Goal: Use online tool/utility: Use online tool/utility

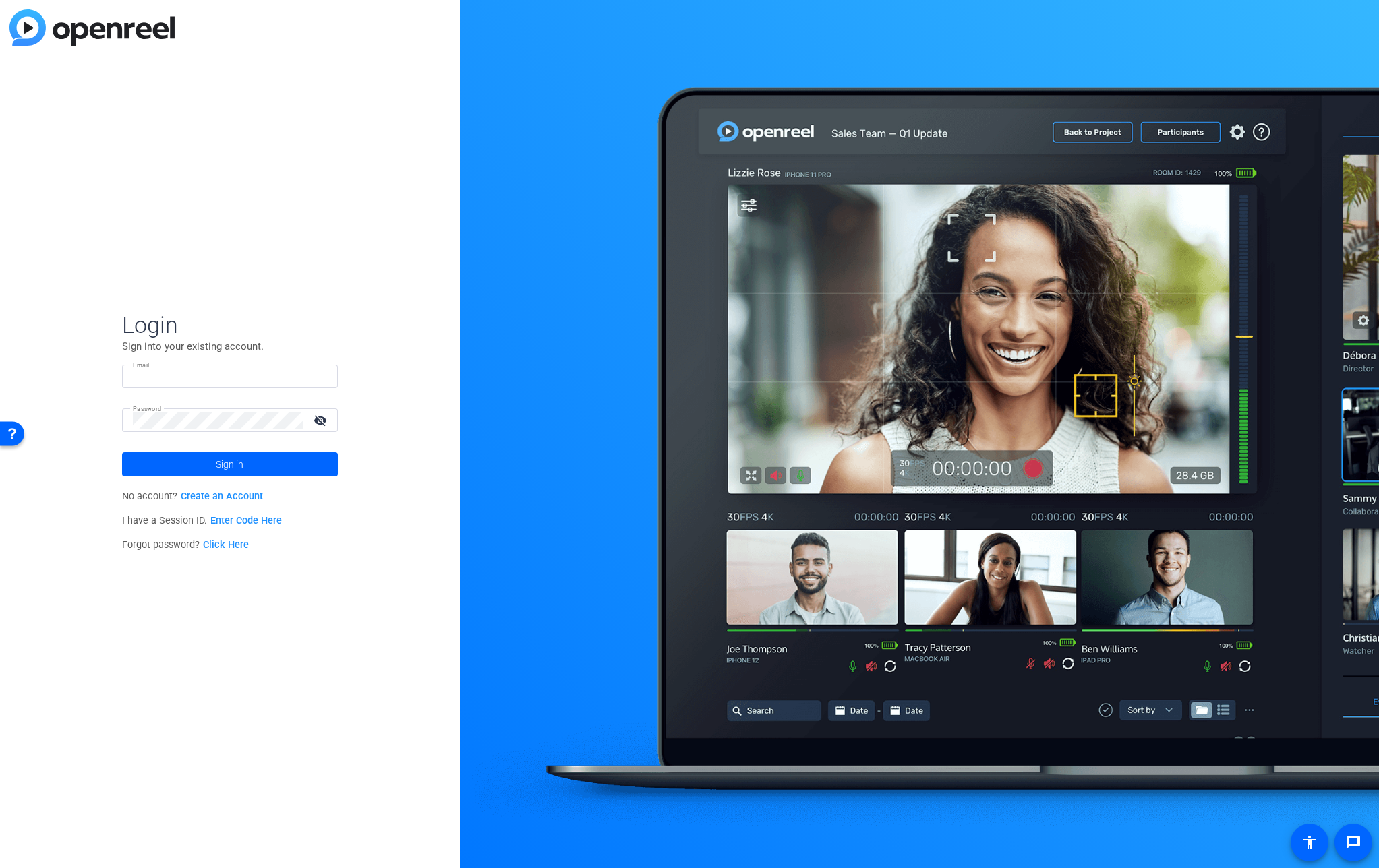
type input "bcurp@broadstreet.com"
click at [201, 466] on span at bounding box center [230, 464] width 216 height 32
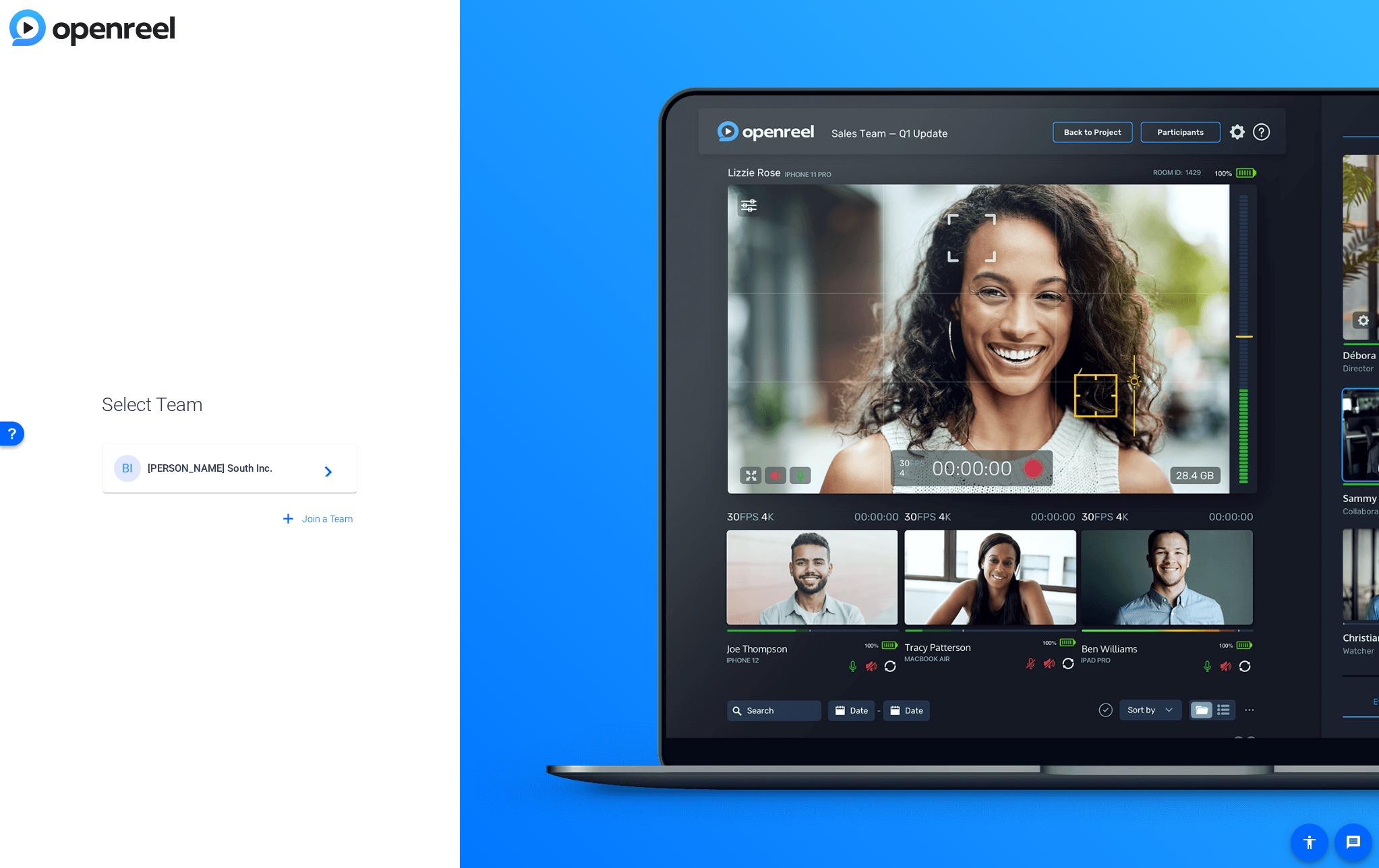
click at [200, 466] on span "Broadstreet South Inc." at bounding box center [232, 468] width 168 height 12
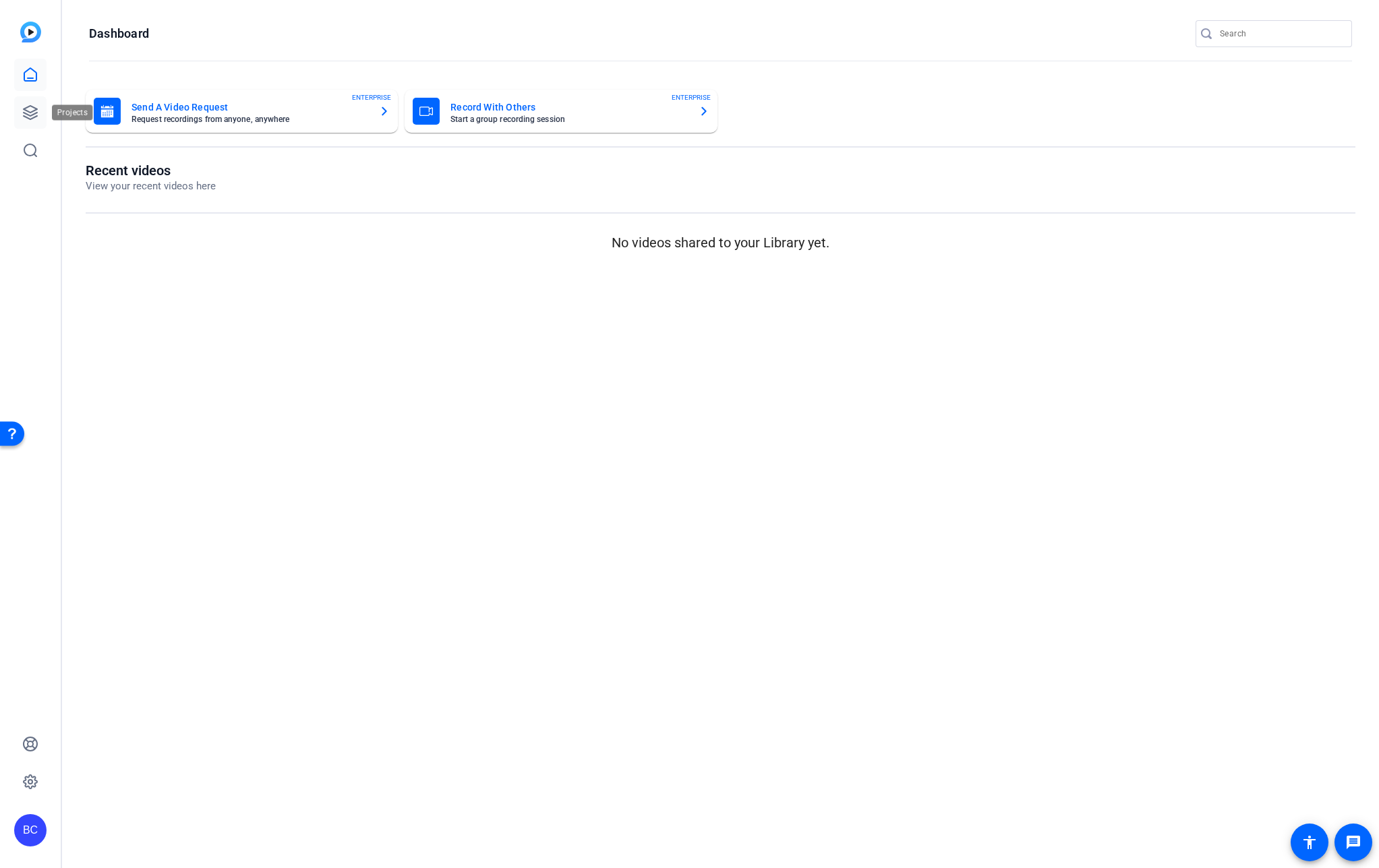
click at [33, 104] on icon at bounding box center [31, 113] width 16 height 16
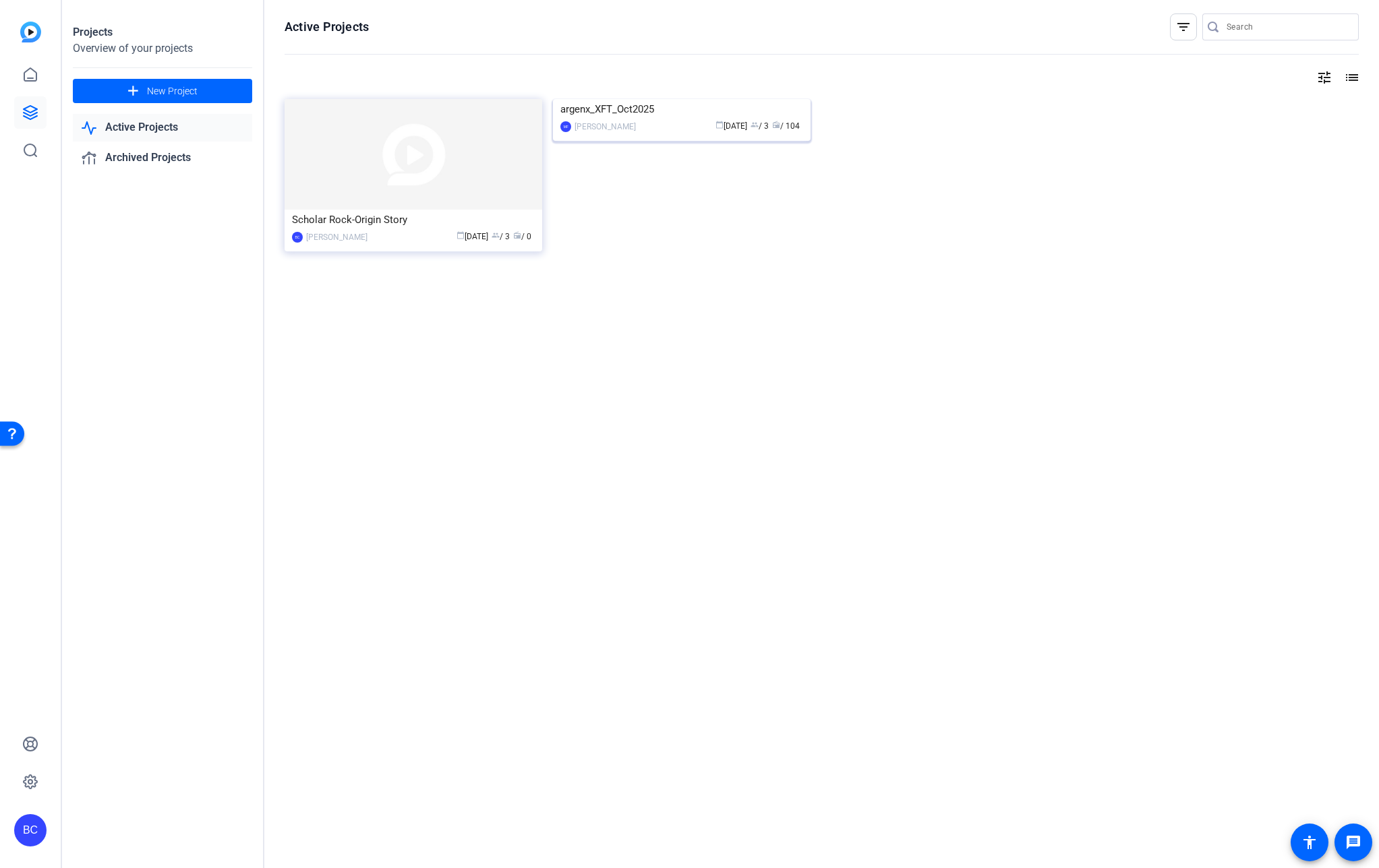
click at [619, 99] on img at bounding box center [682, 99] width 258 height 0
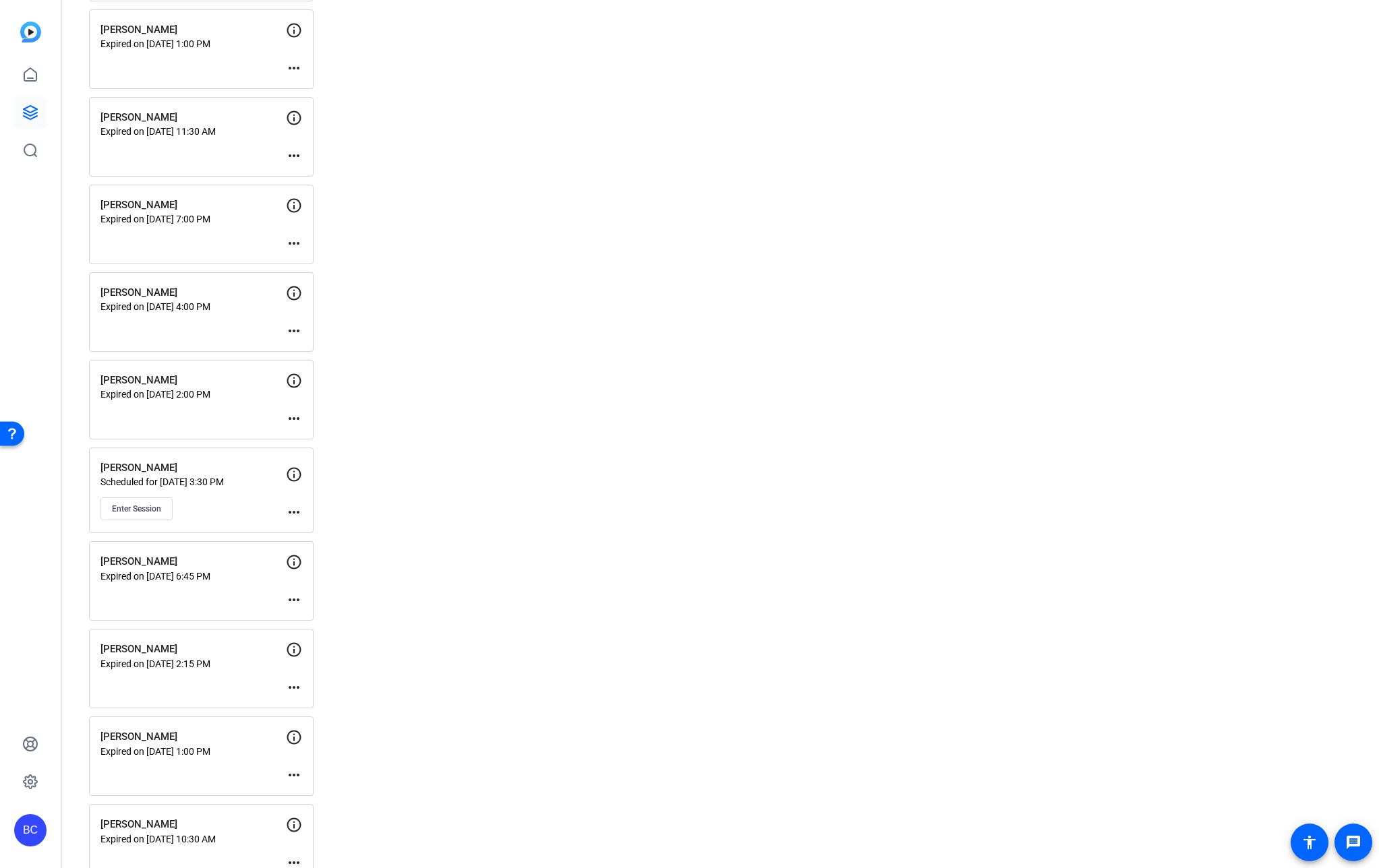
scroll to position [1884, 0]
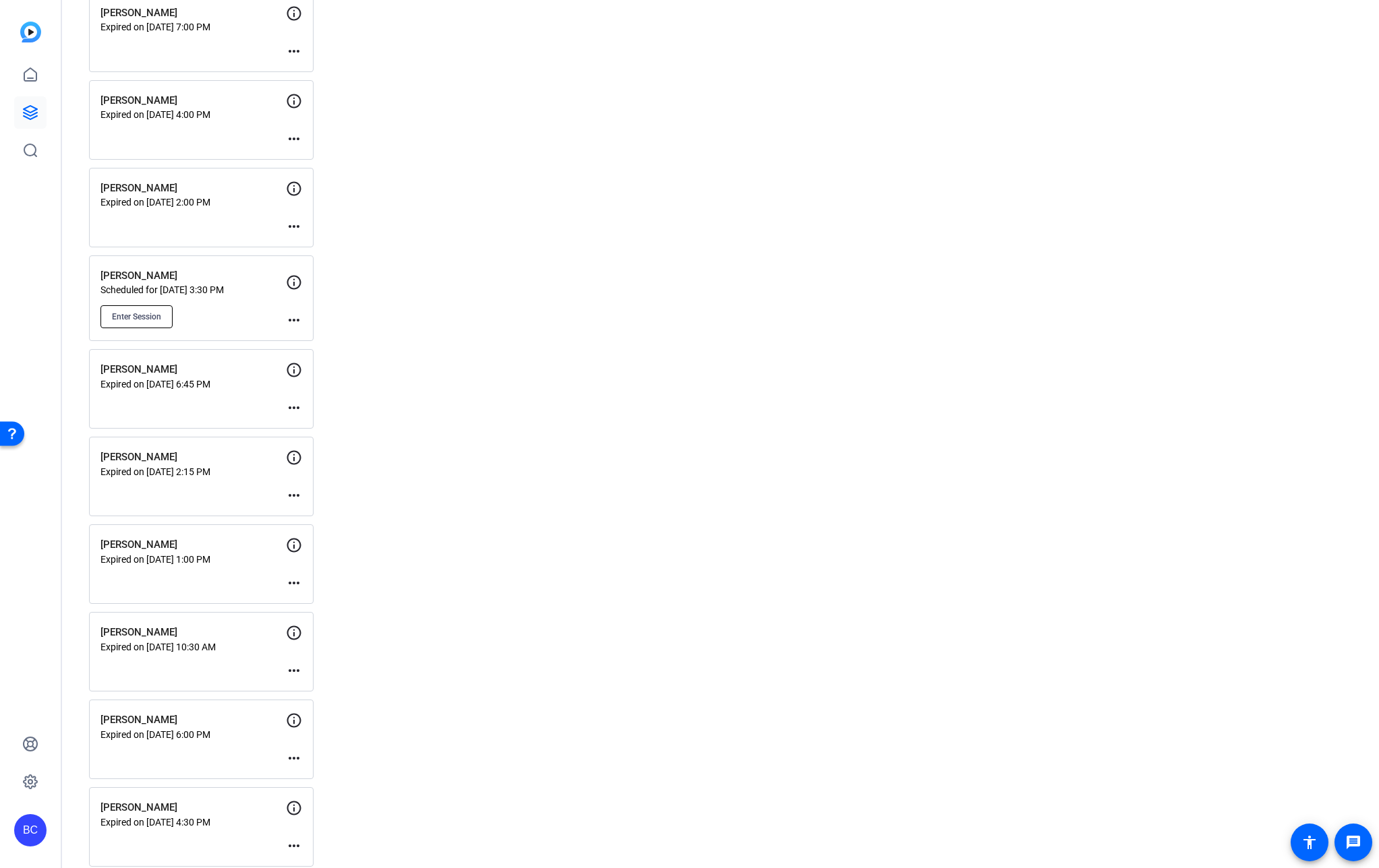
click at [146, 320] on span "Enter Session" at bounding box center [136, 317] width 49 height 11
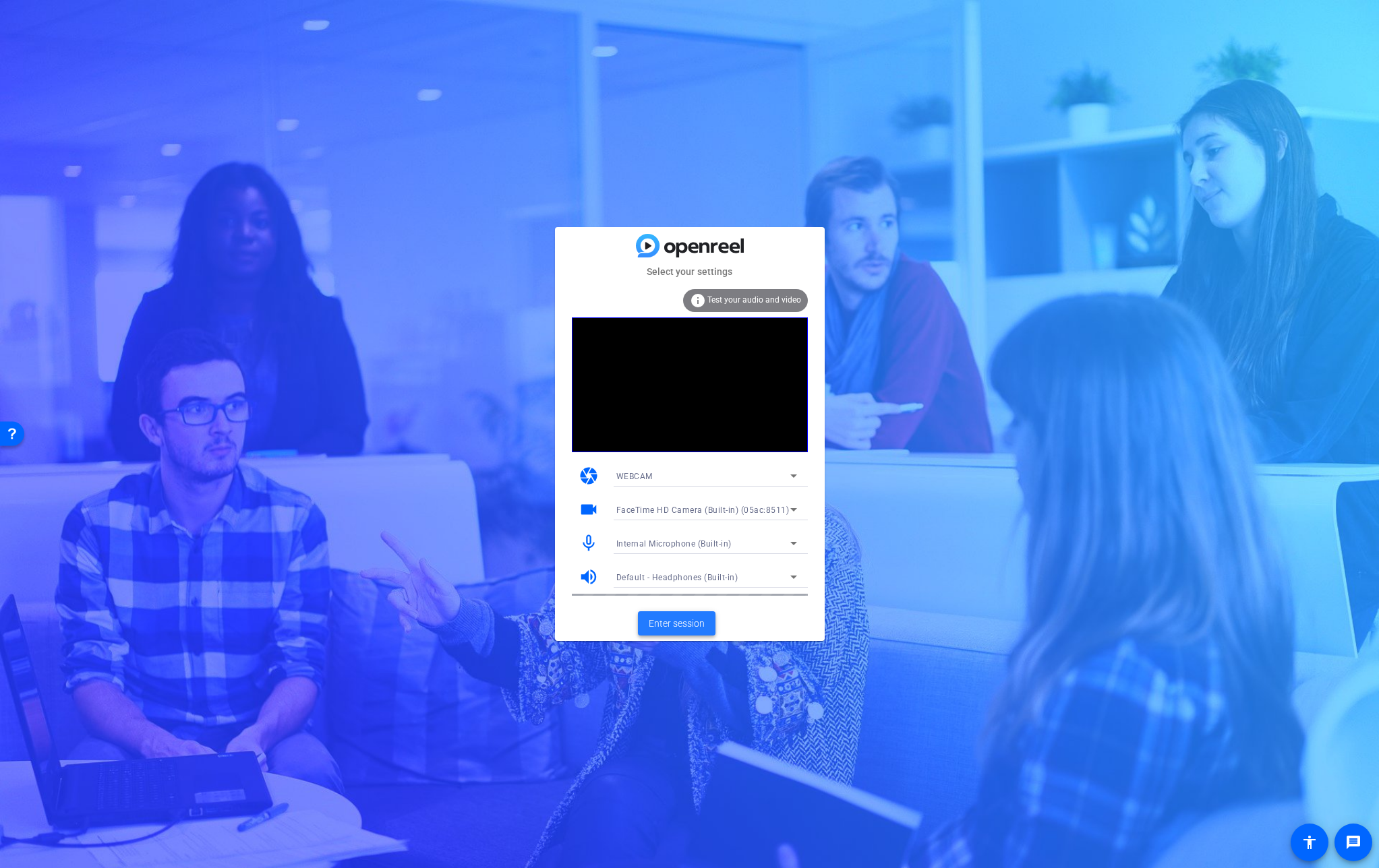
click at [689, 616] on button "Enter session" at bounding box center [677, 624] width 78 height 25
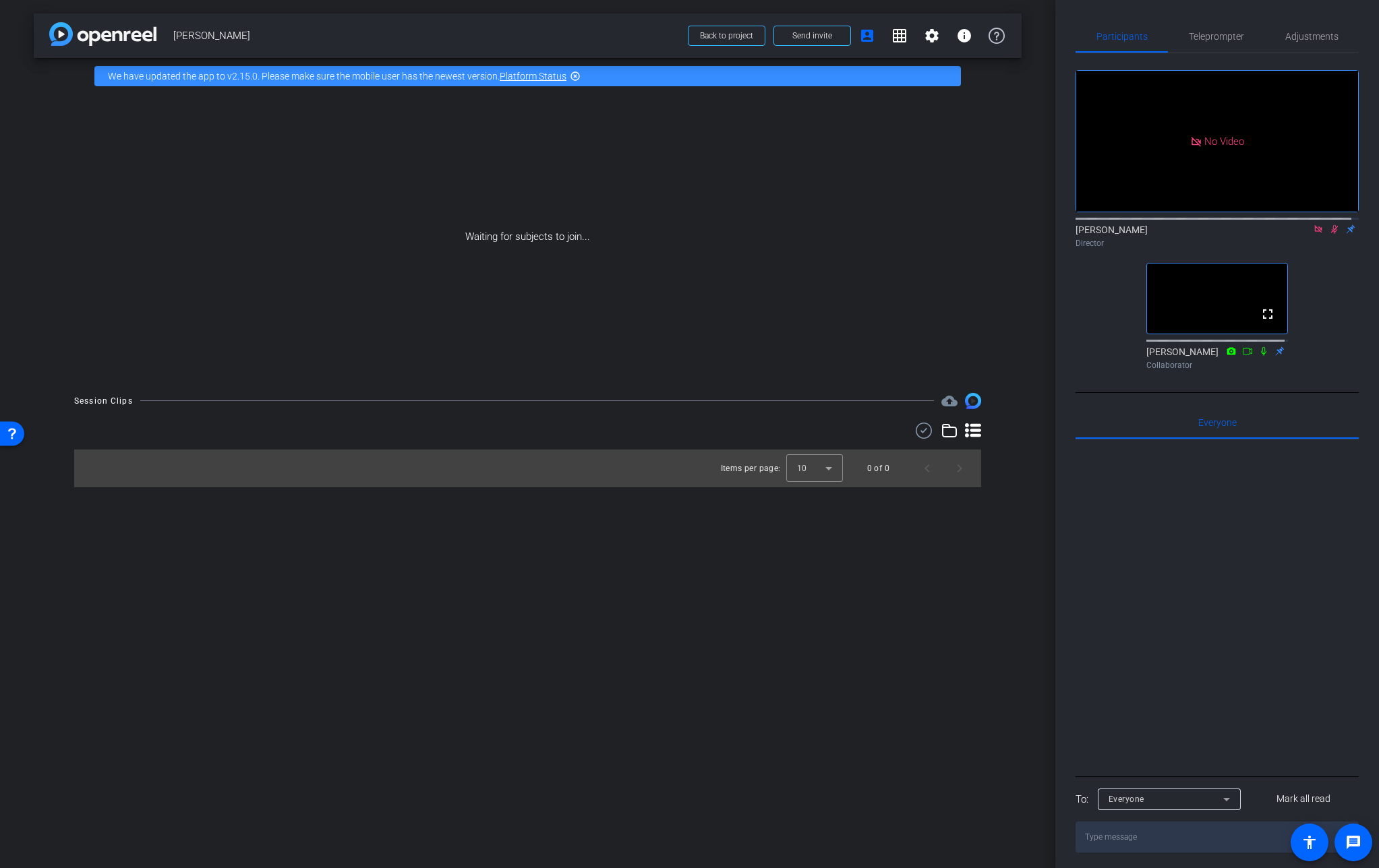
drag, startPoint x: 1327, startPoint y: 245, endPoint x: 1311, endPoint y: 245, distance: 16.0
click at [1331, 234] on icon at bounding box center [1334, 229] width 8 height 9
click at [1314, 233] on icon at bounding box center [1318, 228] width 8 height 8
click at [1261, 323] on mat-icon "fullscreen" at bounding box center [1268, 314] width 16 height 16
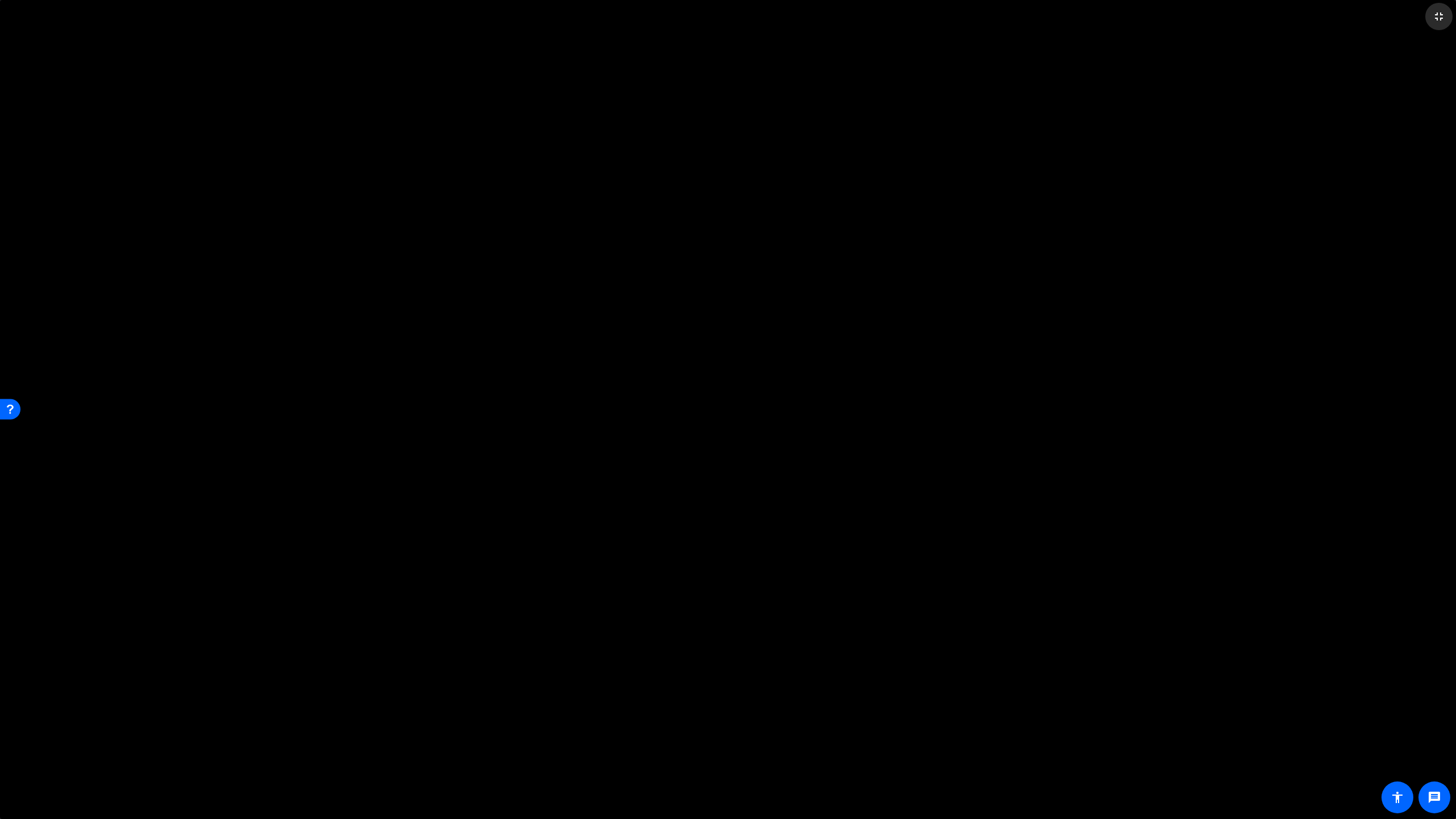
click at [1163, 20] on mat-icon "fullscreen_exit" at bounding box center [1439, 17] width 14 height 14
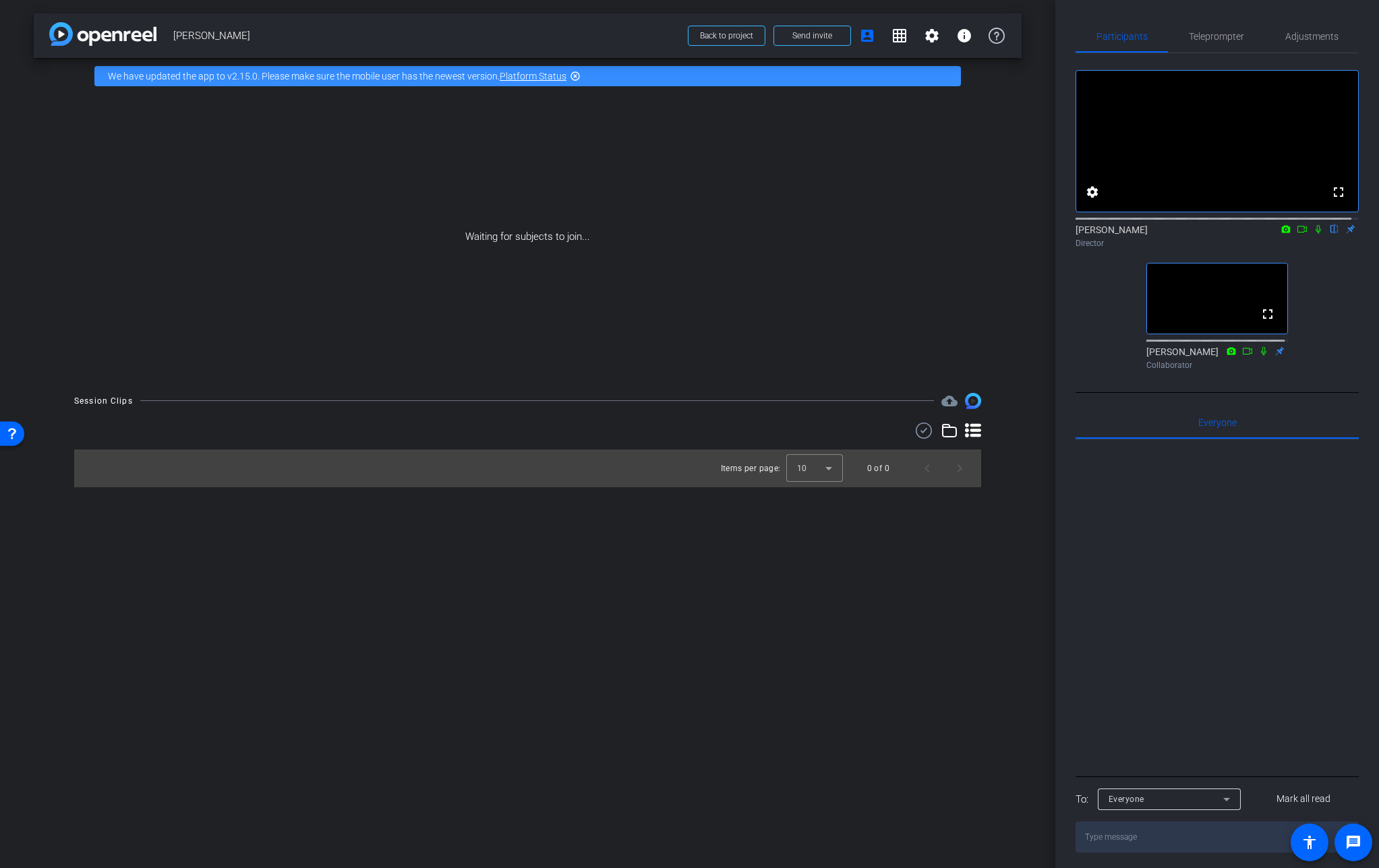
click at [1204, 326] on video at bounding box center [1217, 299] width 140 height 70
click at [1124, 853] on textarea at bounding box center [1217, 837] width 283 height 31
click at [578, 77] on mat-icon "highlight_off" at bounding box center [575, 76] width 11 height 11
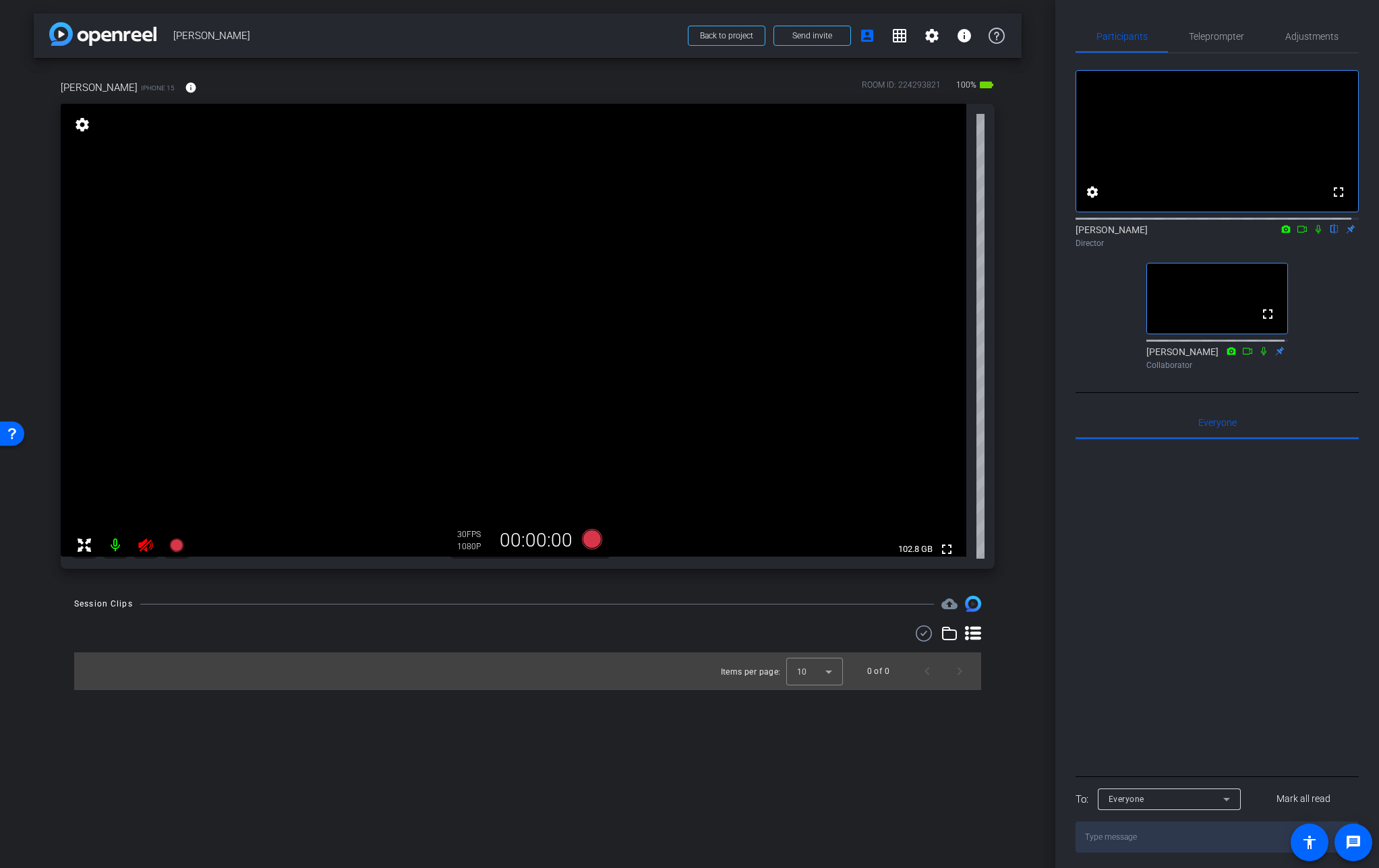
click at [149, 541] on icon at bounding box center [145, 545] width 14 height 14
click at [185, 85] on mat-icon "info" at bounding box center [191, 88] width 12 height 12
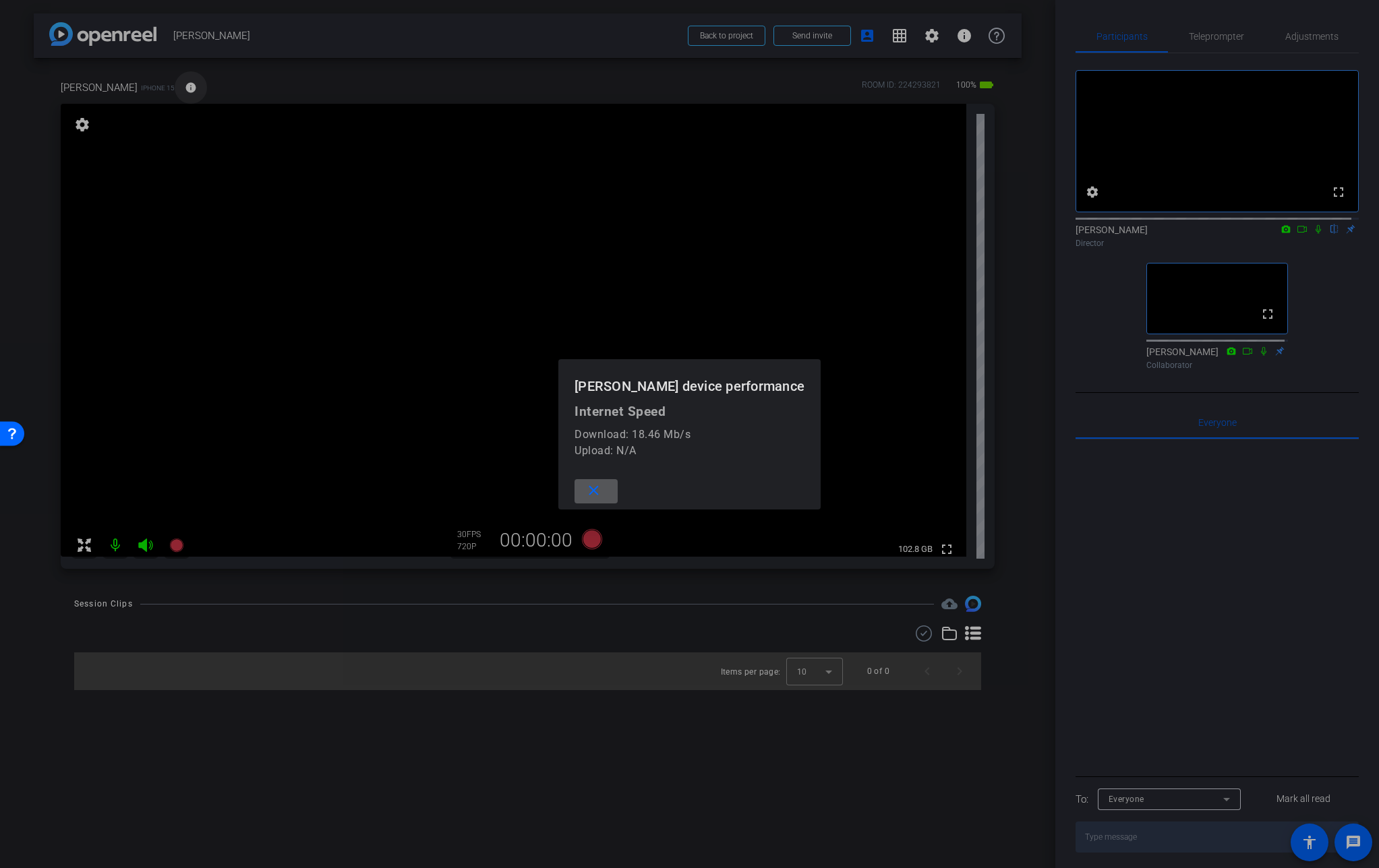
click at [168, 85] on div at bounding box center [690, 434] width 1379 height 868
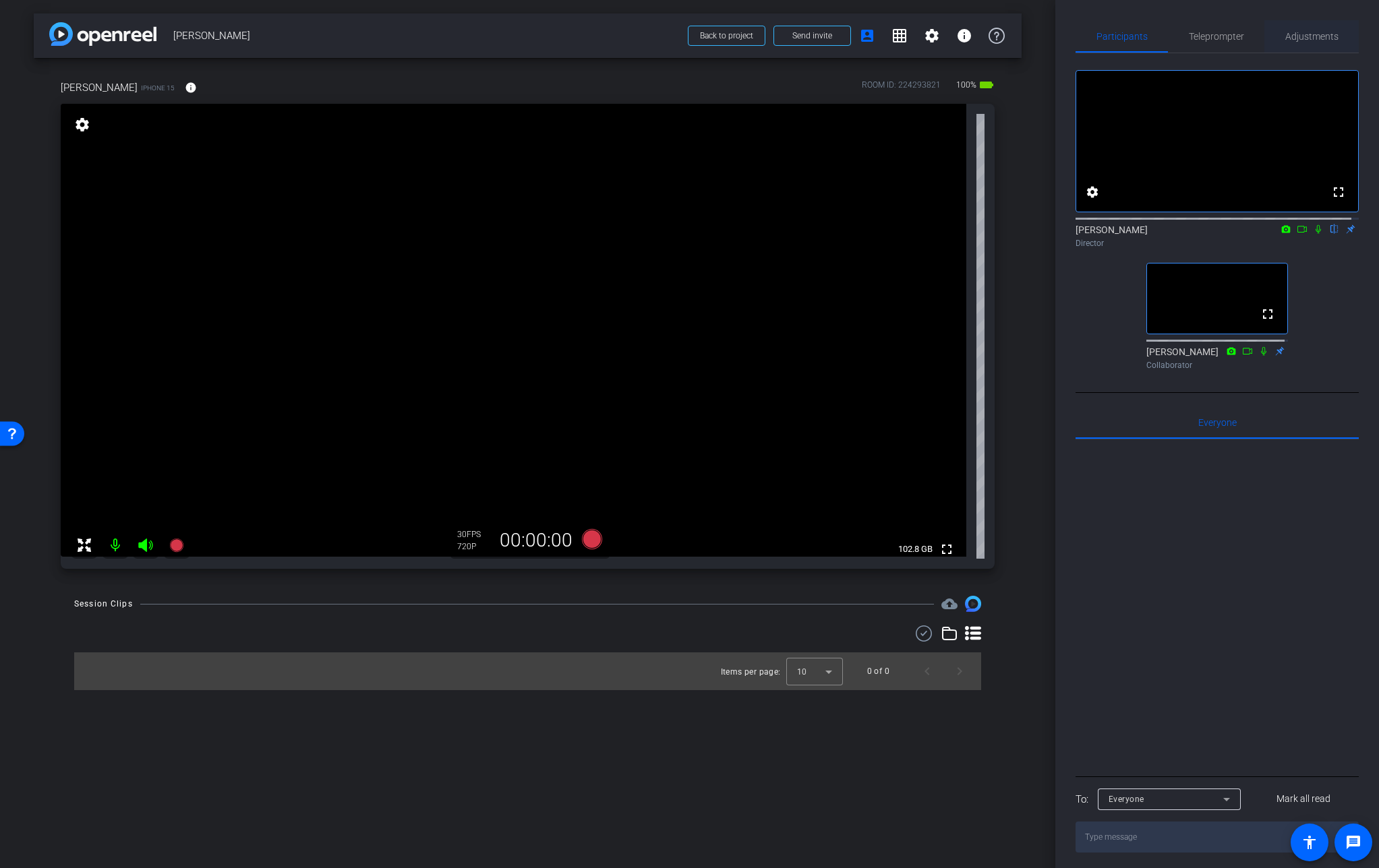
click at [1310, 33] on span "Adjustments" at bounding box center [1311, 36] width 53 height 10
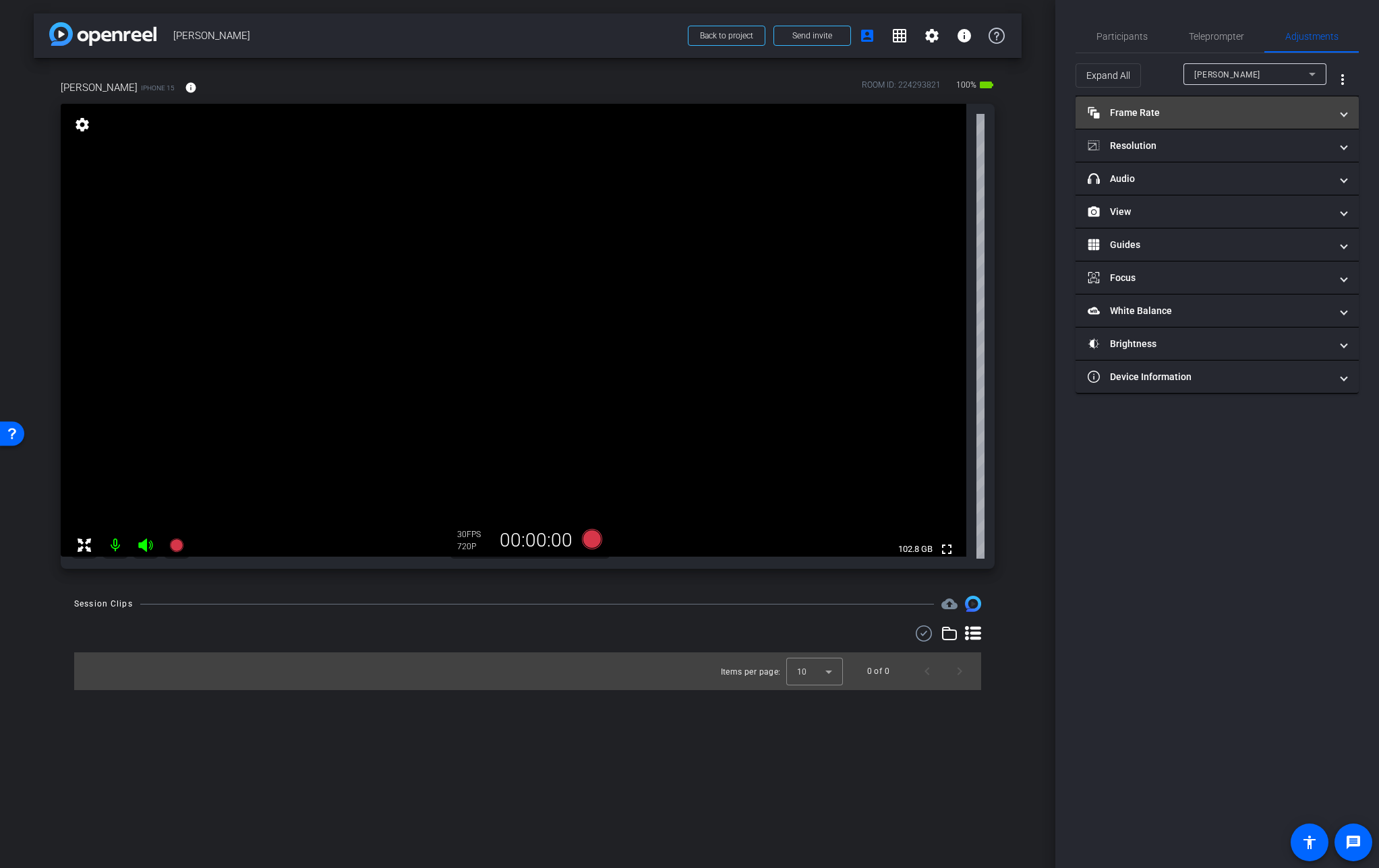
click at [1206, 113] on mat-panel-title "Frame Rate Frame Rate" at bounding box center [1209, 113] width 243 height 14
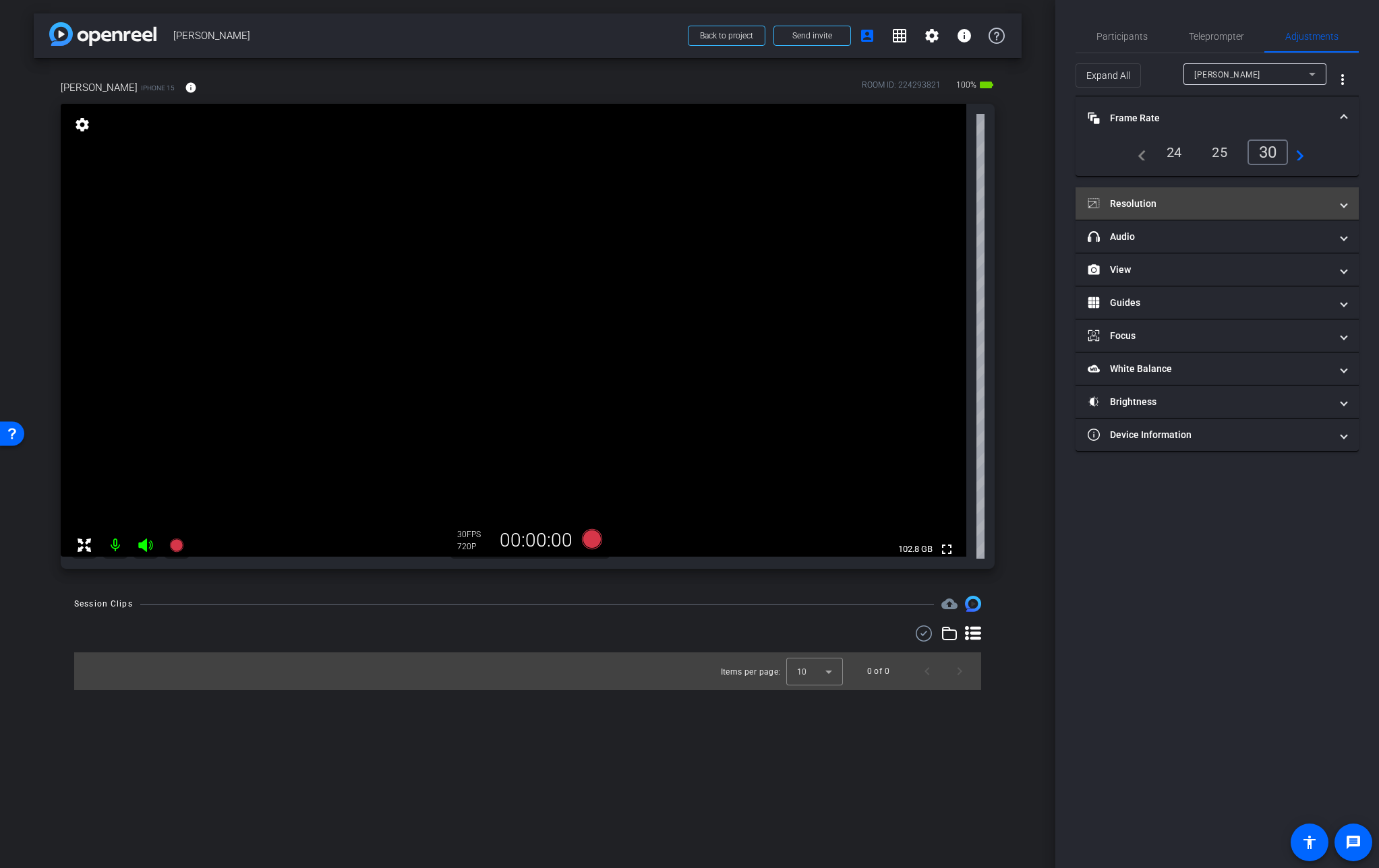
click at [1174, 199] on mat-panel-title "Resolution" at bounding box center [1209, 204] width 243 height 14
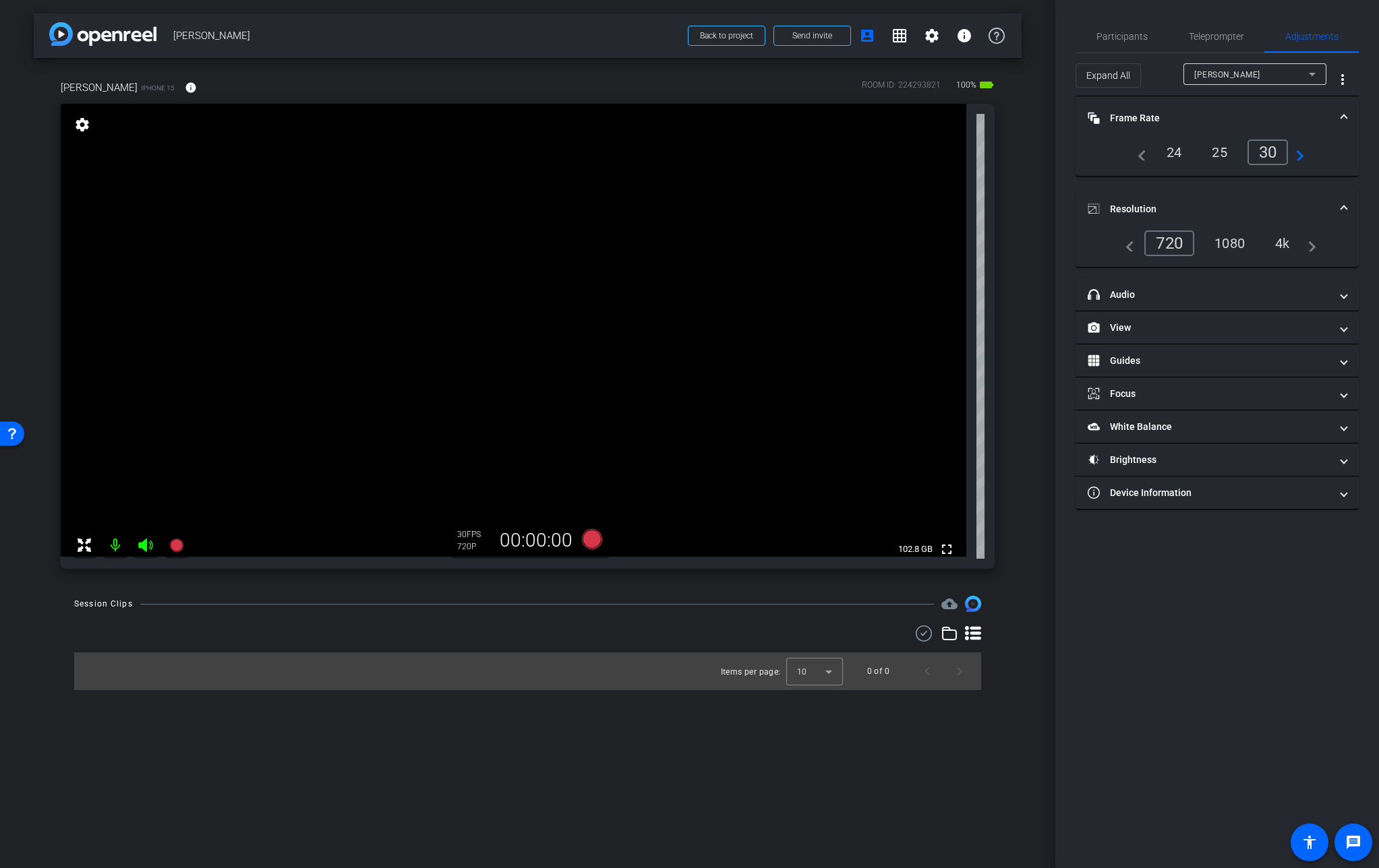
click at [1277, 244] on div "4k" at bounding box center [1282, 243] width 35 height 23
click at [1117, 31] on span "Participants" at bounding box center [1121, 36] width 51 height 10
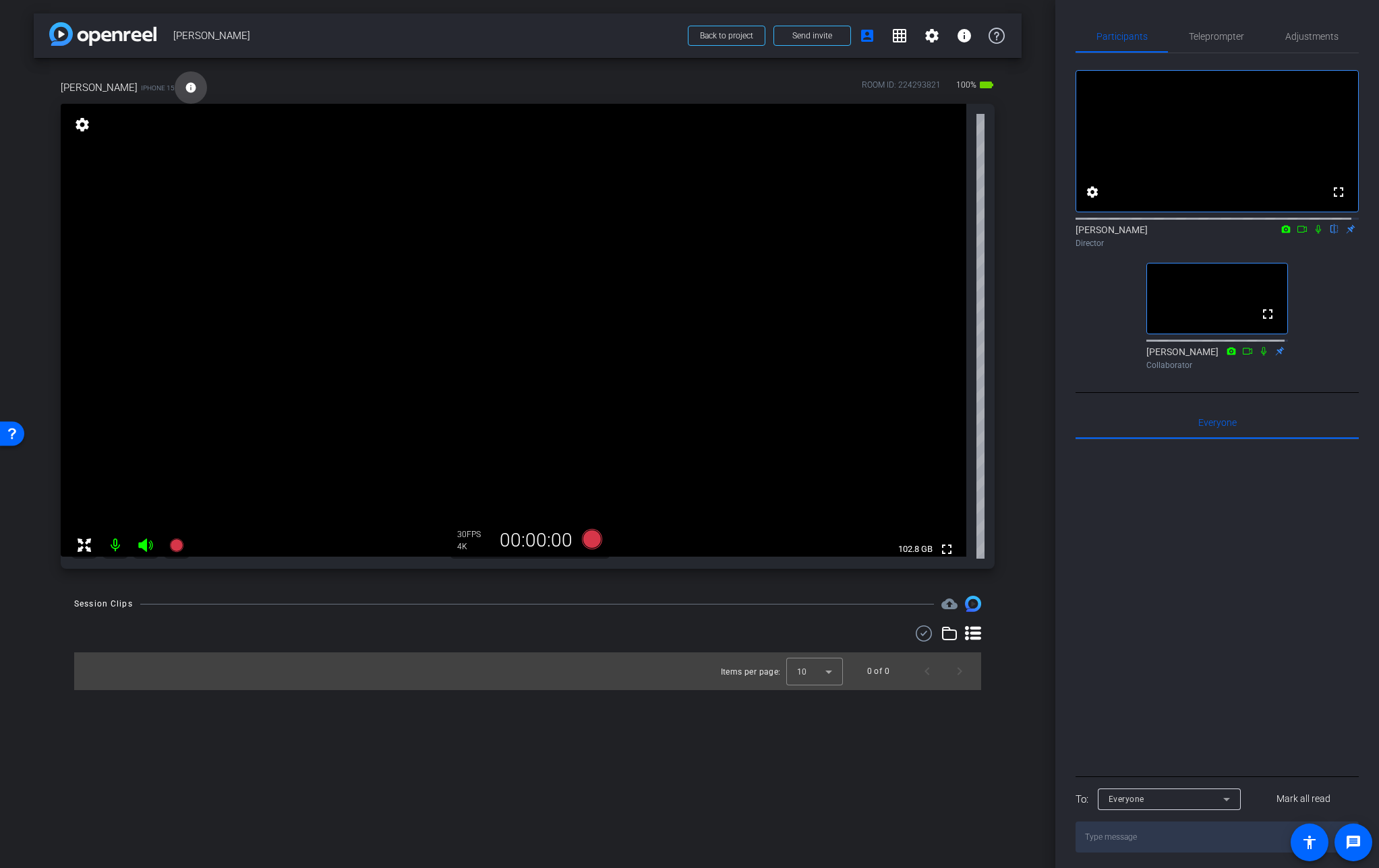
click at [185, 87] on mat-icon "info" at bounding box center [191, 88] width 12 height 12
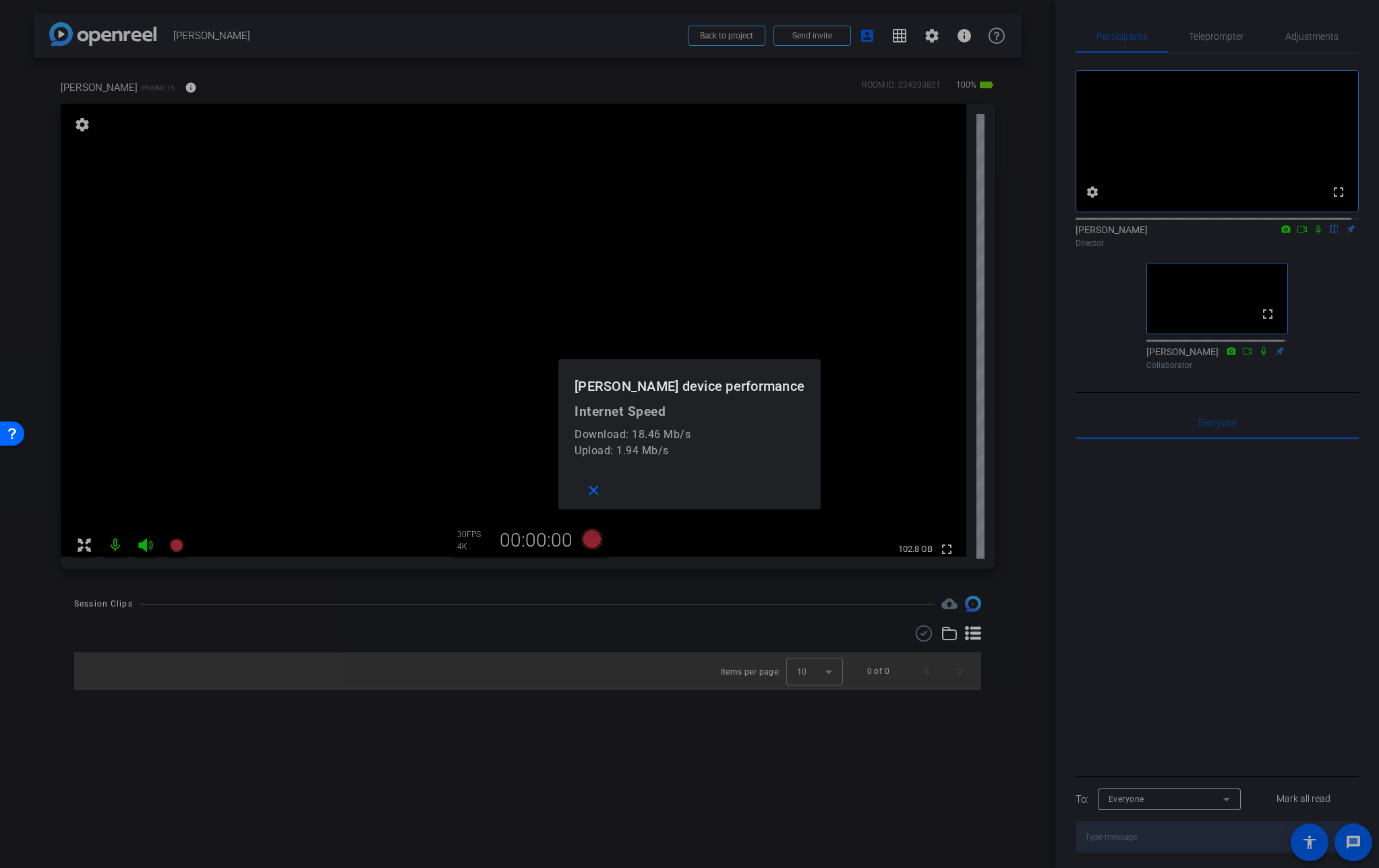
click at [169, 85] on div at bounding box center [690, 434] width 1379 height 868
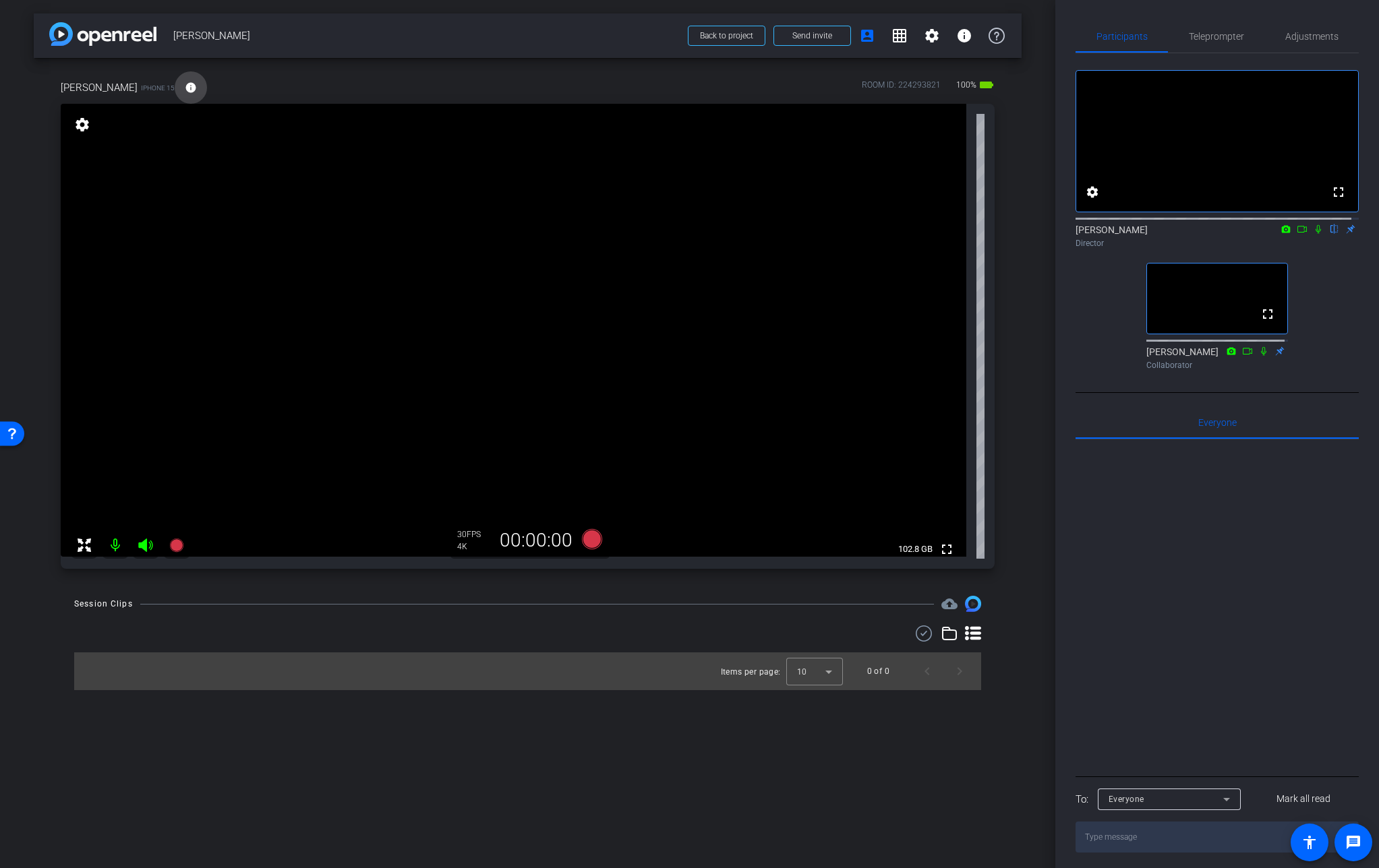
click at [185, 87] on mat-icon "info" at bounding box center [191, 88] width 12 height 12
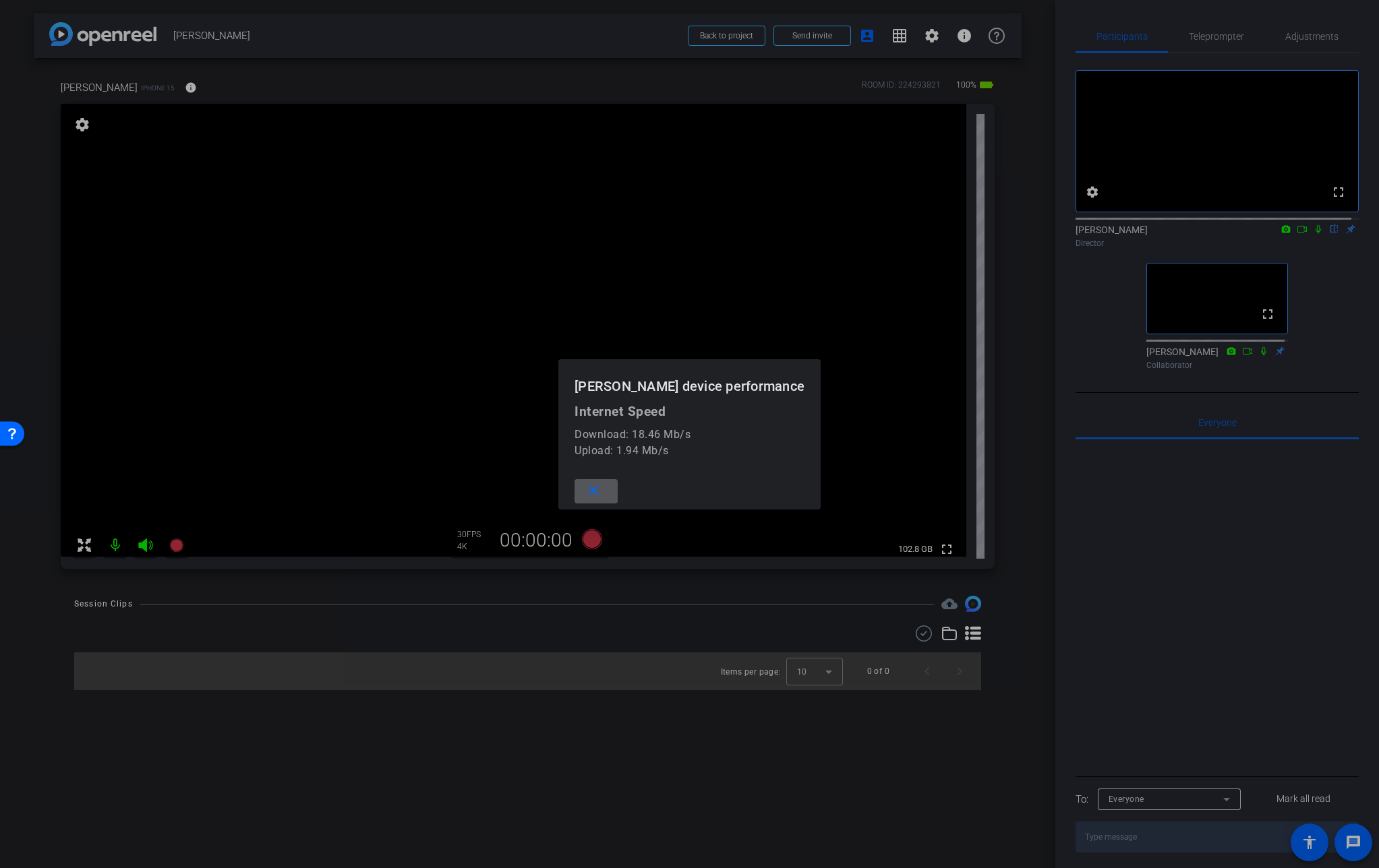
click at [163, 87] on div at bounding box center [690, 434] width 1379 height 868
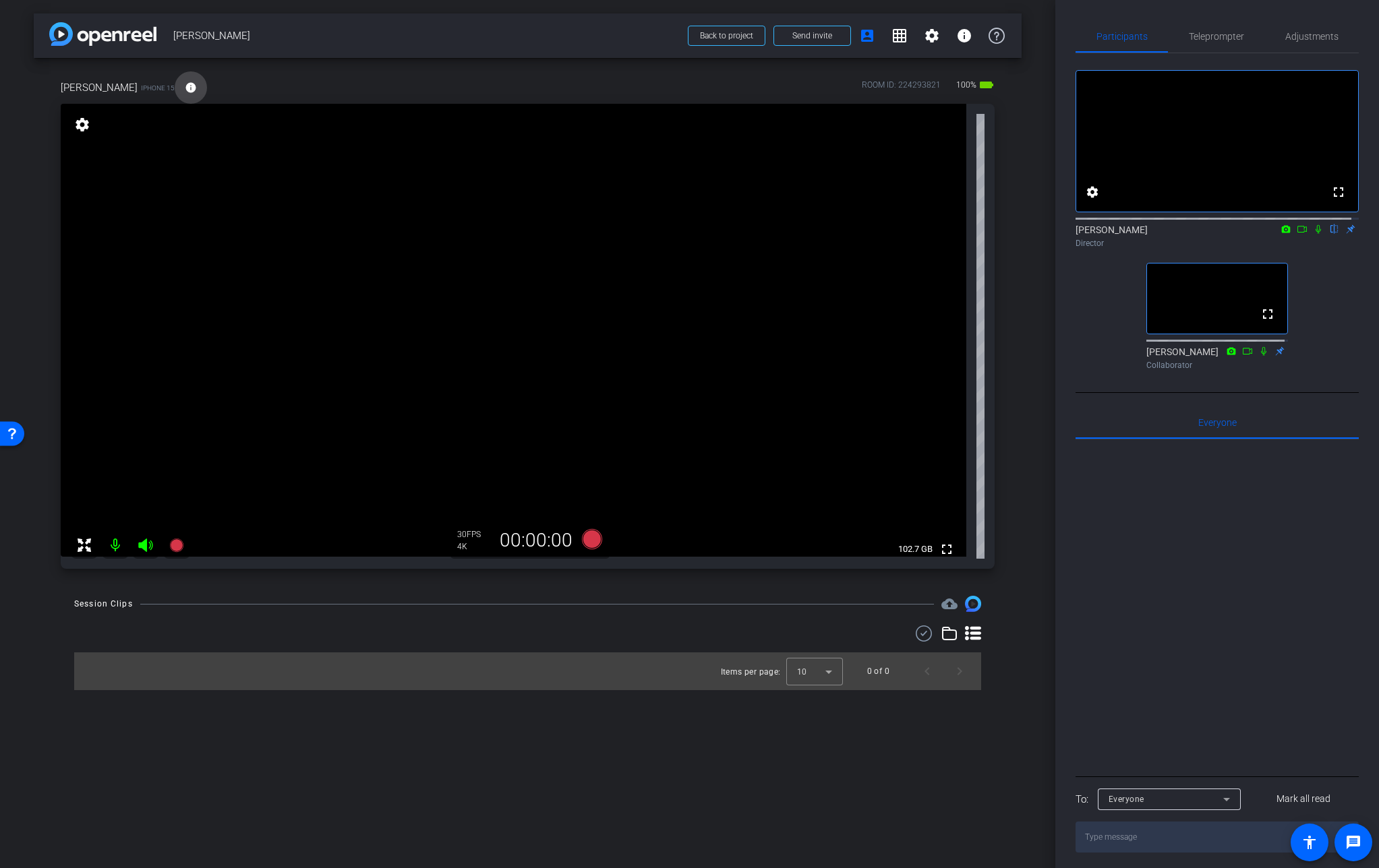
click at [175, 85] on span at bounding box center [190, 87] width 32 height 32
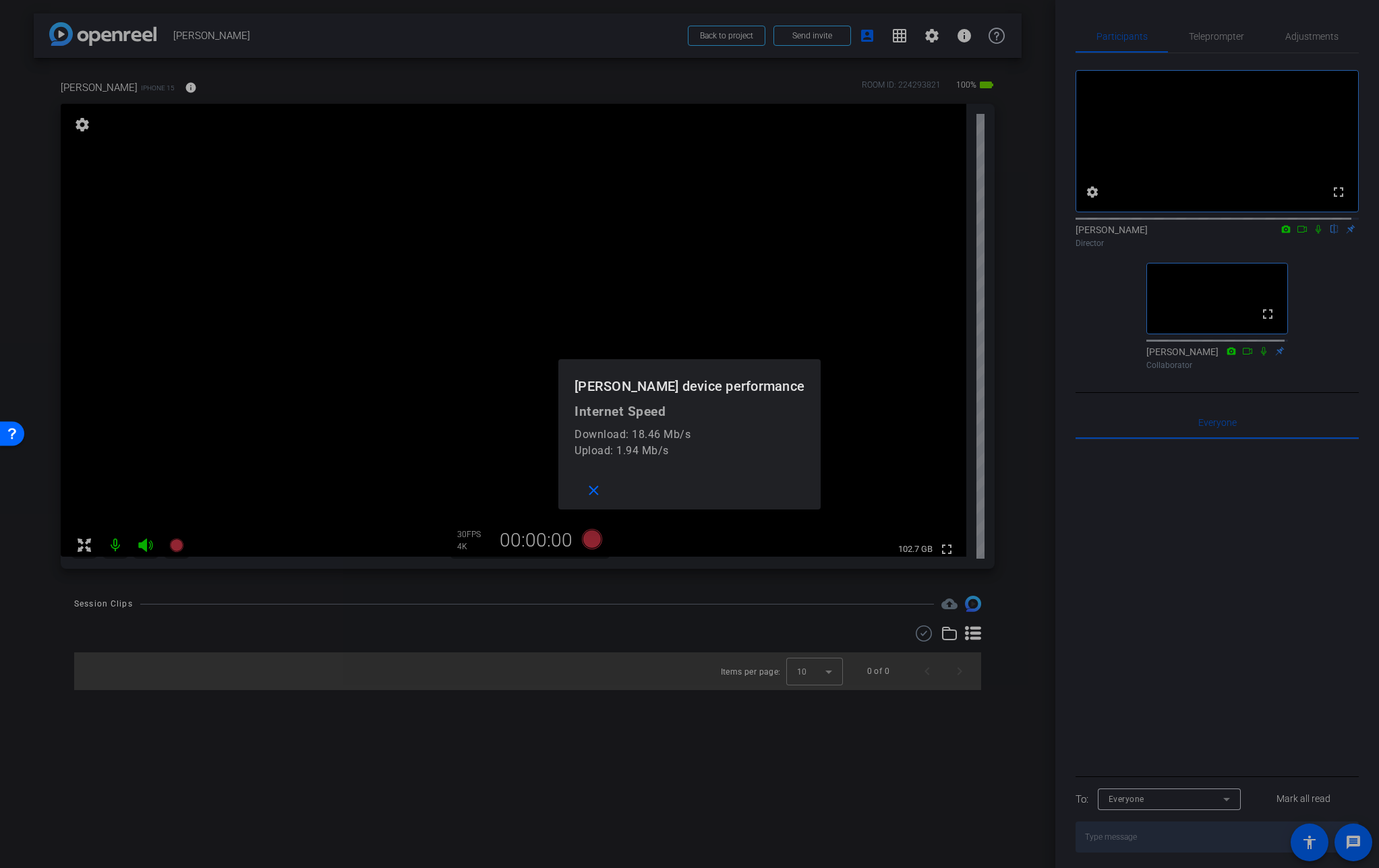
click at [160, 85] on div at bounding box center [690, 434] width 1379 height 868
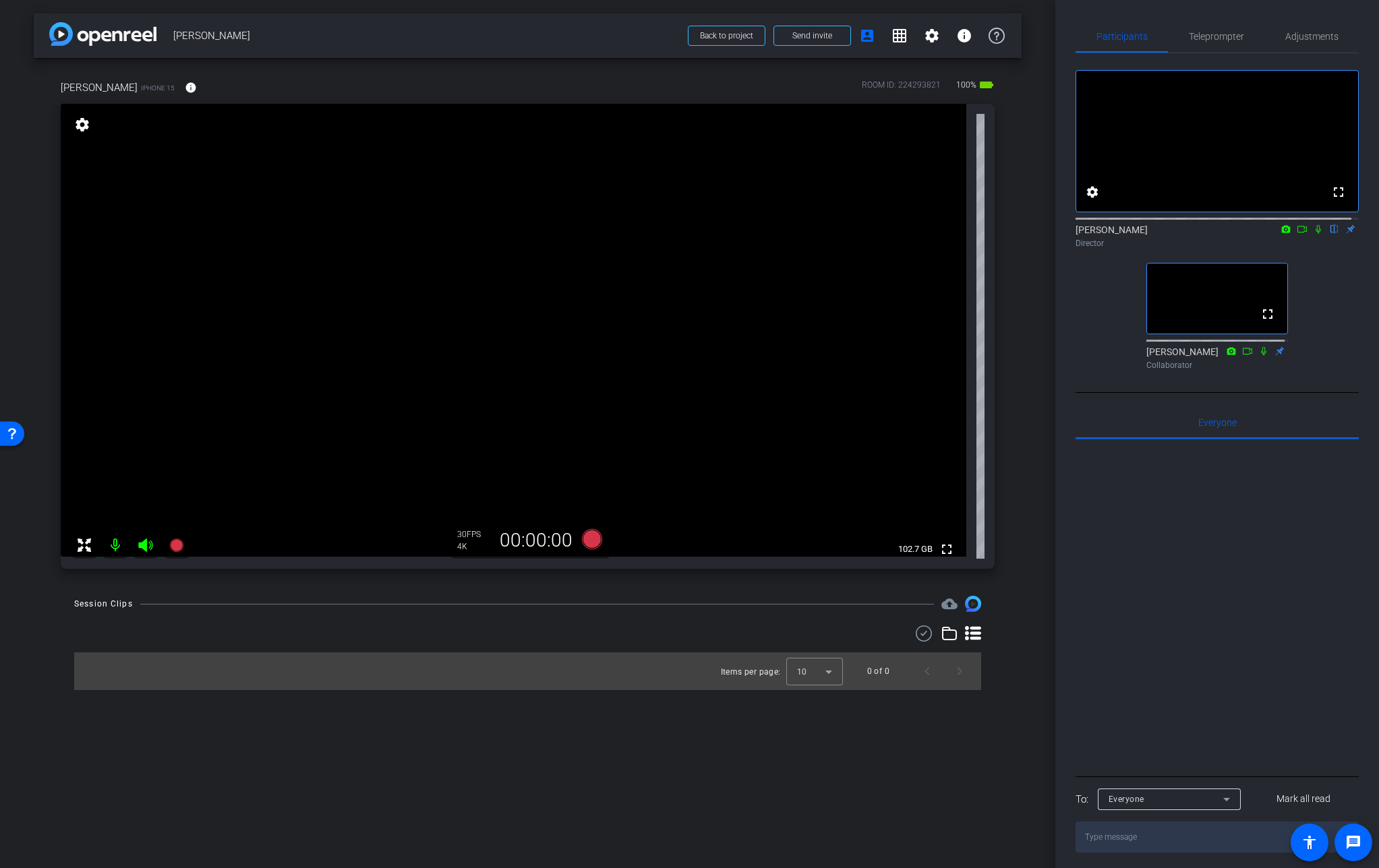
click at [175, 85] on span at bounding box center [190, 87] width 32 height 32
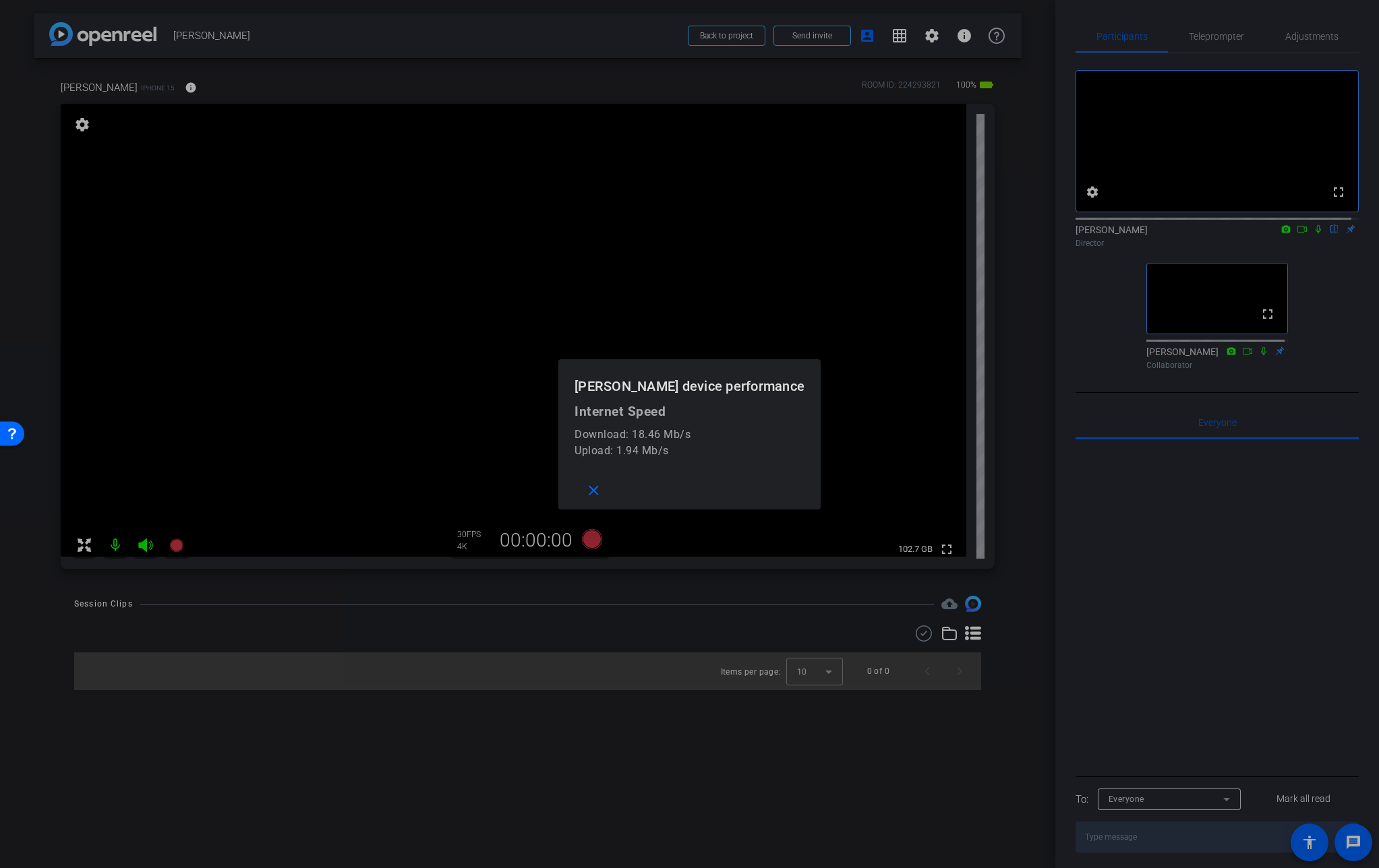
click at [160, 85] on div at bounding box center [690, 434] width 1379 height 868
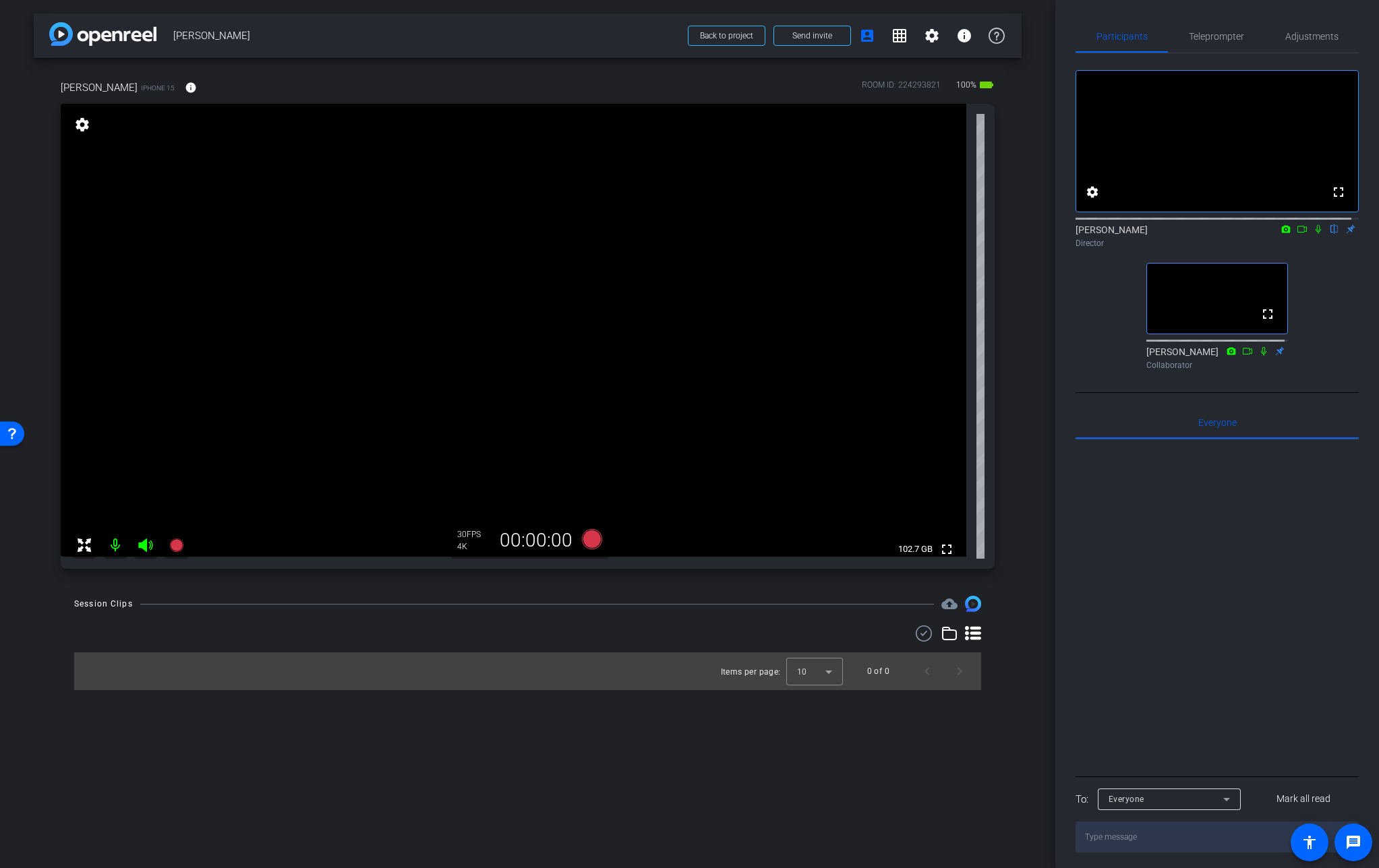
click at [175, 85] on span at bounding box center [190, 87] width 32 height 32
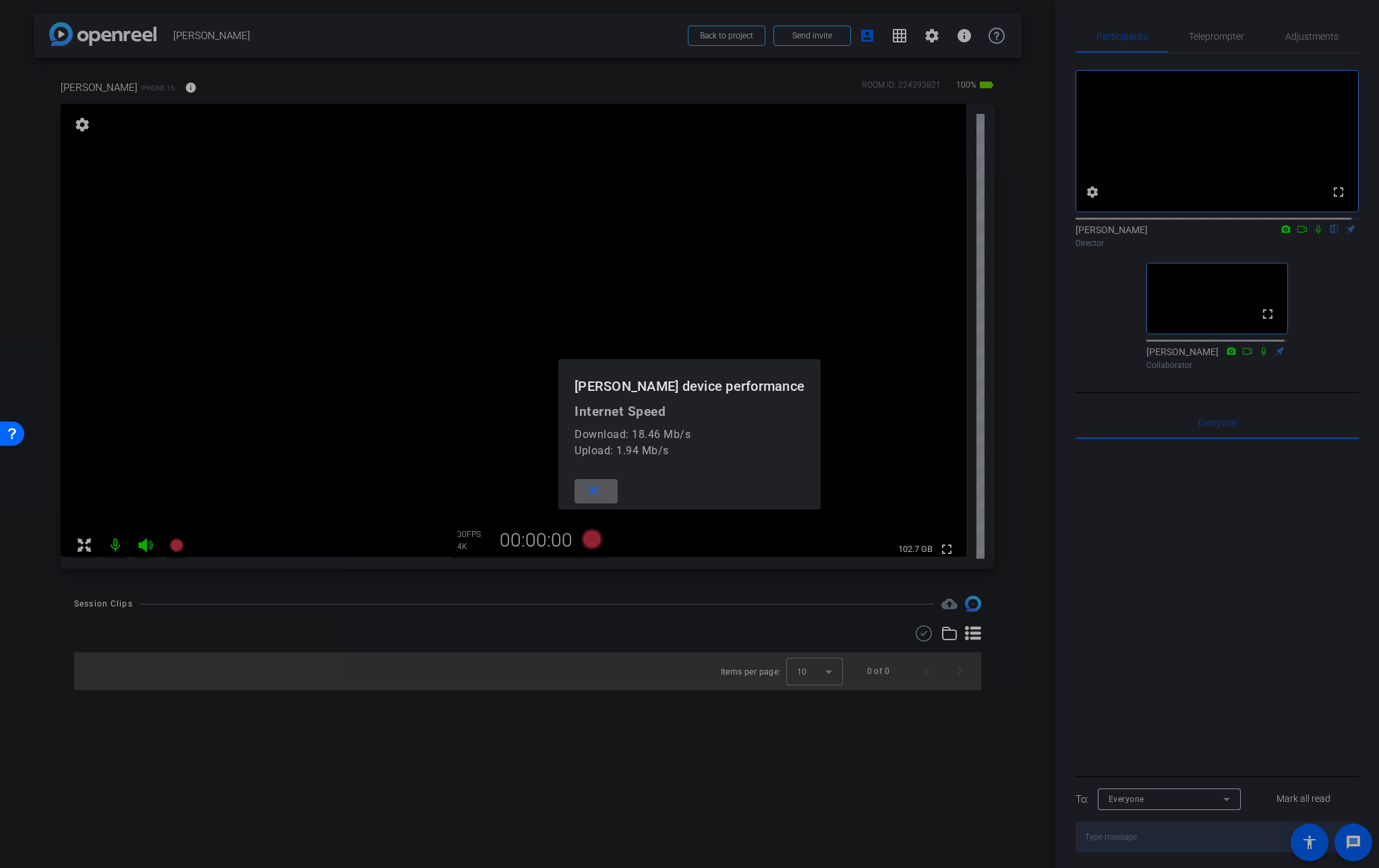
click at [160, 85] on div at bounding box center [690, 434] width 1379 height 868
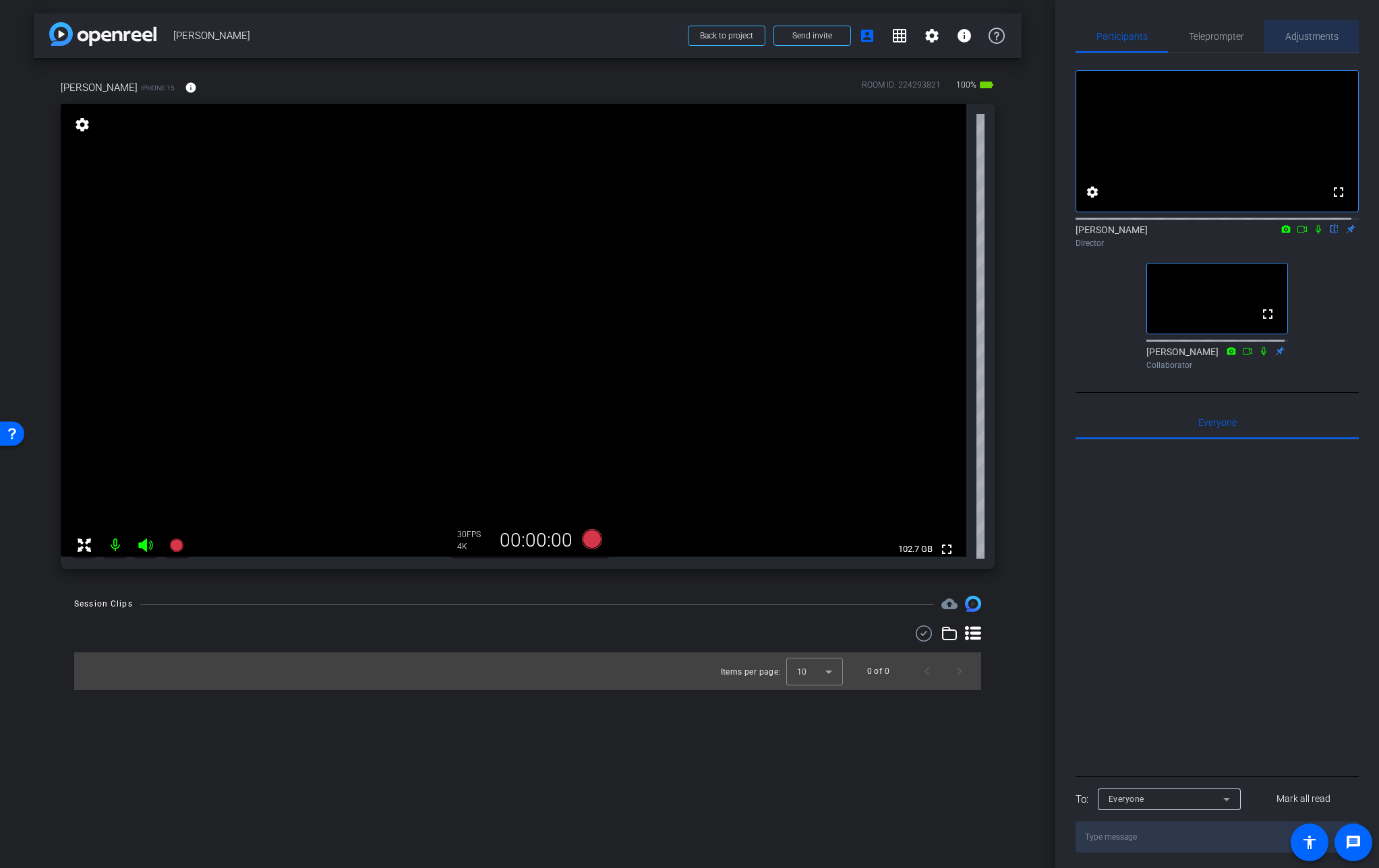
click at [1317, 35] on span "Adjustments" at bounding box center [1311, 36] width 53 height 10
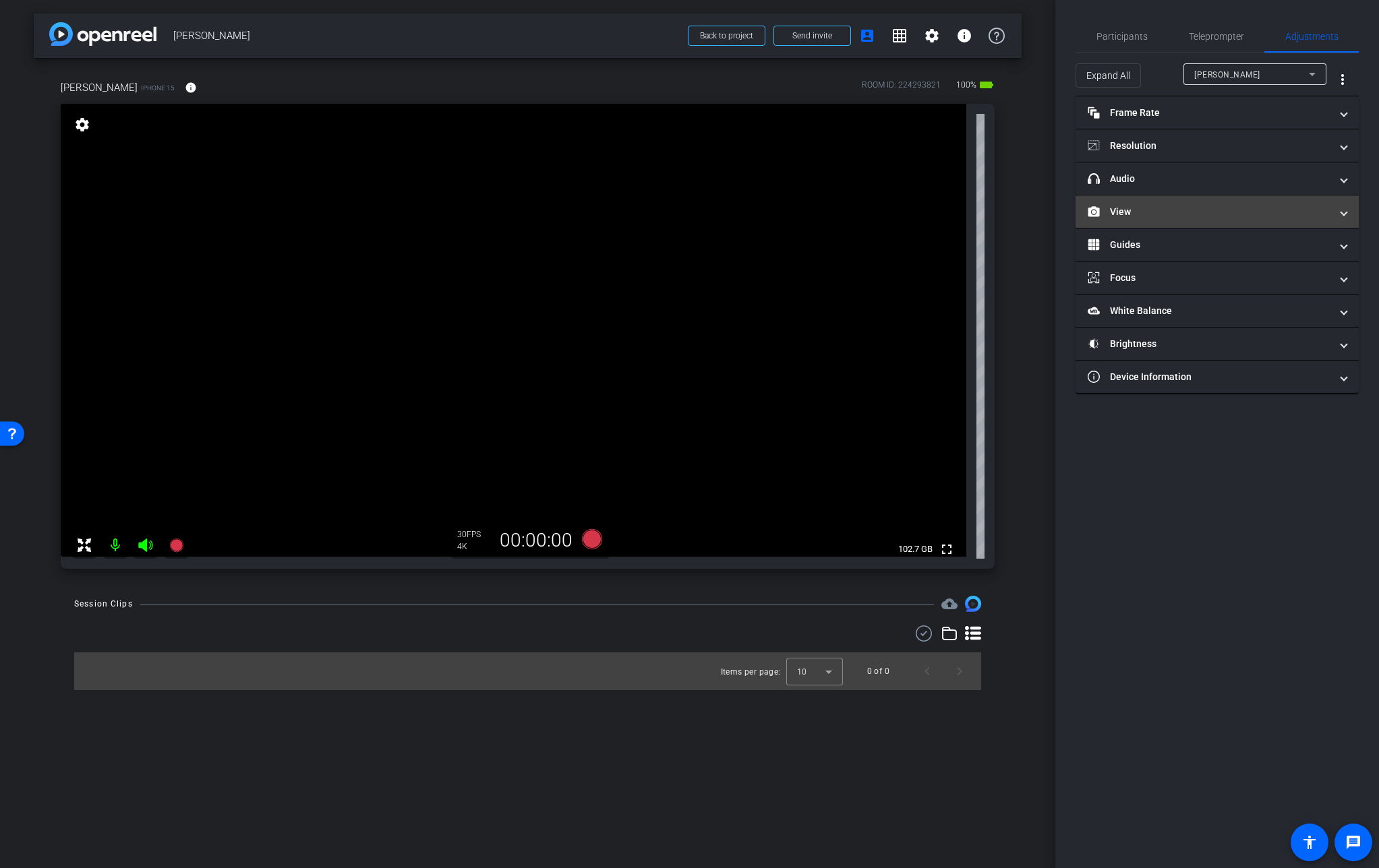
click at [1130, 205] on mat-panel-title "View" at bounding box center [1209, 212] width 243 height 14
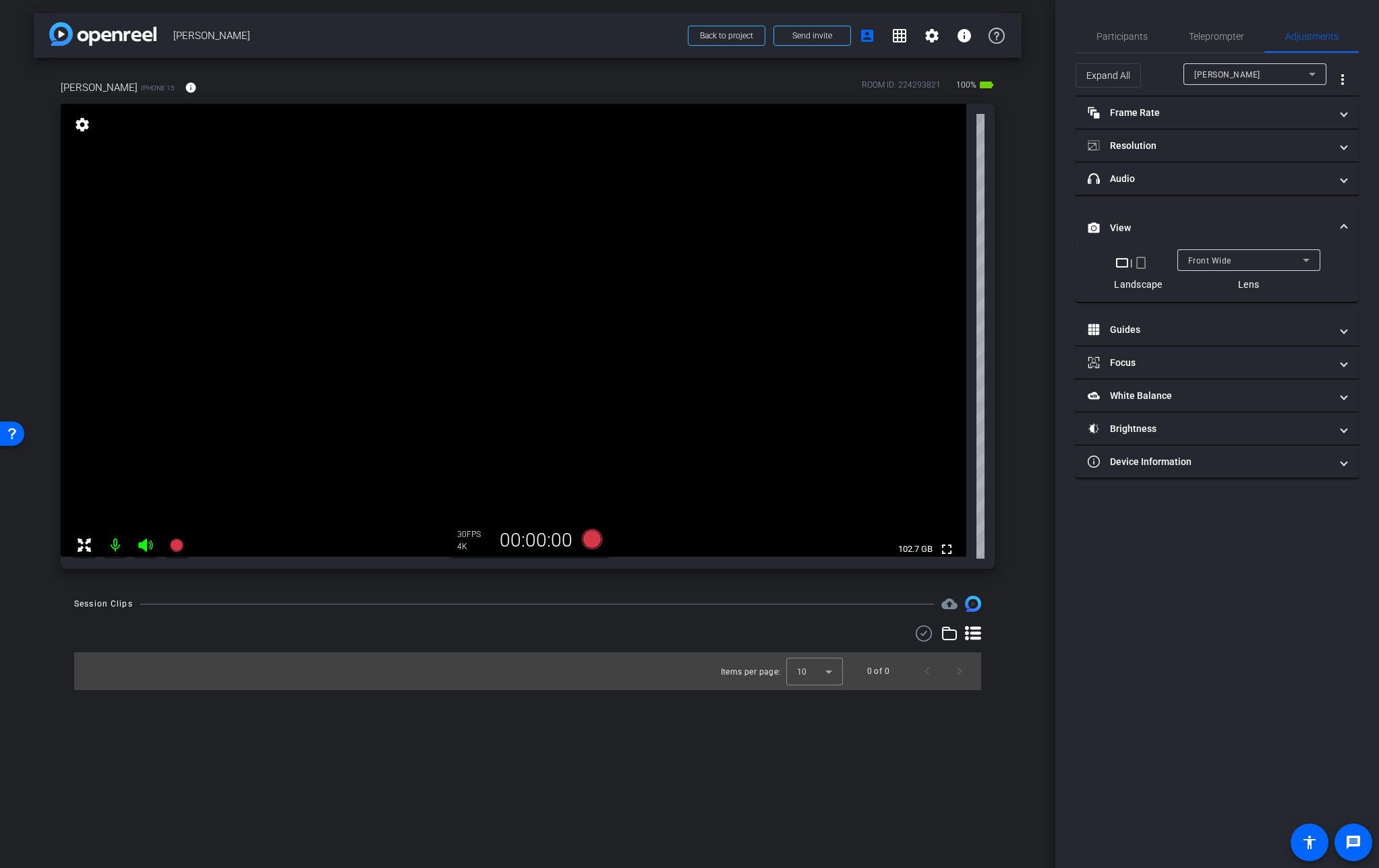
click at [1215, 260] on span "Front Wide" at bounding box center [1209, 261] width 43 height 10
click at [1213, 284] on span "Back Wide" at bounding box center [1209, 287] width 43 height 16
click at [1125, 38] on span "Participants" at bounding box center [1121, 36] width 51 height 10
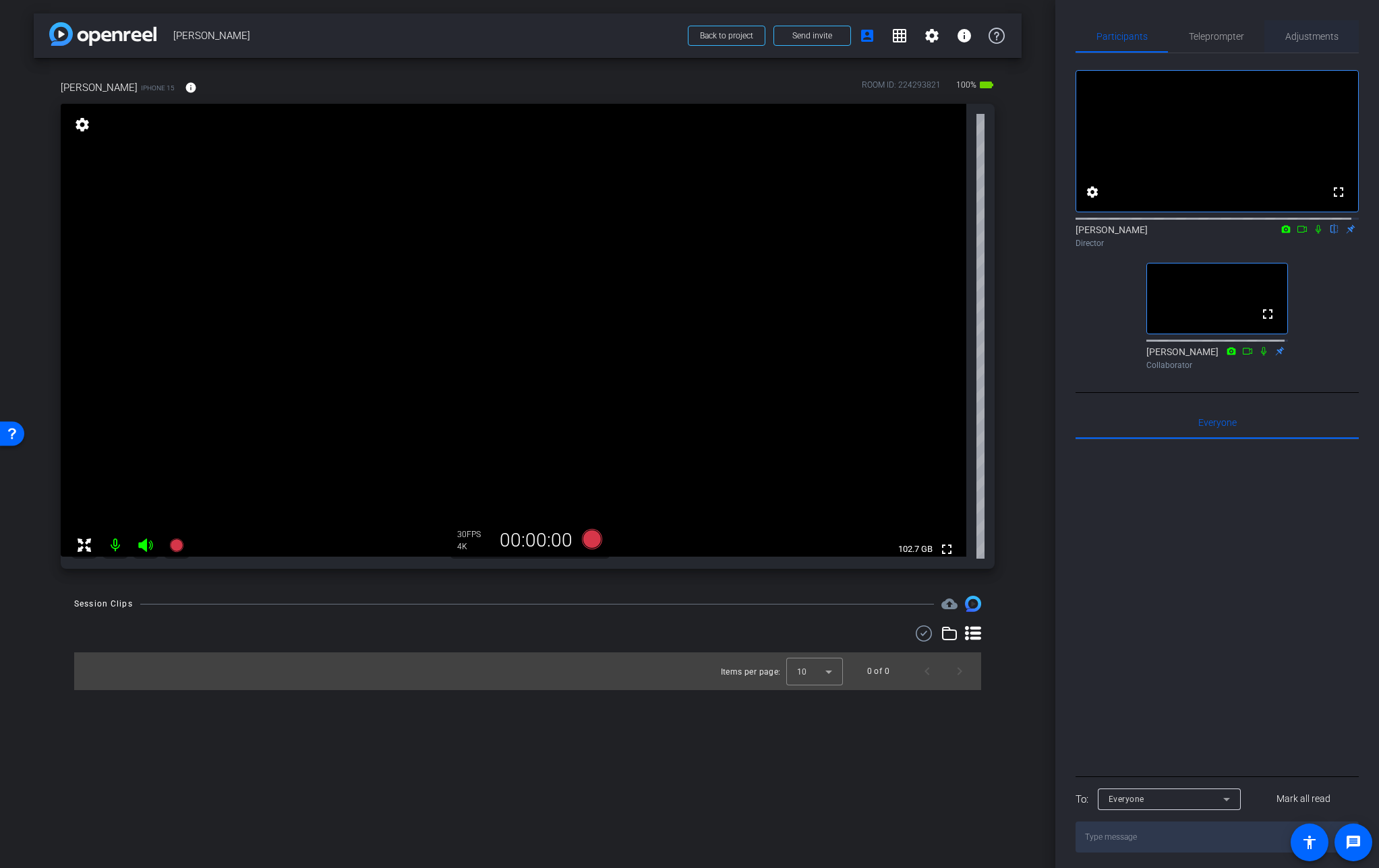
click at [1301, 31] on span "Adjustments" at bounding box center [1311, 36] width 53 height 10
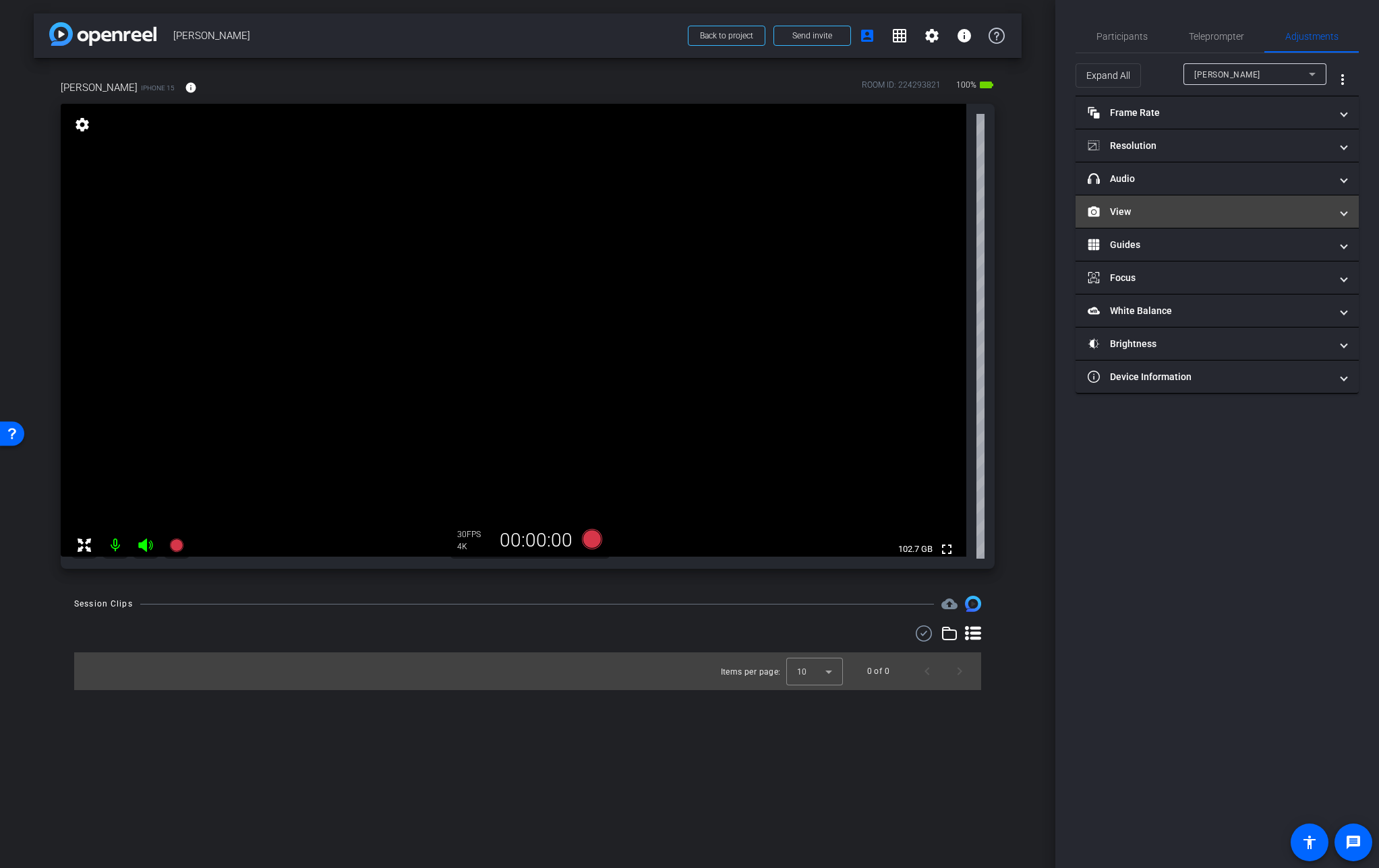
click at [1110, 211] on mat-panel-title "View" at bounding box center [1209, 212] width 243 height 14
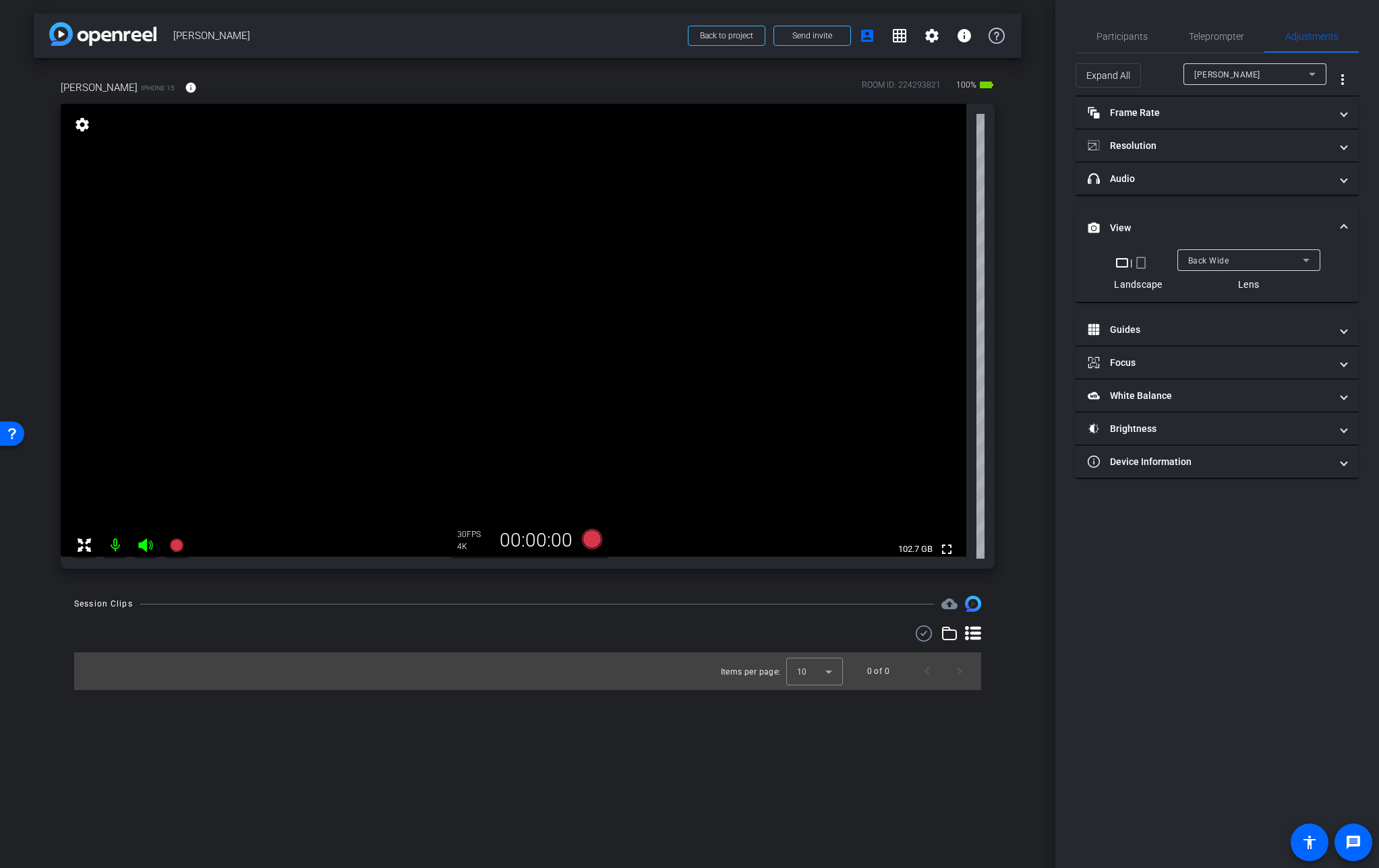
click at [1213, 257] on span "Back Wide" at bounding box center [1209, 261] width 41 height 10
click at [1214, 237] on div at bounding box center [690, 434] width 1379 height 868
click at [513, 235] on video at bounding box center [514, 330] width 906 height 453
click at [489, 217] on video at bounding box center [514, 330] width 906 height 453
click at [1135, 113] on mat-panel-title "Frame Rate Frame Rate" at bounding box center [1209, 113] width 243 height 14
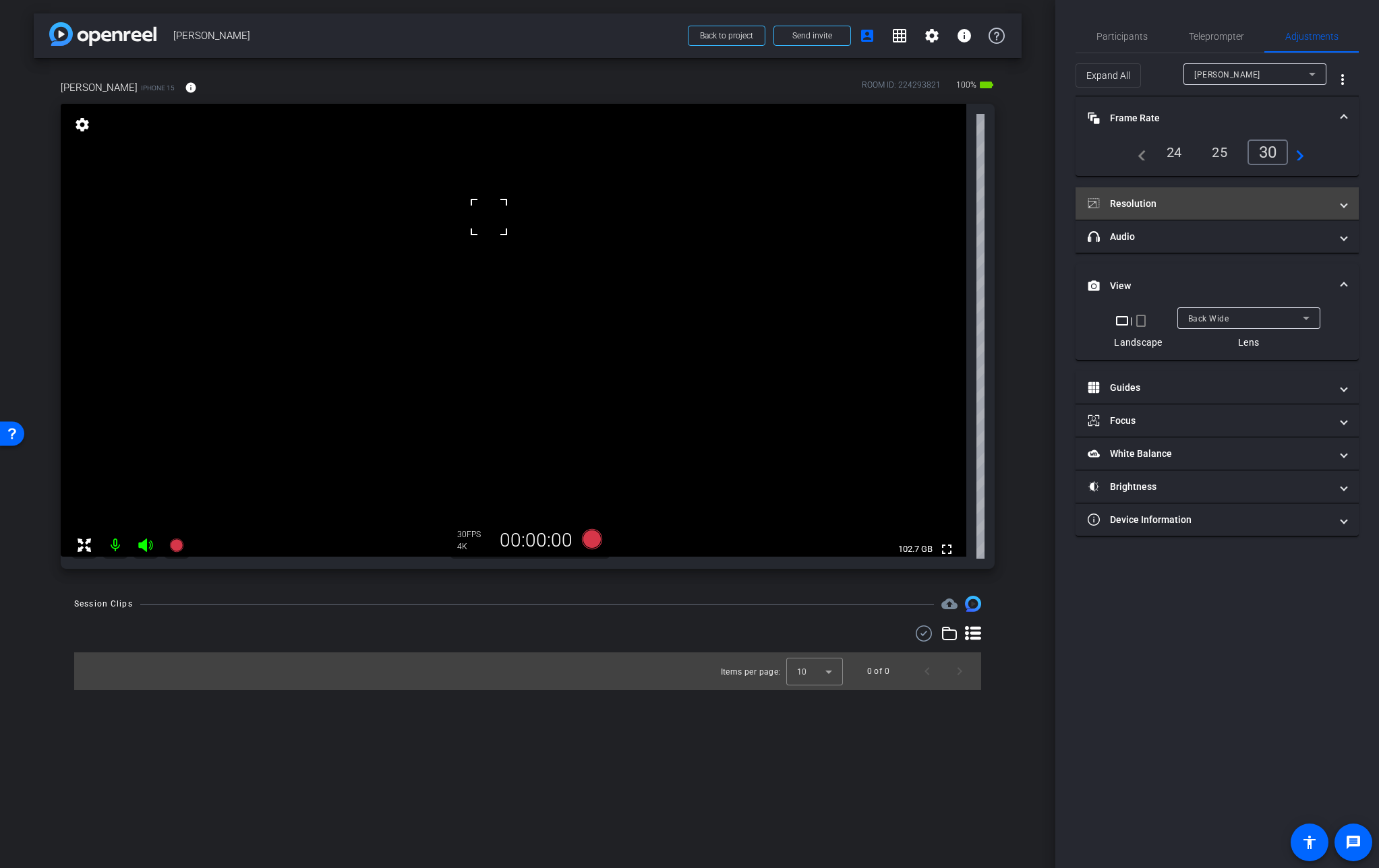
click at [1140, 203] on mat-panel-title "Resolution" at bounding box center [1209, 204] width 243 height 14
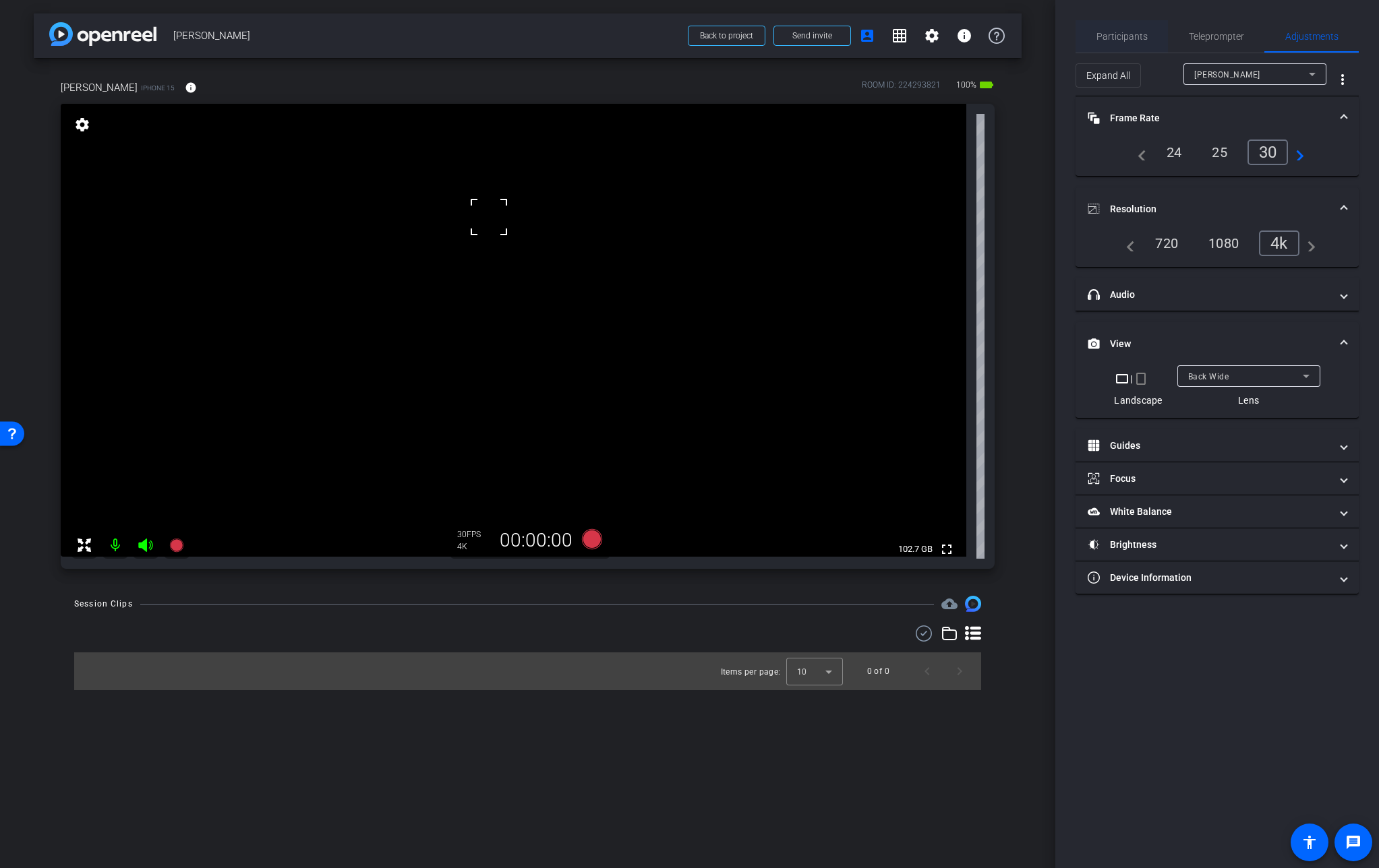
click at [1121, 41] on span "Participants" at bounding box center [1121, 36] width 51 height 10
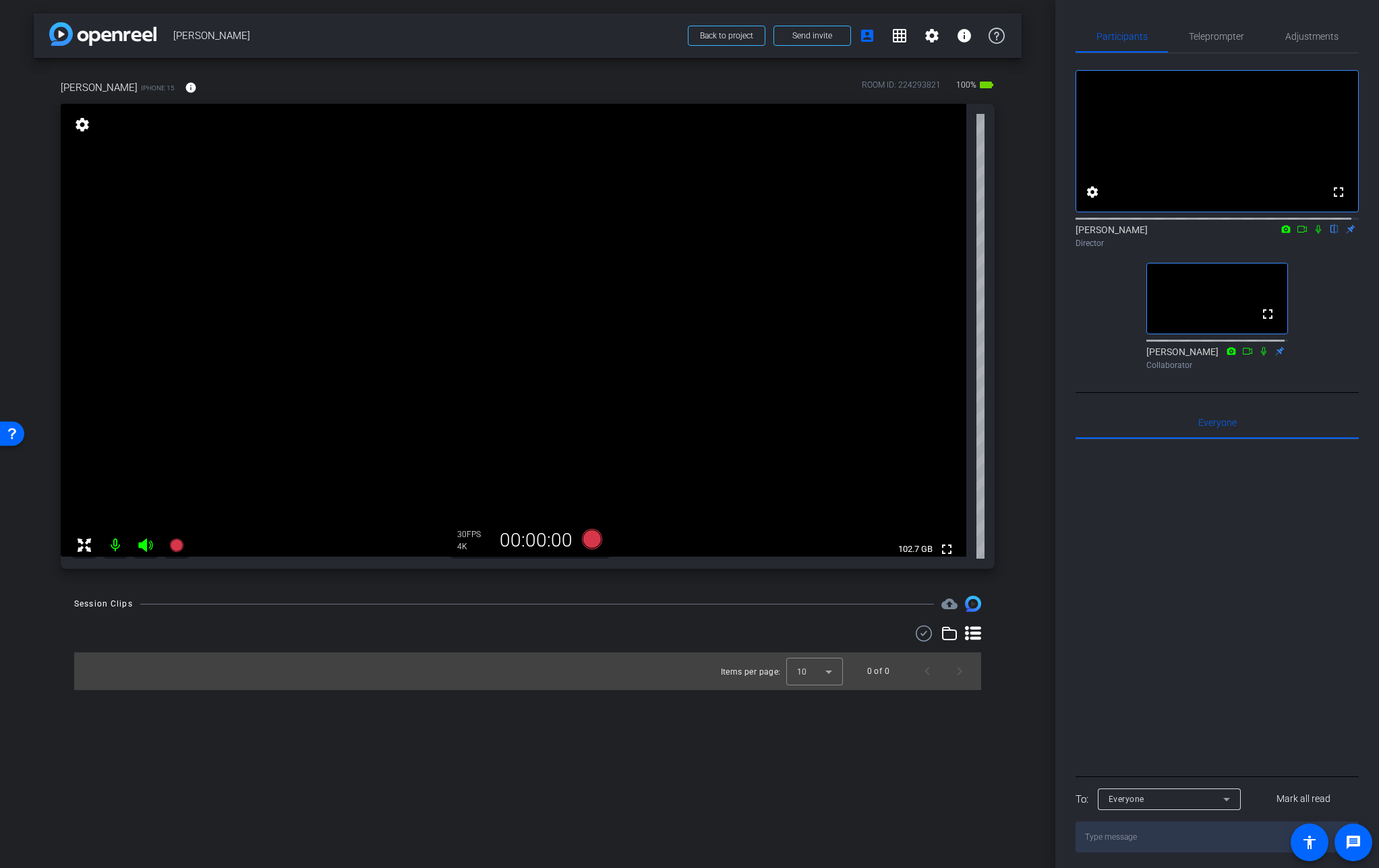
click at [1296, 234] on icon at bounding box center [1302, 229] width 11 height 10
click at [1314, 233] on icon at bounding box center [1318, 228] width 8 height 8
click at [575, 274] on video at bounding box center [514, 330] width 906 height 453
click at [1291, 33] on span "Adjustments" at bounding box center [1311, 36] width 53 height 10
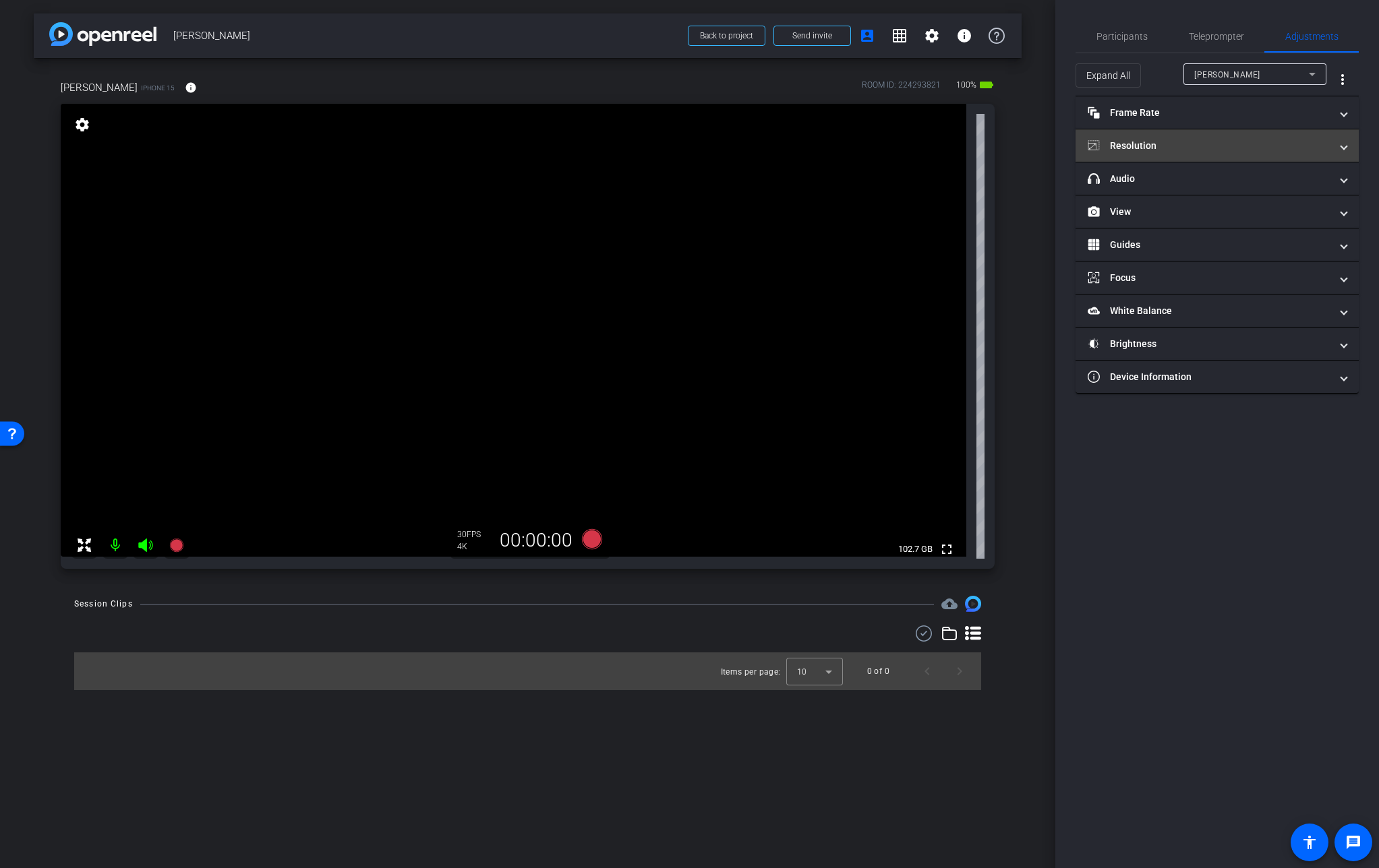
click at [1167, 148] on mat-panel-title "Resolution" at bounding box center [1209, 146] width 243 height 14
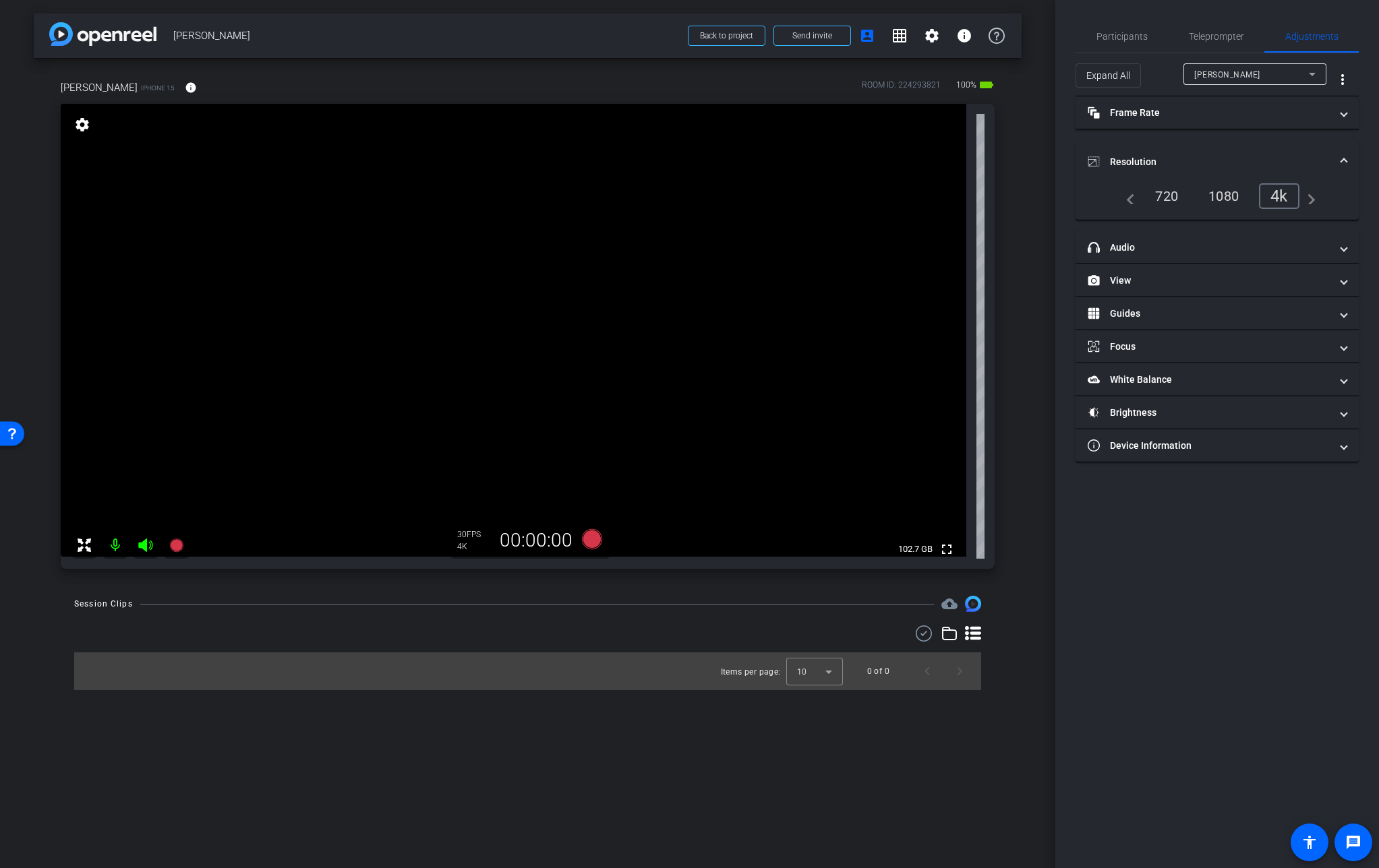
click at [1125, 166] on mat-panel-title "Resolution" at bounding box center [1209, 162] width 243 height 14
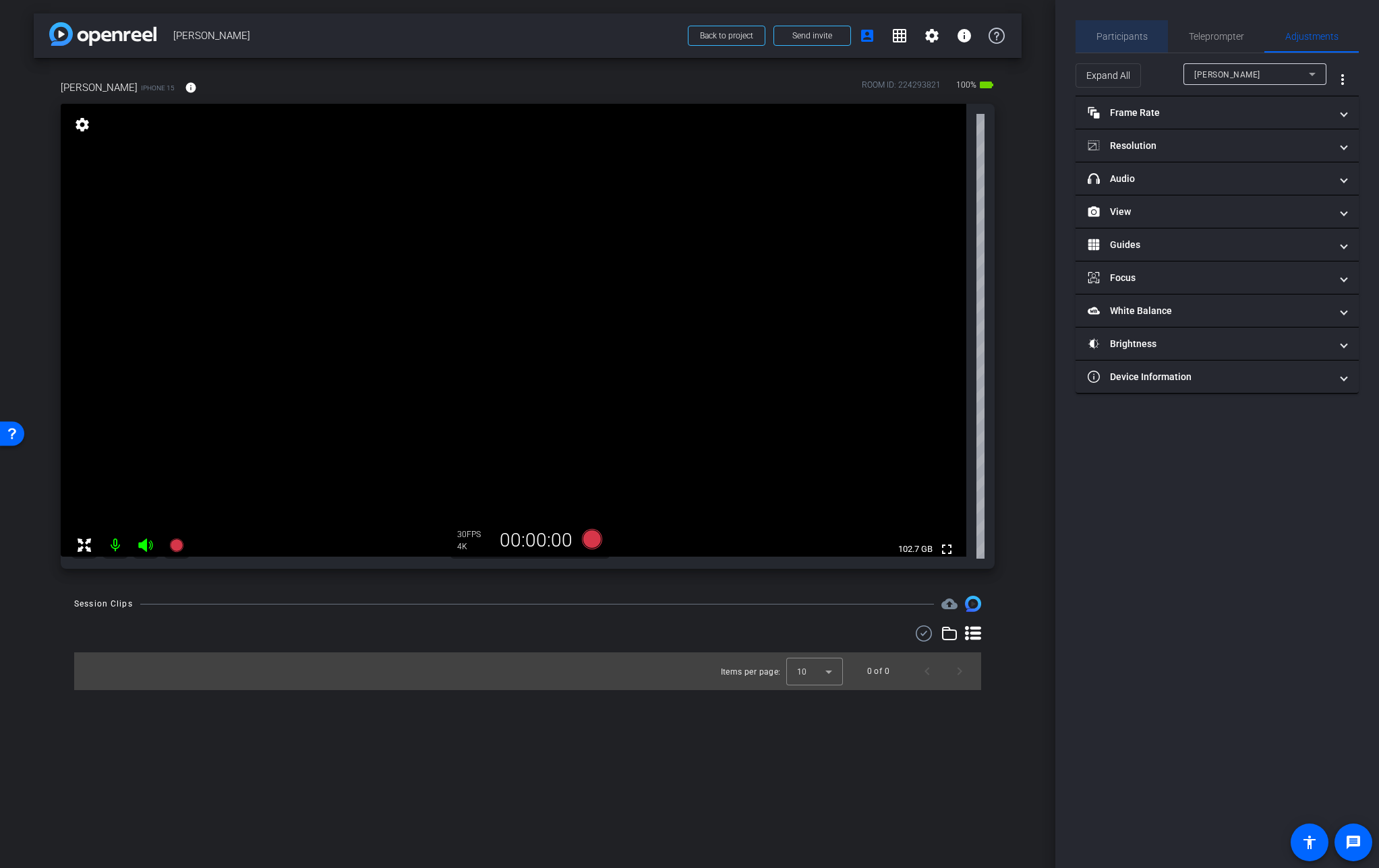
click at [1123, 36] on span "Participants" at bounding box center [1121, 36] width 51 height 10
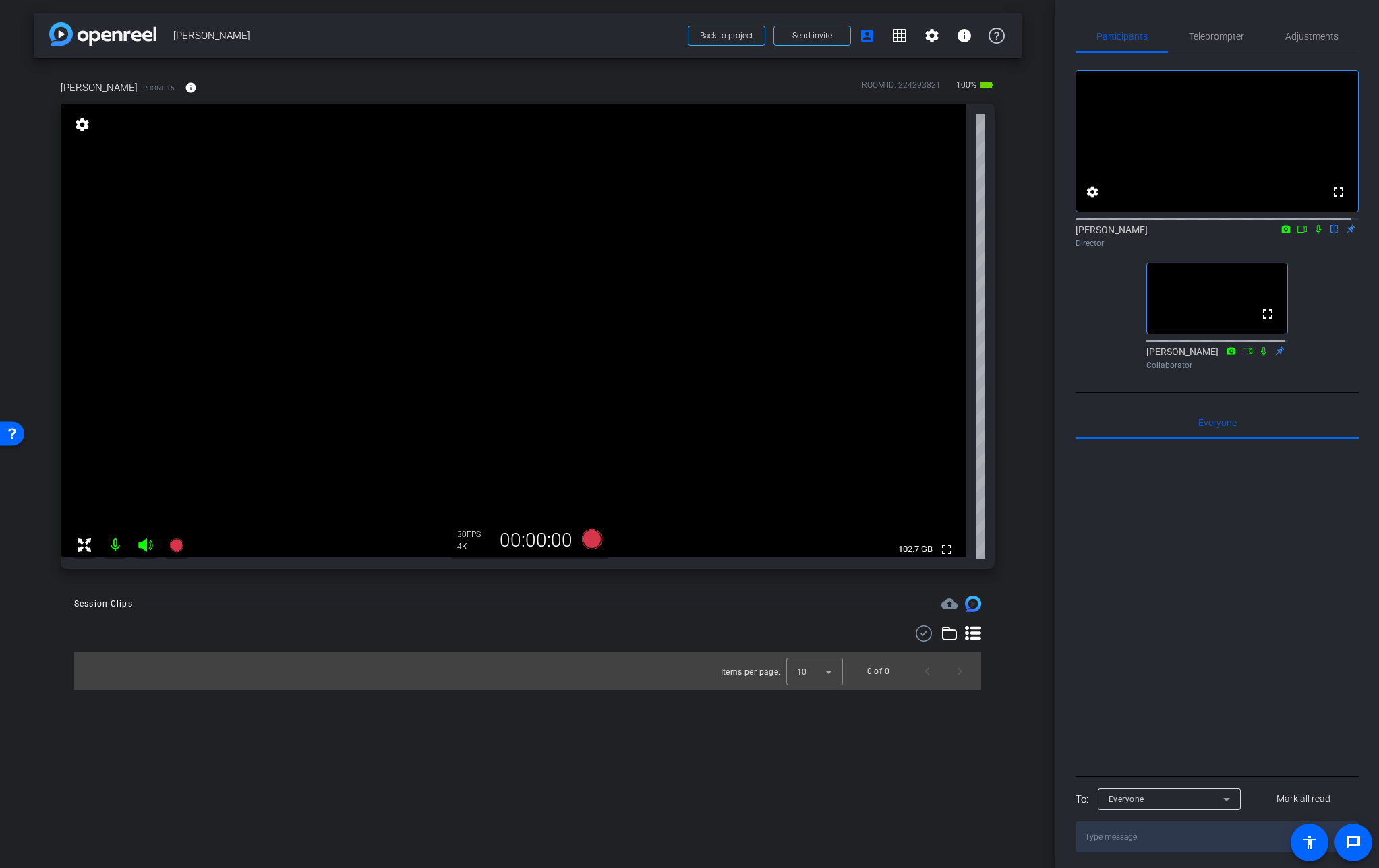
click at [1296, 234] on icon at bounding box center [1302, 229] width 11 height 10
click at [1314, 233] on icon at bounding box center [1318, 228] width 8 height 8
click at [605, 302] on video at bounding box center [514, 330] width 906 height 453
click at [591, 286] on video at bounding box center [514, 330] width 906 height 453
click at [1296, 234] on icon at bounding box center [1302, 229] width 11 height 10
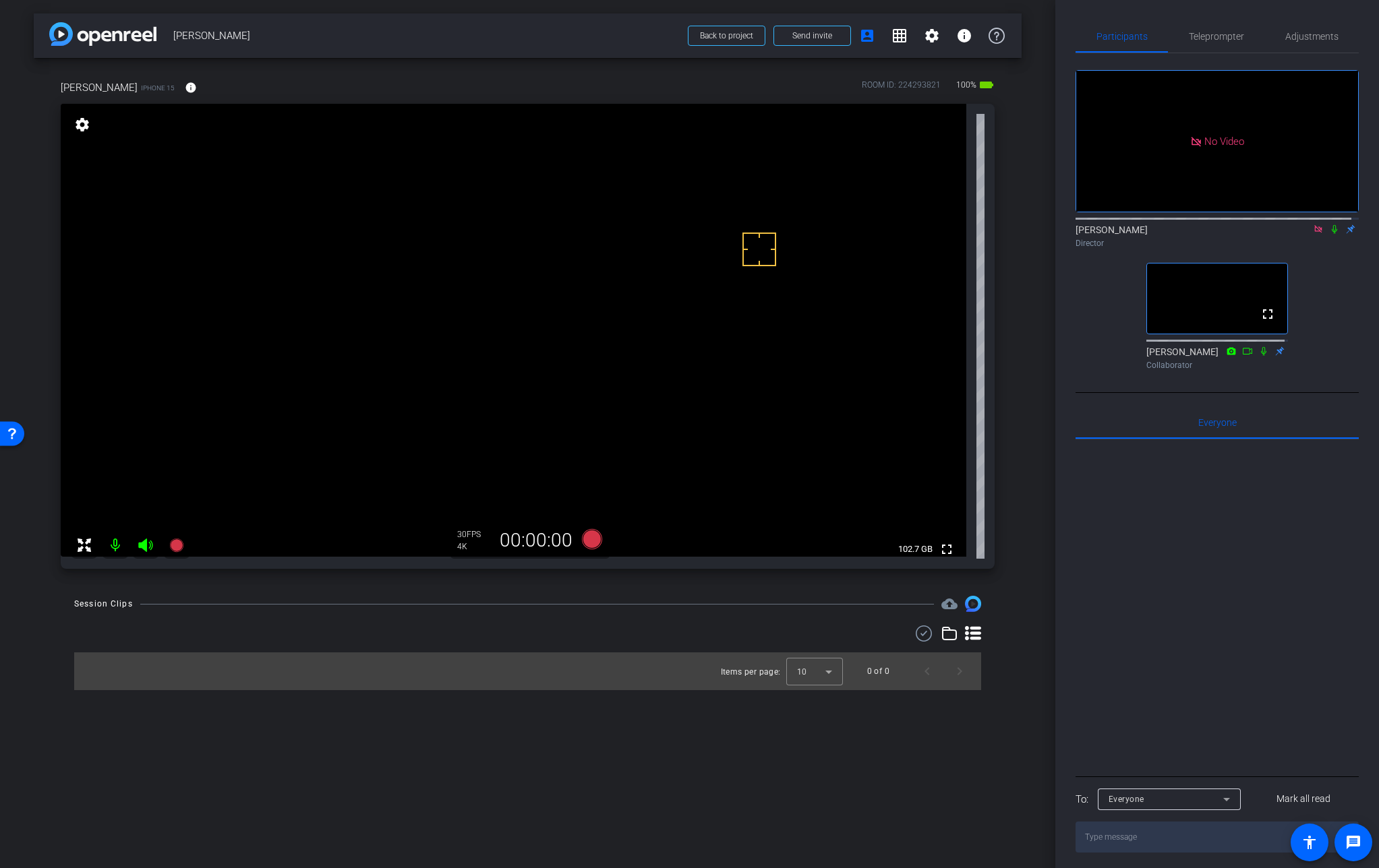
click at [591, 302] on video at bounding box center [514, 330] width 906 height 453
click at [605, 294] on video at bounding box center [514, 330] width 906 height 453
click at [1294, 31] on span "Adjustments" at bounding box center [1311, 36] width 53 height 10
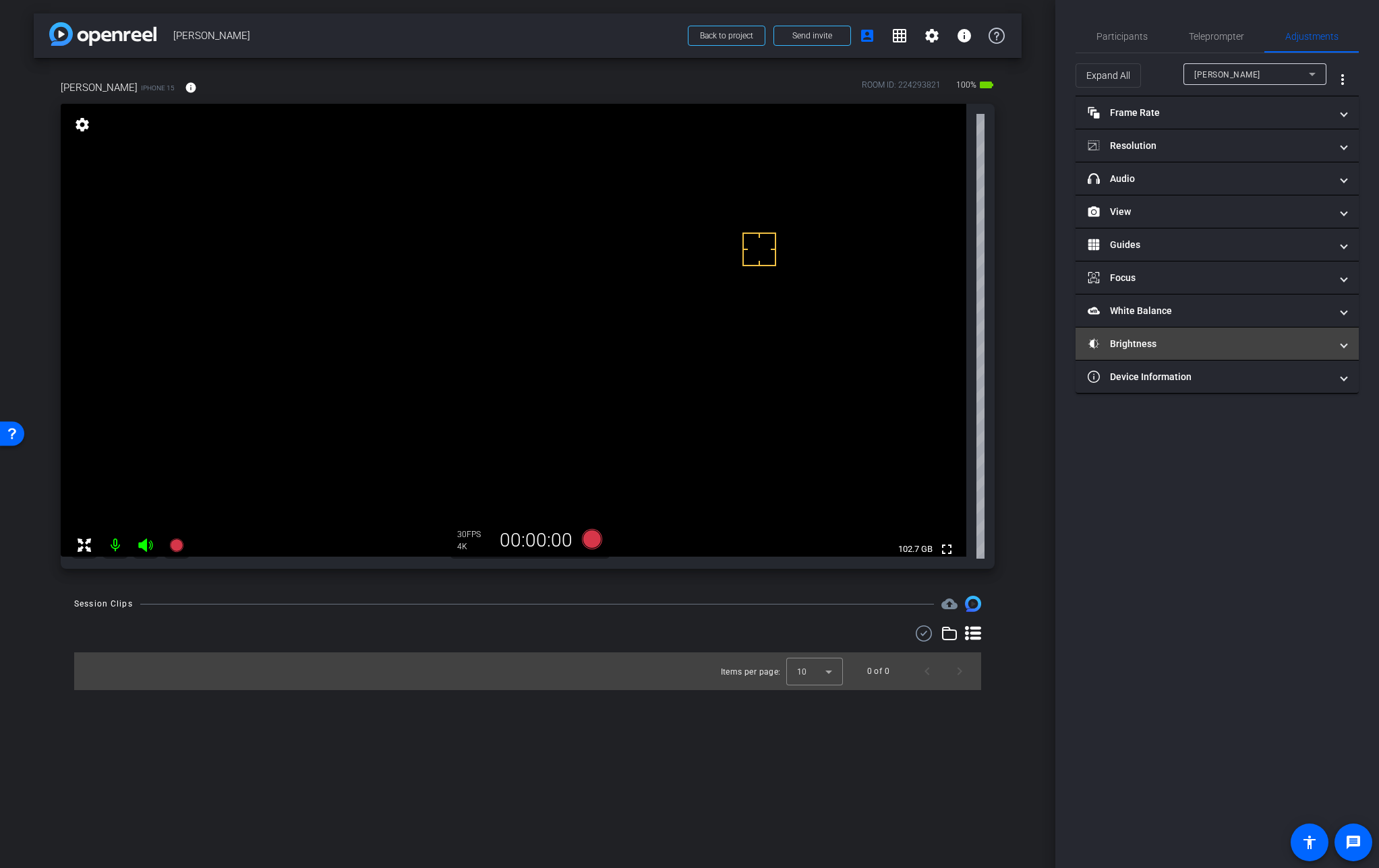
click at [1122, 337] on mat-panel-title "Brightness" at bounding box center [1209, 344] width 243 height 14
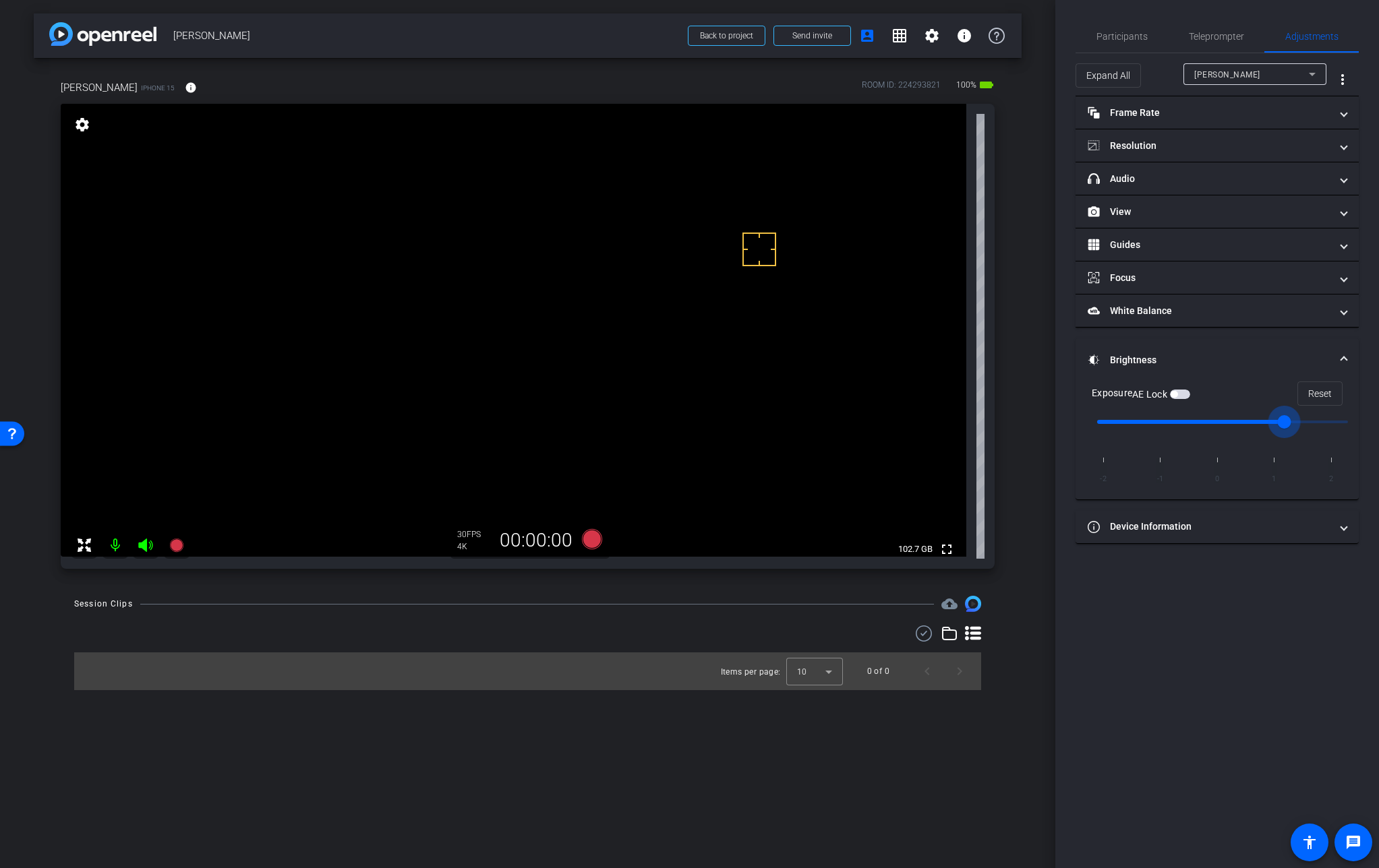
drag, startPoint x: 1225, startPoint y: 422, endPoint x: 1263, endPoint y: 424, distance: 38.1
click at [1263, 424] on input "range" at bounding box center [1222, 421] width 279 height 29
type input "0"
click at [1232, 421] on input "range" at bounding box center [1222, 421] width 279 height 29
click at [1114, 36] on span "Participants" at bounding box center [1121, 36] width 51 height 10
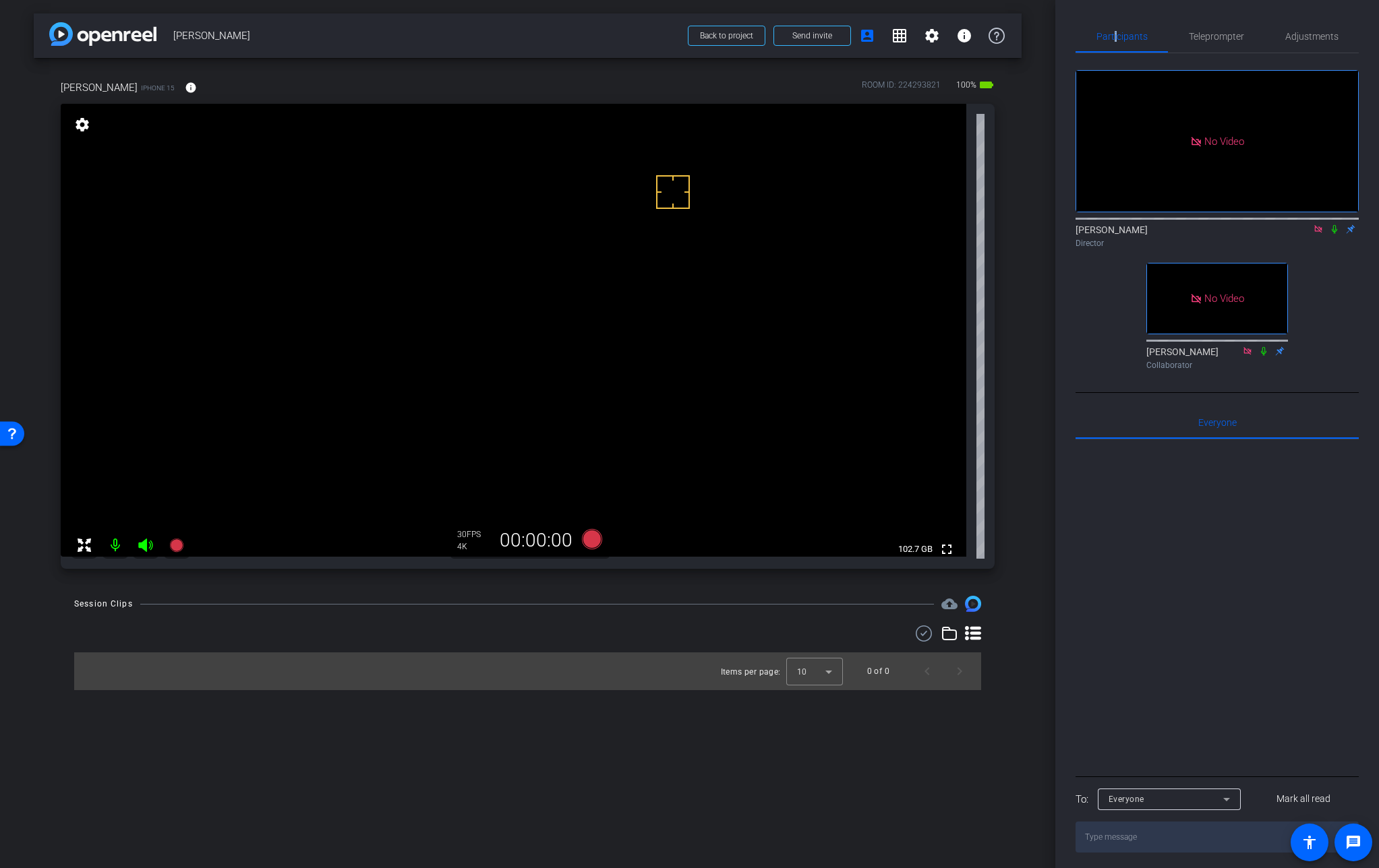
click at [602, 297] on video at bounding box center [514, 330] width 906 height 453
click at [591, 293] on video at bounding box center [514, 330] width 906 height 453
click at [1334, 224] on icon at bounding box center [1335, 229] width 11 height 10
click at [599, 282] on video at bounding box center [514, 330] width 906 height 453
click at [1334, 225] on icon at bounding box center [1334, 229] width 8 height 9
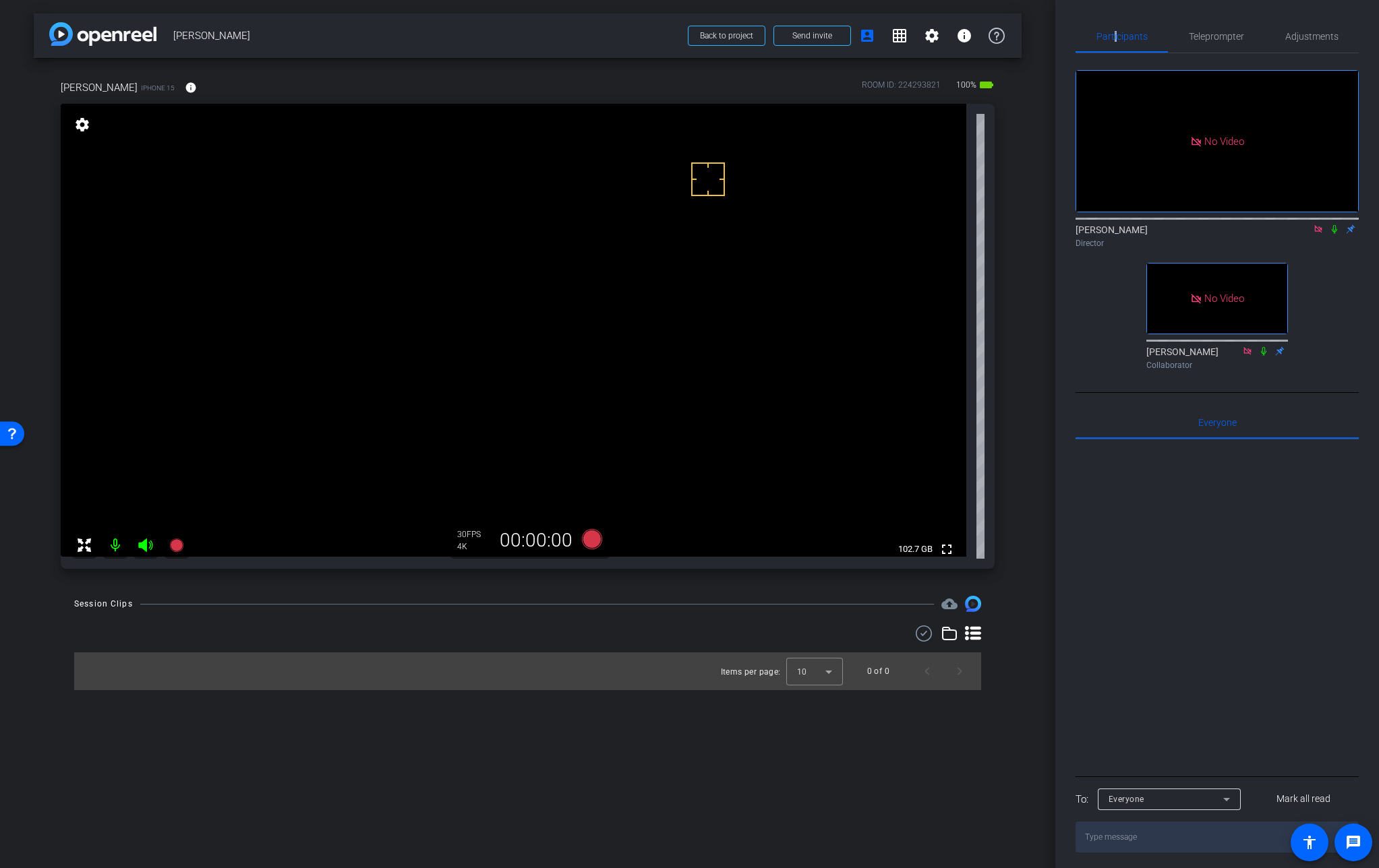
click at [1334, 225] on icon at bounding box center [1334, 229] width 5 height 9
click at [580, 547] on icon at bounding box center [591, 539] width 32 height 25
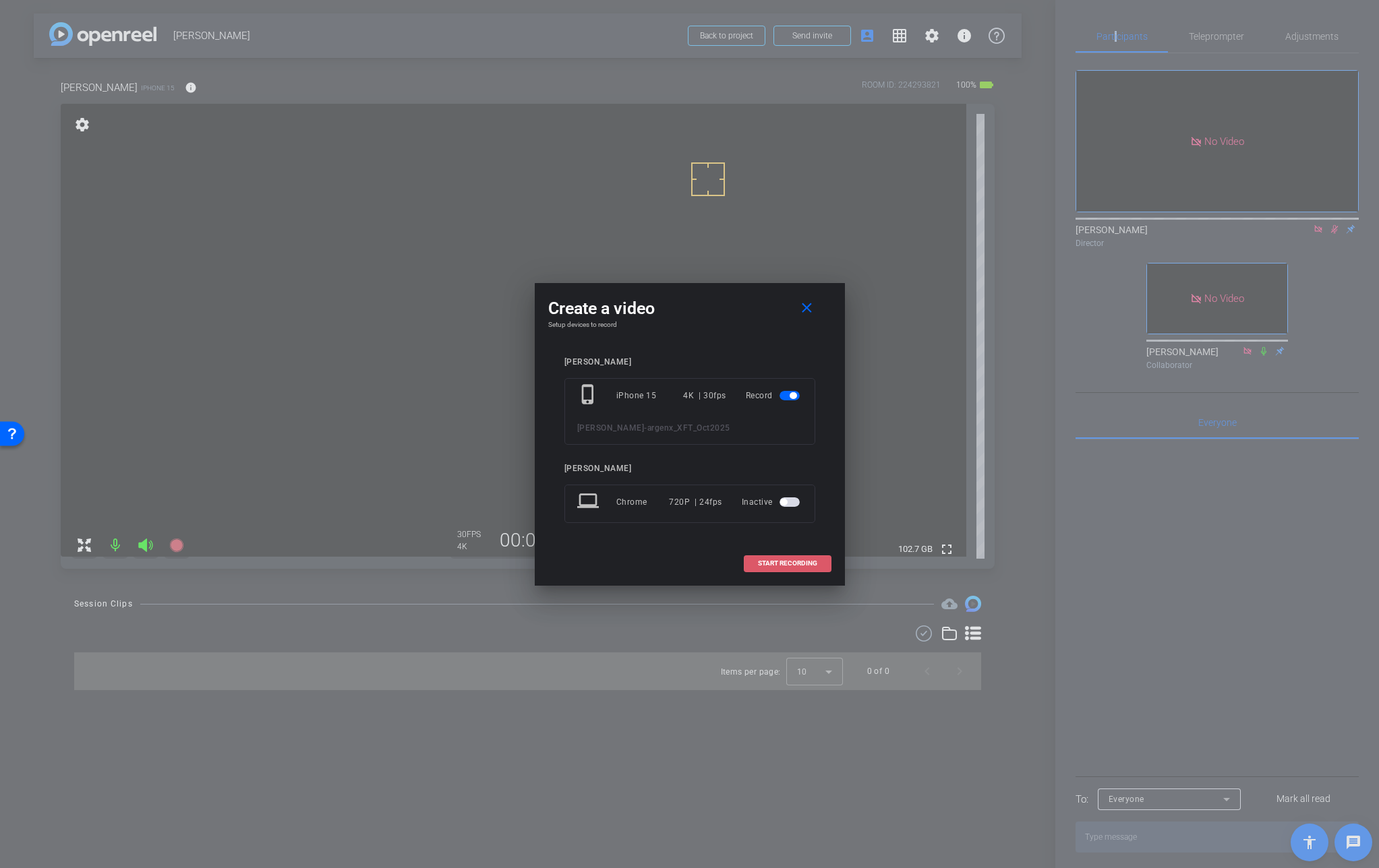
click at [782, 558] on span at bounding box center [787, 563] width 87 height 32
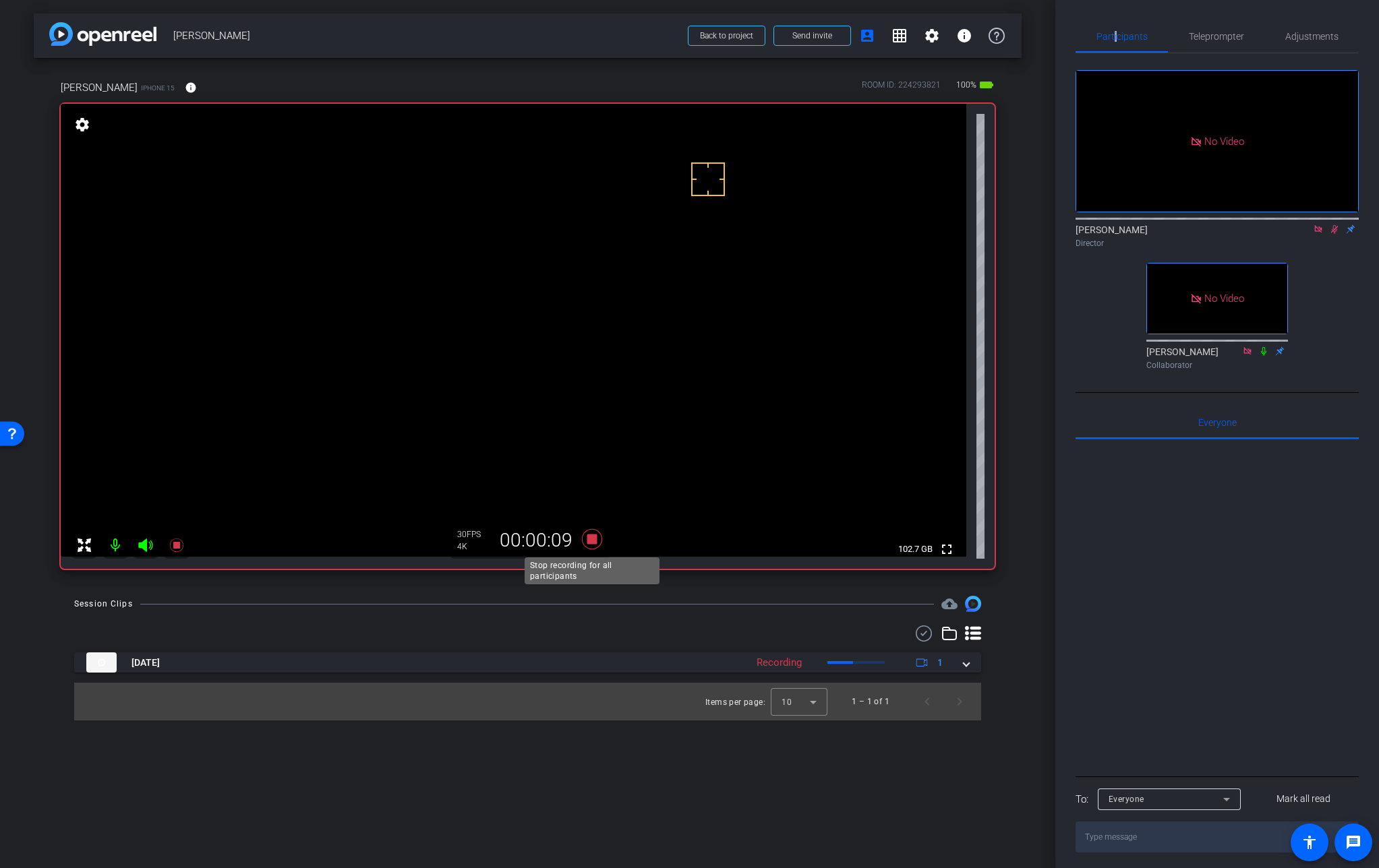
click at [594, 541] on icon at bounding box center [591, 539] width 20 height 20
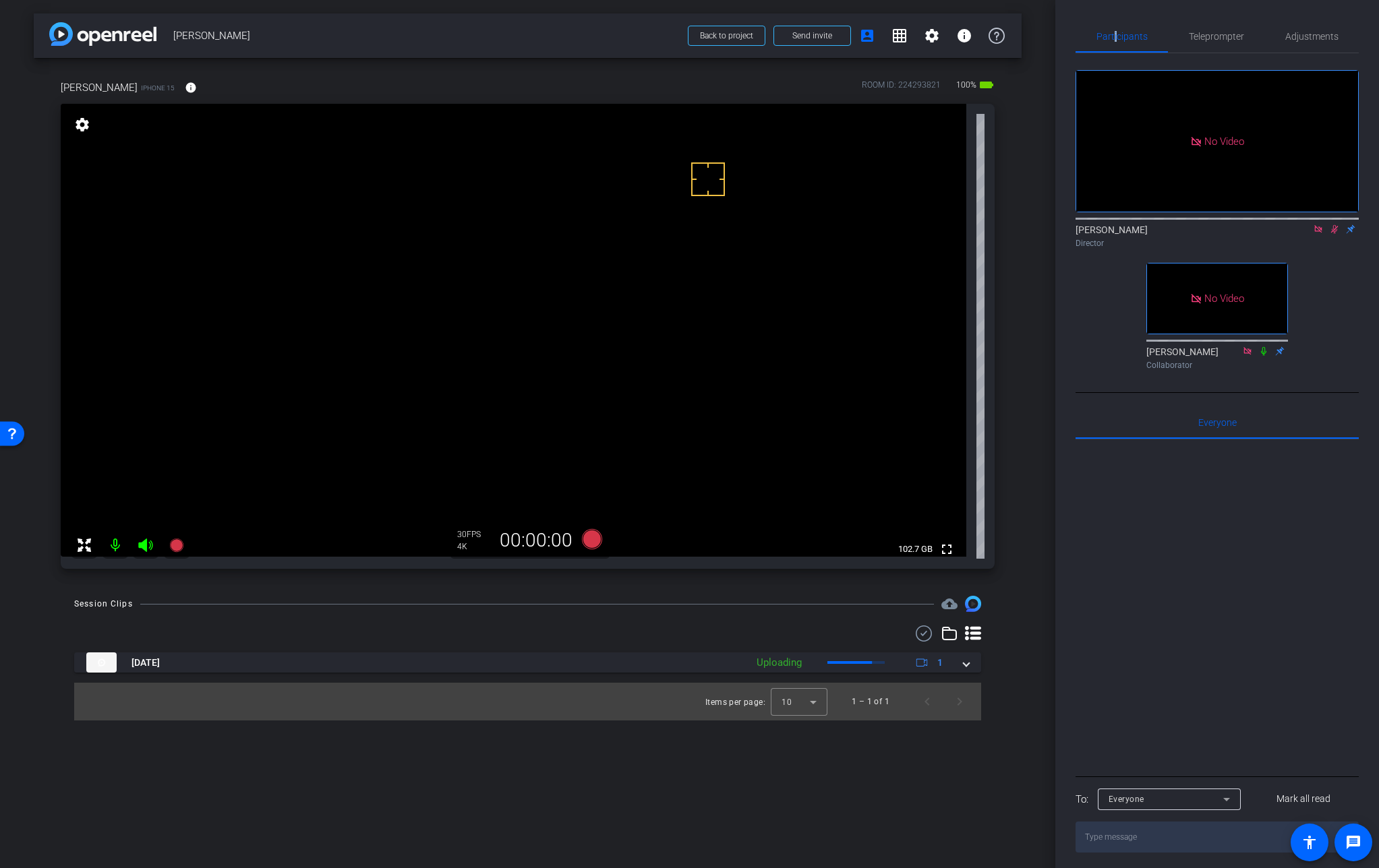
click at [1335, 224] on icon at bounding box center [1335, 229] width 11 height 10
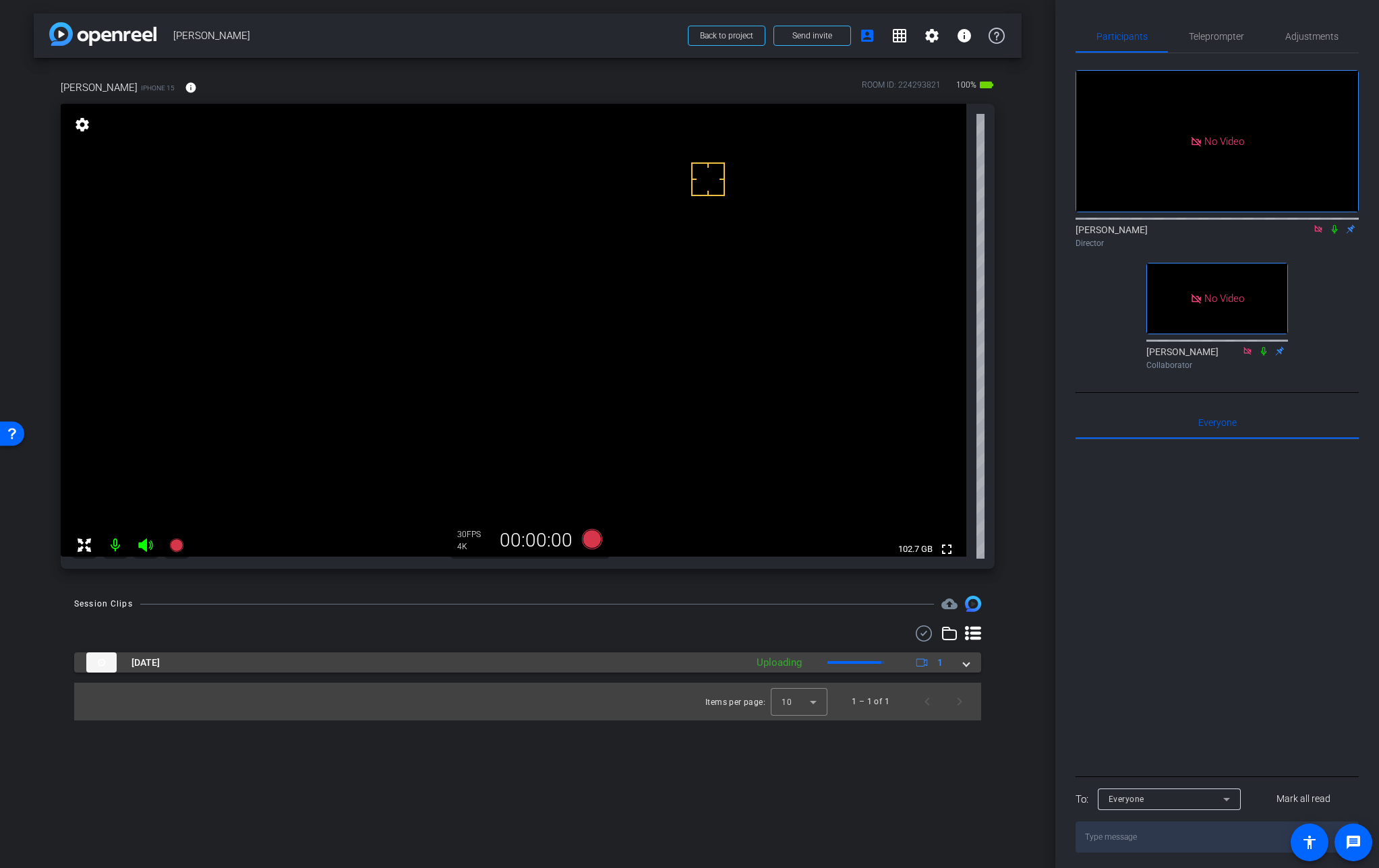
click at [967, 663] on span at bounding box center [966, 663] width 5 height 14
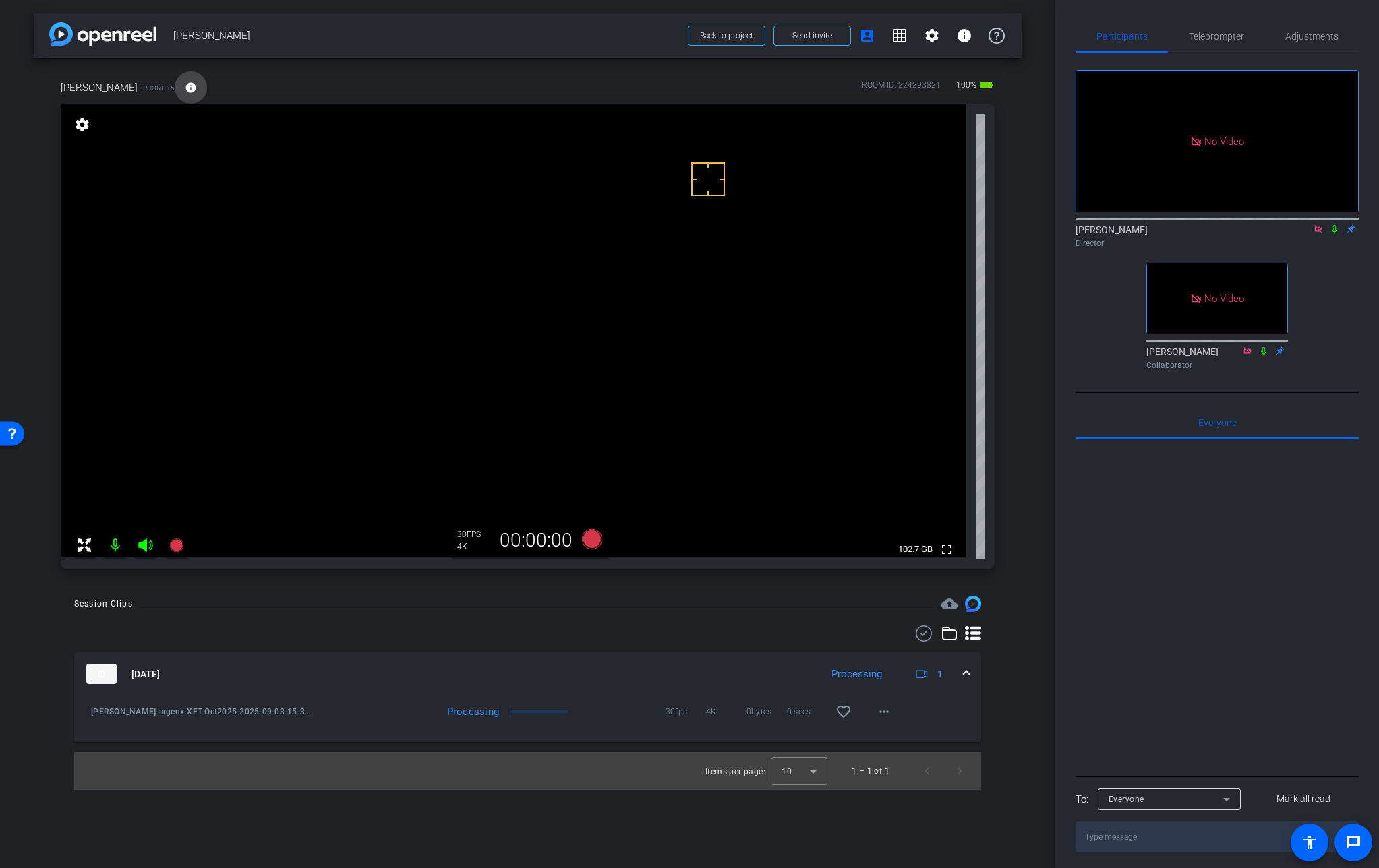
click at [175, 80] on span at bounding box center [190, 87] width 32 height 32
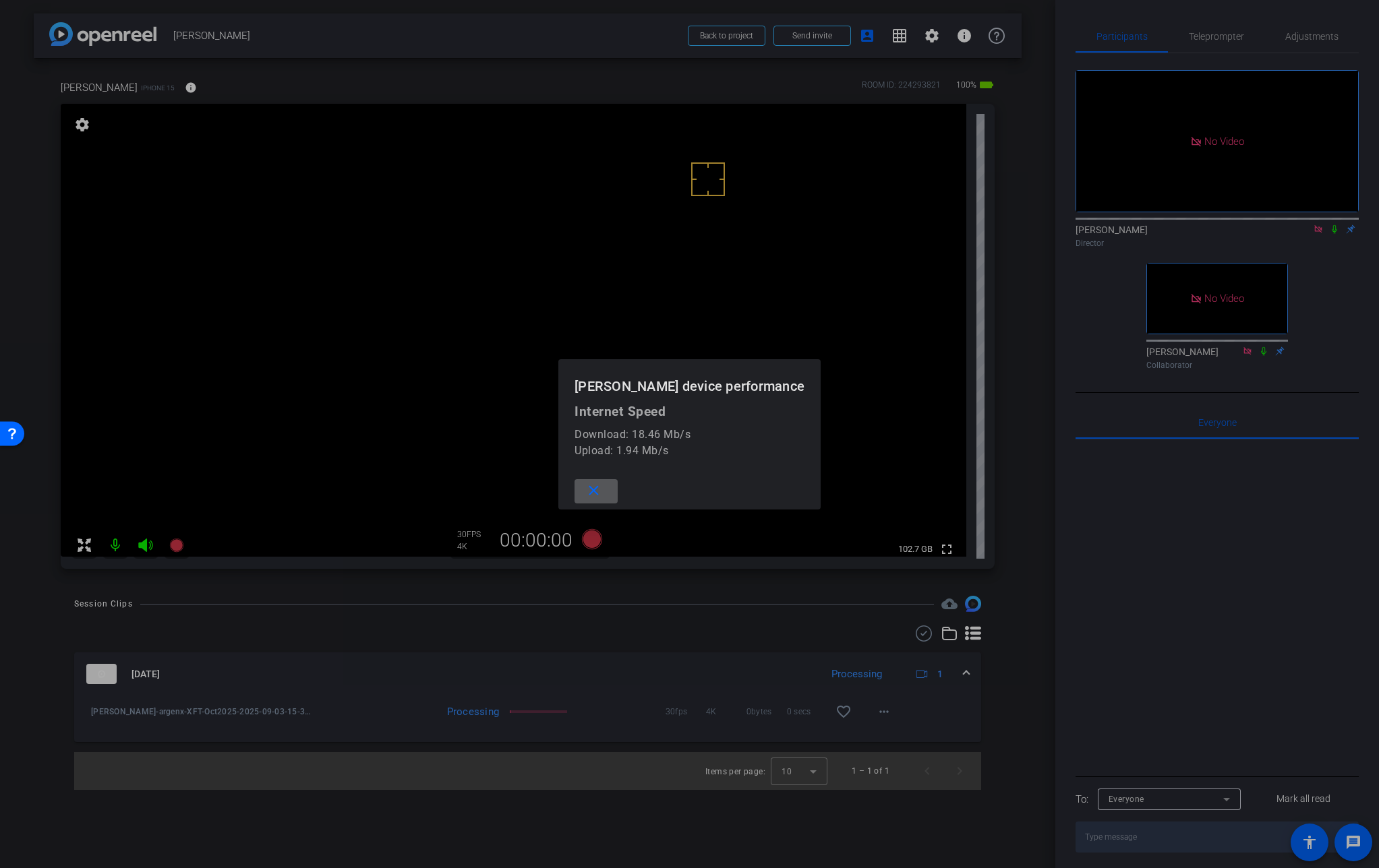
click at [166, 80] on div at bounding box center [690, 434] width 1379 height 868
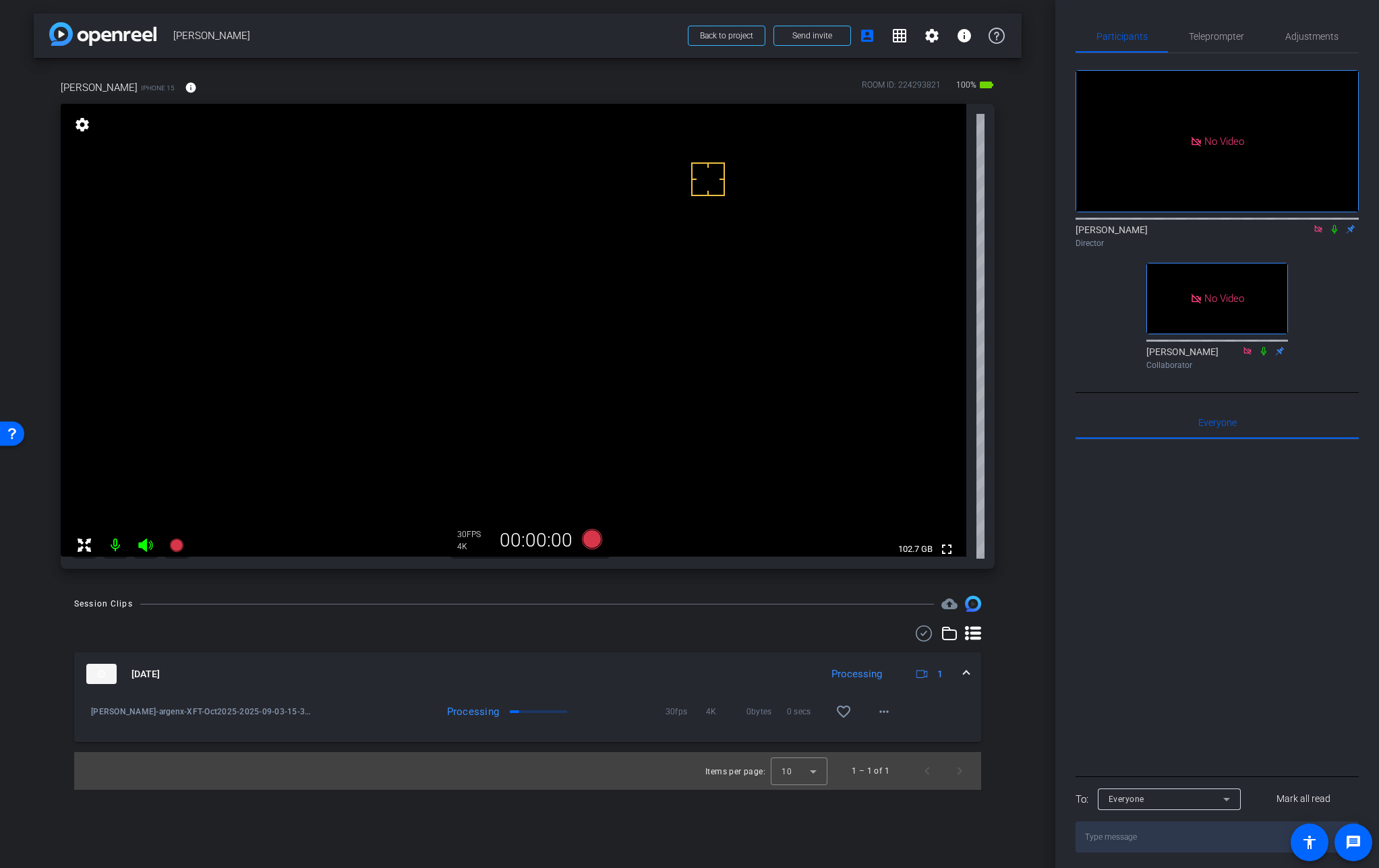
click at [1334, 225] on icon at bounding box center [1334, 229] width 5 height 9
click at [876, 711] on mat-icon "more_horiz" at bounding box center [884, 712] width 16 height 16
click at [904, 734] on span "Download Original" at bounding box center [919, 740] width 81 height 16
click at [1330, 224] on icon at bounding box center [1335, 229] width 11 height 10
click at [1332, 224] on icon at bounding box center [1335, 229] width 11 height 10
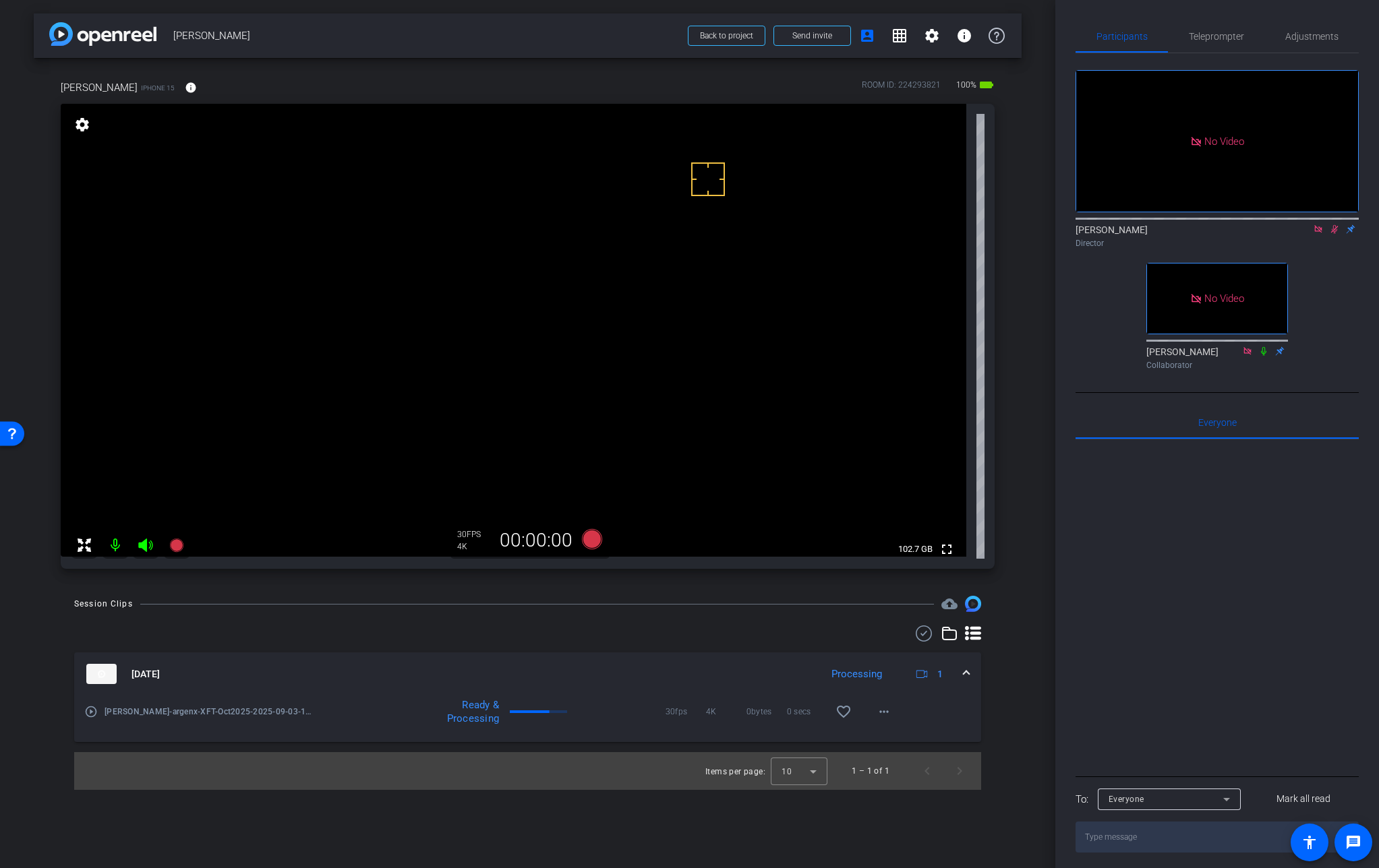
click at [919, 634] on icon at bounding box center [924, 633] width 20 height 16
click at [98, 680] on icon at bounding box center [95, 677] width 16 height 15
click at [606, 284] on video at bounding box center [514, 330] width 906 height 453
click at [587, 534] on icon at bounding box center [591, 539] width 20 height 20
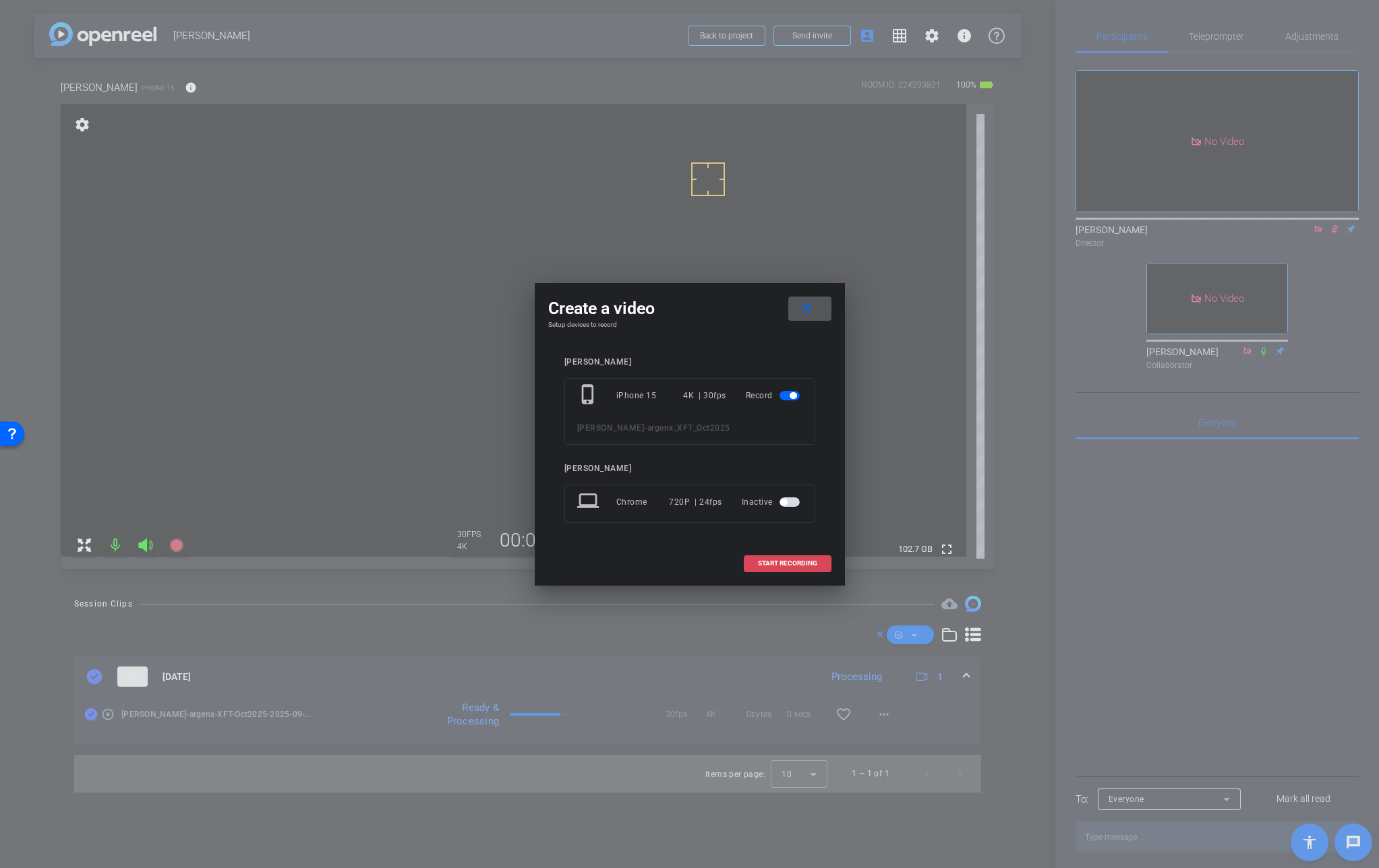
click at [785, 562] on span "START RECORDING" at bounding box center [787, 564] width 59 height 7
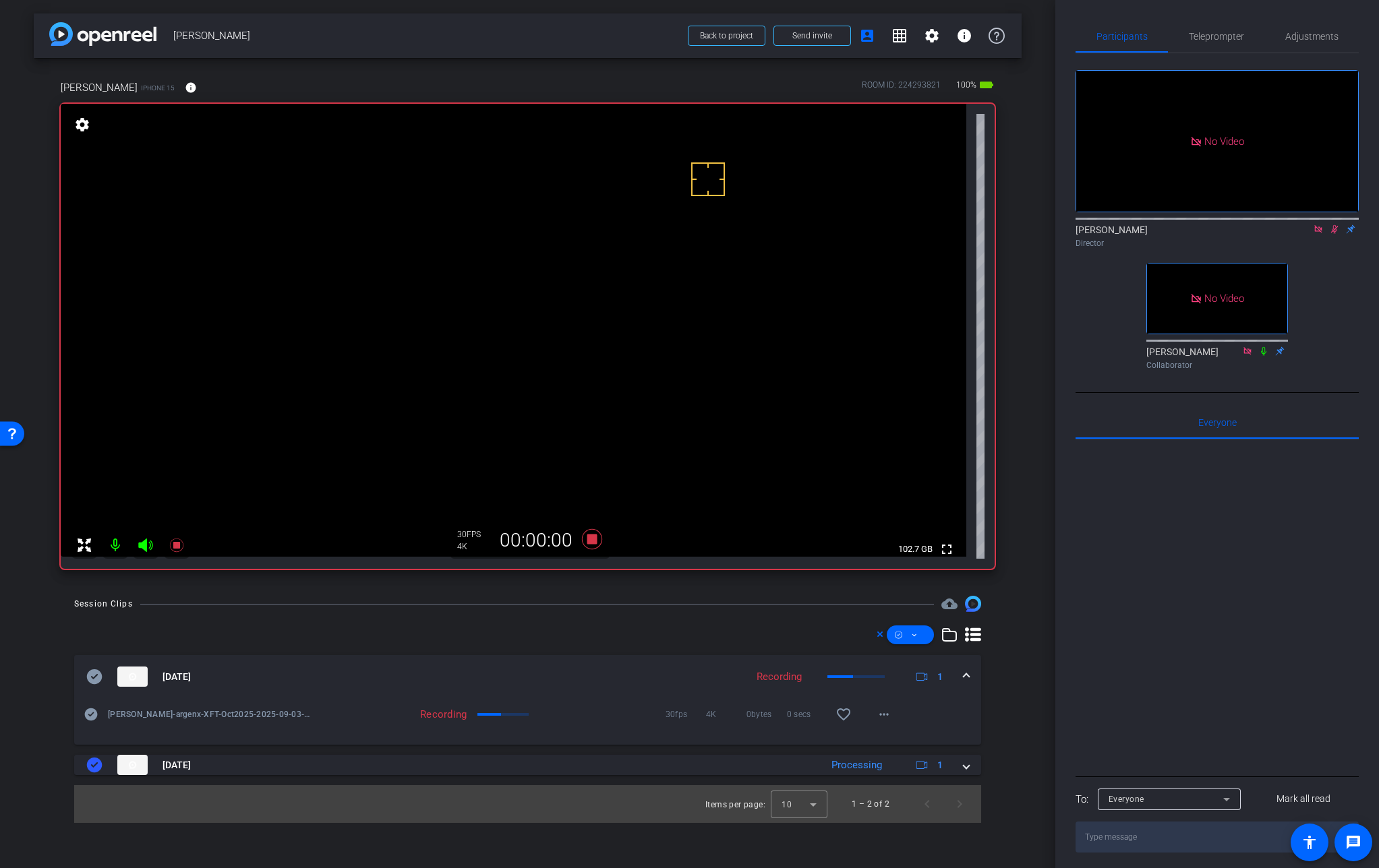
click at [1336, 224] on icon at bounding box center [1335, 229] width 11 height 10
click at [600, 286] on video at bounding box center [514, 330] width 906 height 453
click at [600, 278] on video at bounding box center [514, 330] width 906 height 453
click at [603, 284] on video at bounding box center [514, 330] width 906 height 453
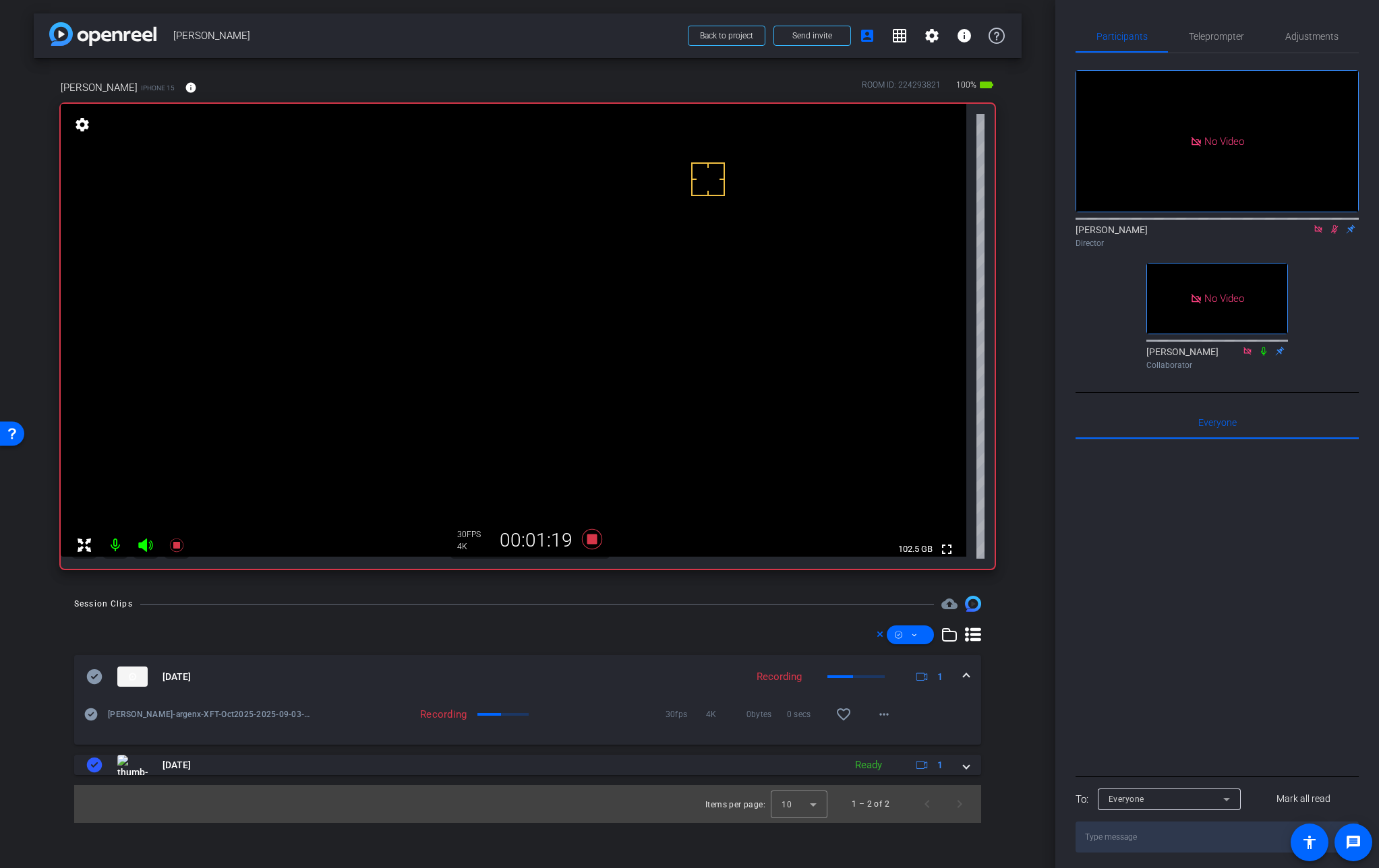
click at [609, 305] on video at bounding box center [514, 330] width 906 height 453
click at [599, 280] on video at bounding box center [514, 330] width 906 height 453
click at [1264, 348] on mat-icon at bounding box center [1264, 351] width 16 height 12
click at [1331, 225] on icon at bounding box center [1334, 229] width 8 height 9
click at [1331, 224] on icon at bounding box center [1335, 229] width 11 height 10
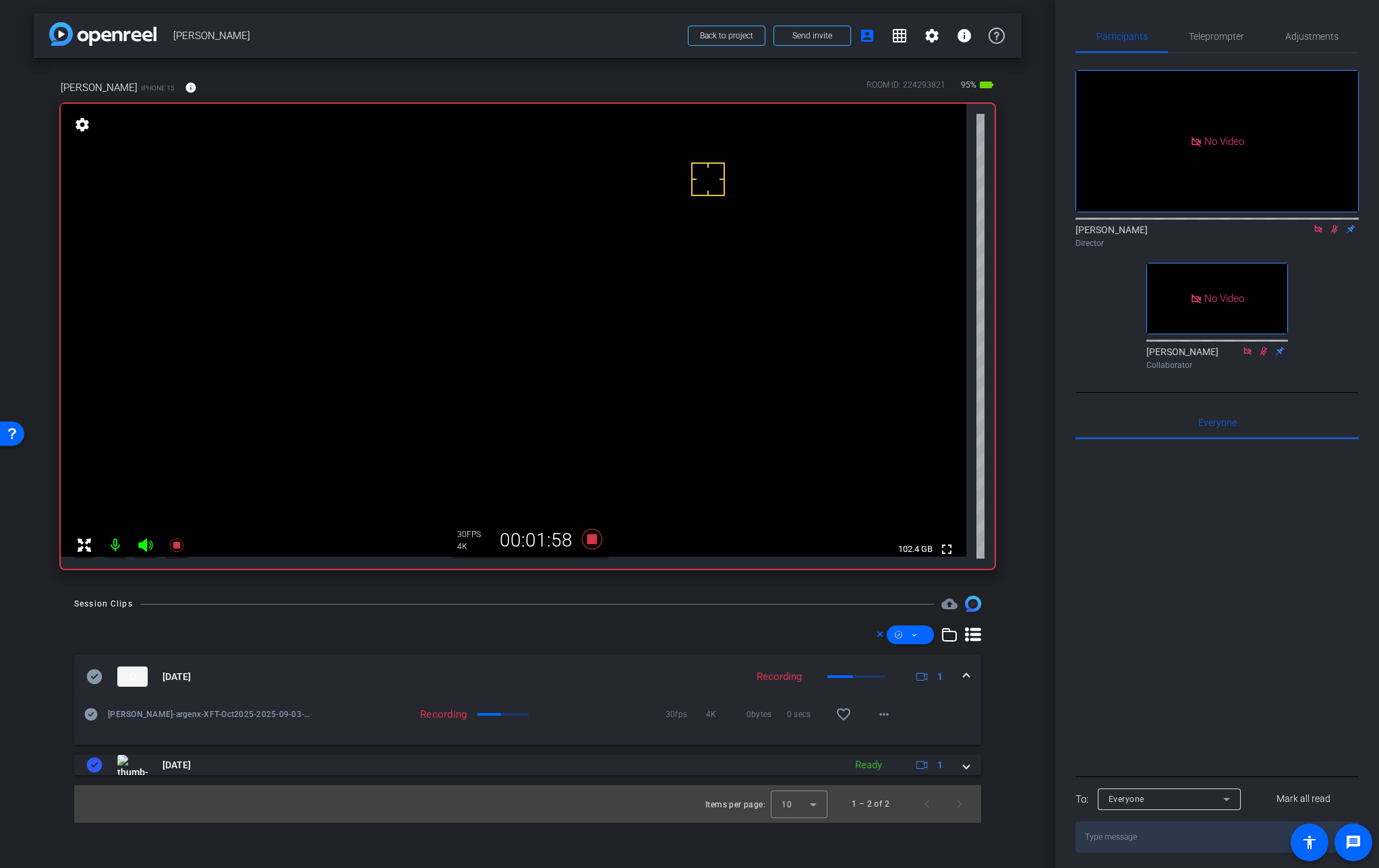
click at [598, 286] on video at bounding box center [514, 330] width 906 height 453
click at [1334, 224] on icon at bounding box center [1335, 229] width 11 height 10
click at [595, 545] on icon at bounding box center [591, 539] width 32 height 25
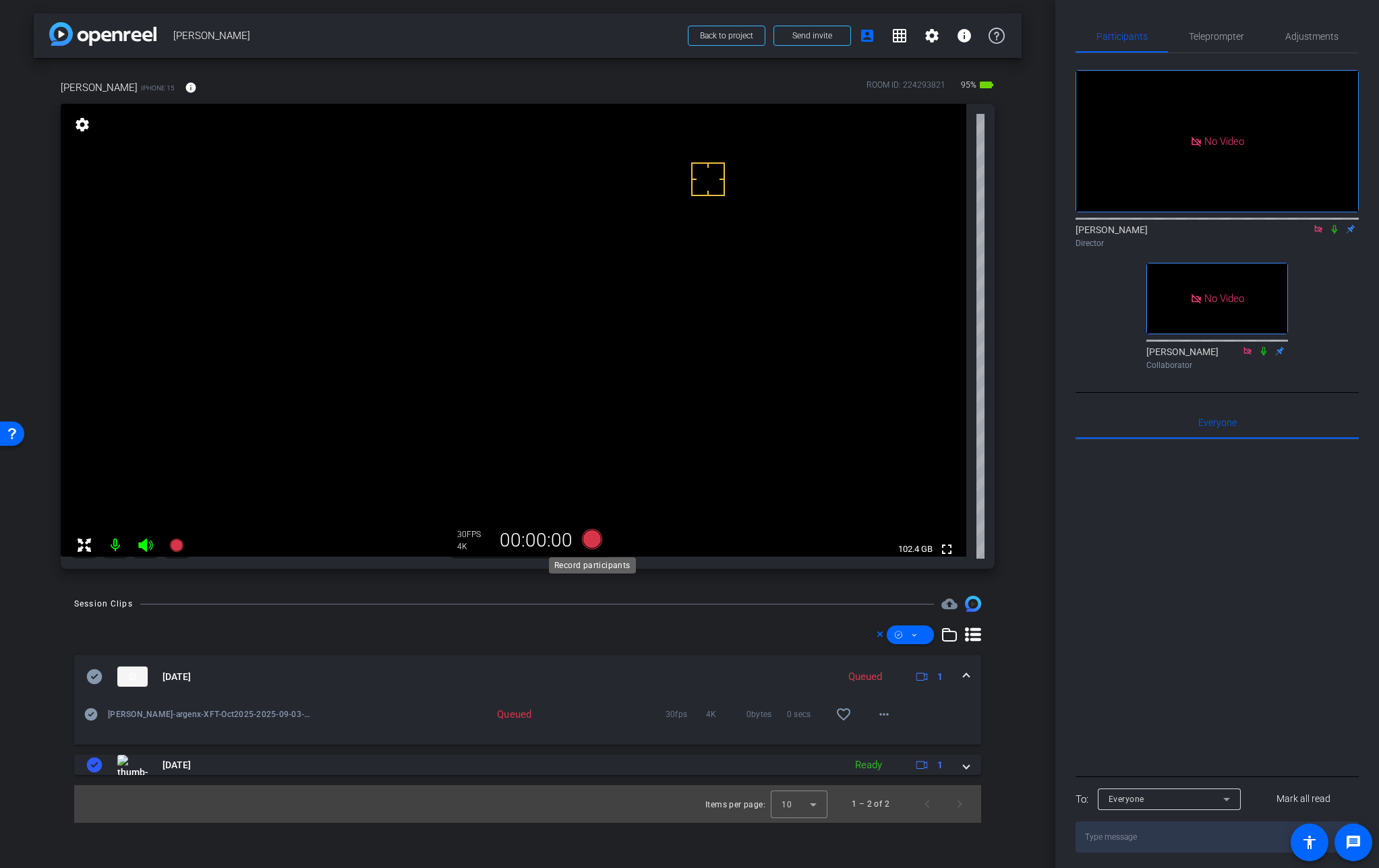
click at [590, 540] on icon at bounding box center [591, 539] width 20 height 20
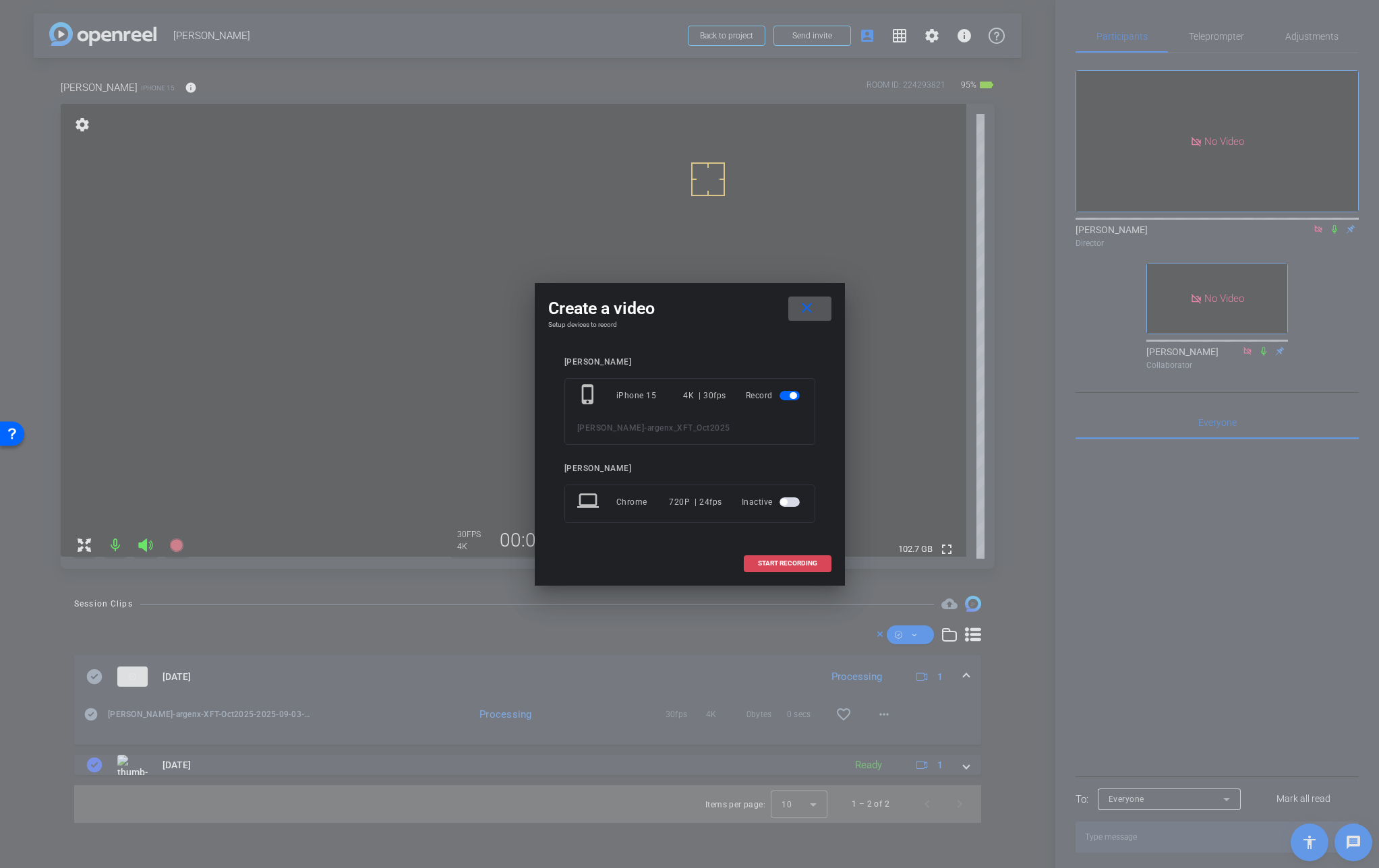
click at [781, 560] on span "START RECORDING" at bounding box center [787, 564] width 59 height 7
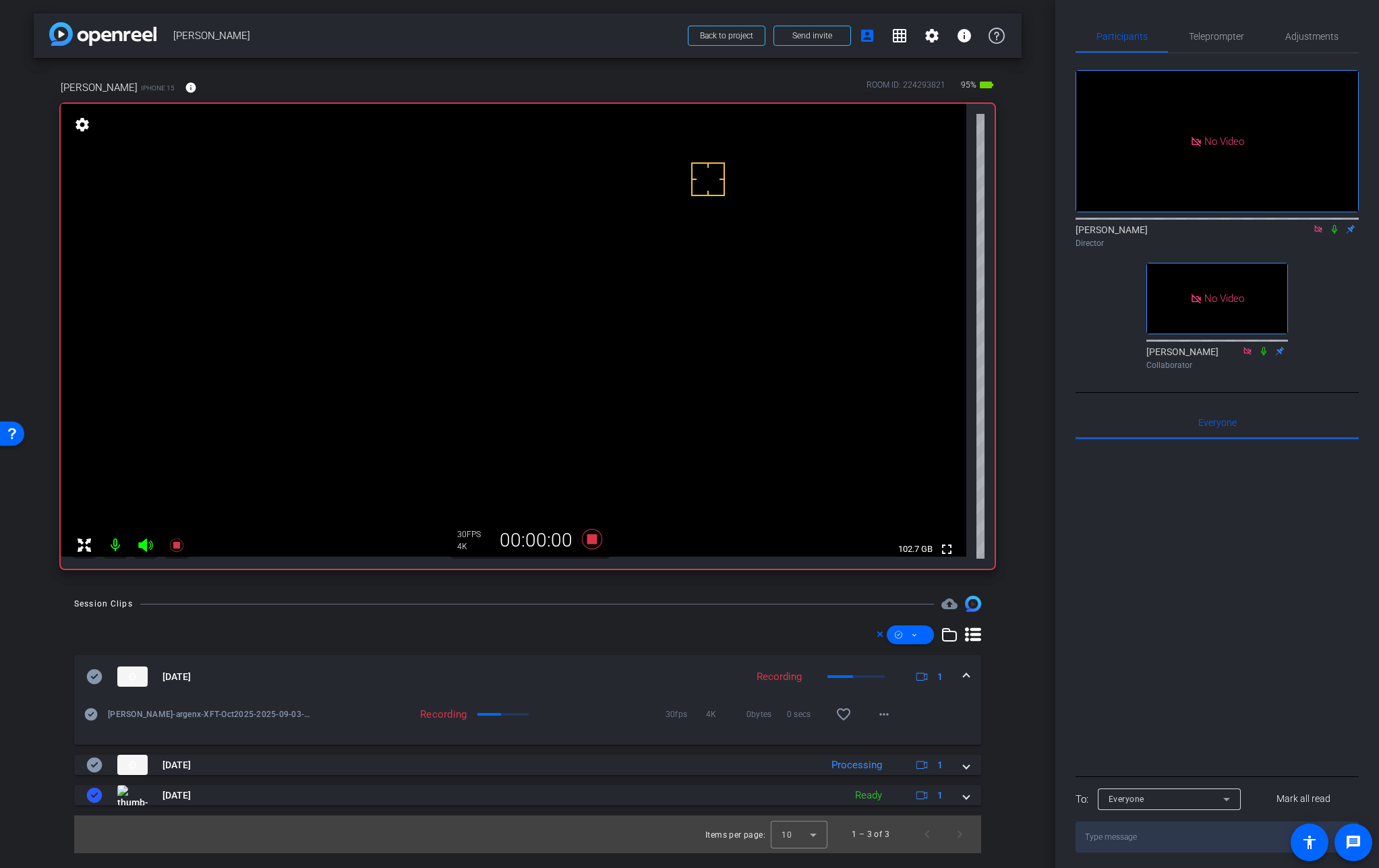
click at [1334, 223] on mat-icon at bounding box center [1335, 229] width 16 height 12
click at [599, 292] on video at bounding box center [514, 330] width 906 height 453
click at [1333, 225] on icon at bounding box center [1334, 229] width 8 height 9
click at [1335, 224] on icon at bounding box center [1335, 229] width 11 height 10
click at [600, 283] on video at bounding box center [514, 330] width 906 height 453
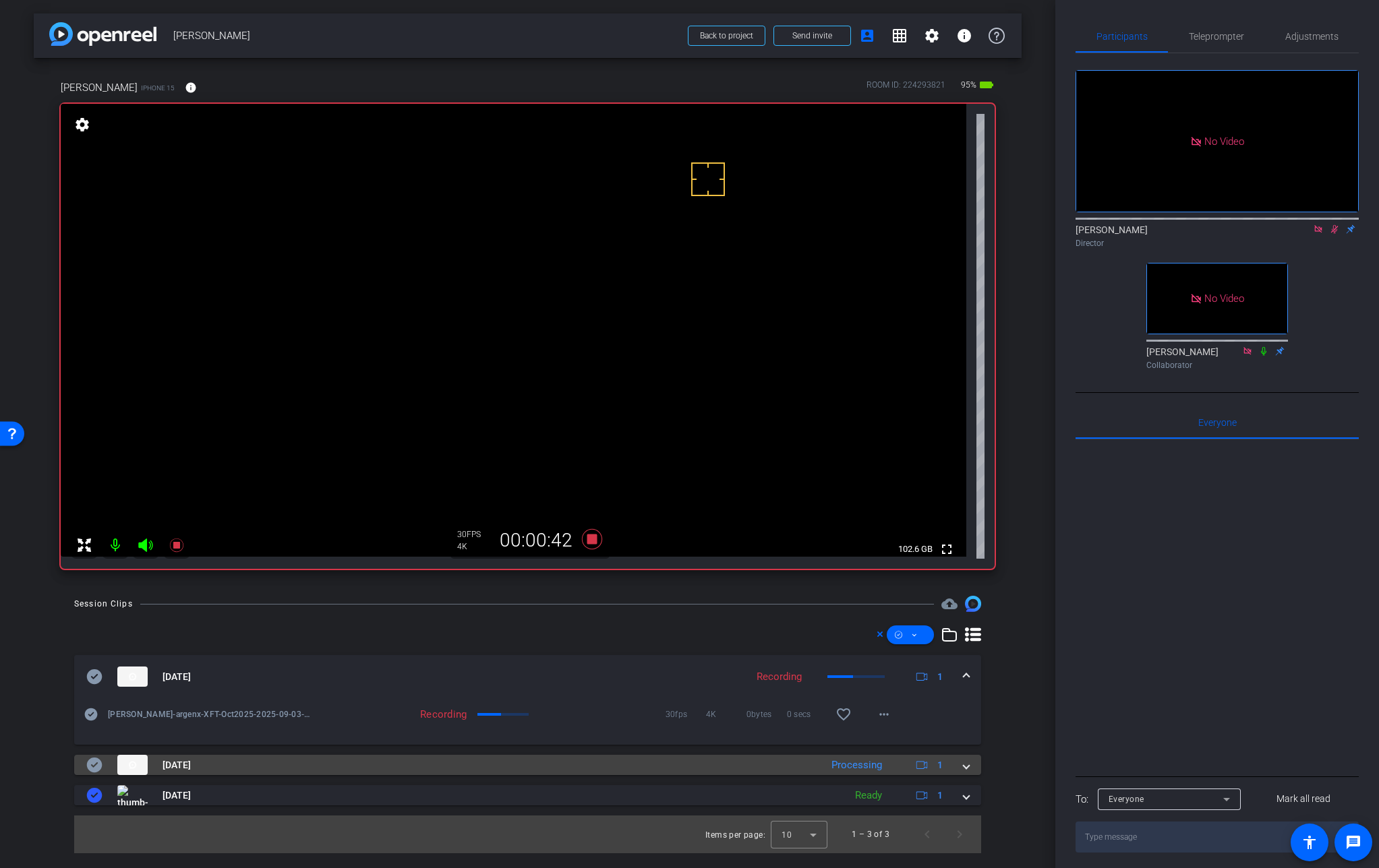
click at [964, 764] on span at bounding box center [966, 765] width 5 height 14
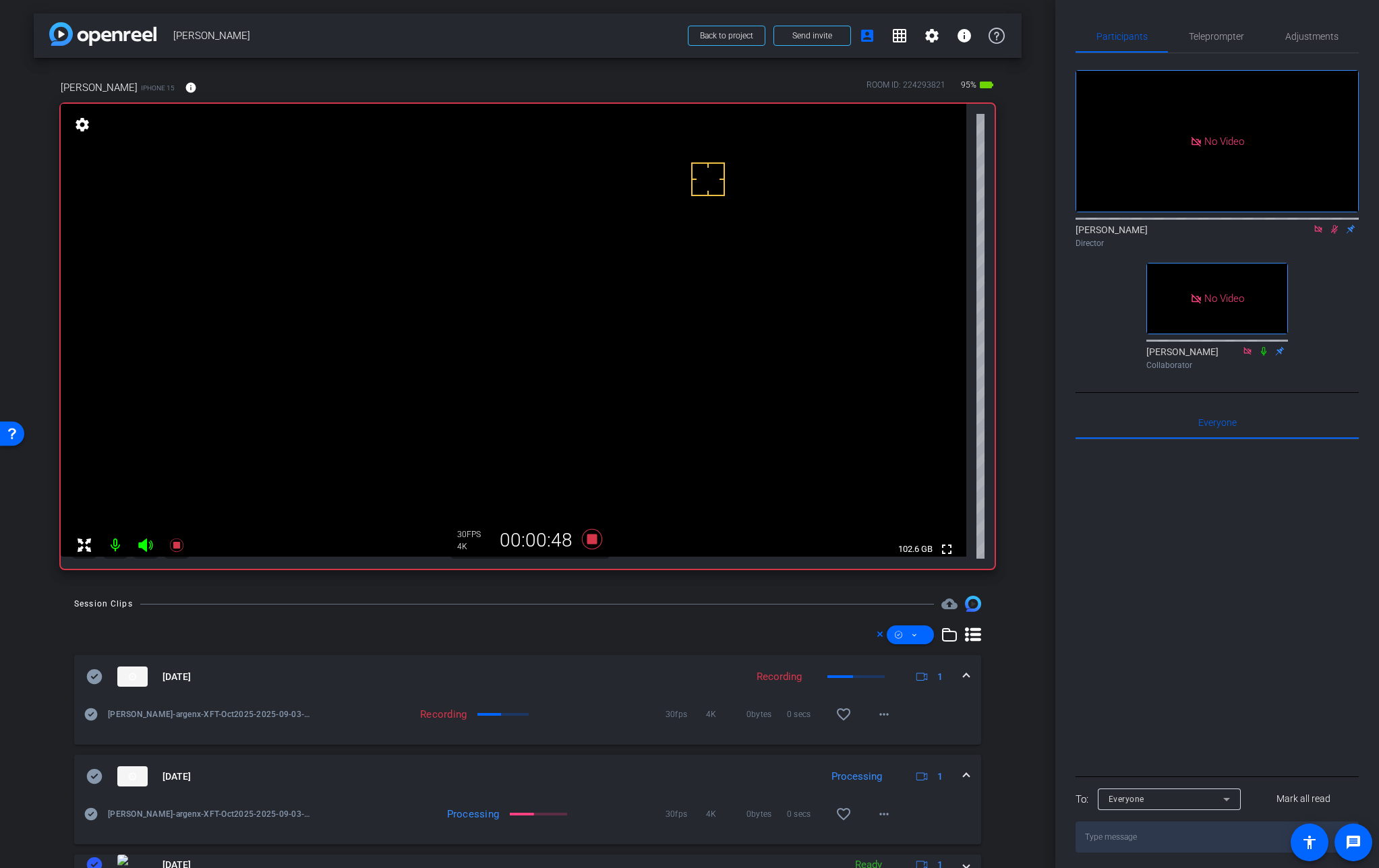
click at [962, 770] on mat-expansion-panel-header "[DATE] Processing 1" at bounding box center [528, 776] width 907 height 43
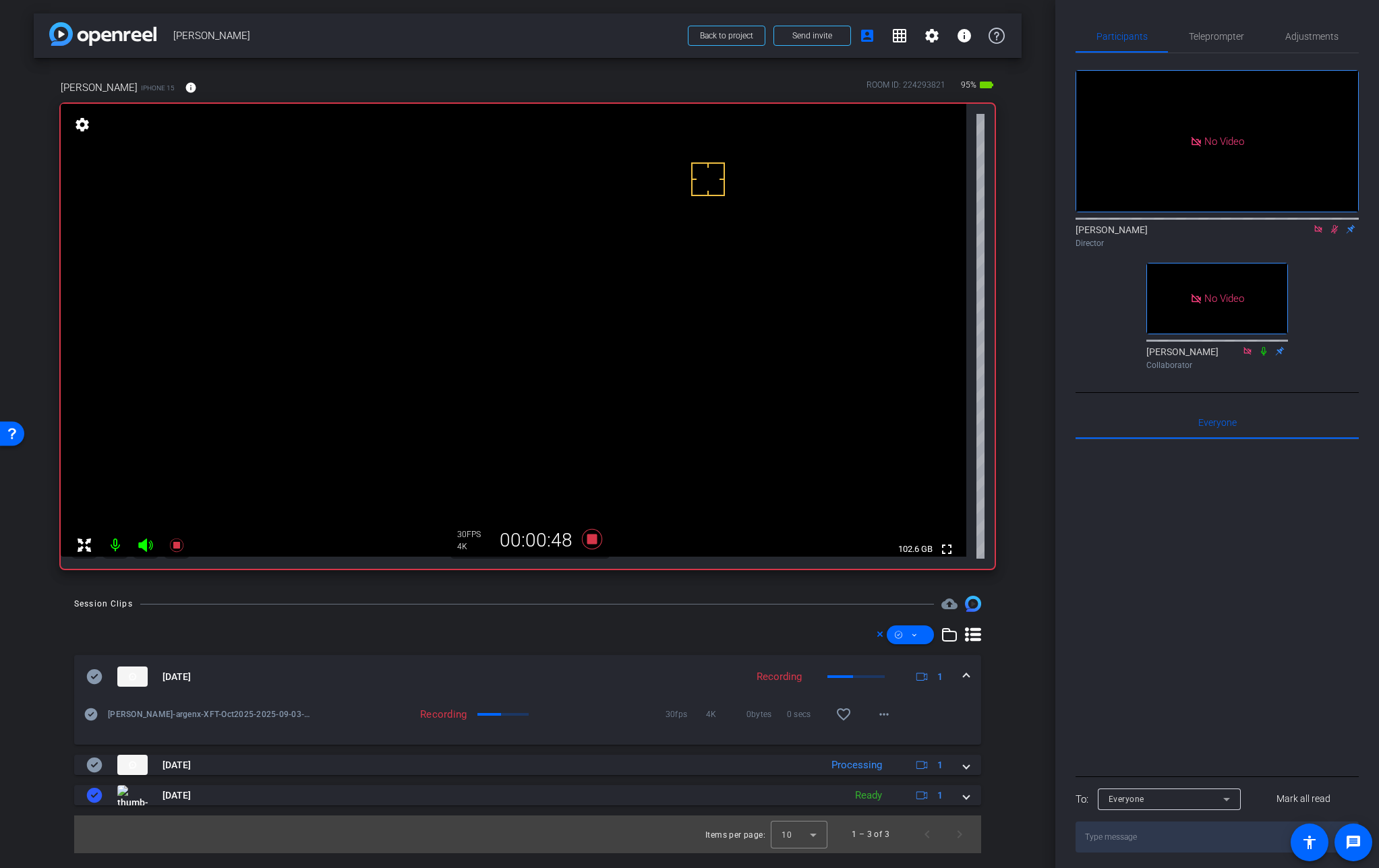
click at [1333, 224] on icon at bounding box center [1335, 229] width 11 height 10
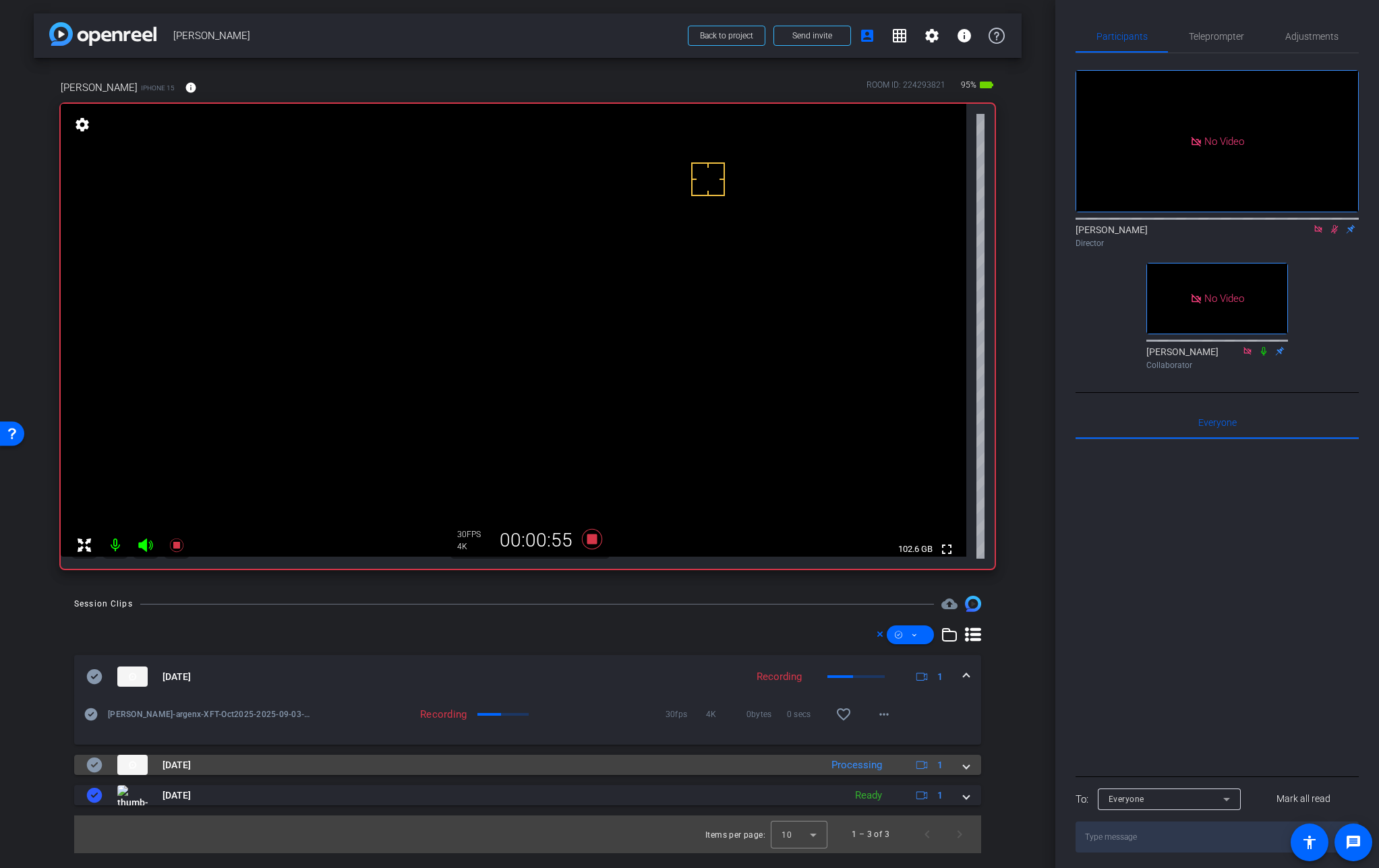
click at [962, 764] on div "[DATE] Processing 1" at bounding box center [525, 765] width 877 height 20
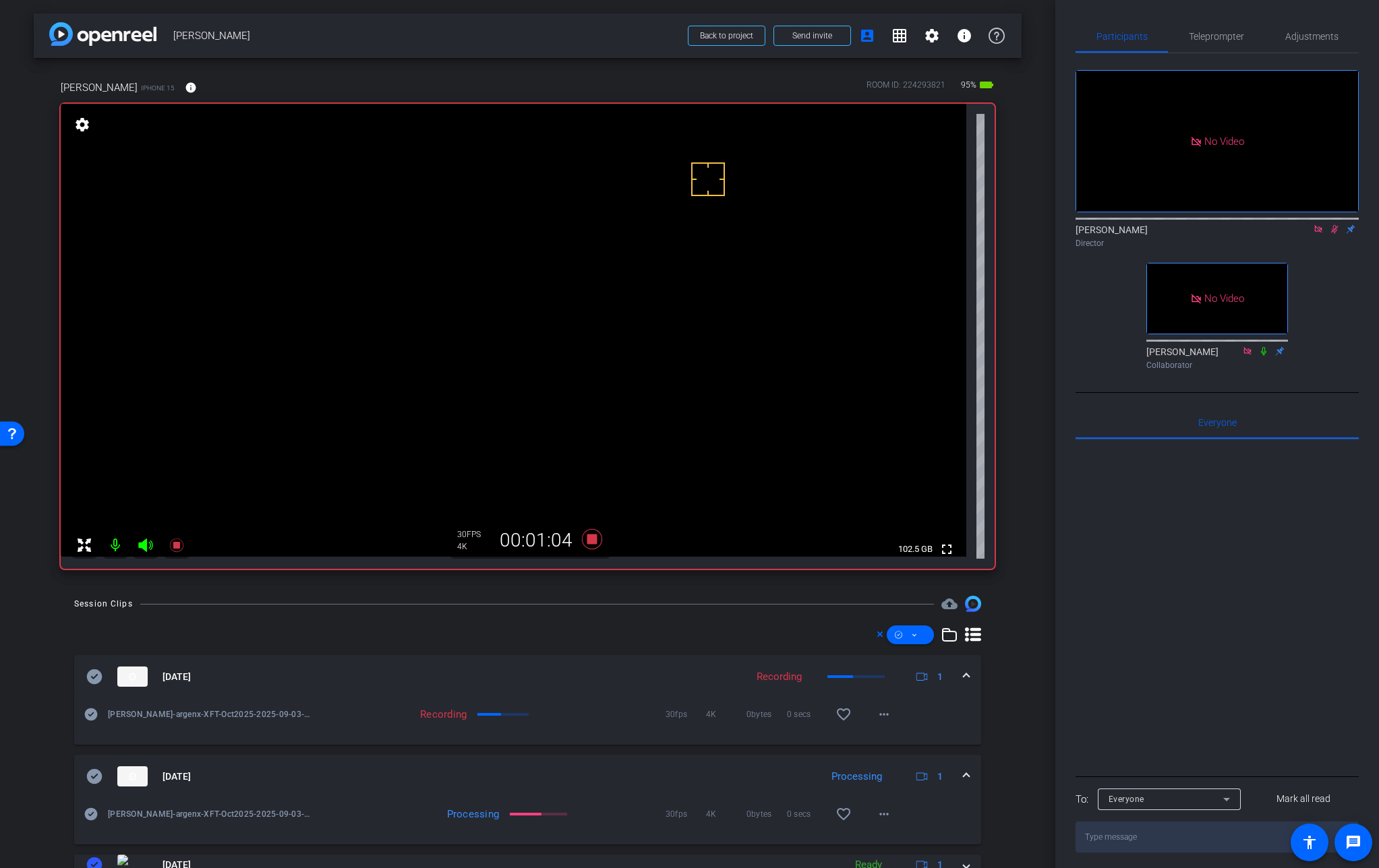
click at [964, 772] on span at bounding box center [966, 777] width 5 height 14
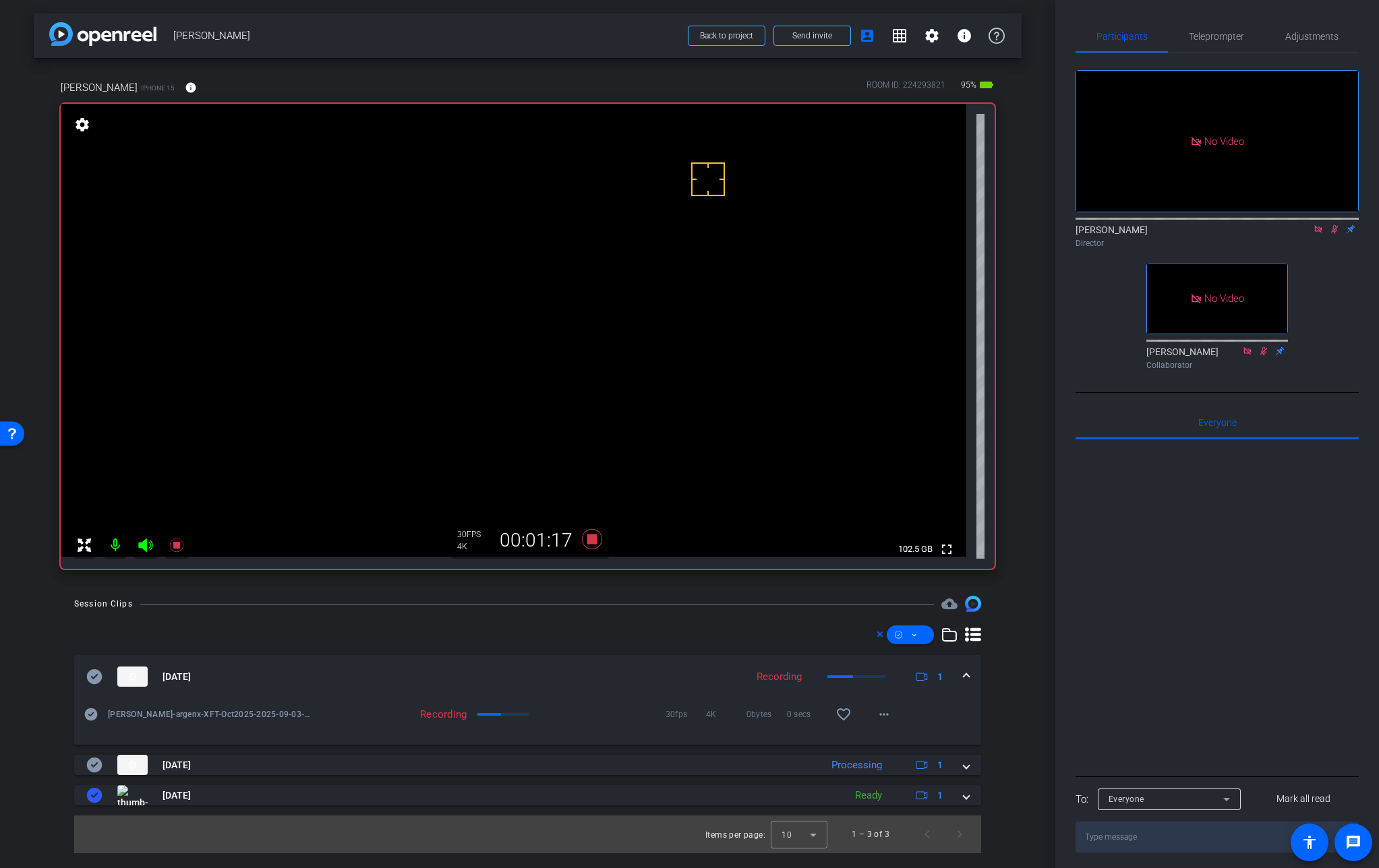
click at [596, 293] on video at bounding box center [514, 330] width 906 height 453
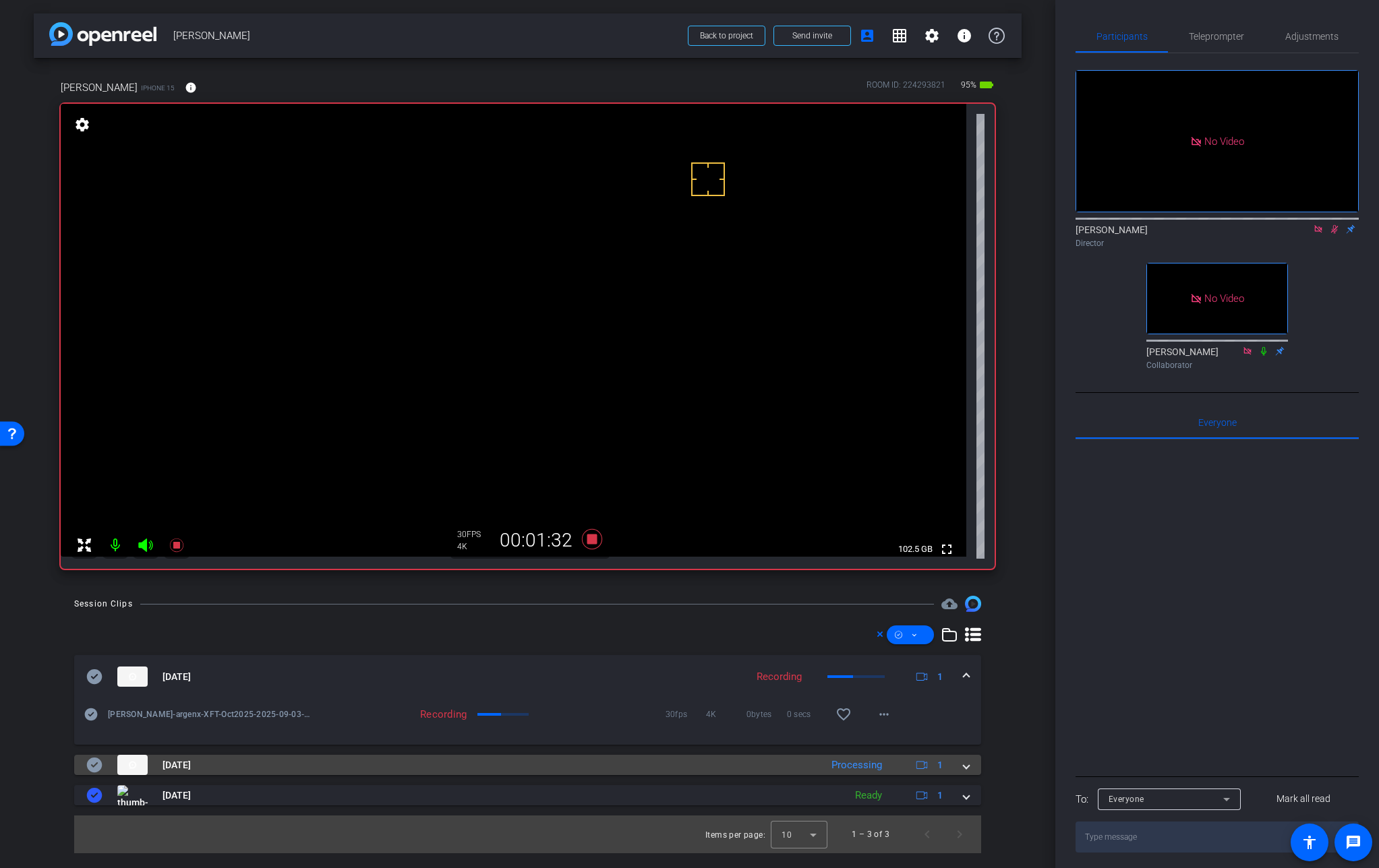
click at [968, 769] on span at bounding box center [966, 765] width 5 height 14
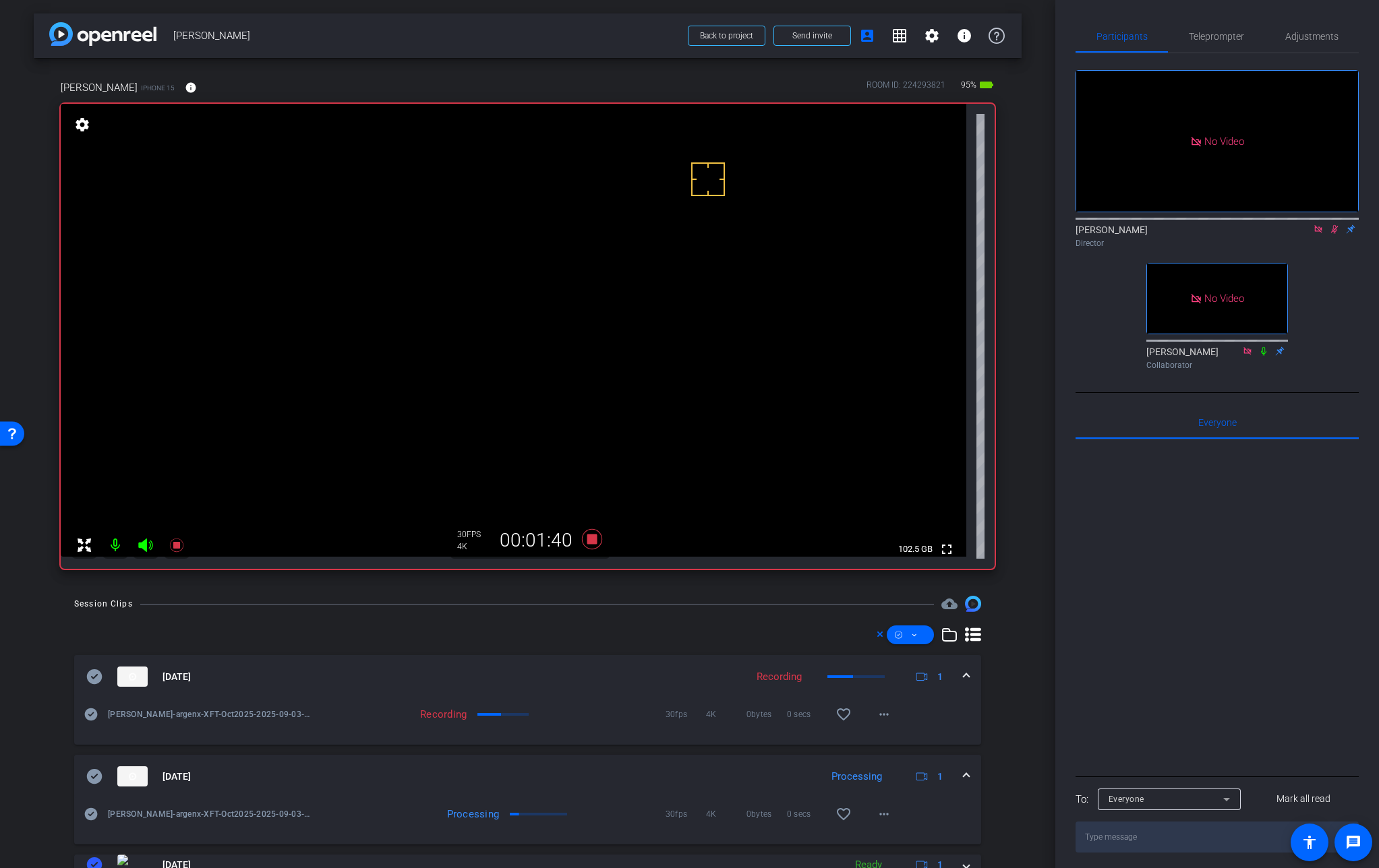
click at [610, 288] on video at bounding box center [514, 330] width 906 height 453
click at [586, 290] on video at bounding box center [514, 330] width 906 height 453
click at [964, 776] on span at bounding box center [966, 777] width 5 height 14
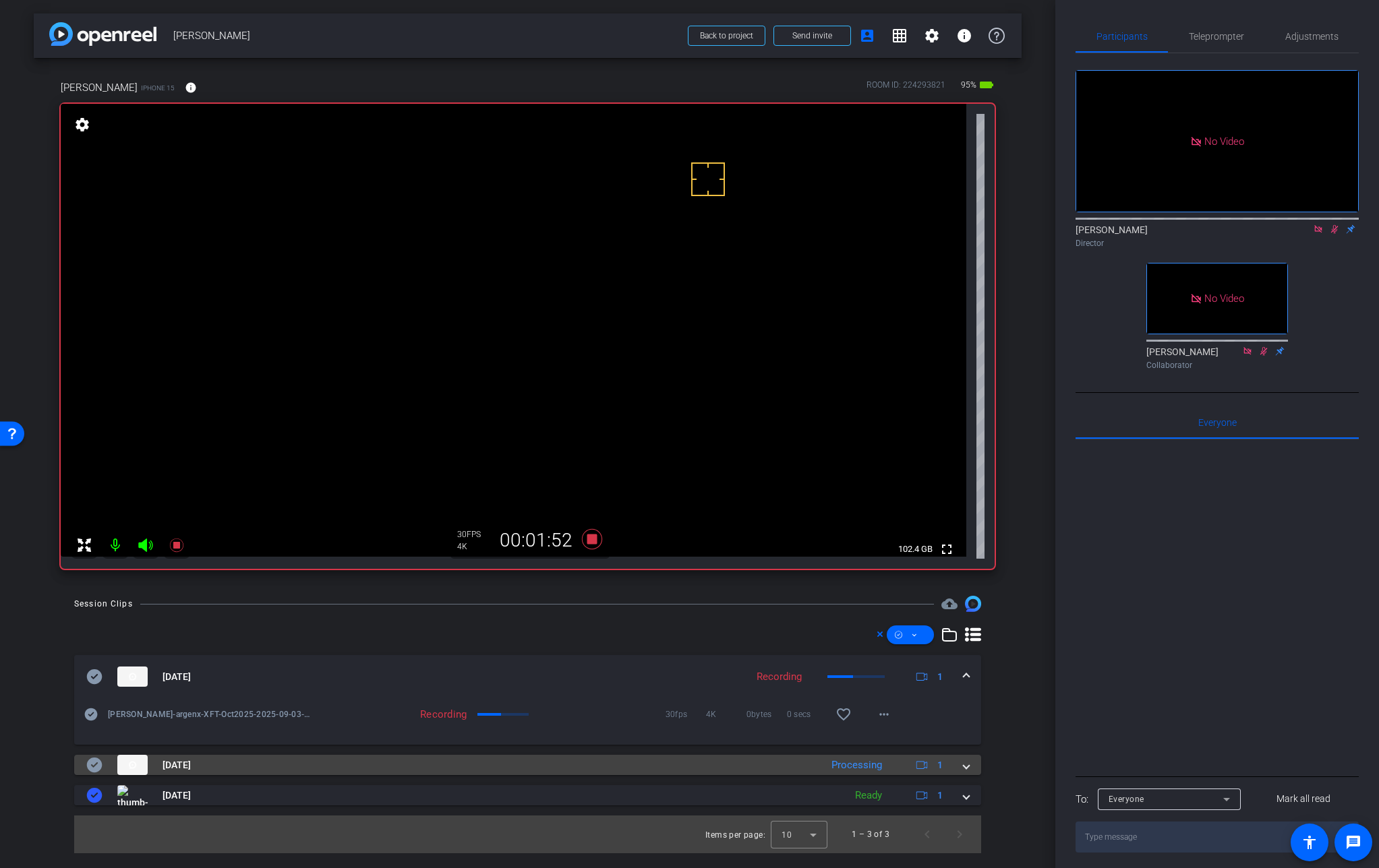
click at [966, 766] on span at bounding box center [966, 765] width 5 height 14
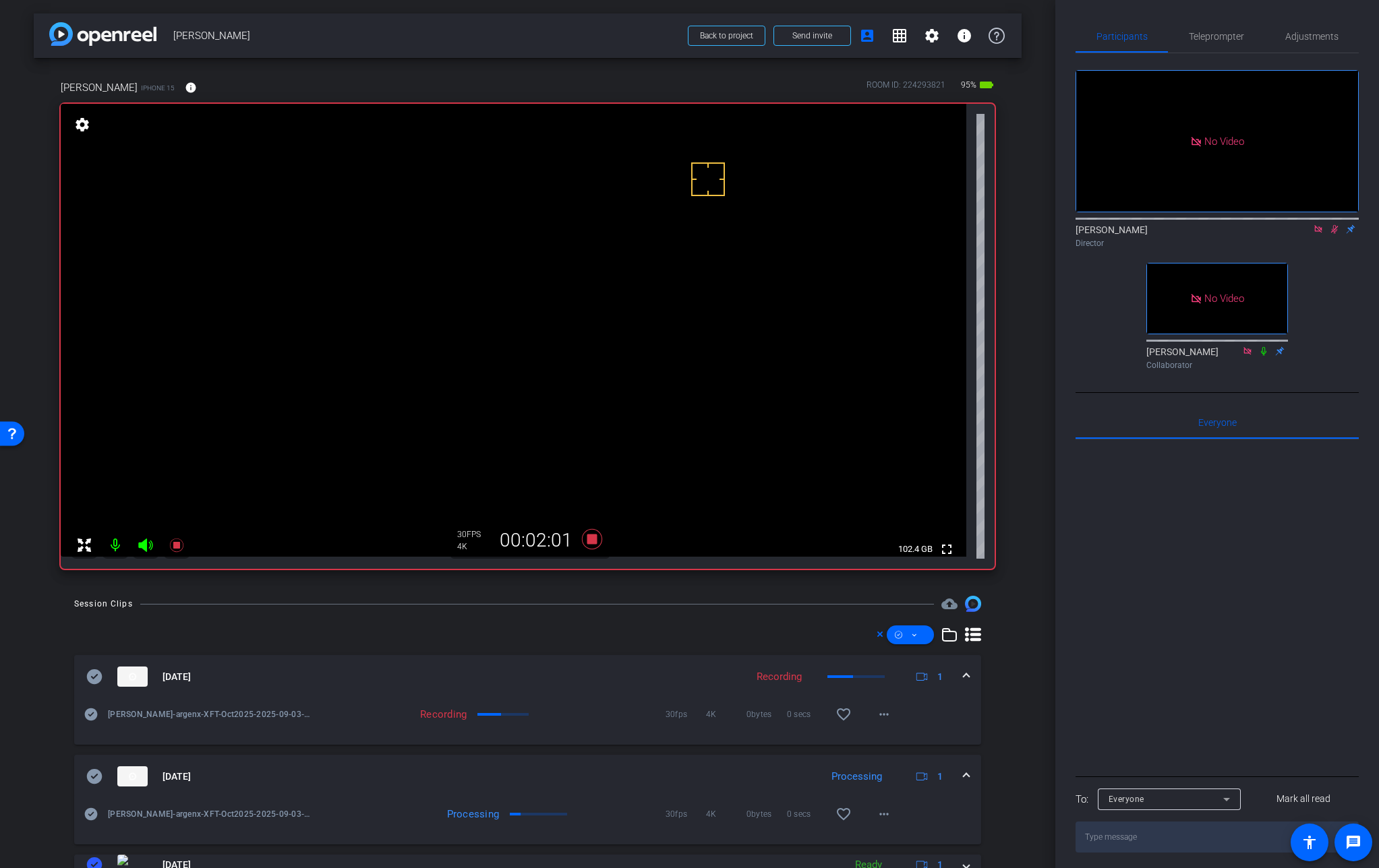
click at [964, 775] on span at bounding box center [966, 777] width 5 height 14
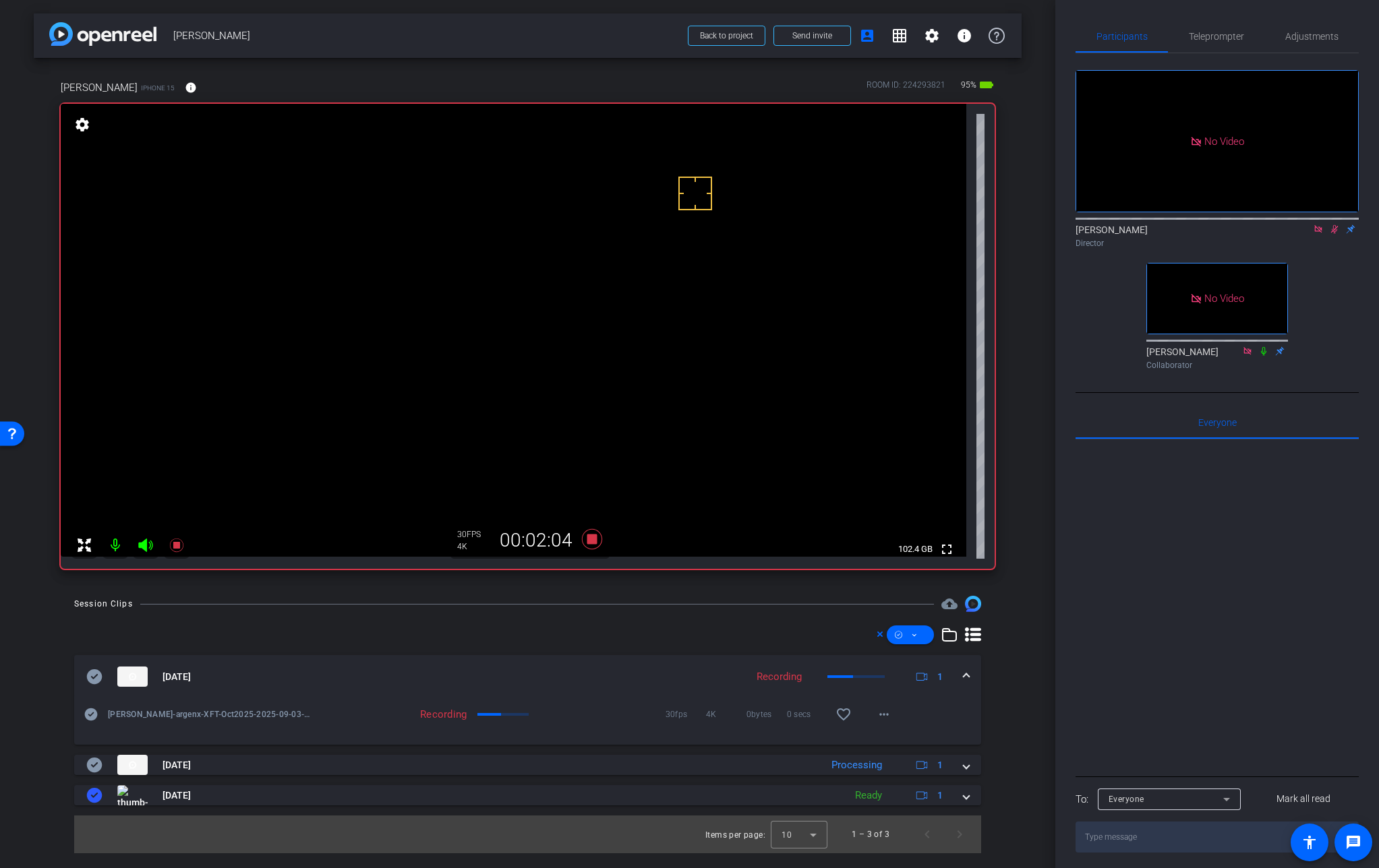
click at [601, 284] on video at bounding box center [514, 330] width 906 height 453
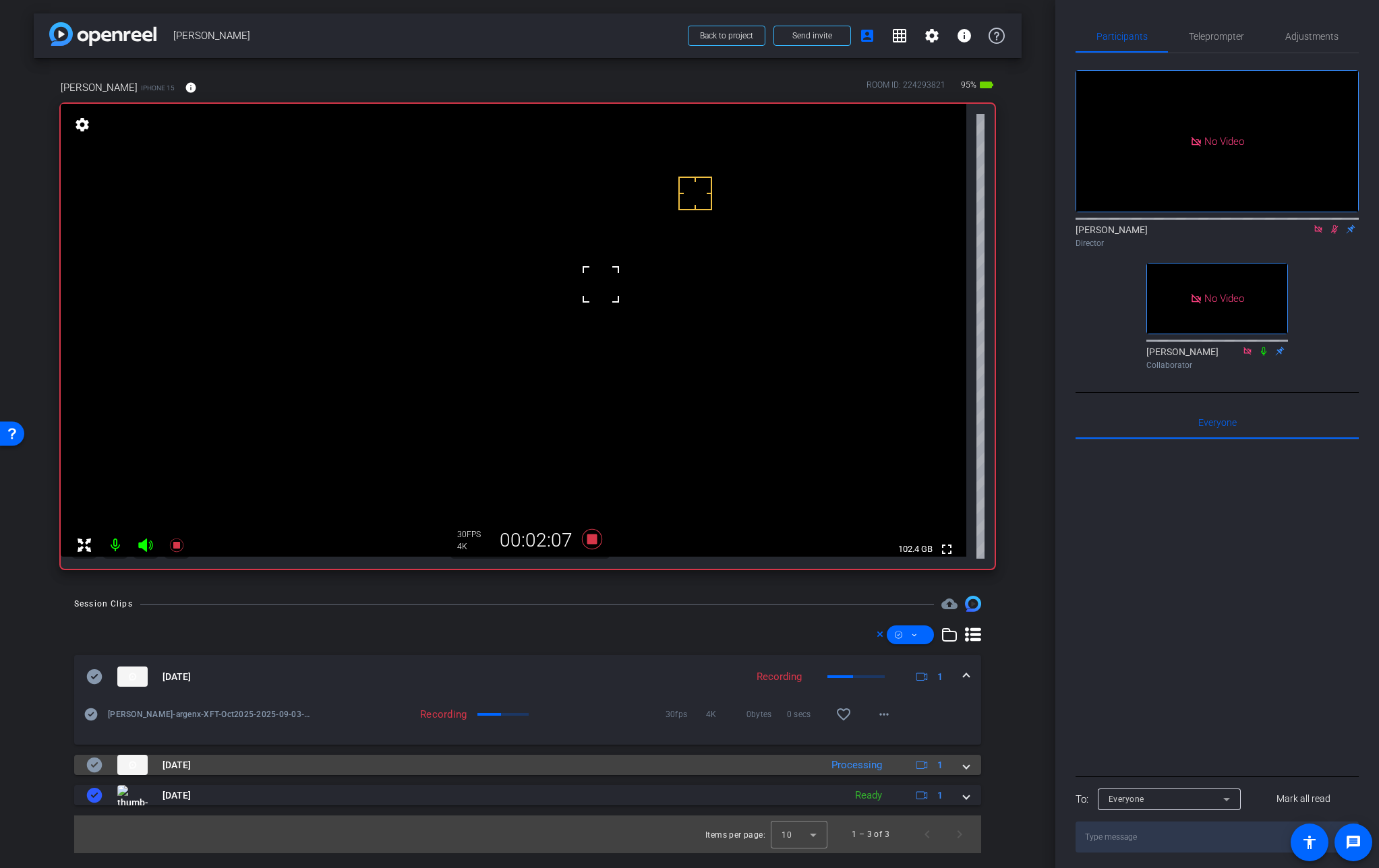
click at [966, 766] on span at bounding box center [966, 765] width 5 height 14
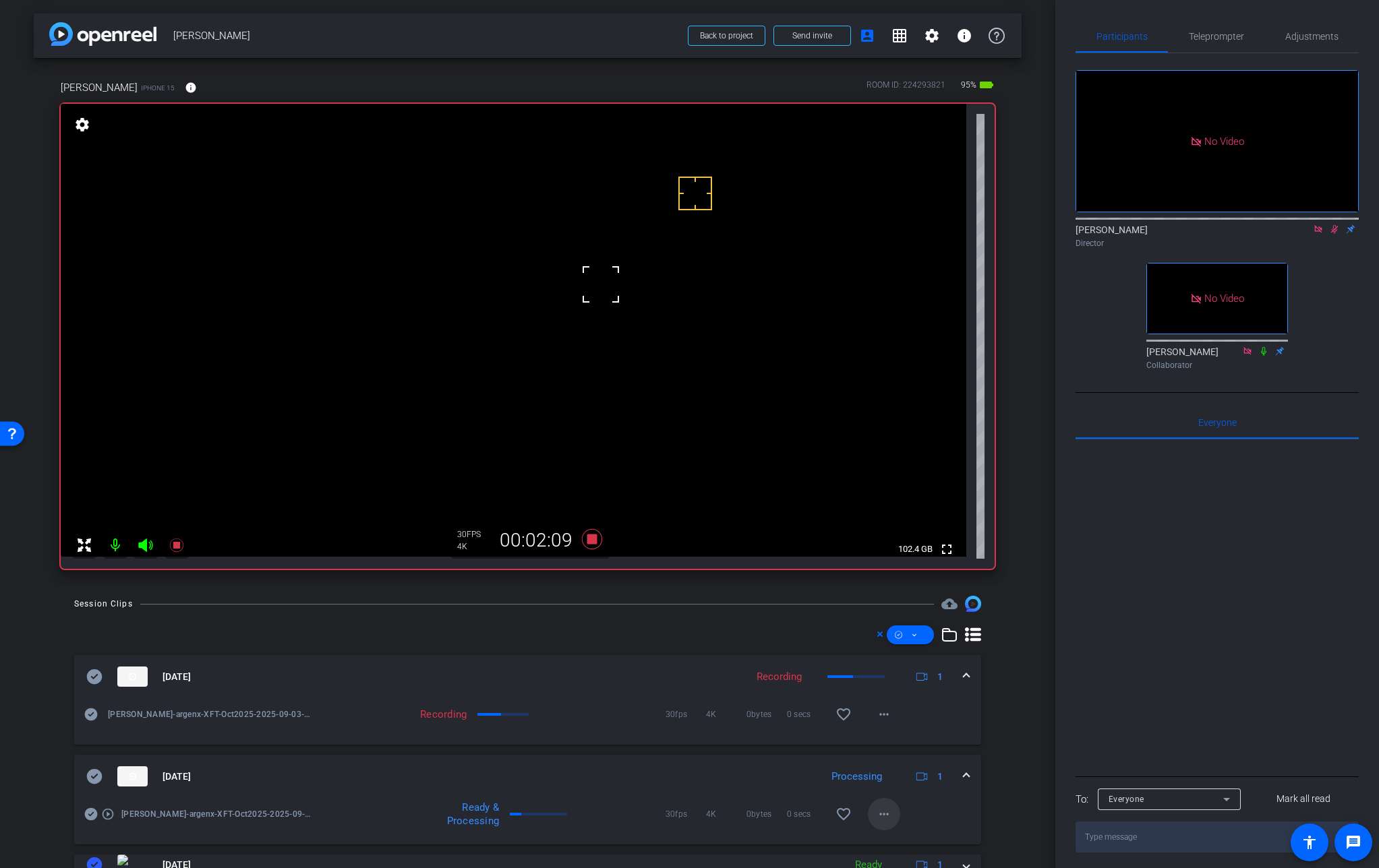
click at [887, 813] on span at bounding box center [883, 813] width 32 height 32
click at [908, 683] on span "Download Original" at bounding box center [912, 686] width 81 height 16
click at [92, 784] on icon at bounding box center [95, 777] width 16 height 15
click at [964, 774] on span at bounding box center [966, 777] width 5 height 14
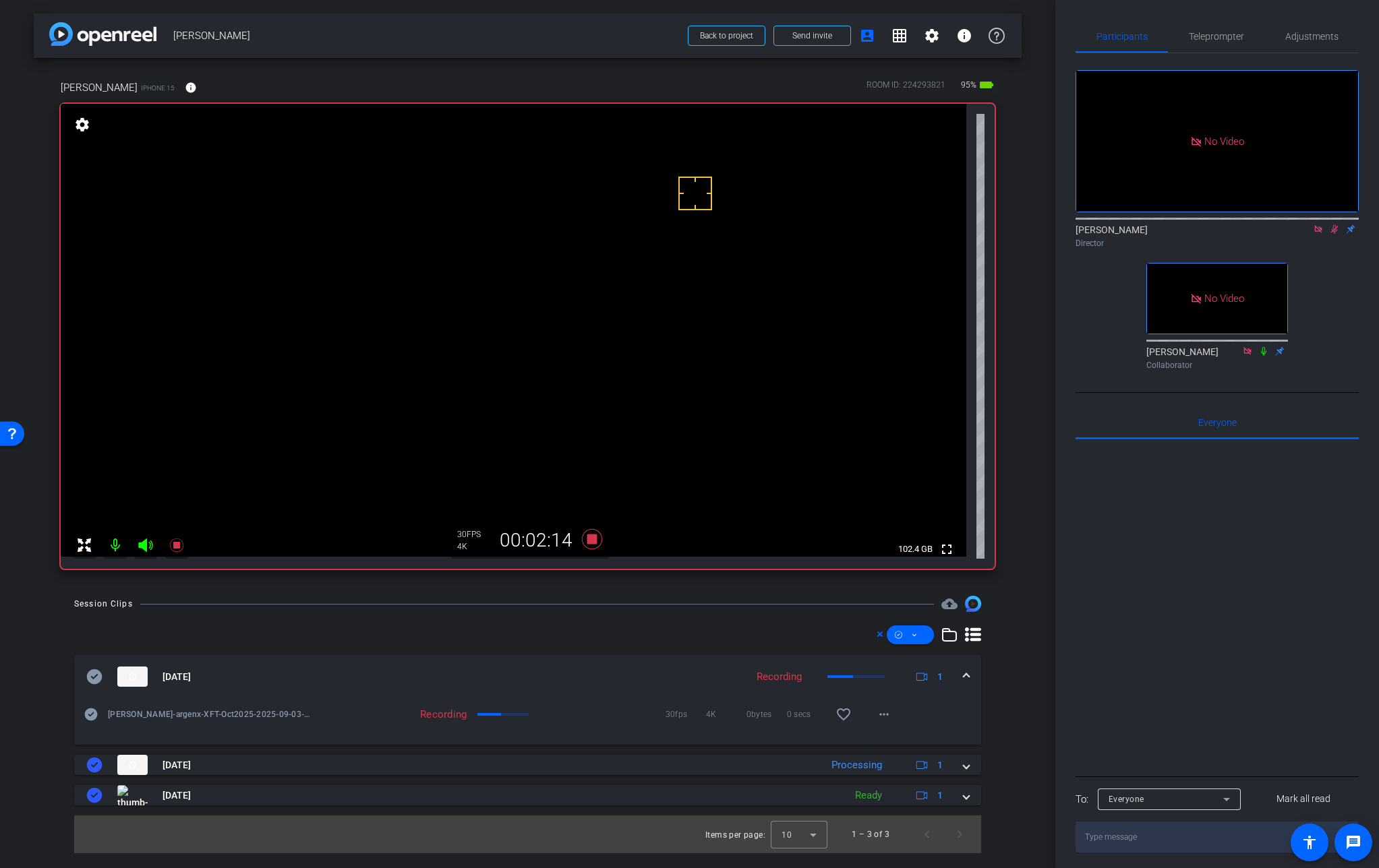
click at [598, 294] on video at bounding box center [514, 330] width 906 height 453
click at [185, 84] on mat-icon "info" at bounding box center [191, 88] width 12 height 12
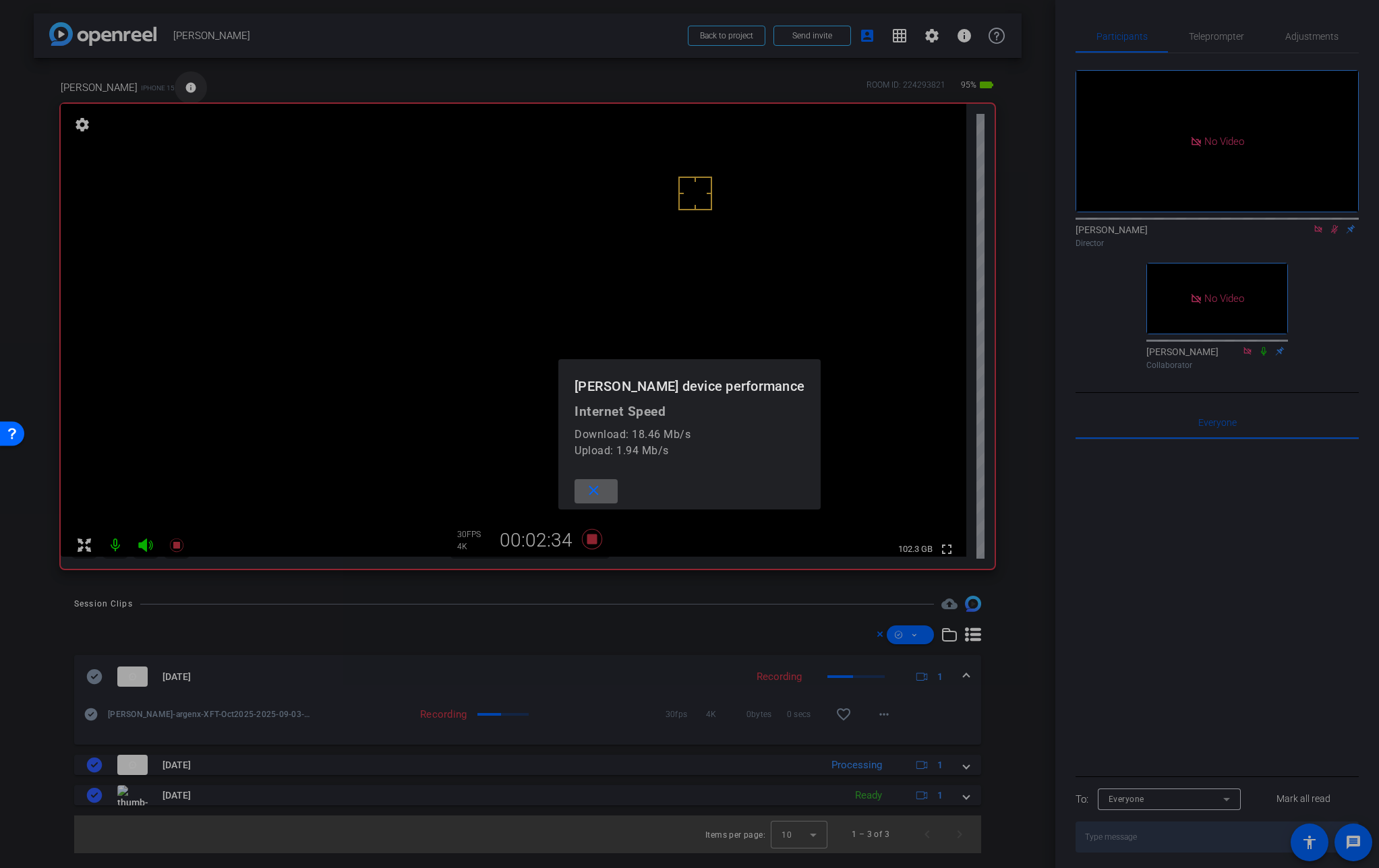
click at [162, 84] on div at bounding box center [690, 434] width 1379 height 868
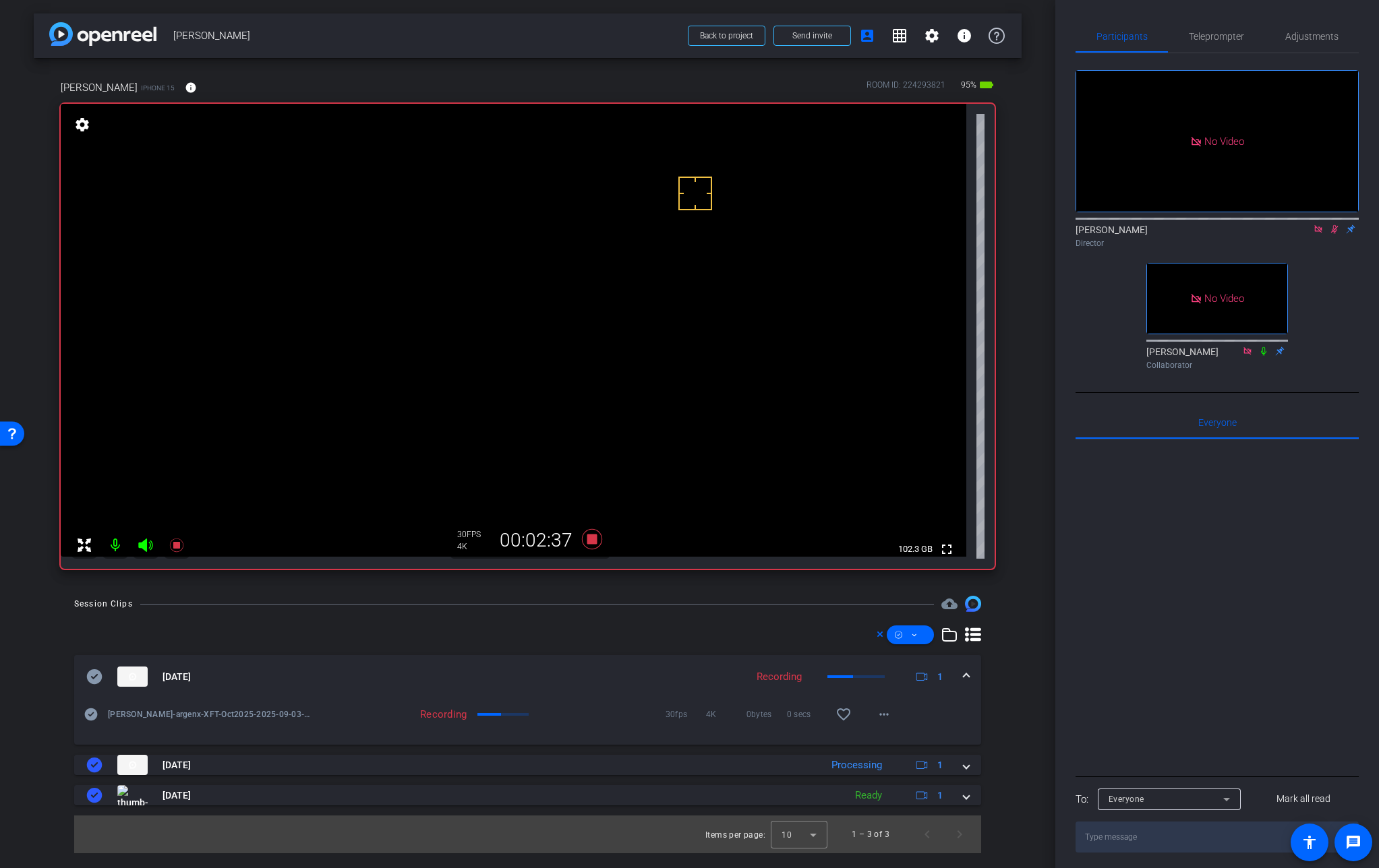
click at [589, 293] on video at bounding box center [514, 330] width 906 height 453
click at [587, 290] on video at bounding box center [514, 330] width 906 height 453
click at [591, 286] on video at bounding box center [514, 330] width 906 height 453
click at [596, 284] on video at bounding box center [514, 330] width 906 height 453
click at [590, 288] on video at bounding box center [514, 330] width 906 height 453
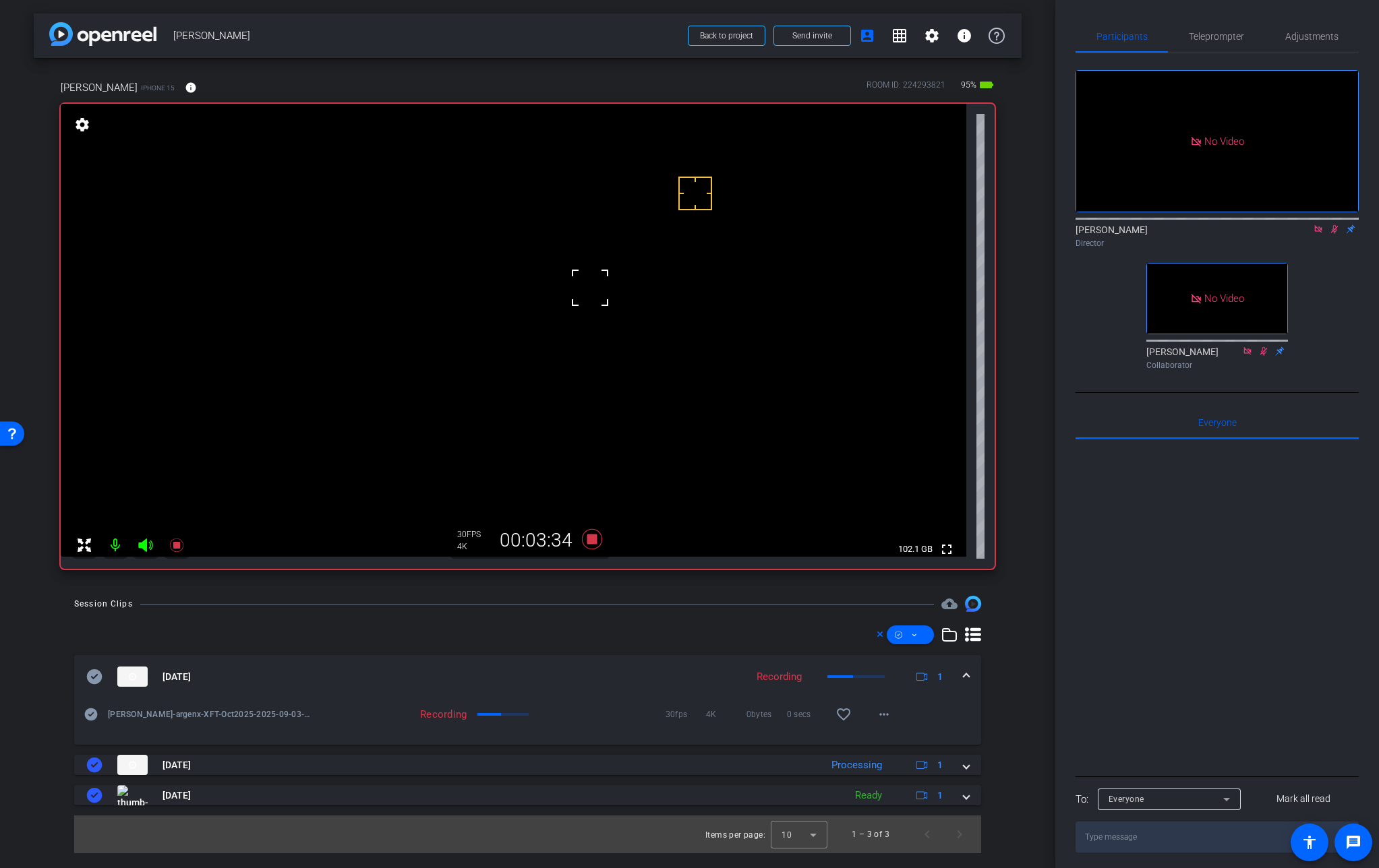
click at [590, 288] on div at bounding box center [589, 287] width 33 height 33
click at [585, 293] on div at bounding box center [589, 287] width 33 height 33
click at [595, 284] on video at bounding box center [514, 330] width 906 height 453
click at [589, 540] on icon at bounding box center [591, 539] width 20 height 20
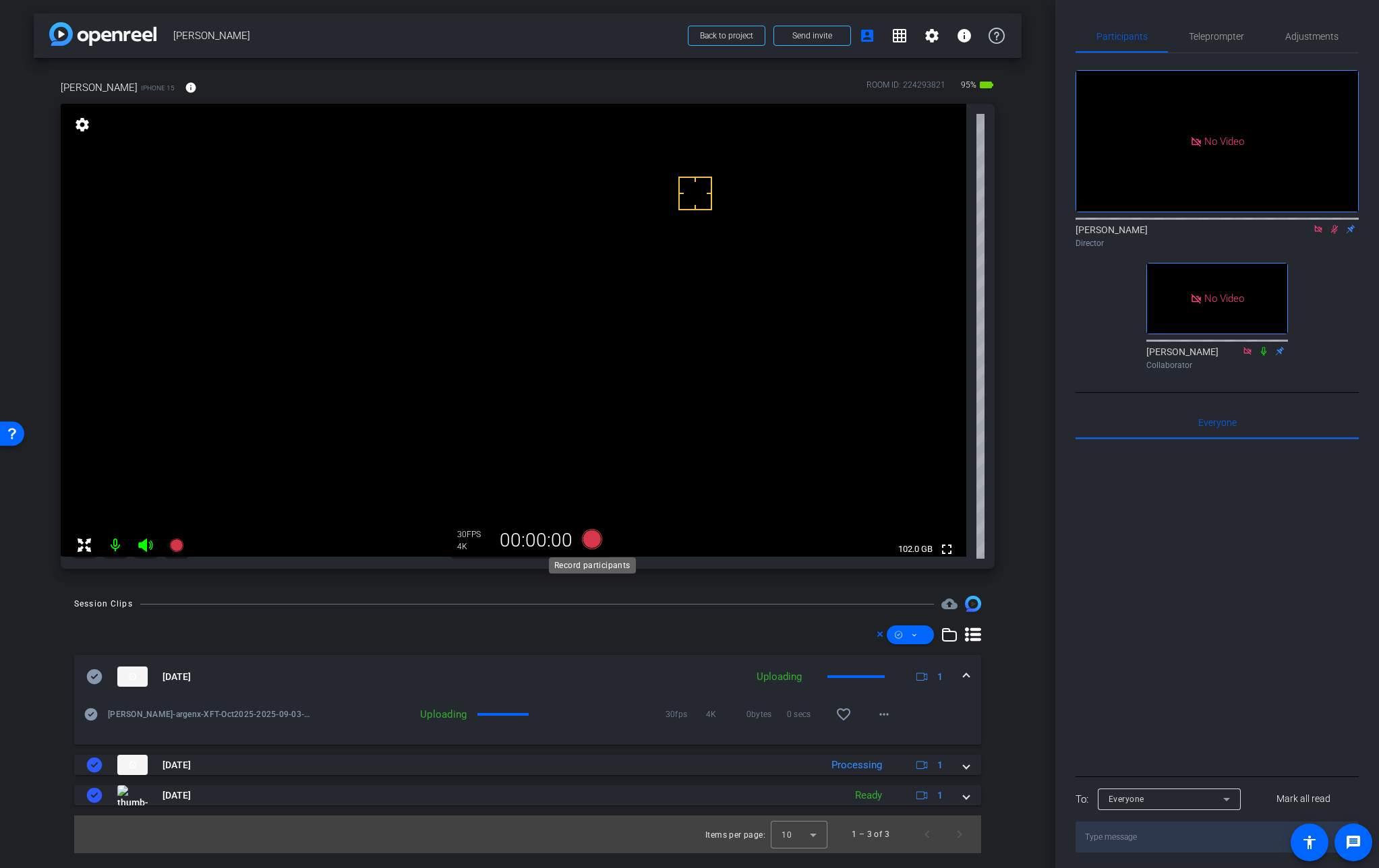
click at [591, 539] on icon at bounding box center [591, 539] width 20 height 20
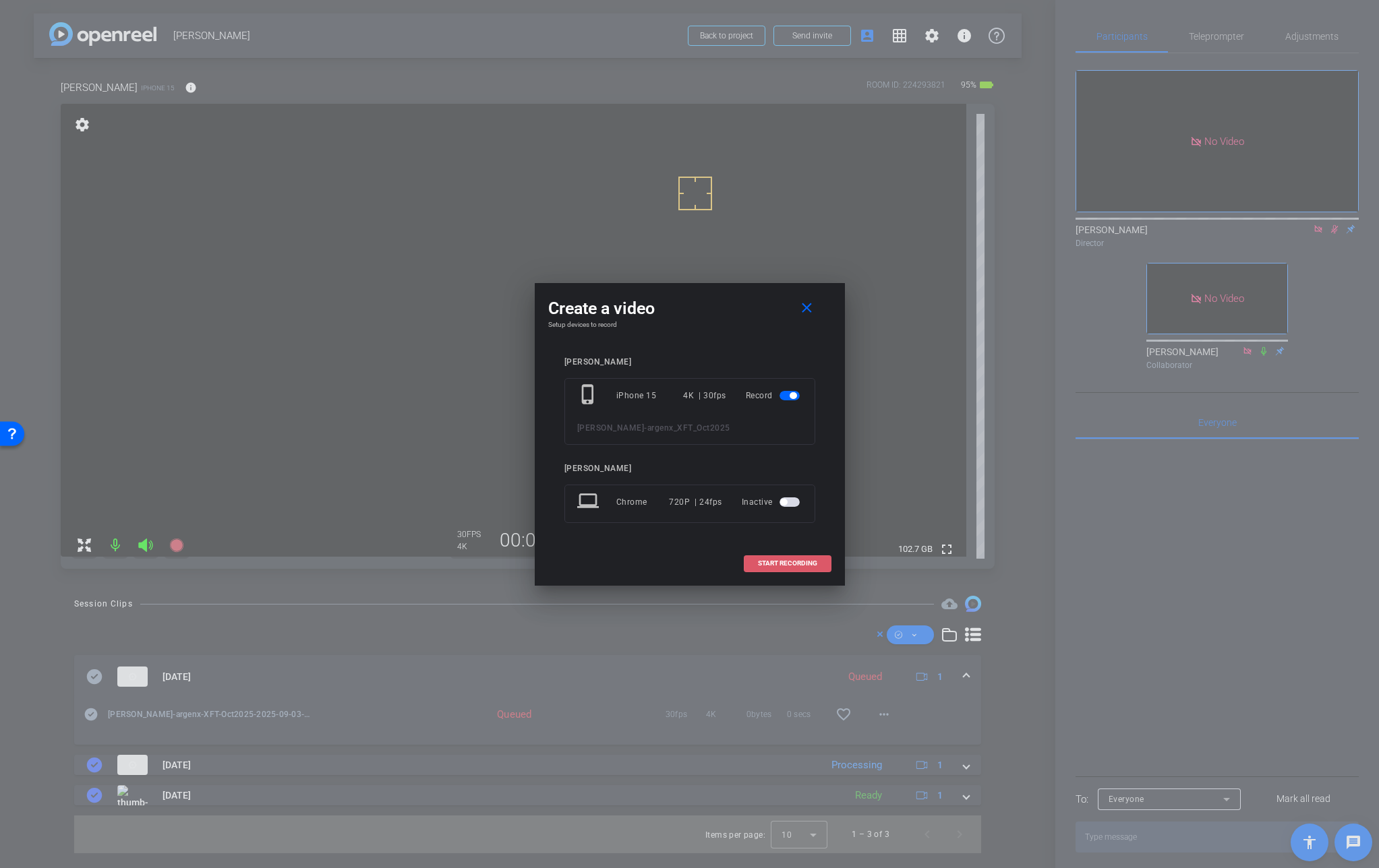
click at [771, 561] on span "START RECORDING" at bounding box center [787, 564] width 59 height 7
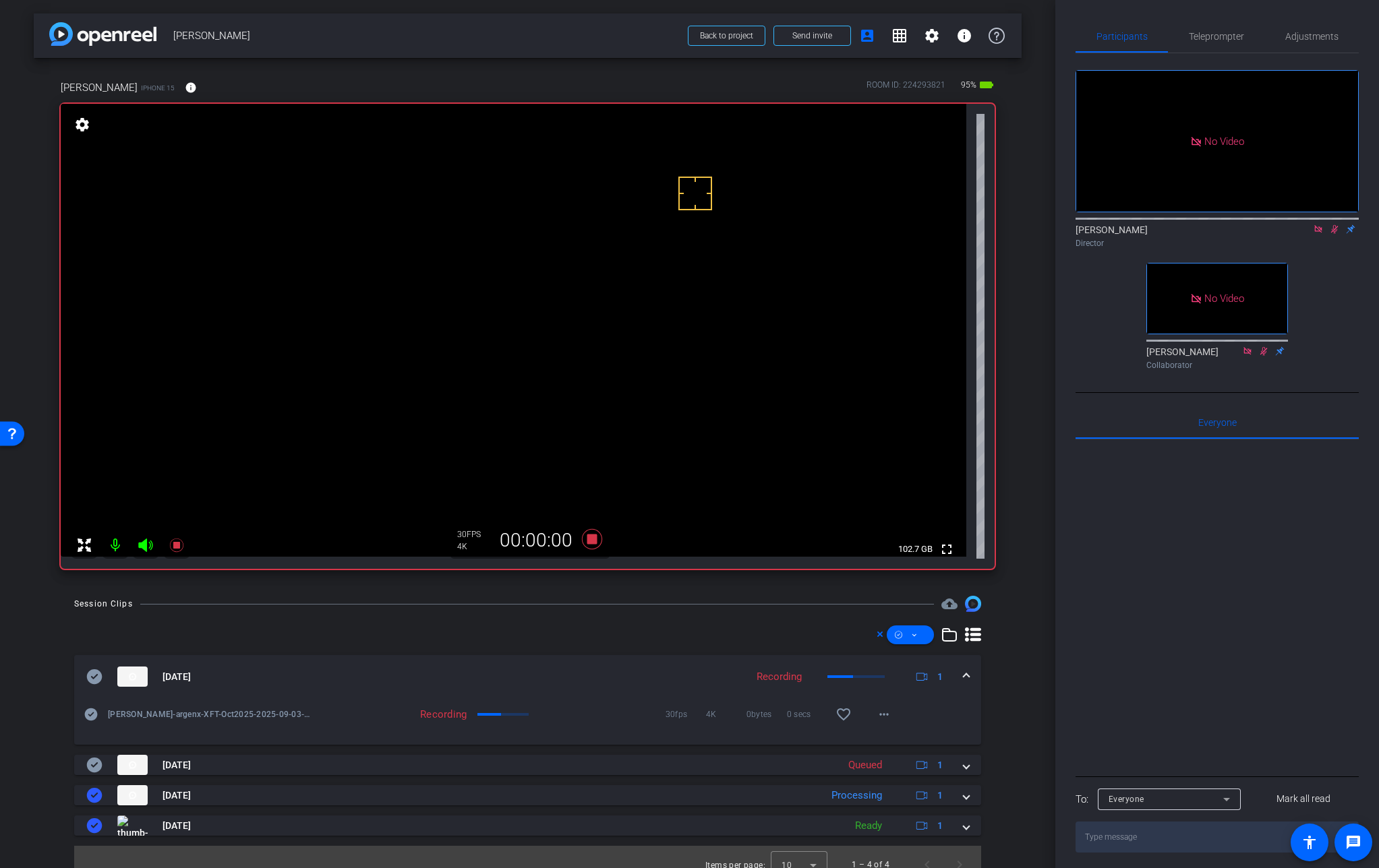
click at [593, 287] on video at bounding box center [514, 330] width 906 height 453
click at [591, 289] on video at bounding box center [514, 330] width 906 height 453
click at [599, 297] on video at bounding box center [514, 330] width 906 height 453
click at [592, 284] on video at bounding box center [514, 330] width 906 height 453
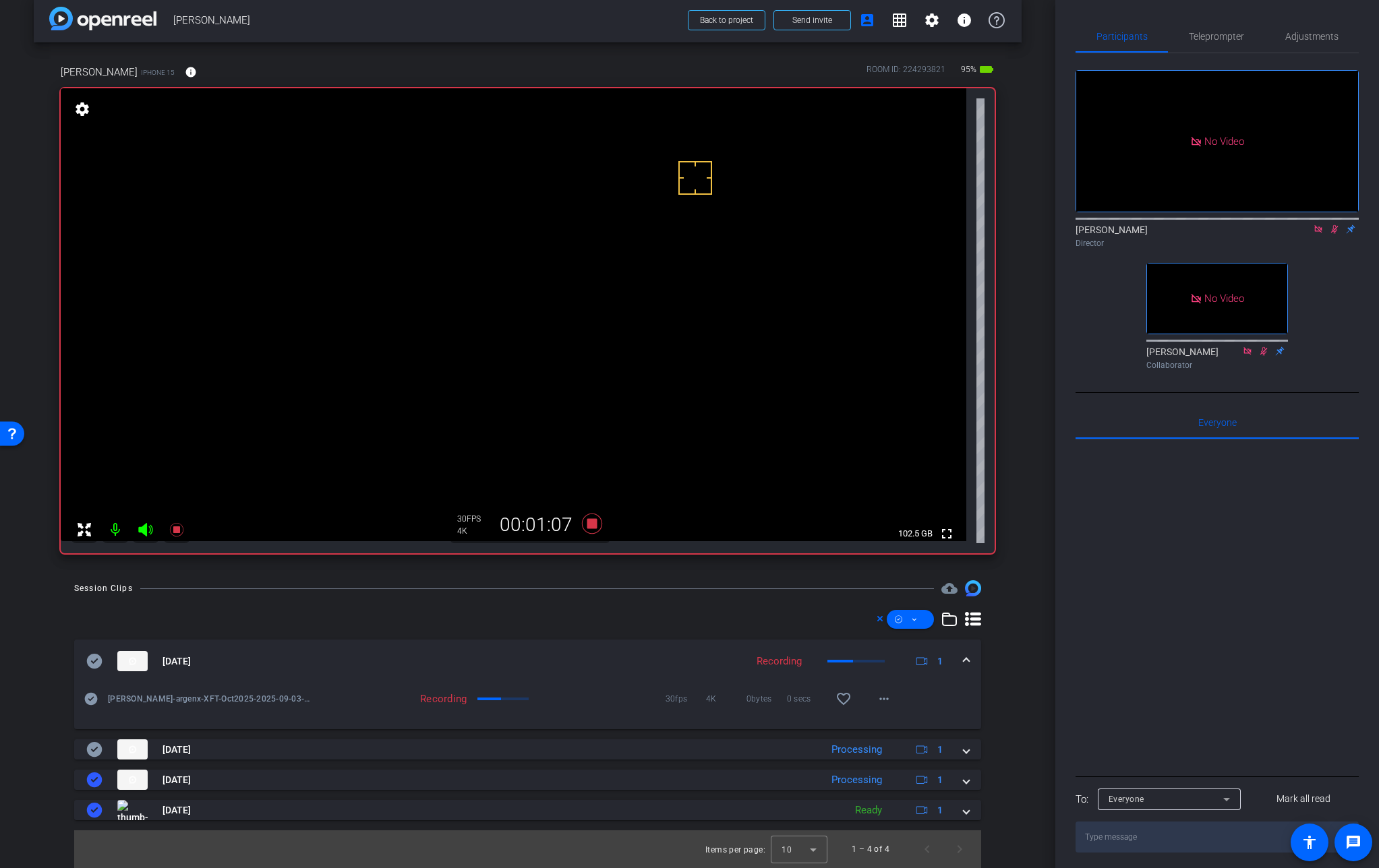
click at [598, 270] on video at bounding box center [514, 315] width 906 height 453
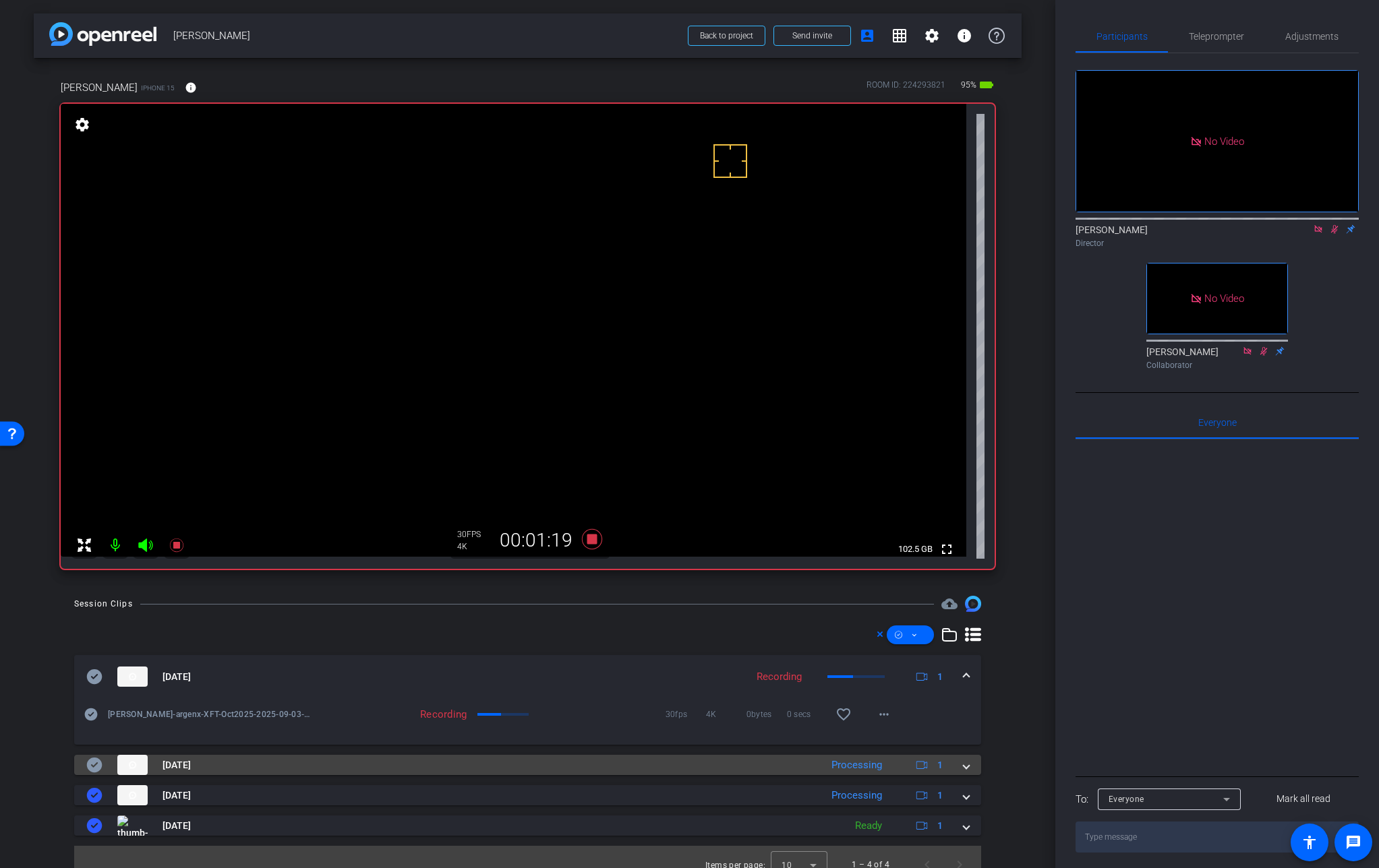
click at [964, 766] on span at bounding box center [966, 765] width 5 height 14
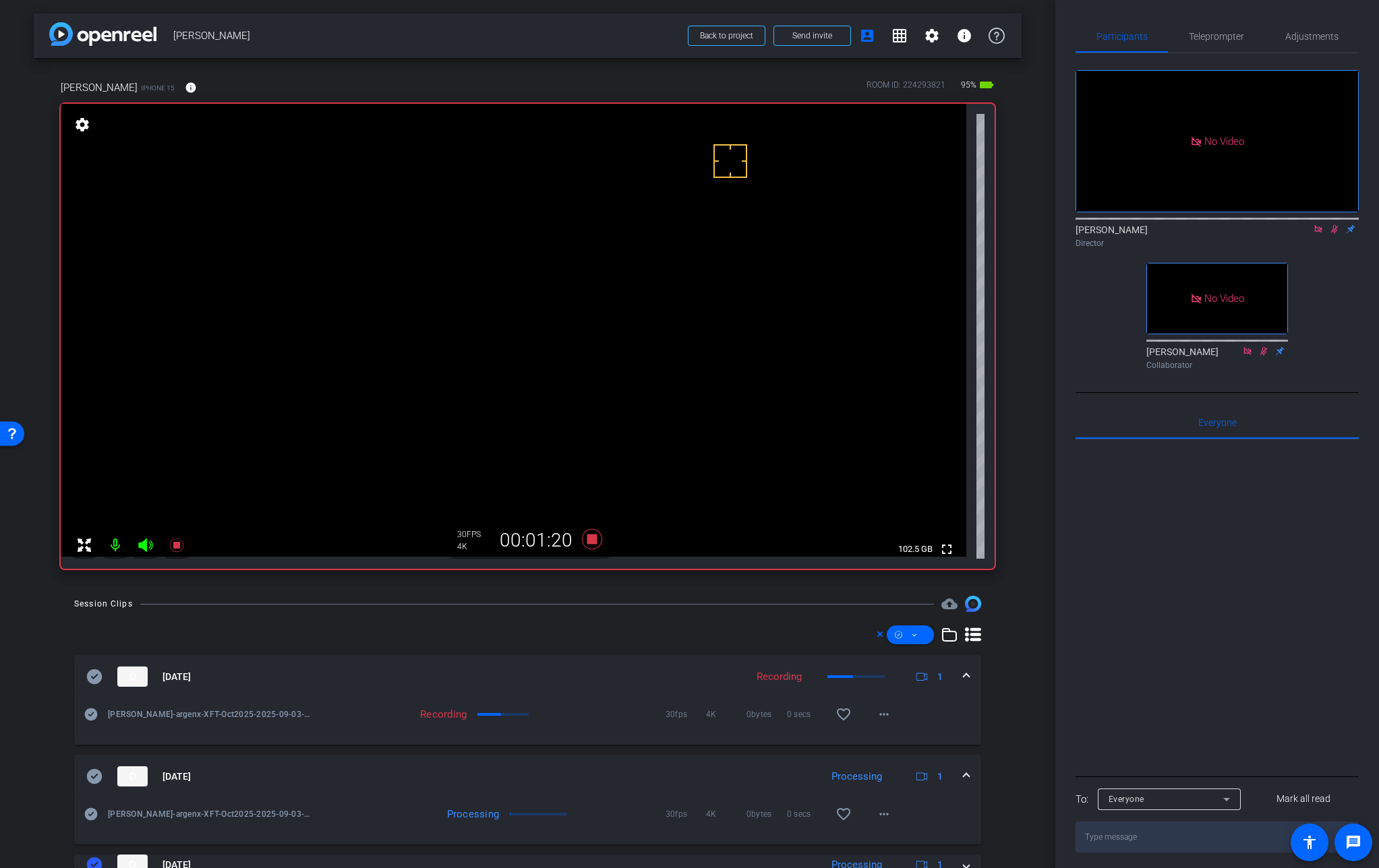
click at [961, 766] on mat-expansion-panel-header "[DATE] Processing 1" at bounding box center [528, 776] width 907 height 43
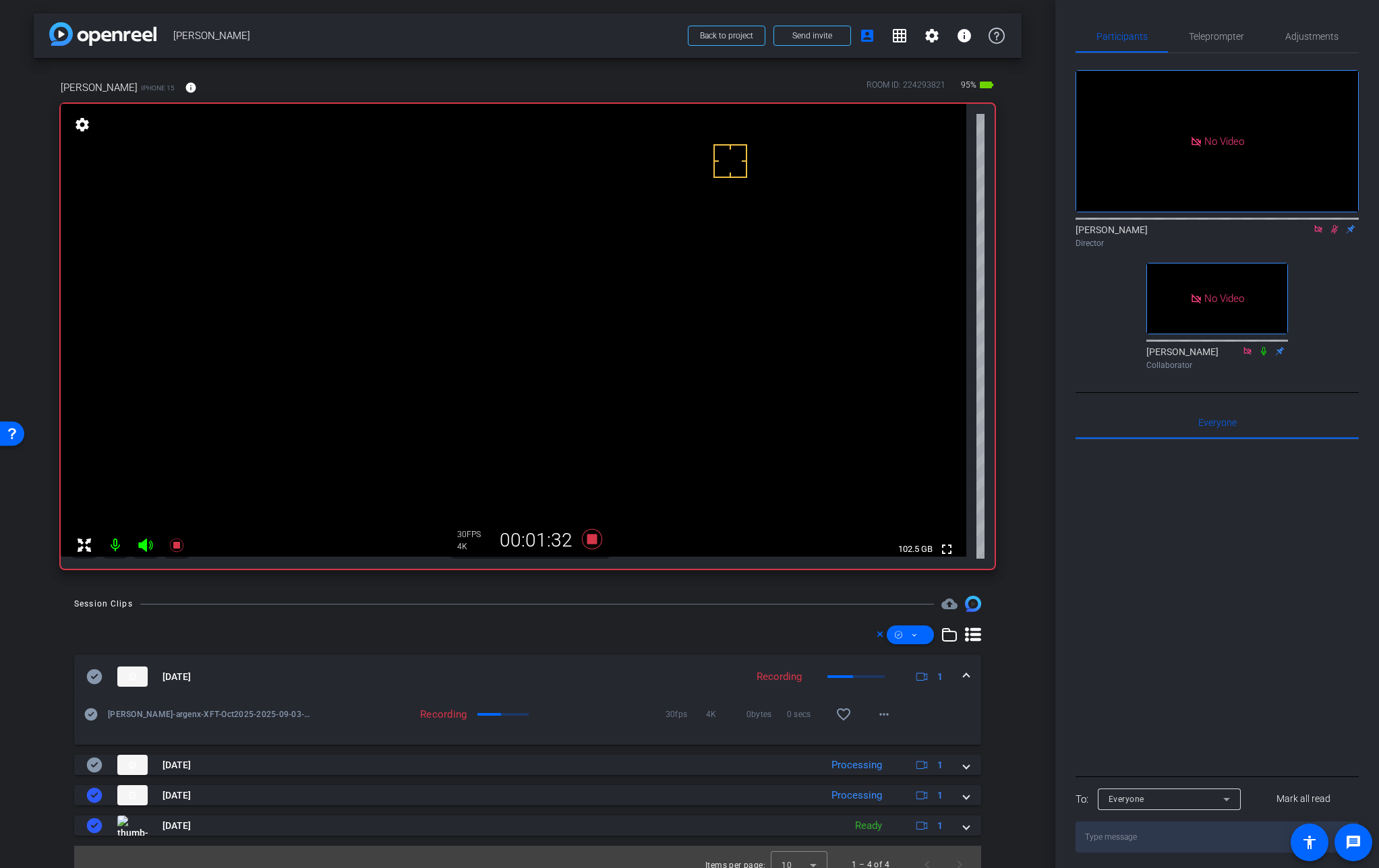
click at [589, 281] on video at bounding box center [514, 330] width 906 height 453
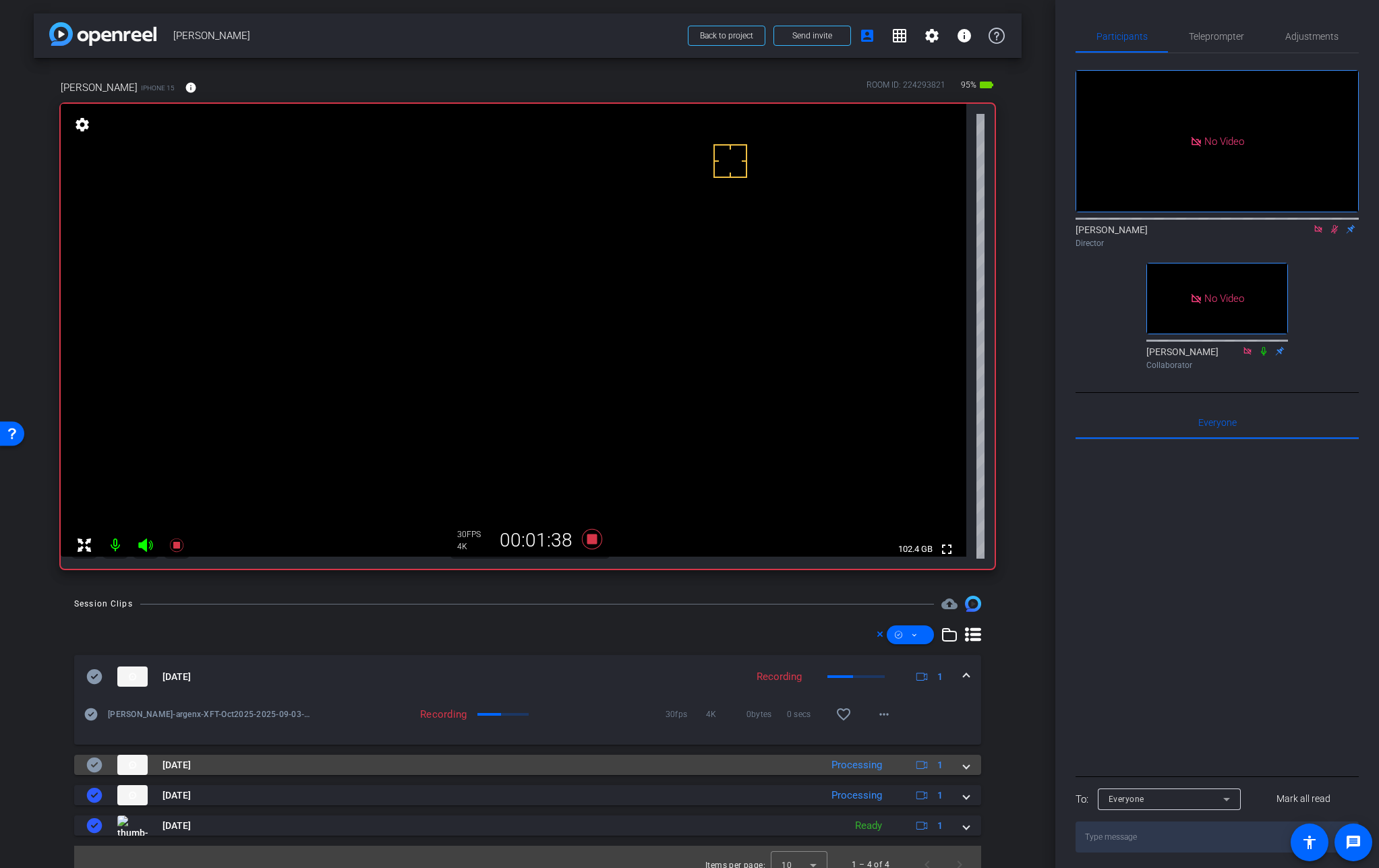
click at [964, 764] on span at bounding box center [966, 765] width 5 height 14
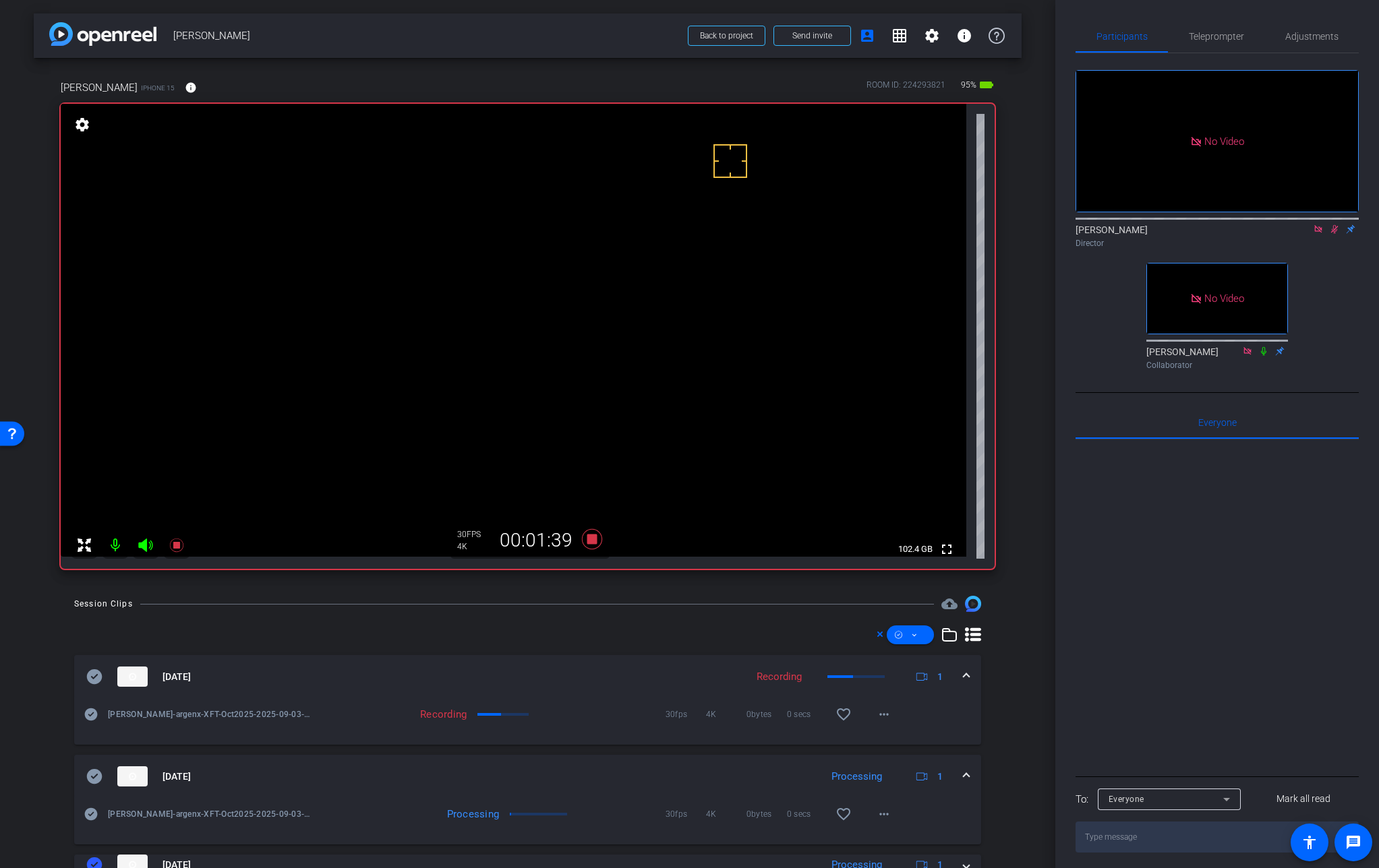
click at [962, 775] on mat-expansion-panel-header "[DATE] Processing 1" at bounding box center [528, 776] width 907 height 43
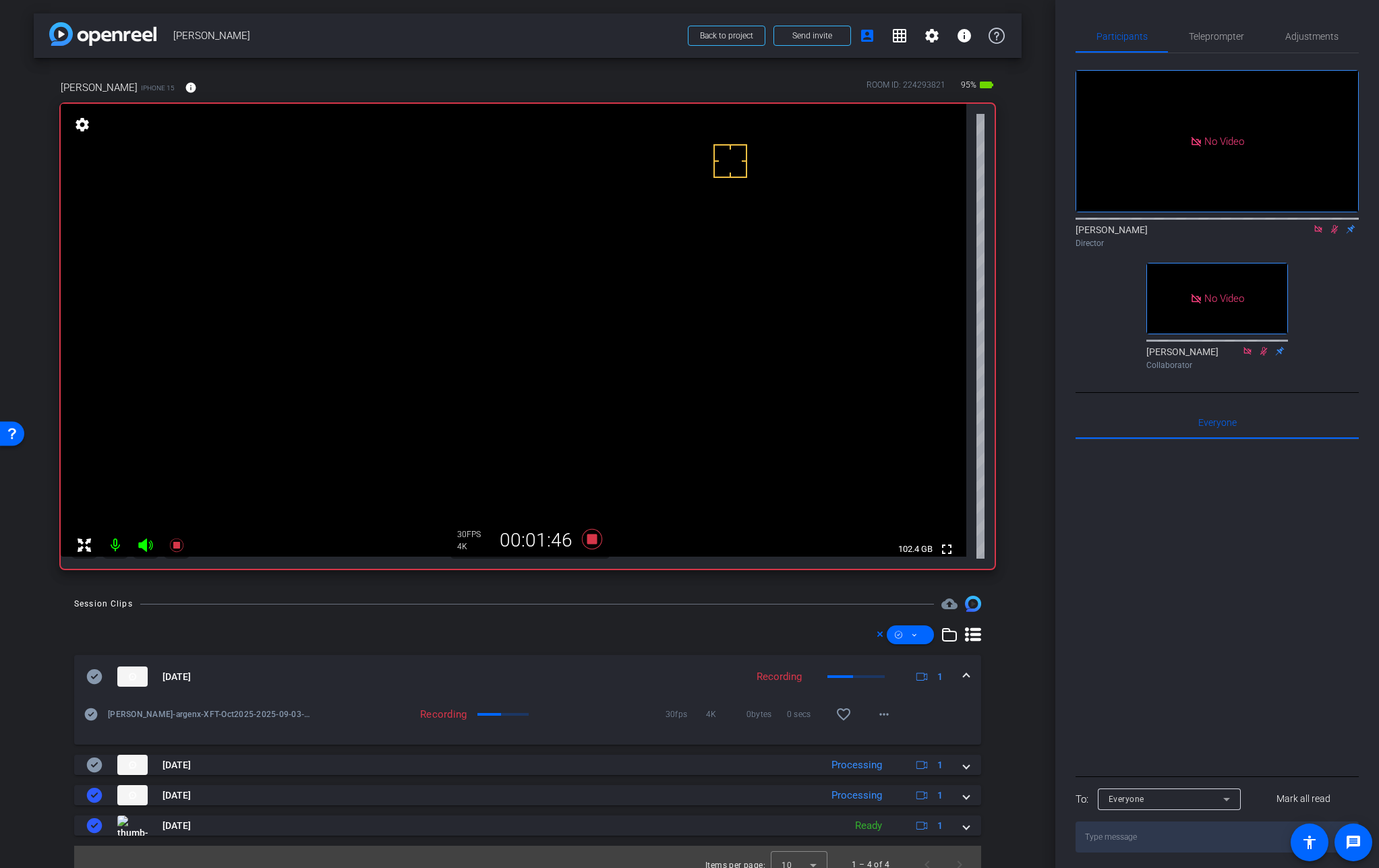
click at [591, 288] on video at bounding box center [514, 330] width 906 height 453
click at [598, 289] on video at bounding box center [514, 330] width 906 height 453
click at [606, 283] on video at bounding box center [514, 330] width 906 height 453
click at [587, 541] on icon at bounding box center [591, 539] width 20 height 20
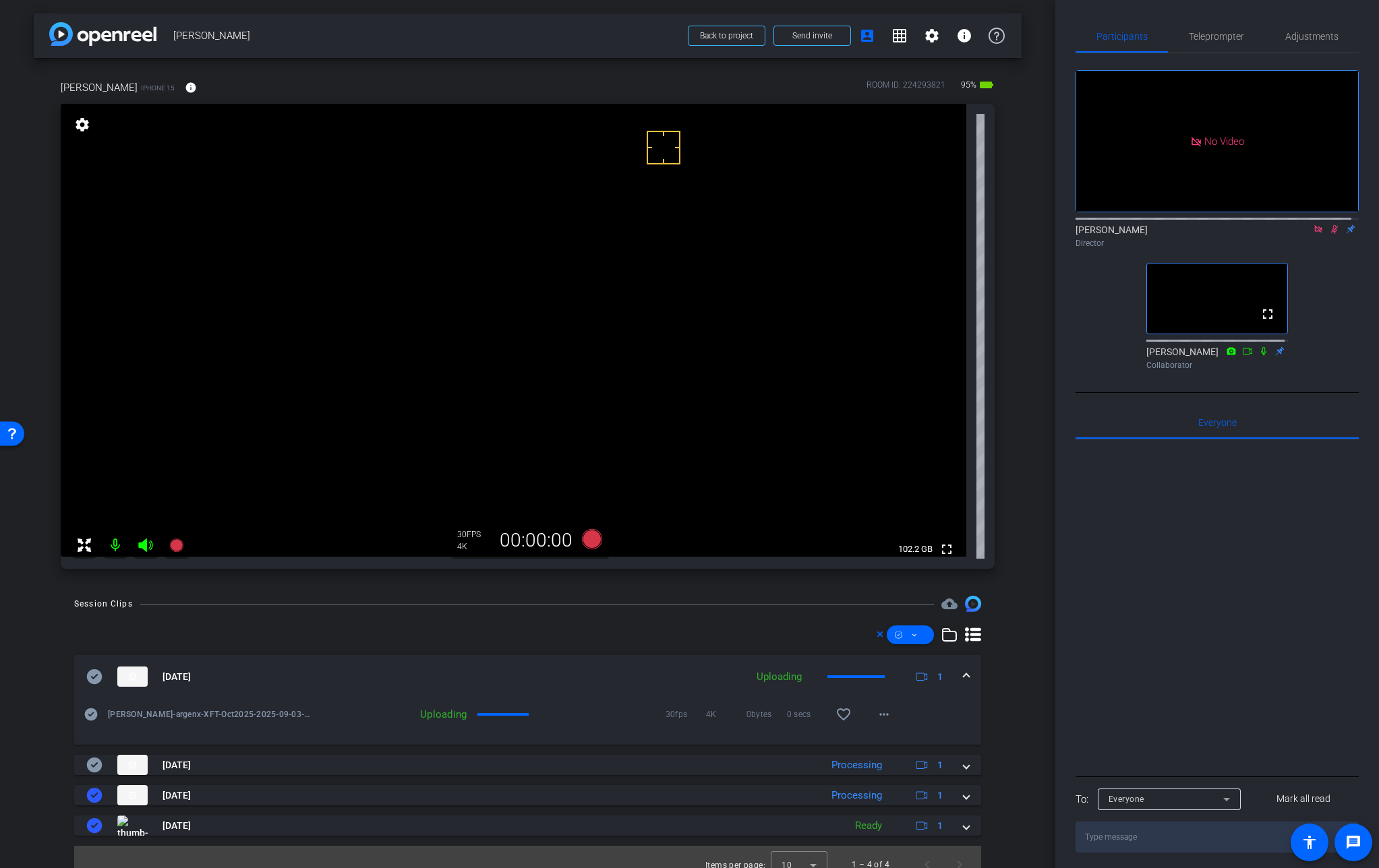
click at [1329, 224] on icon at bounding box center [1335, 229] width 11 height 10
click at [589, 541] on icon at bounding box center [591, 539] width 20 height 20
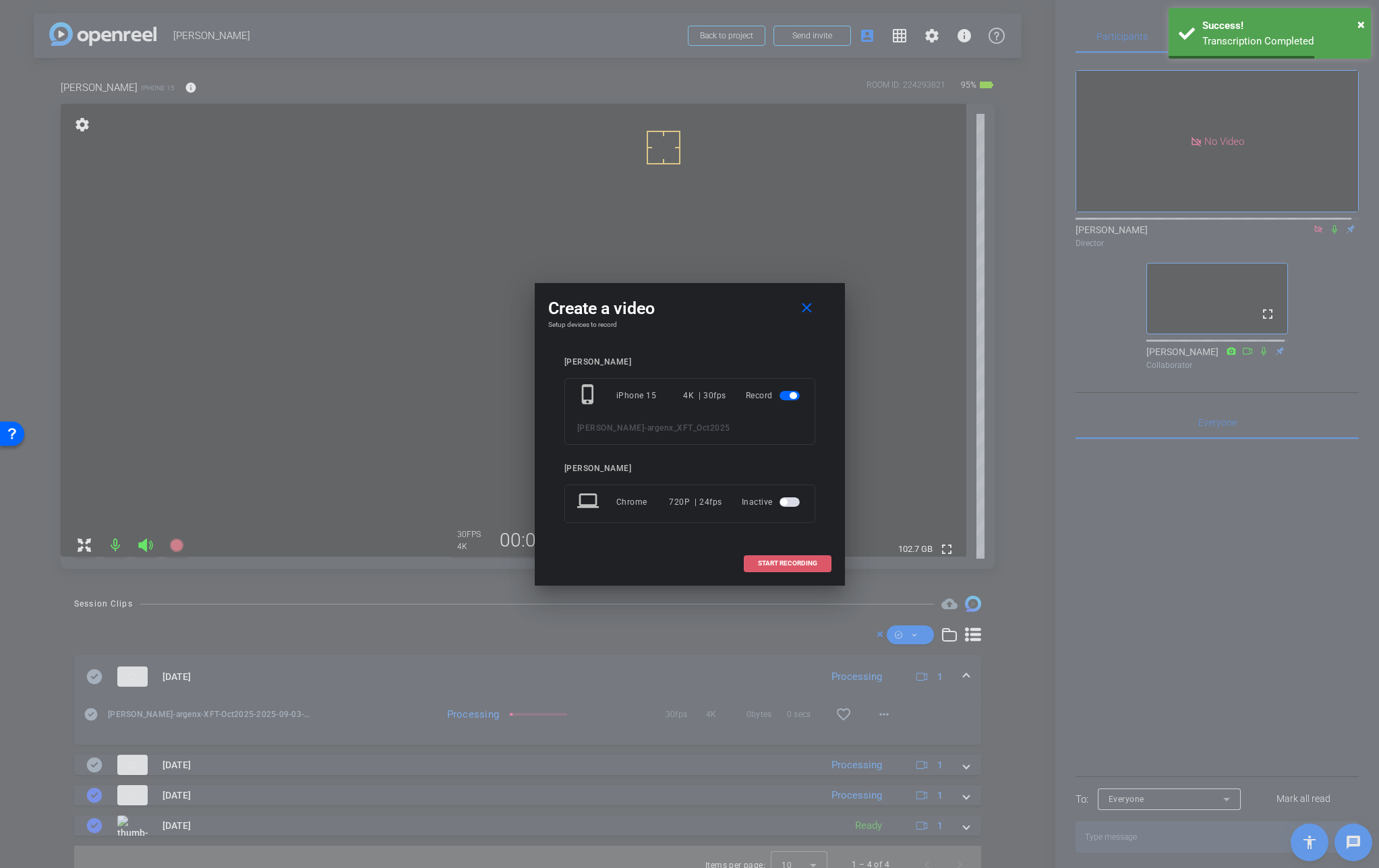
click at [801, 561] on span "START RECORDING" at bounding box center [787, 564] width 59 height 7
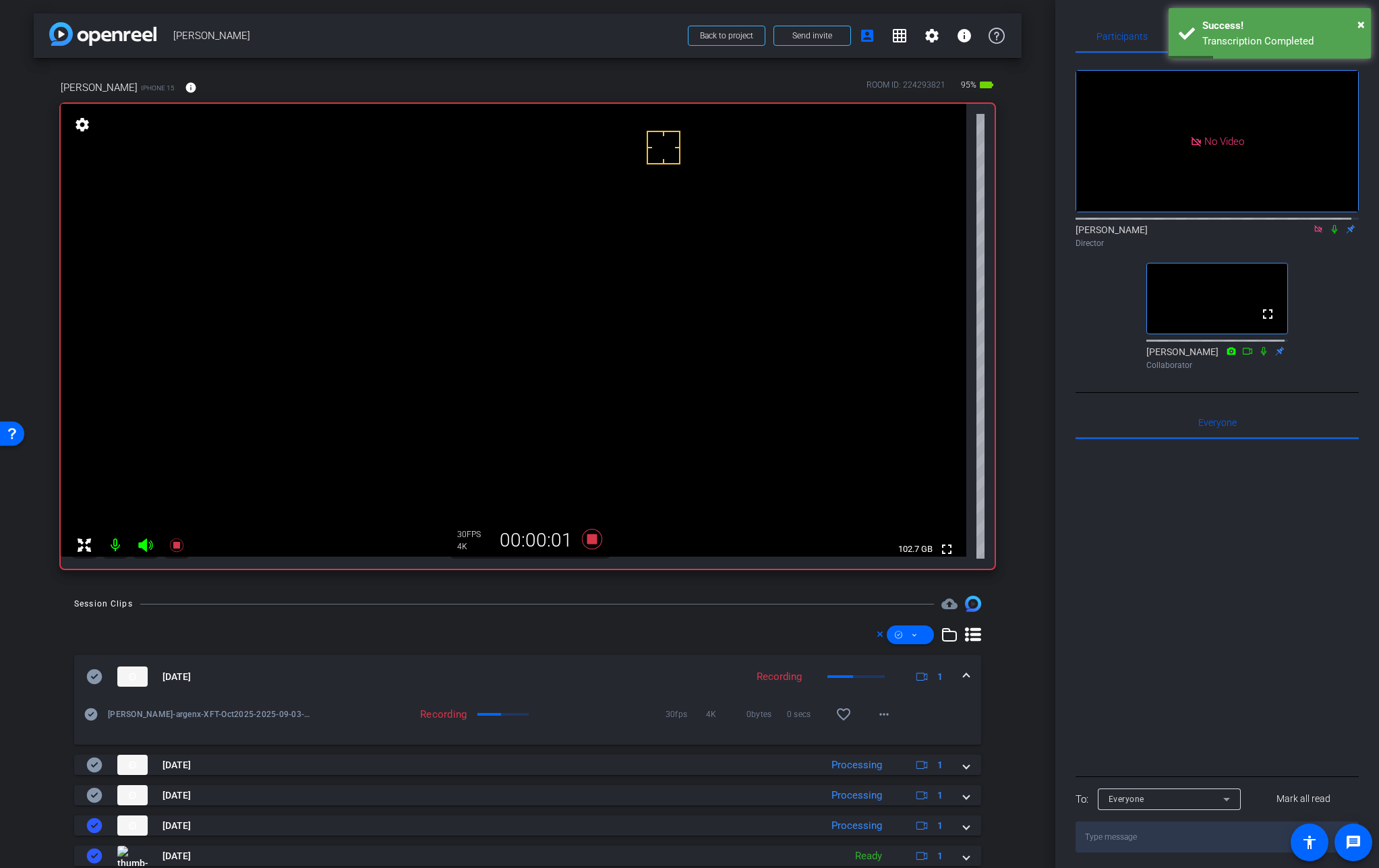
drag, startPoint x: 1326, startPoint y: 190, endPoint x: 1316, endPoint y: 216, distance: 27.9
click at [1331, 225] on icon at bounding box center [1334, 229] width 5 height 9
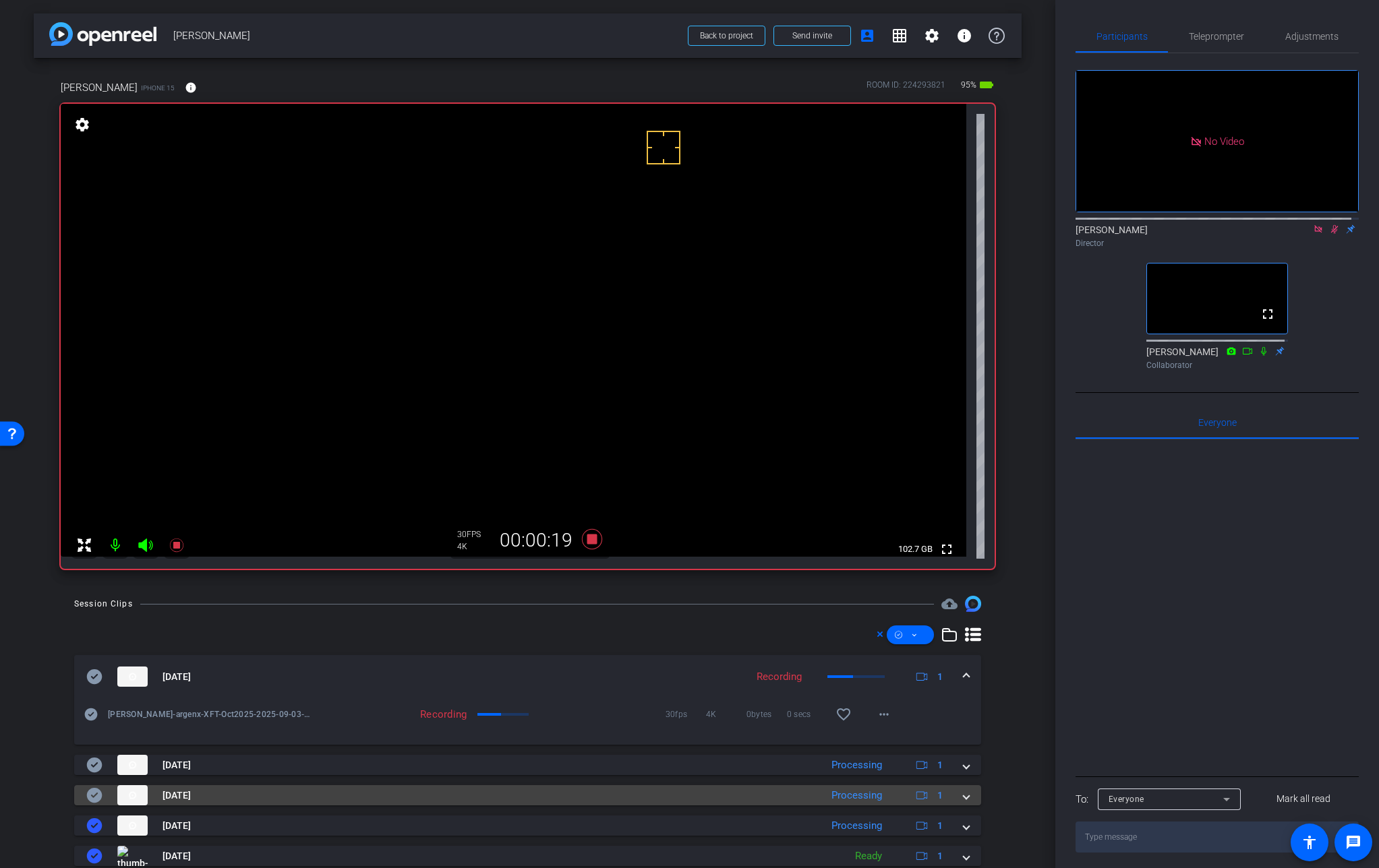
click at [964, 796] on span at bounding box center [966, 796] width 5 height 14
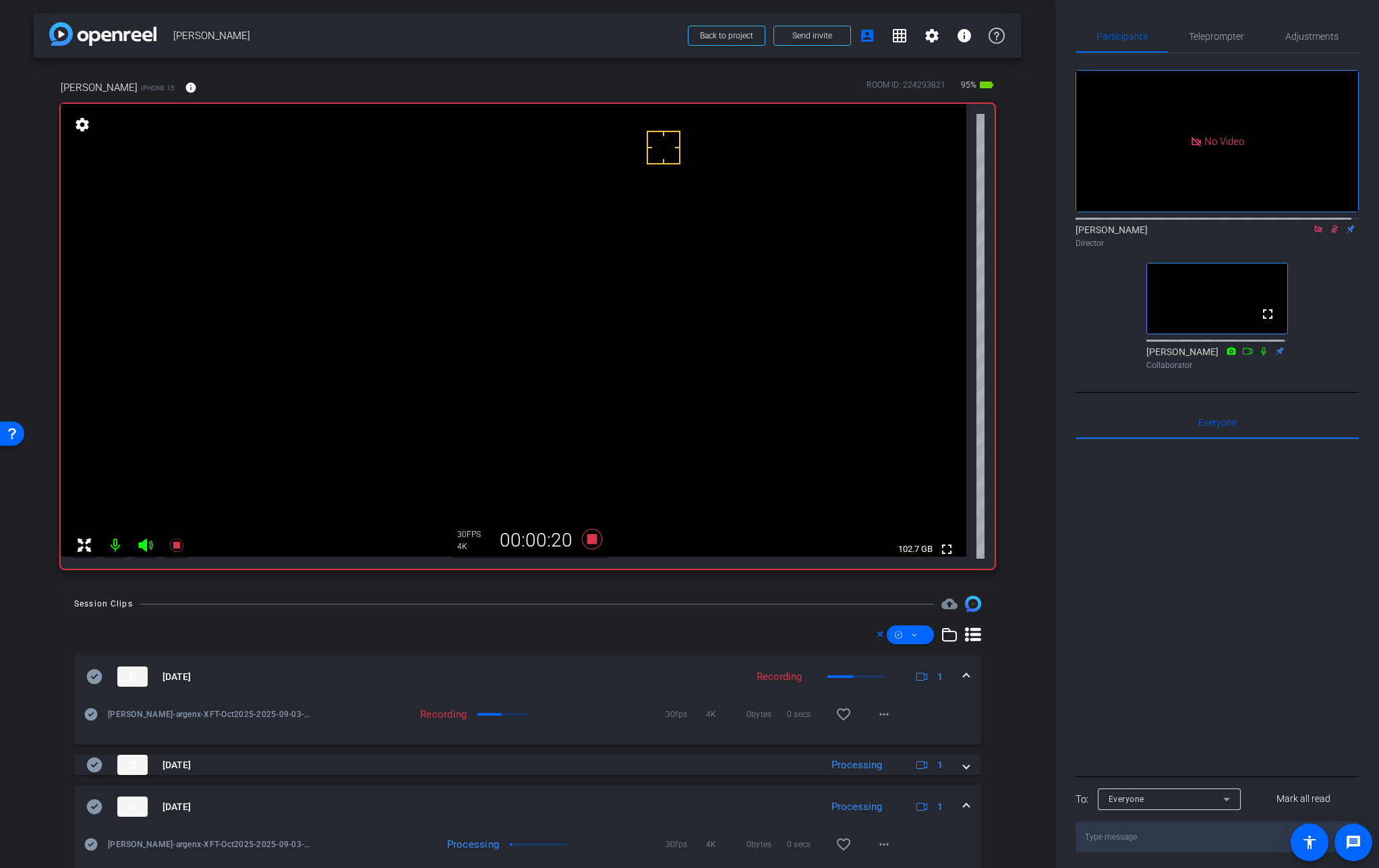
click at [960, 797] on mat-expansion-panel-header "[DATE] Processing 1" at bounding box center [528, 807] width 907 height 43
click at [584, 284] on video at bounding box center [514, 330] width 906 height 453
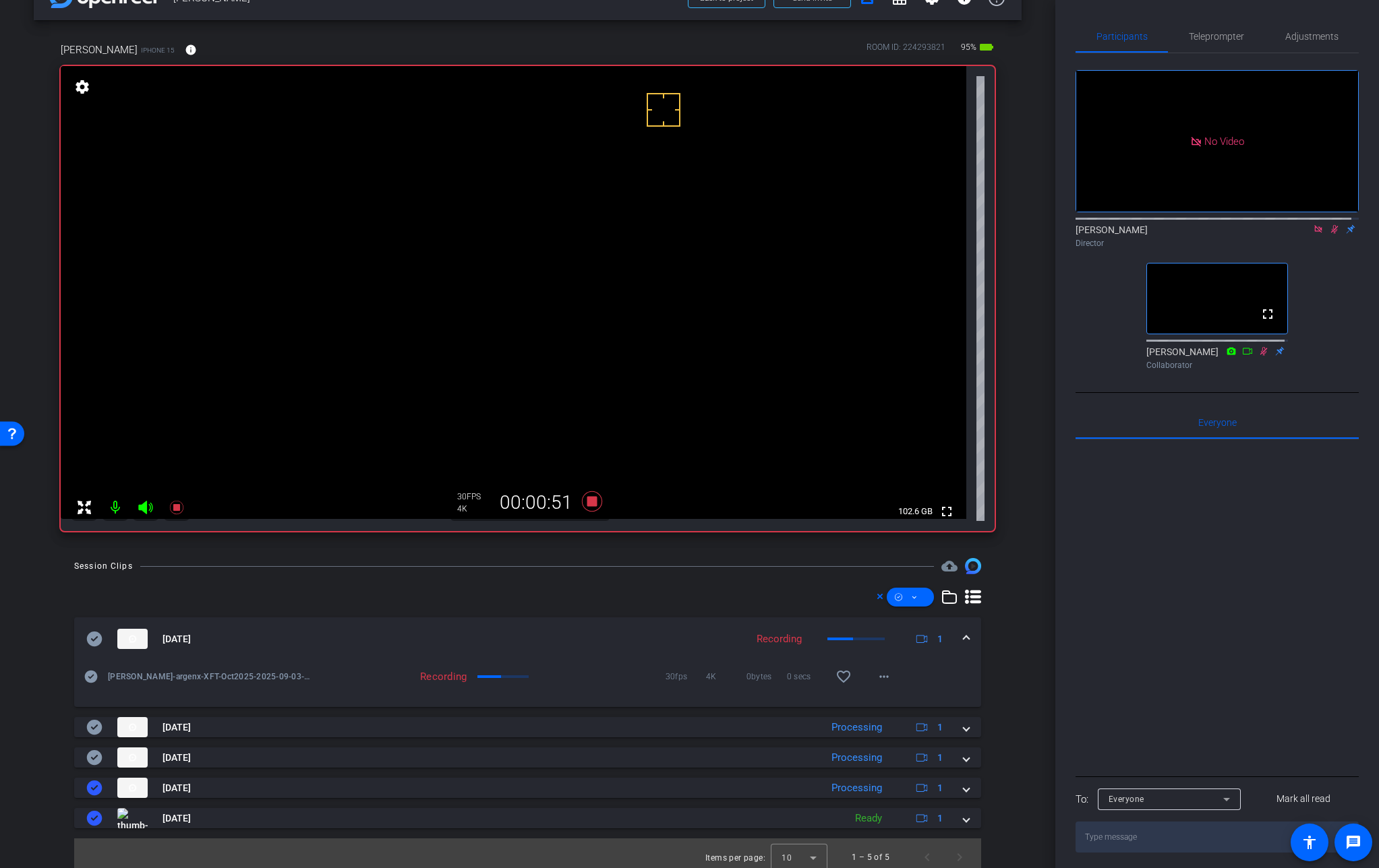
scroll to position [34, 0]
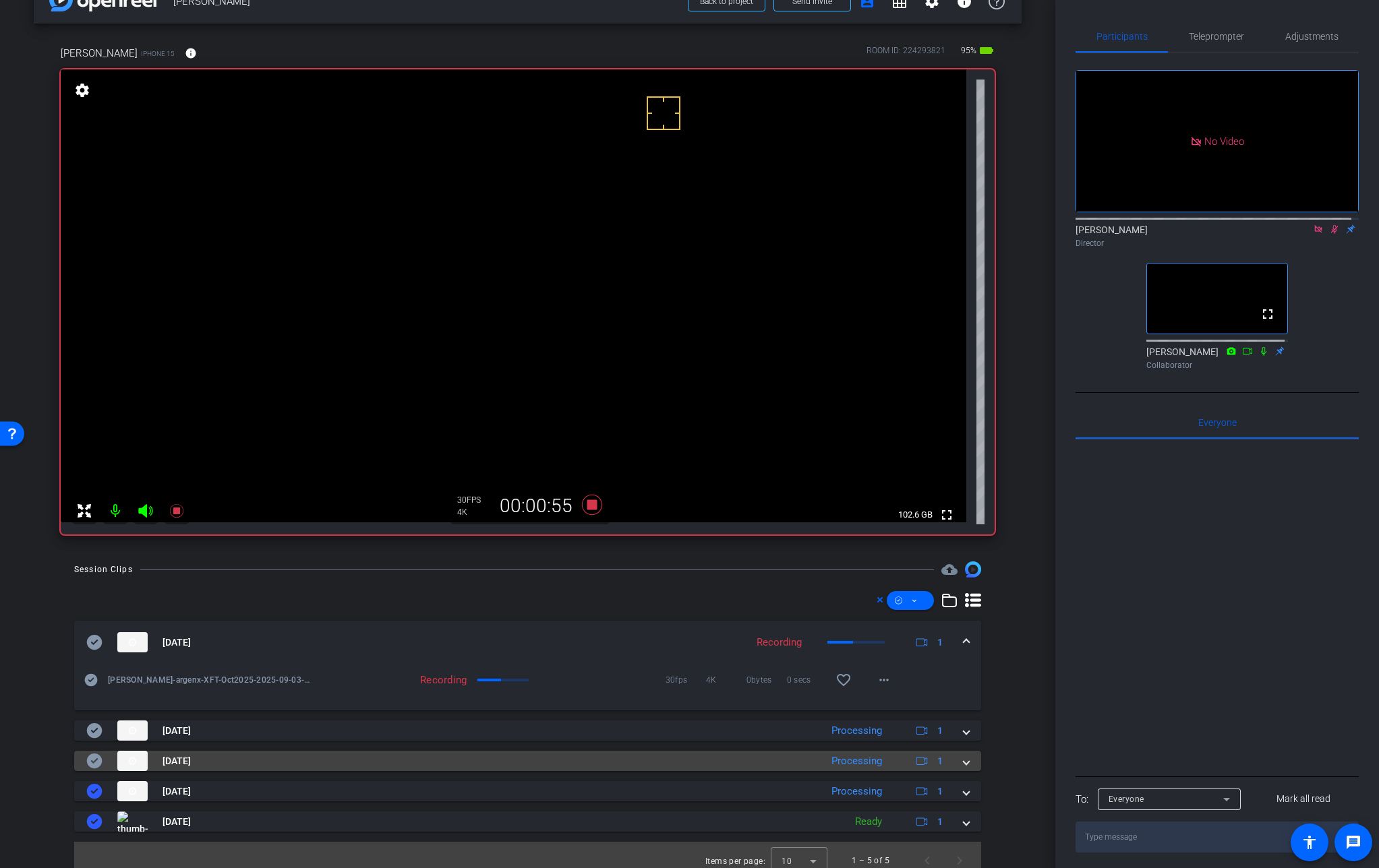
click at [962, 766] on mat-expansion-panel-header "[DATE] Processing 1" at bounding box center [528, 761] width 907 height 20
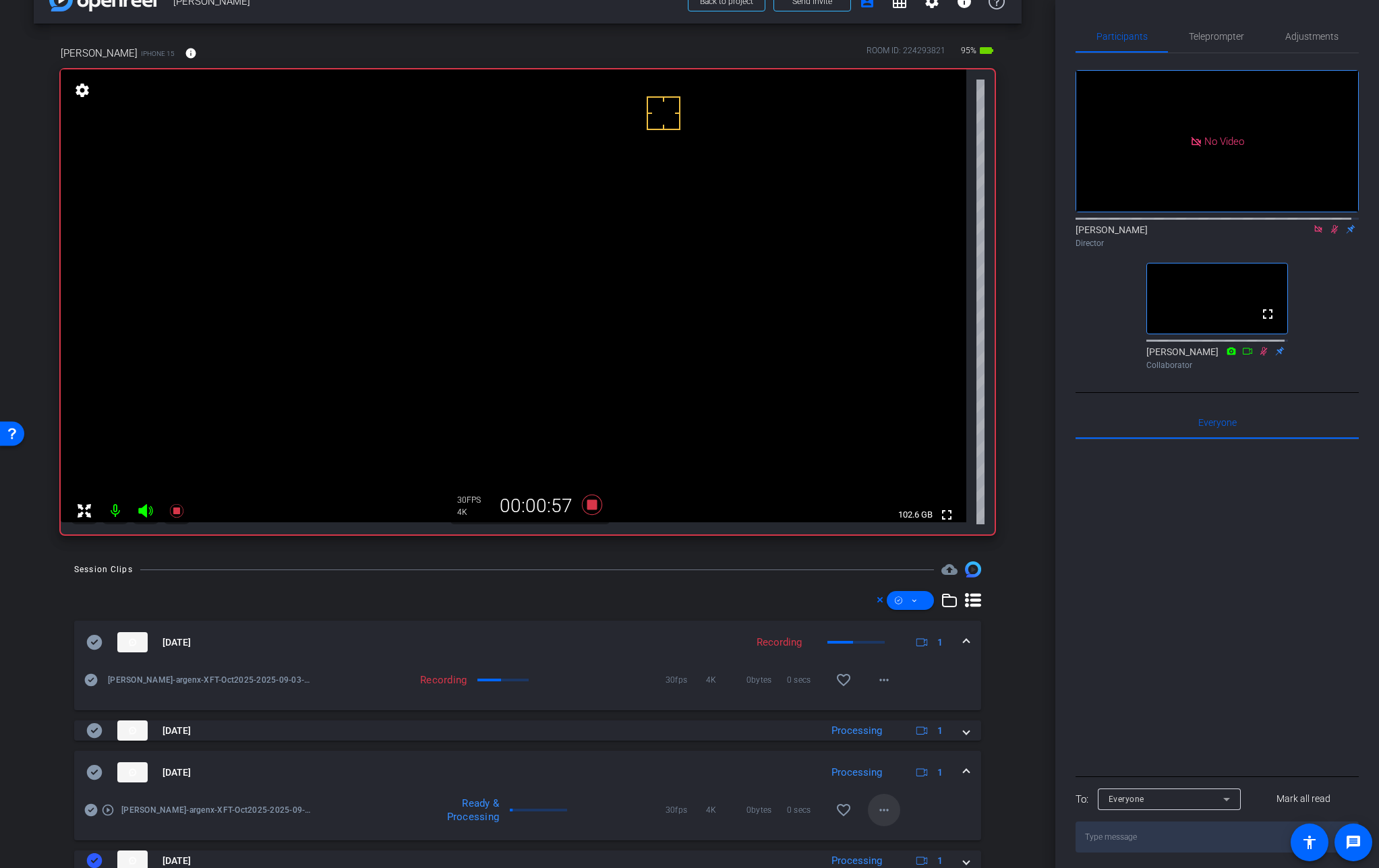
click at [879, 813] on mat-icon "more_horiz" at bounding box center [884, 810] width 16 height 16
click at [907, 679] on span "Download Original" at bounding box center [912, 682] width 81 height 16
click at [100, 773] on icon at bounding box center [95, 773] width 16 height 15
click at [964, 772] on span at bounding box center [966, 773] width 5 height 14
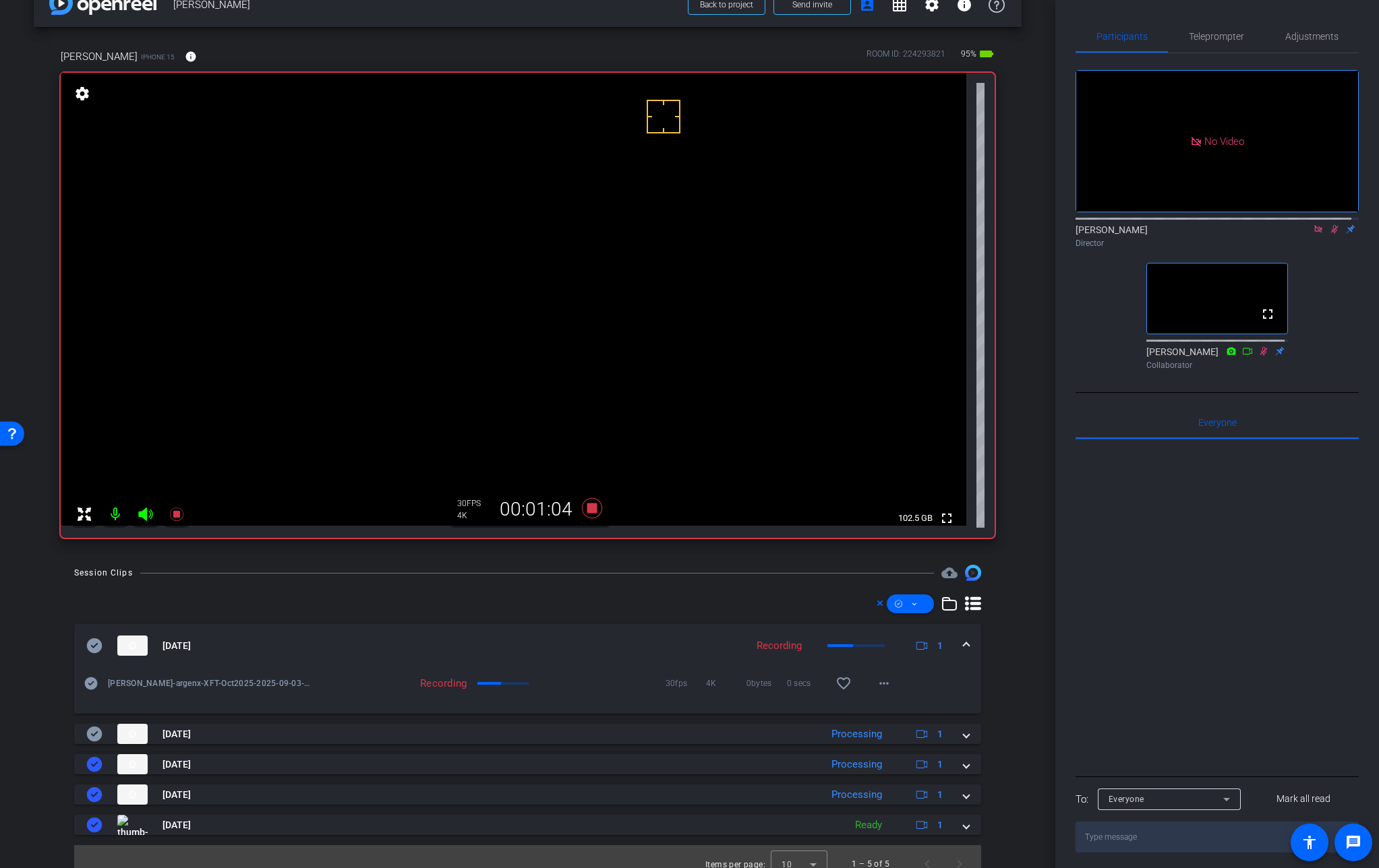
scroll to position [33, 0]
click at [582, 260] on video at bounding box center [514, 297] width 906 height 453
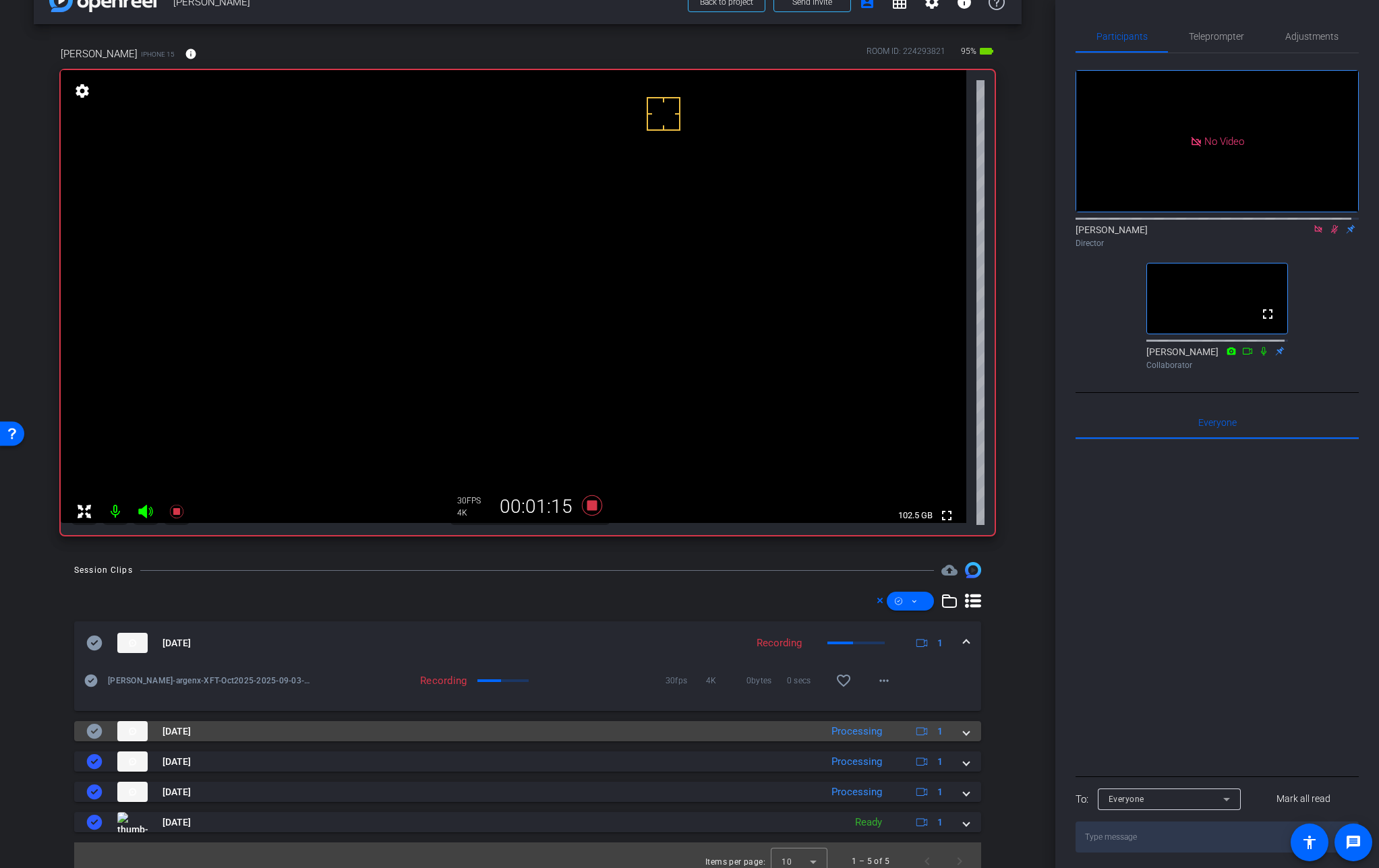
click at [964, 733] on span at bounding box center [966, 732] width 5 height 14
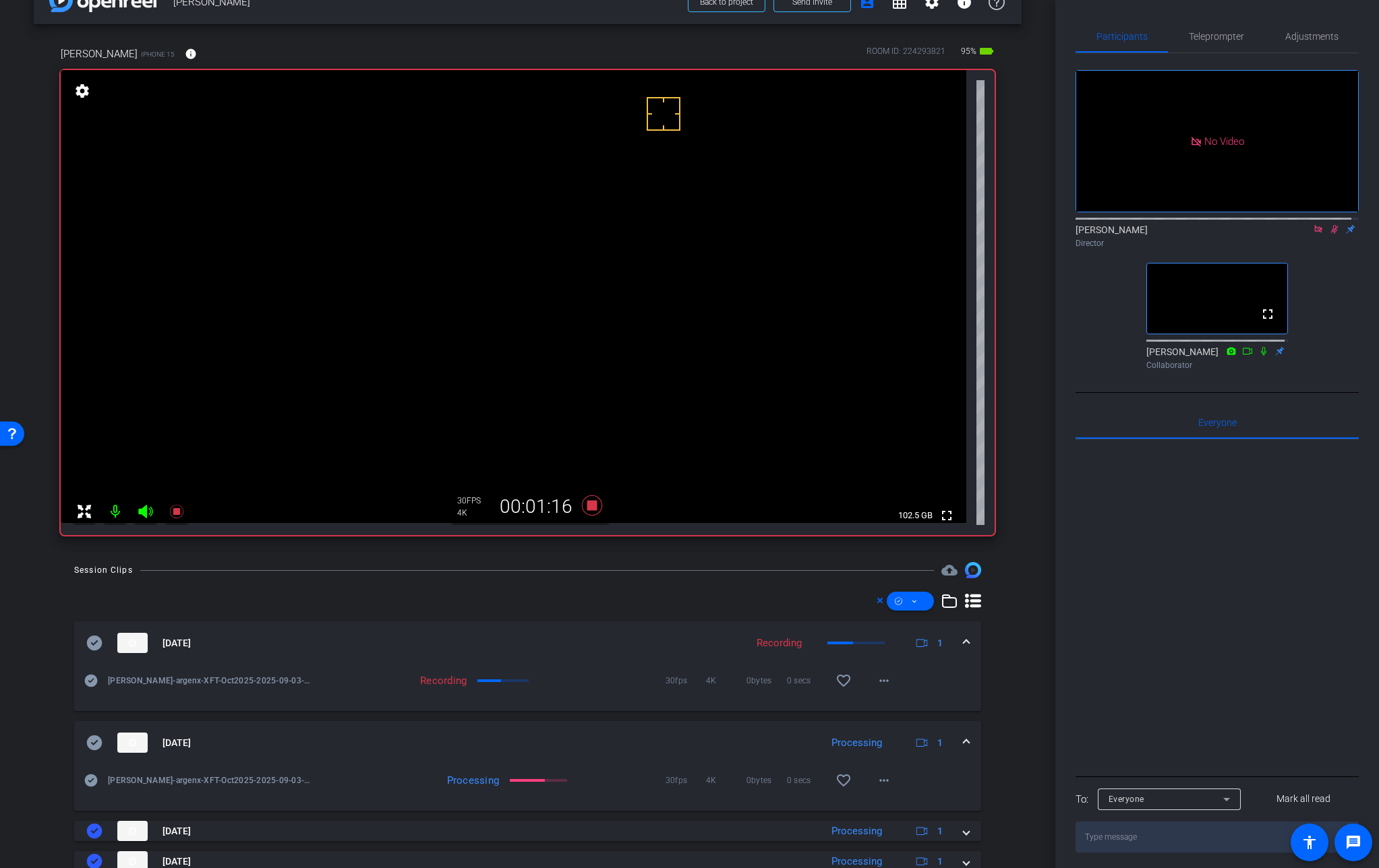
click at [960, 733] on mat-expansion-panel-header "[DATE] Processing 1" at bounding box center [528, 743] width 907 height 43
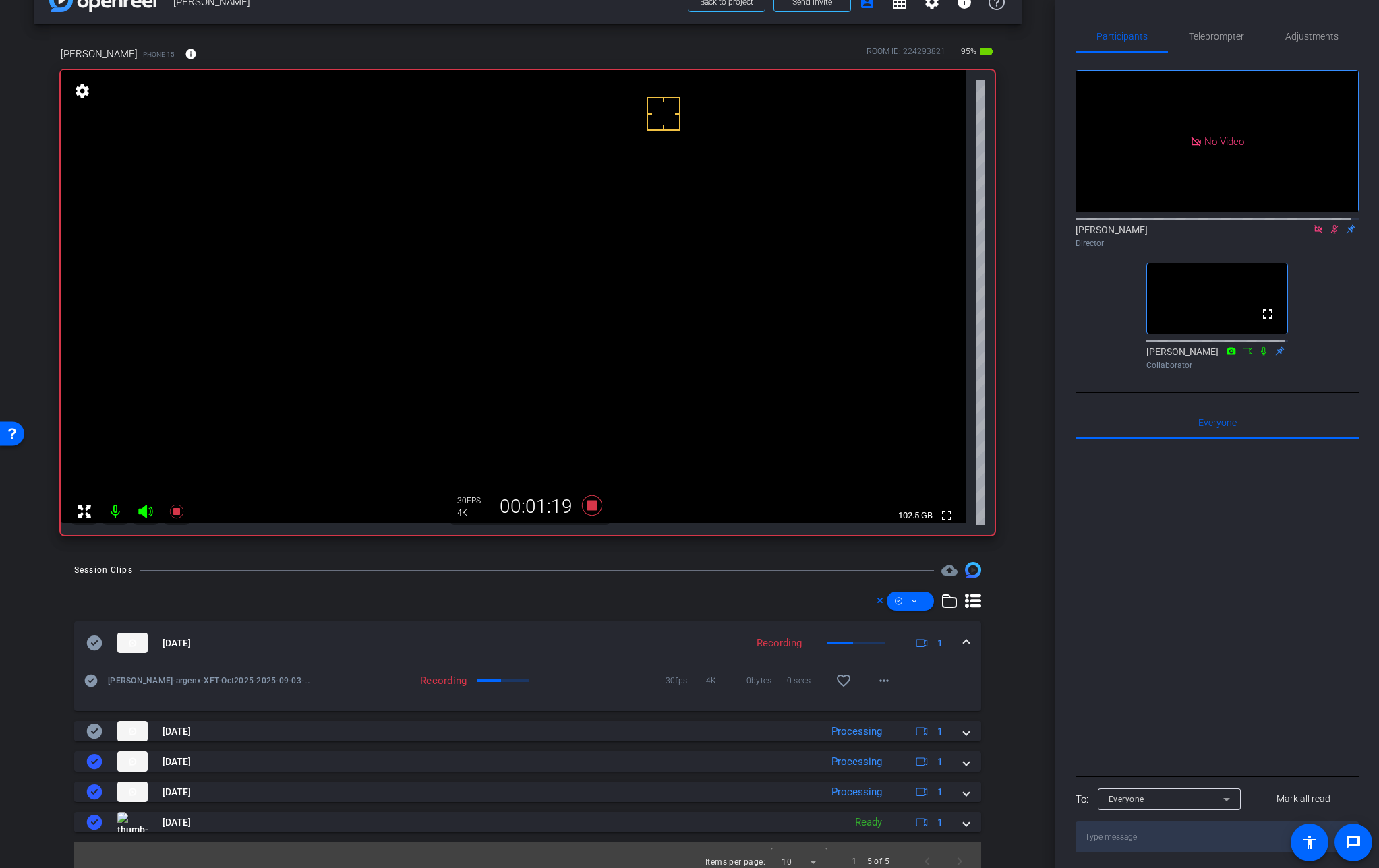
click at [593, 259] on video at bounding box center [514, 297] width 906 height 453
click at [591, 249] on div at bounding box center [593, 258] width 33 height 33
click at [584, 243] on div at bounding box center [593, 258] width 33 height 33
click at [590, 243] on div at bounding box center [593, 258] width 33 height 33
click at [600, 228] on video at bounding box center [514, 297] width 906 height 453
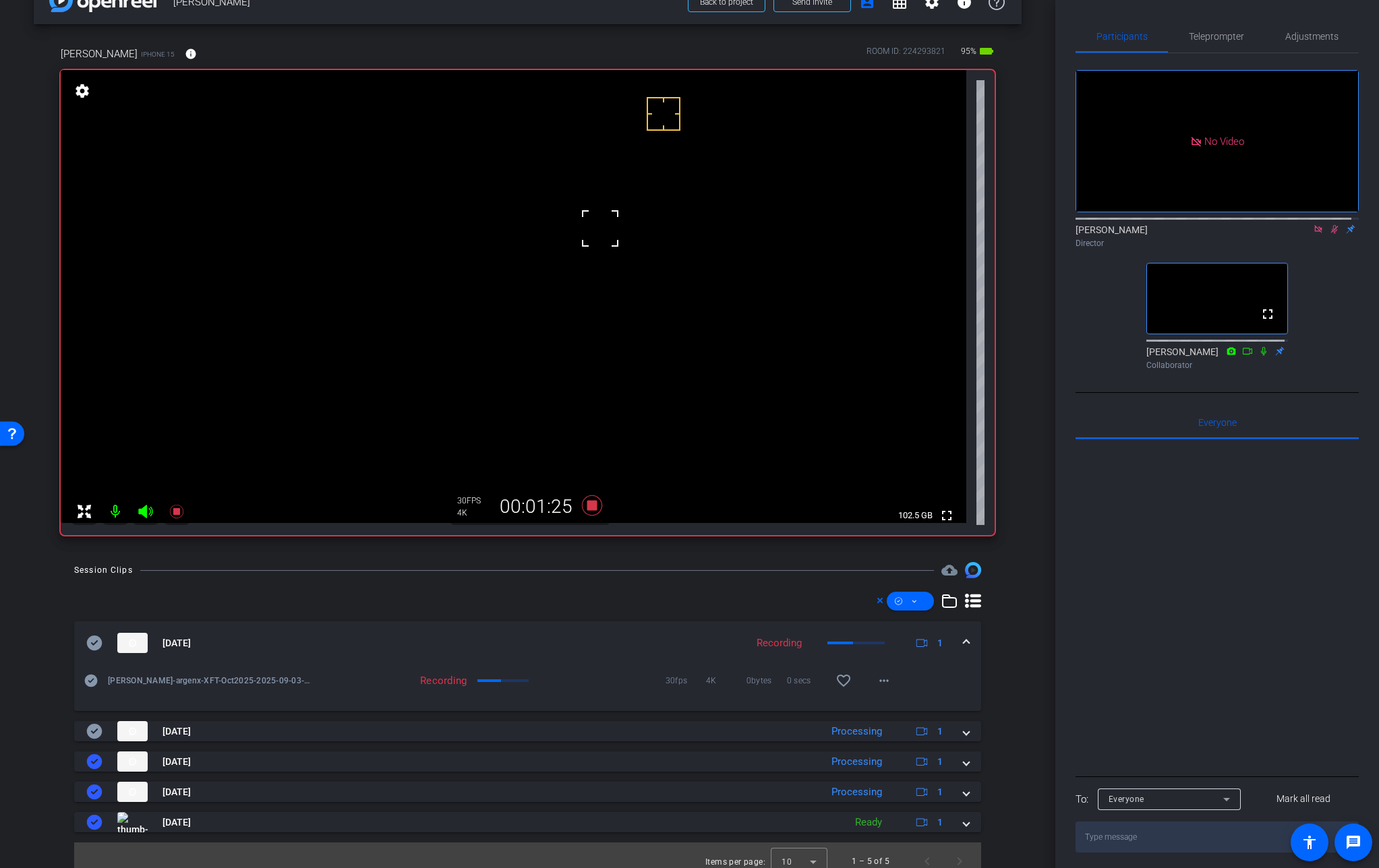
click at [594, 249] on video at bounding box center [514, 297] width 906 height 453
click at [597, 252] on video at bounding box center [514, 297] width 906 height 453
click at [606, 275] on video at bounding box center [514, 297] width 906 height 453
click at [964, 734] on span at bounding box center [966, 732] width 5 height 14
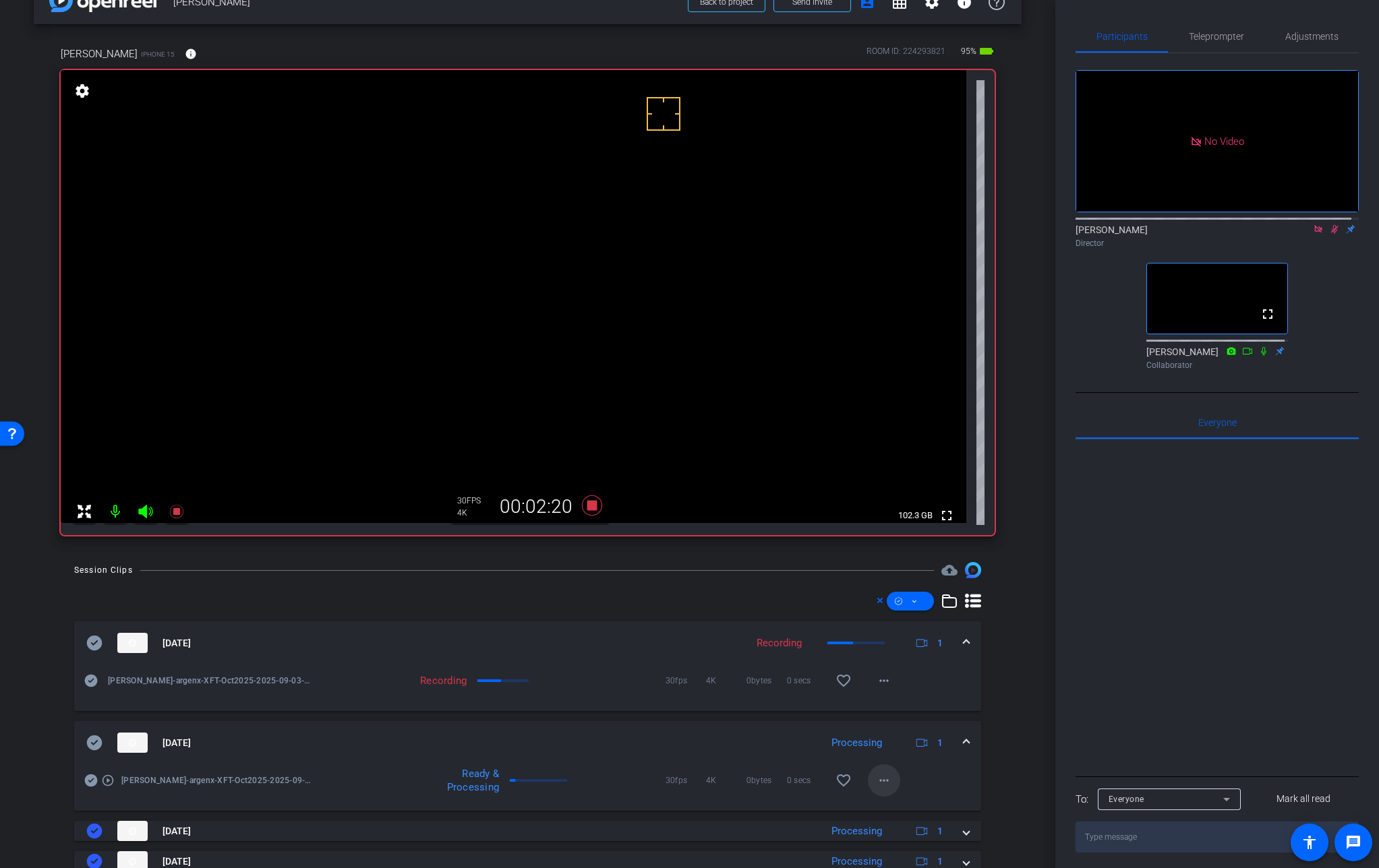
click at [882, 784] on mat-icon "more_horiz" at bounding box center [884, 781] width 16 height 16
click at [930, 650] on span "Download Original" at bounding box center [912, 652] width 81 height 16
click at [93, 743] on icon at bounding box center [95, 743] width 16 height 16
click at [964, 741] on span at bounding box center [966, 743] width 5 height 14
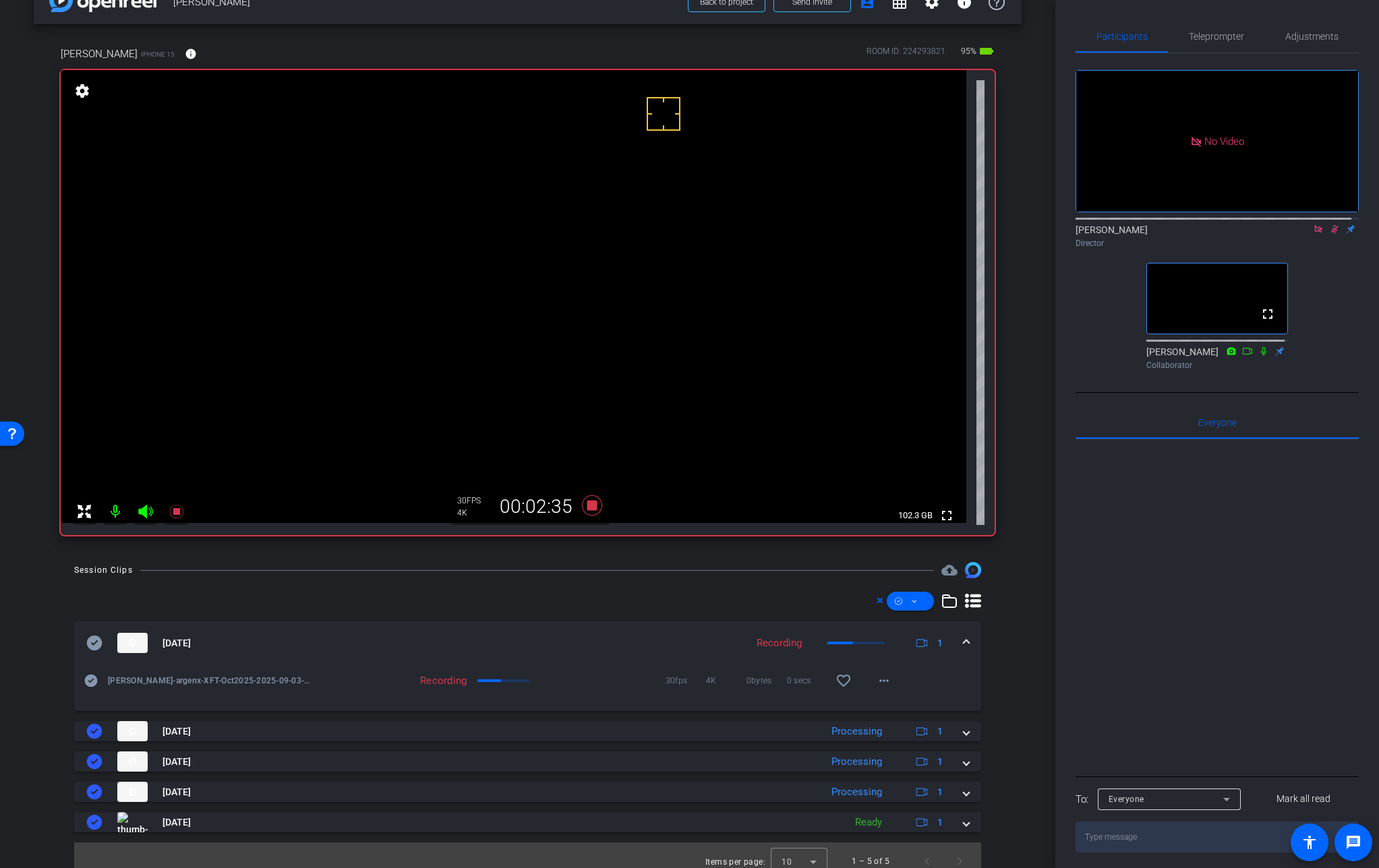
click at [595, 256] on video at bounding box center [514, 297] width 906 height 453
click at [592, 262] on video at bounding box center [514, 297] width 906 height 453
click at [591, 263] on video at bounding box center [514, 297] width 906 height 453
click at [597, 258] on video at bounding box center [514, 297] width 906 height 453
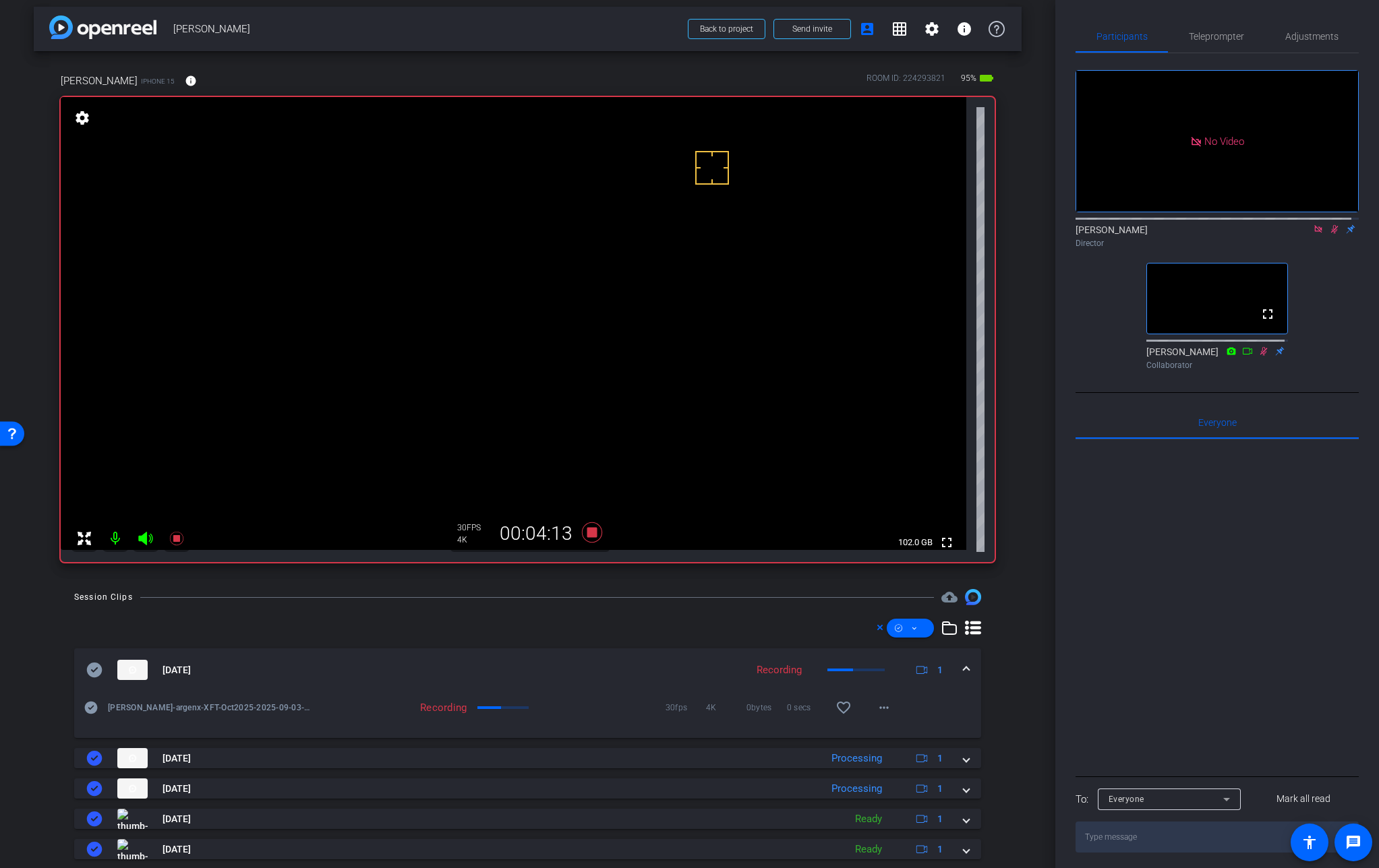
scroll to position [6, 0]
click at [592, 286] on video at bounding box center [514, 324] width 906 height 453
click at [589, 537] on icon at bounding box center [591, 533] width 20 height 20
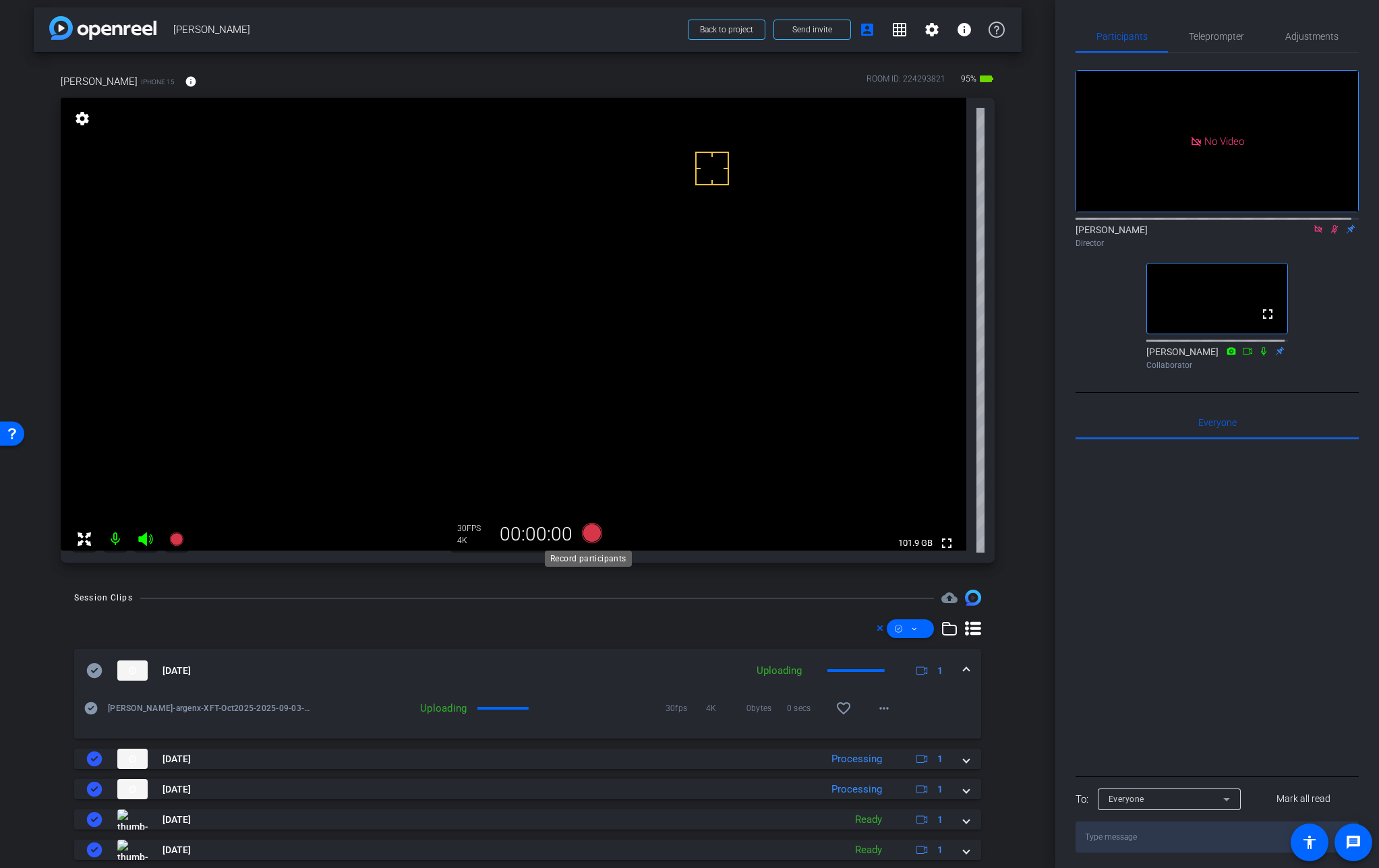
click at [589, 537] on icon at bounding box center [591, 533] width 20 height 20
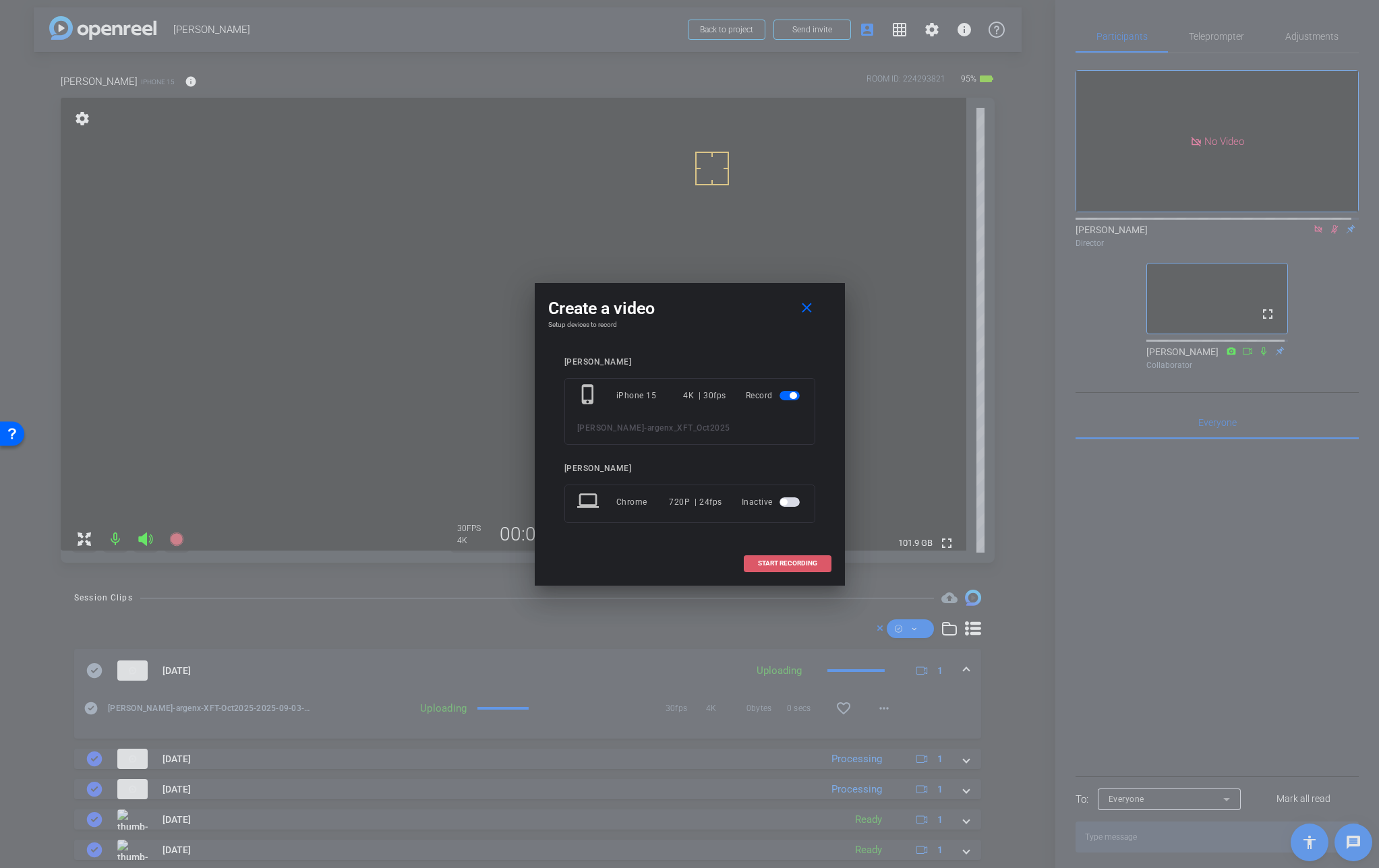
click at [760, 564] on span "START RECORDING" at bounding box center [787, 564] width 59 height 7
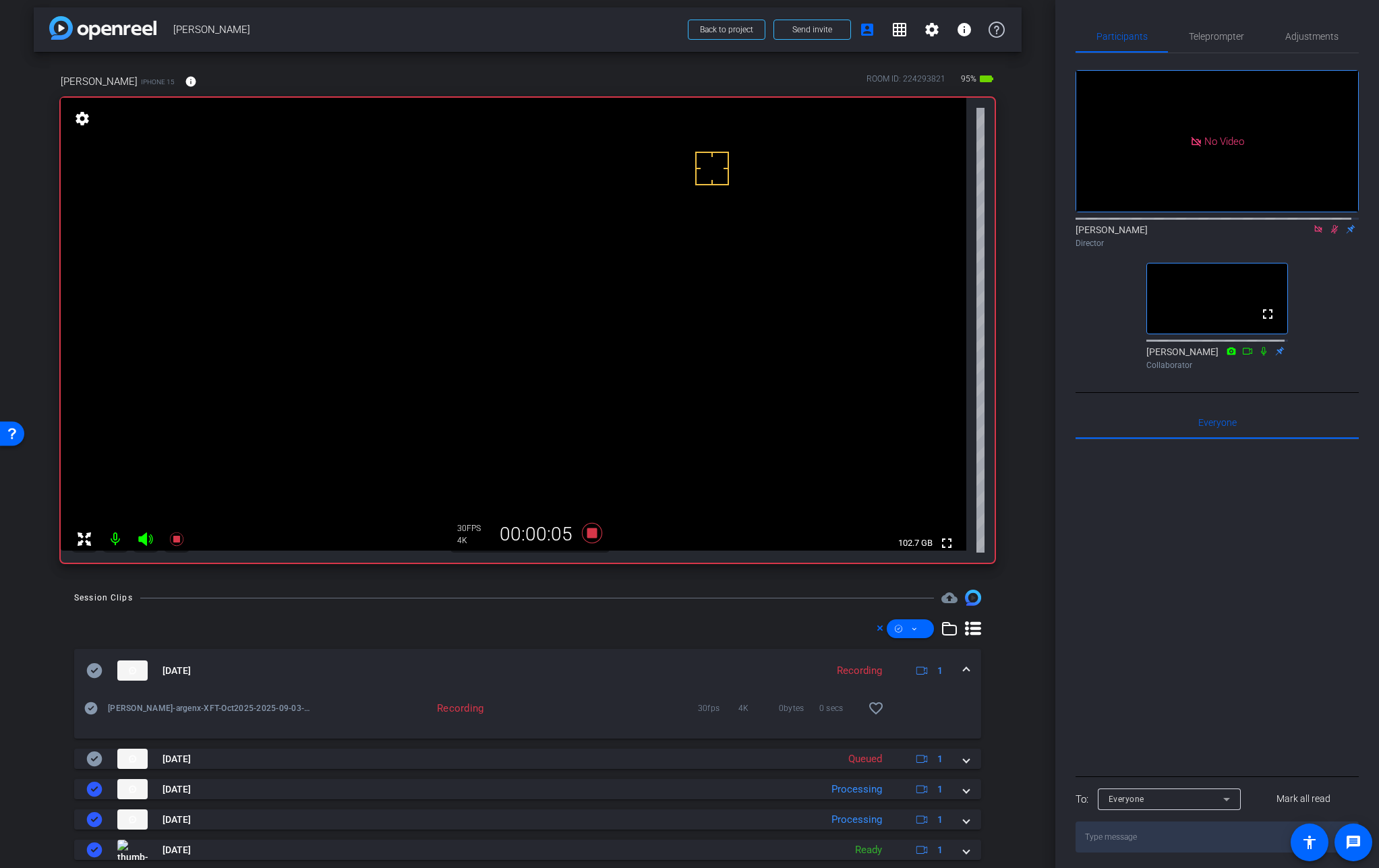
click at [582, 288] on video at bounding box center [514, 324] width 906 height 453
click at [602, 274] on video at bounding box center [514, 324] width 906 height 453
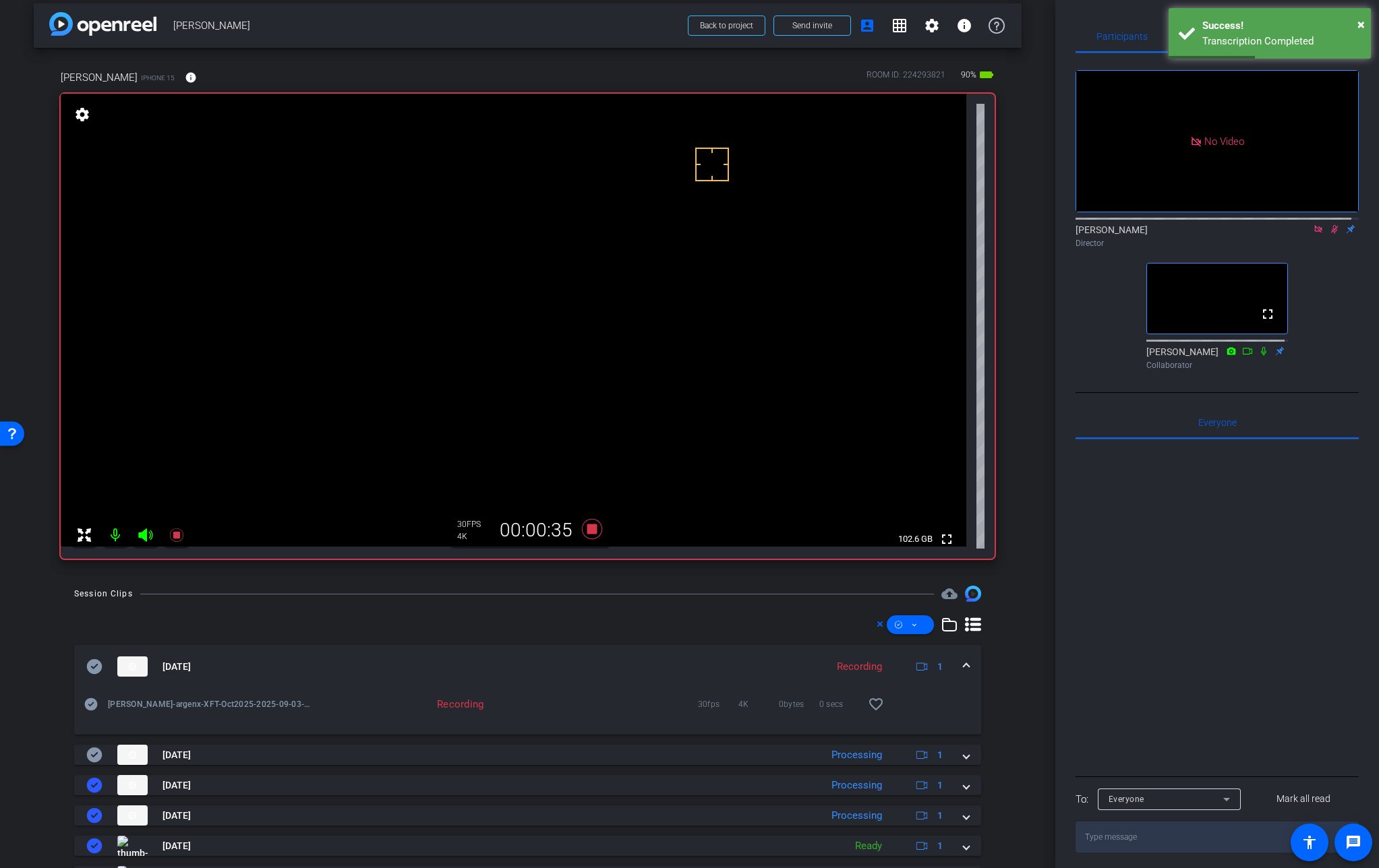
scroll to position [9, 0]
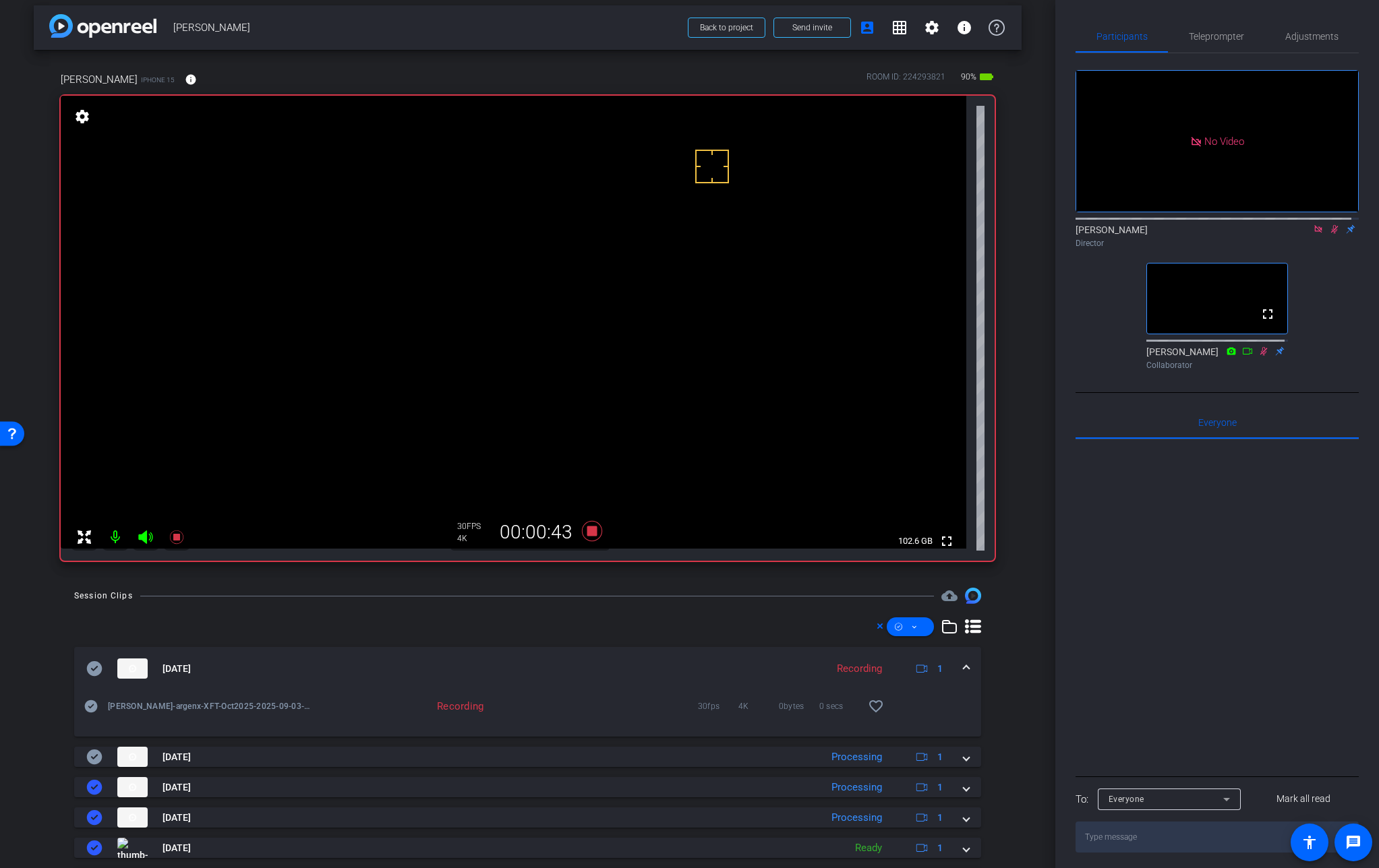
click at [581, 272] on video at bounding box center [514, 322] width 906 height 453
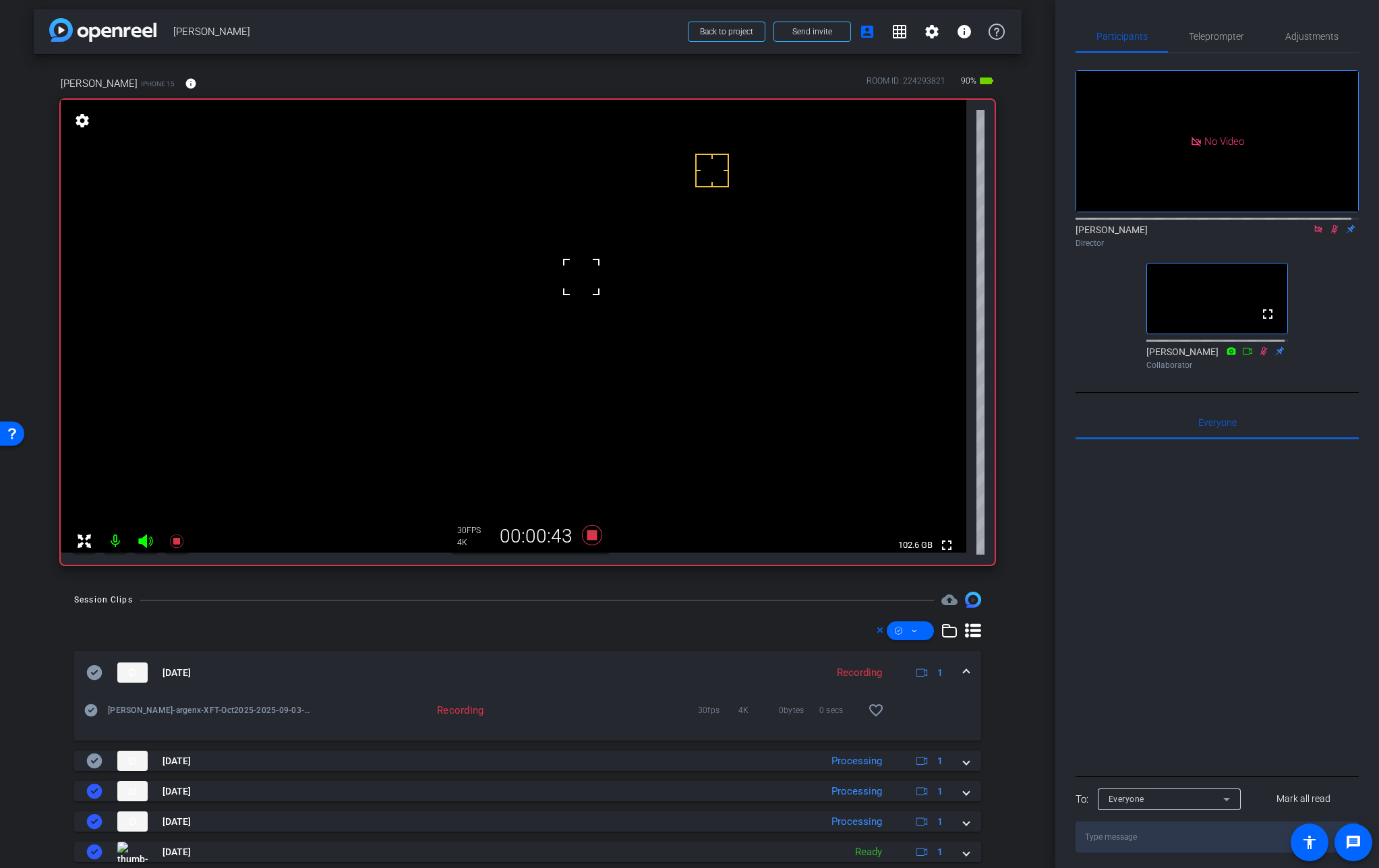
scroll to position [3, 0]
click at [608, 307] on video at bounding box center [514, 327] width 906 height 453
click at [602, 289] on video at bounding box center [514, 327] width 906 height 453
click at [599, 286] on video at bounding box center [514, 327] width 906 height 453
click at [588, 289] on video at bounding box center [514, 327] width 906 height 453
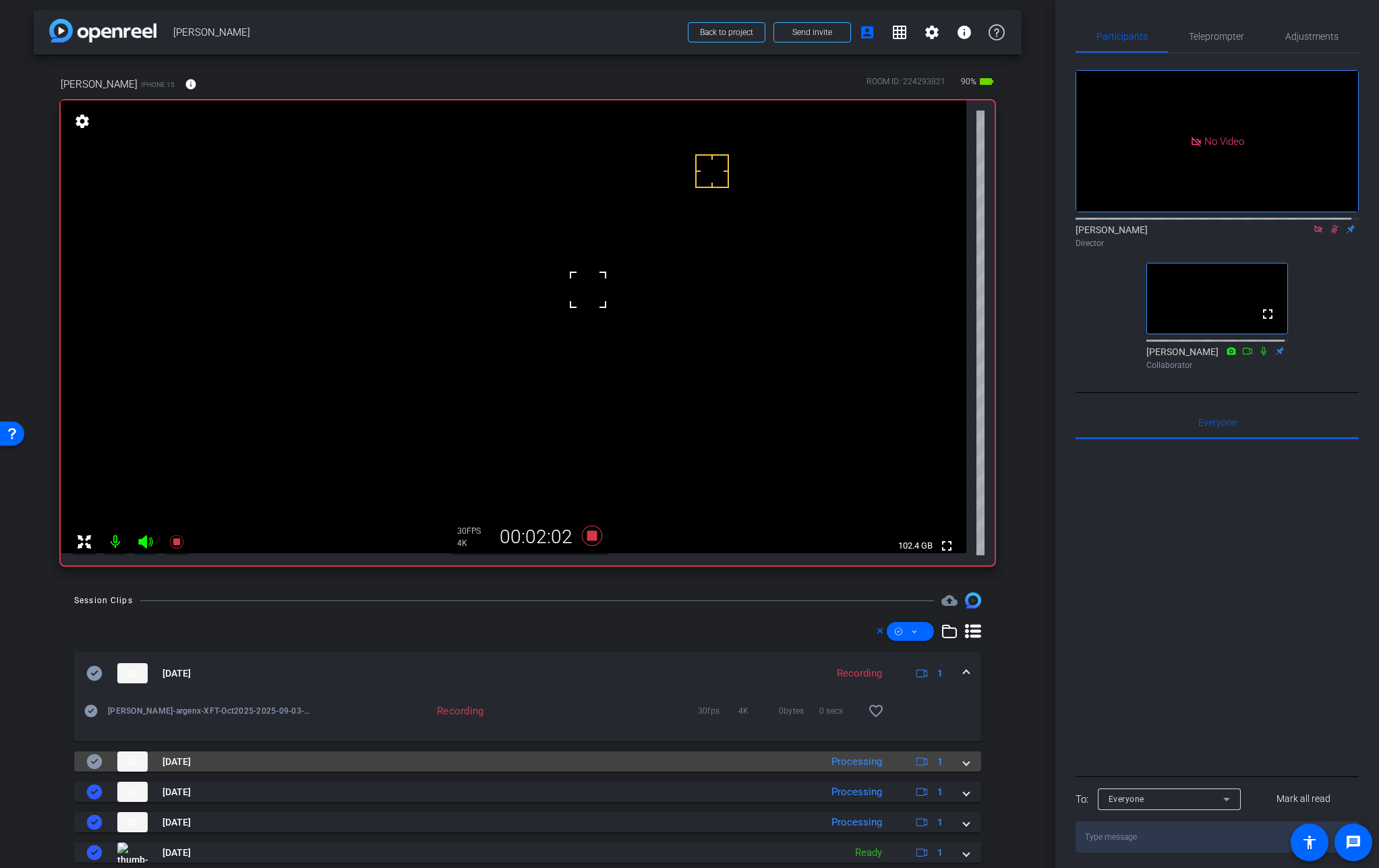
click at [964, 762] on span at bounding box center [966, 762] width 5 height 14
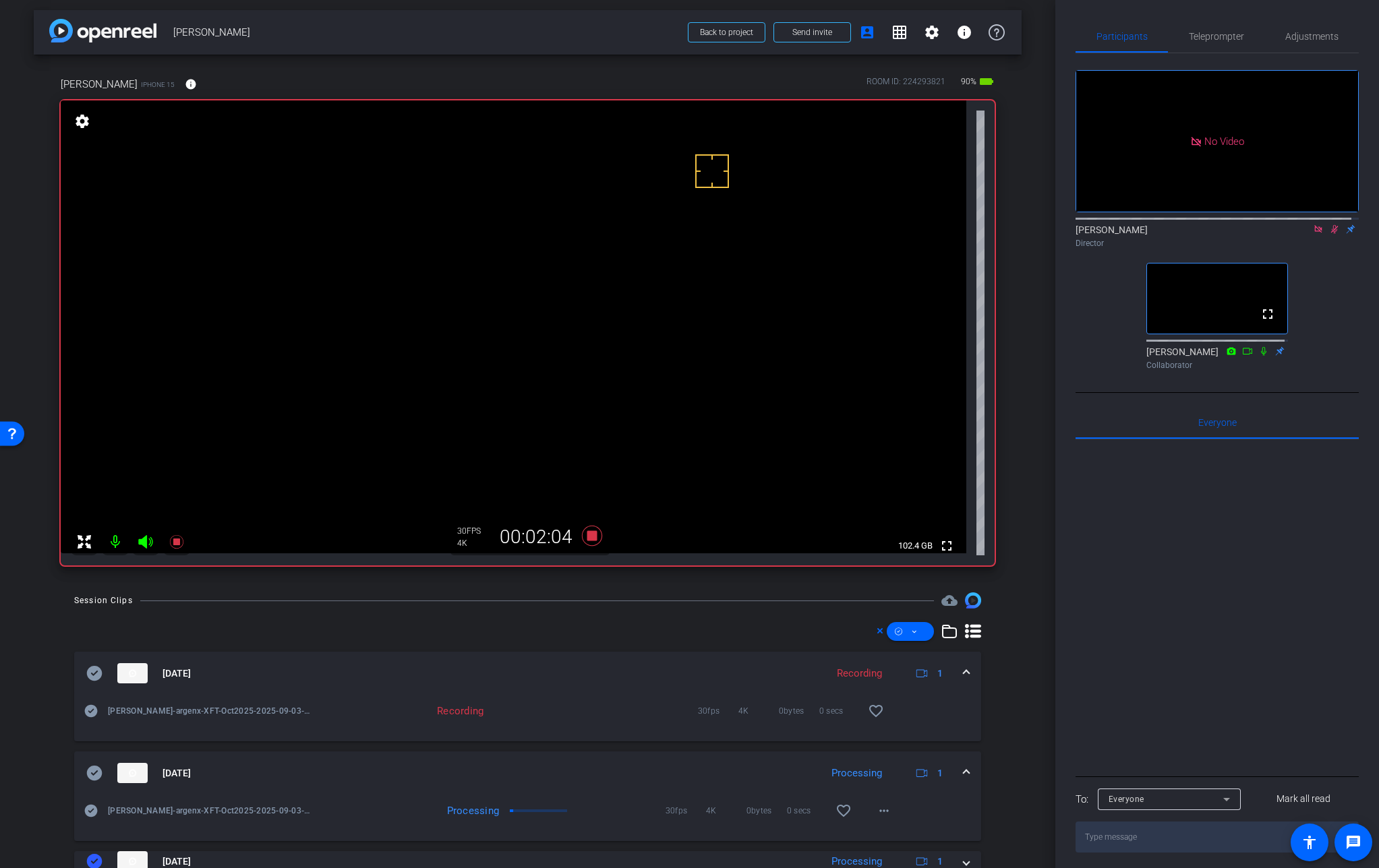
click at [960, 766] on mat-expansion-panel-header "[DATE] Processing 1" at bounding box center [528, 773] width 907 height 43
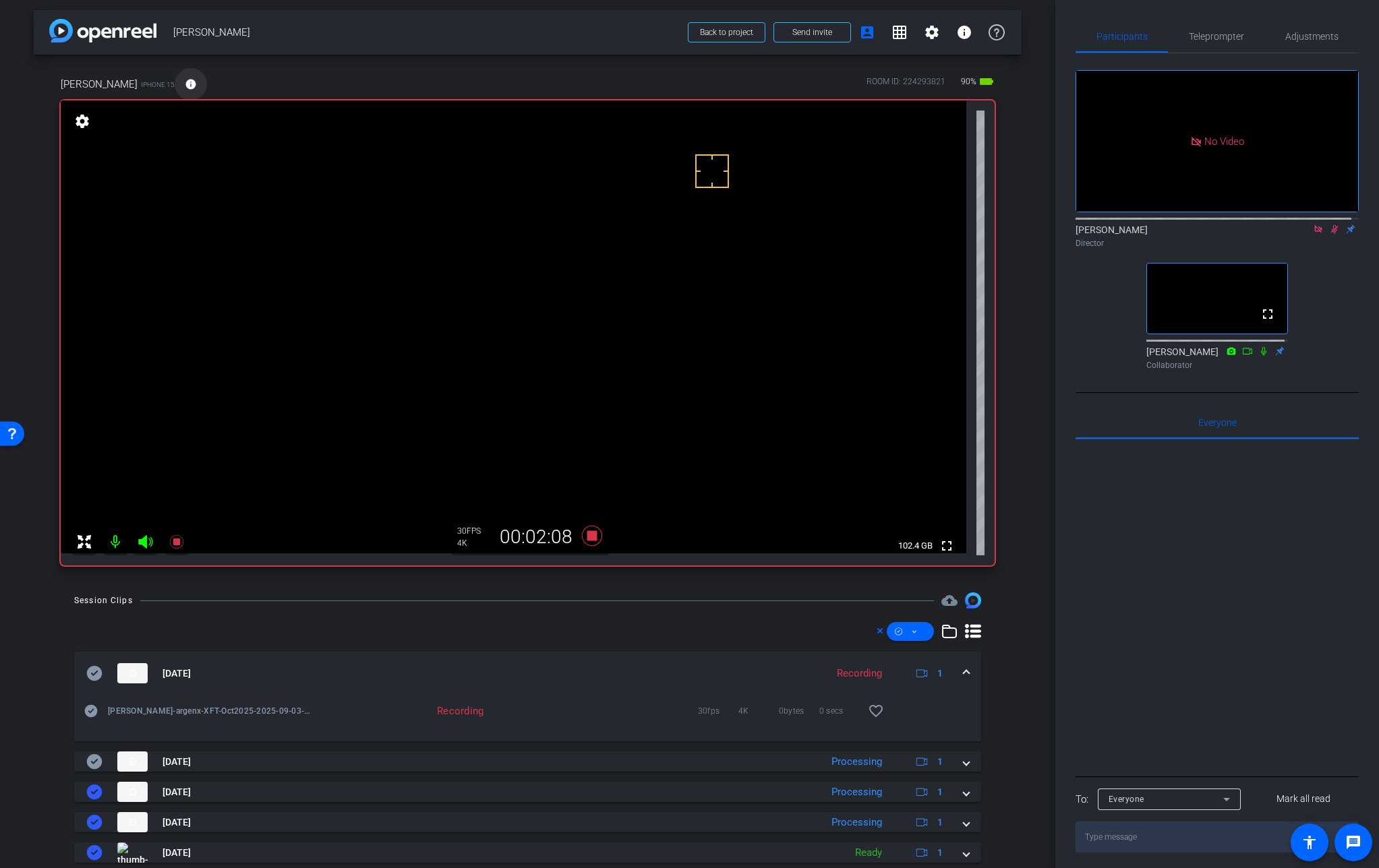
scroll to position [3, 0]
click at [175, 77] on span at bounding box center [190, 85] width 32 height 32
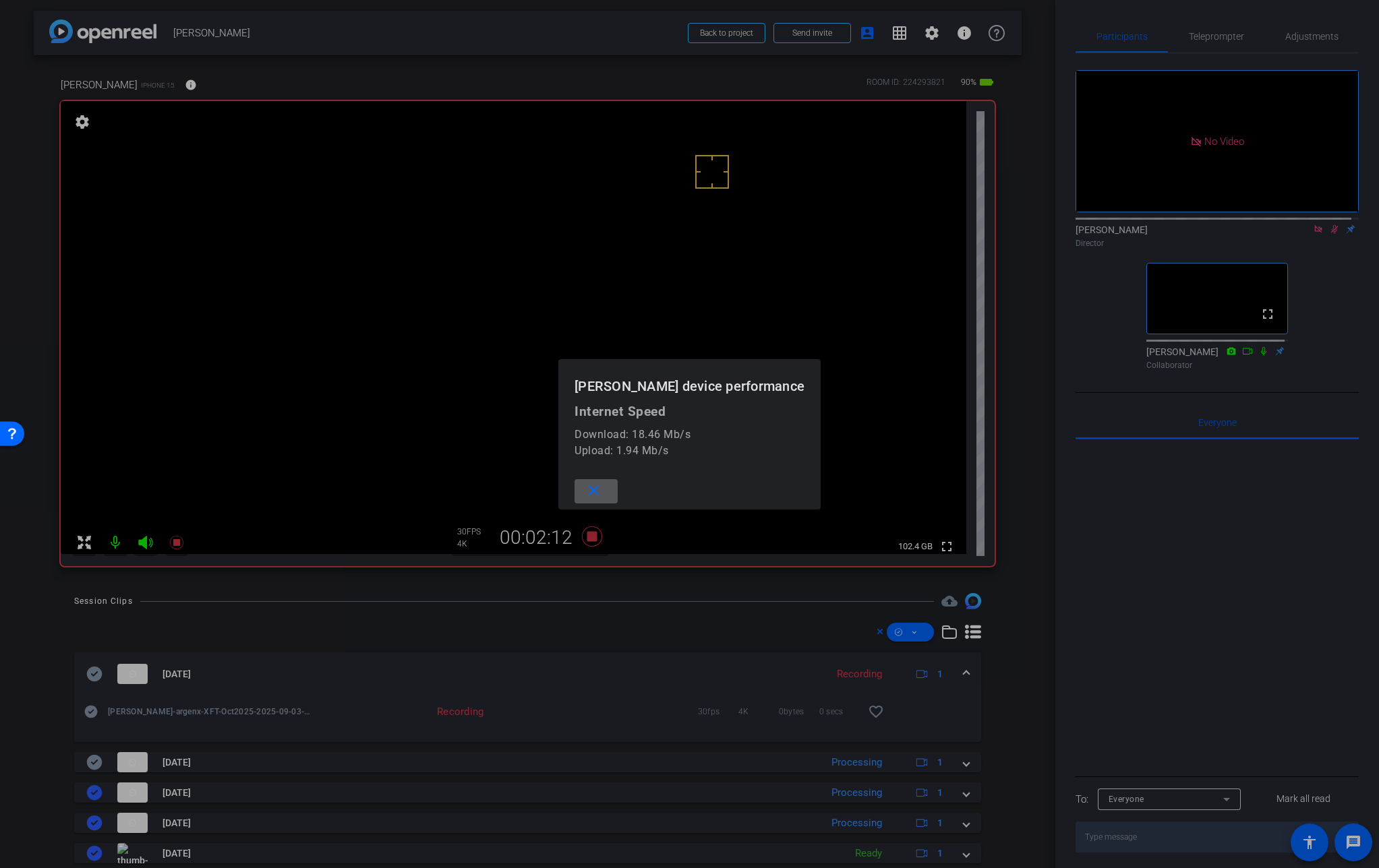
click at [173, 77] on div at bounding box center [690, 434] width 1379 height 868
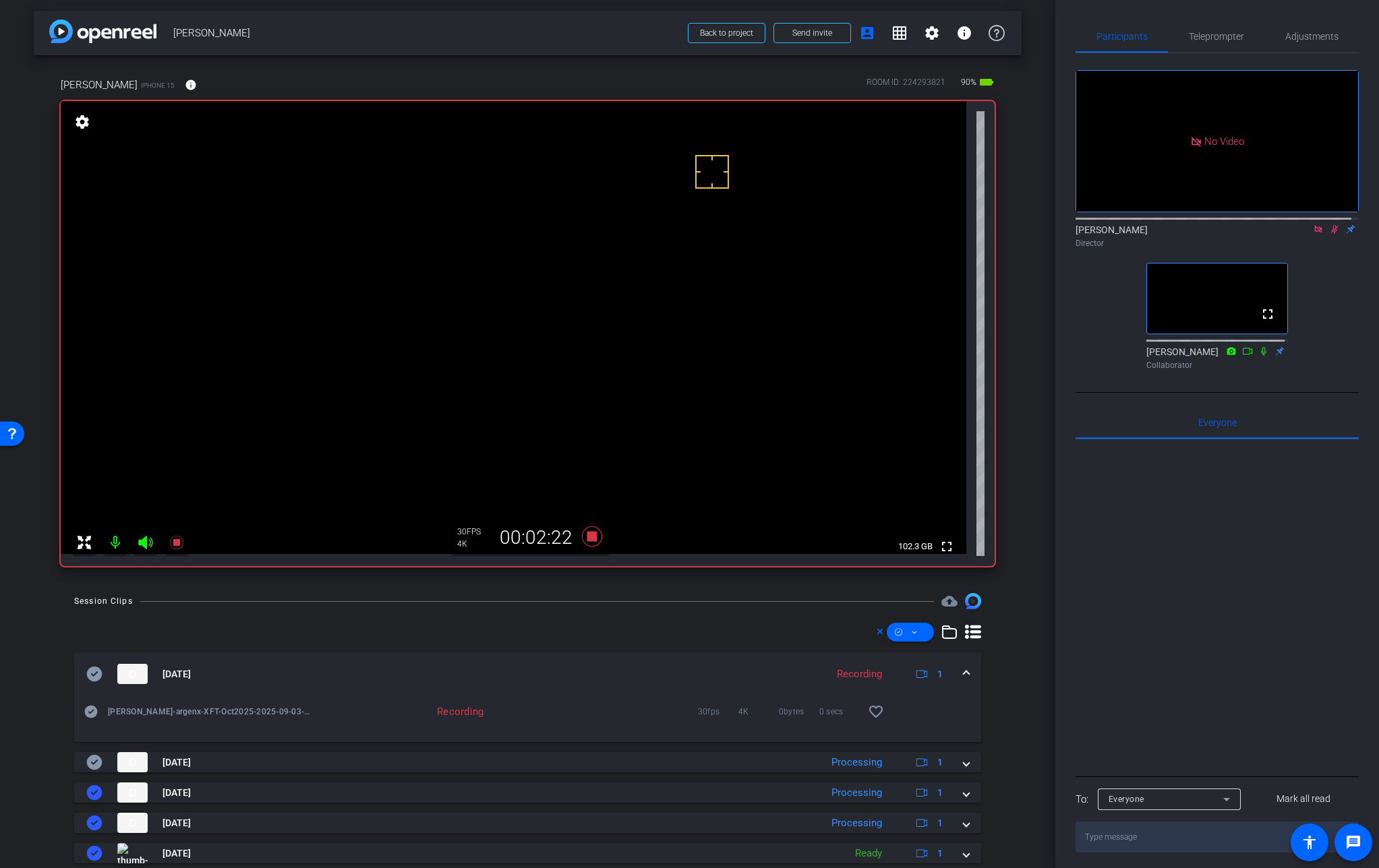
click at [602, 292] on video at bounding box center [514, 327] width 906 height 453
click at [608, 290] on video at bounding box center [514, 327] width 906 height 453
click at [597, 291] on video at bounding box center [514, 327] width 906 height 453
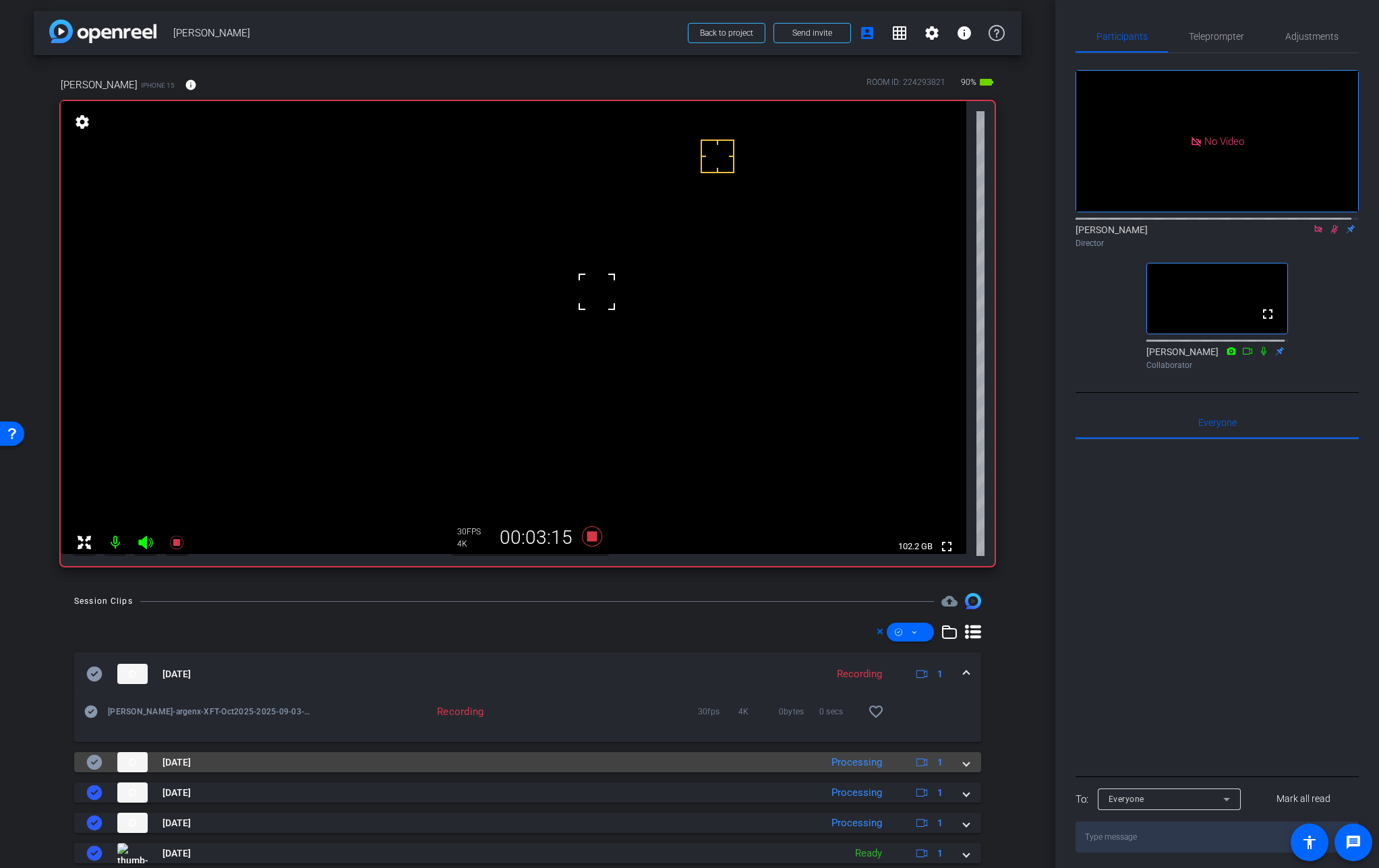
click at [964, 764] on span at bounding box center [966, 762] width 5 height 14
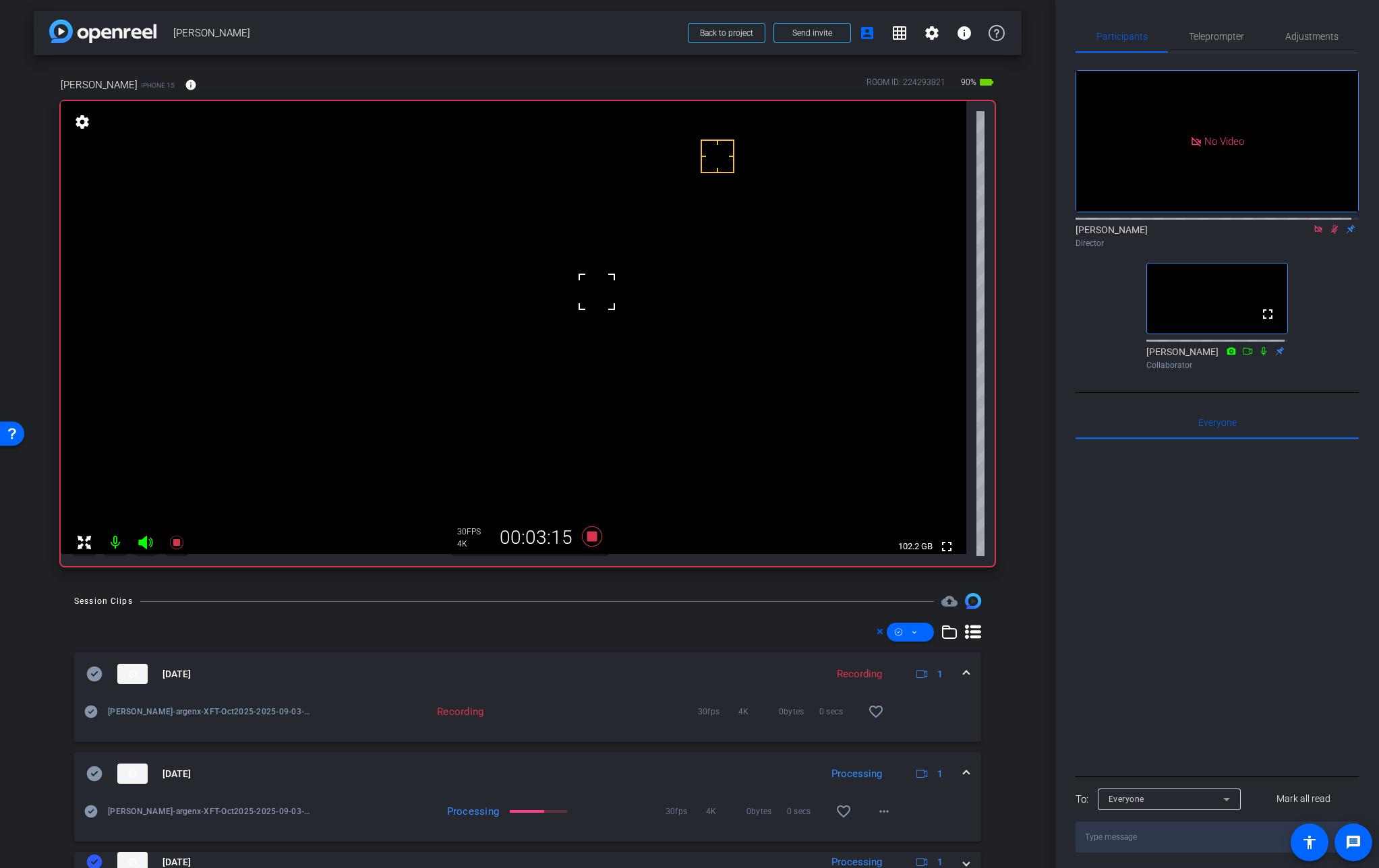
click at [958, 764] on mat-expansion-panel-header "[DATE] Processing 1" at bounding box center [528, 773] width 907 height 43
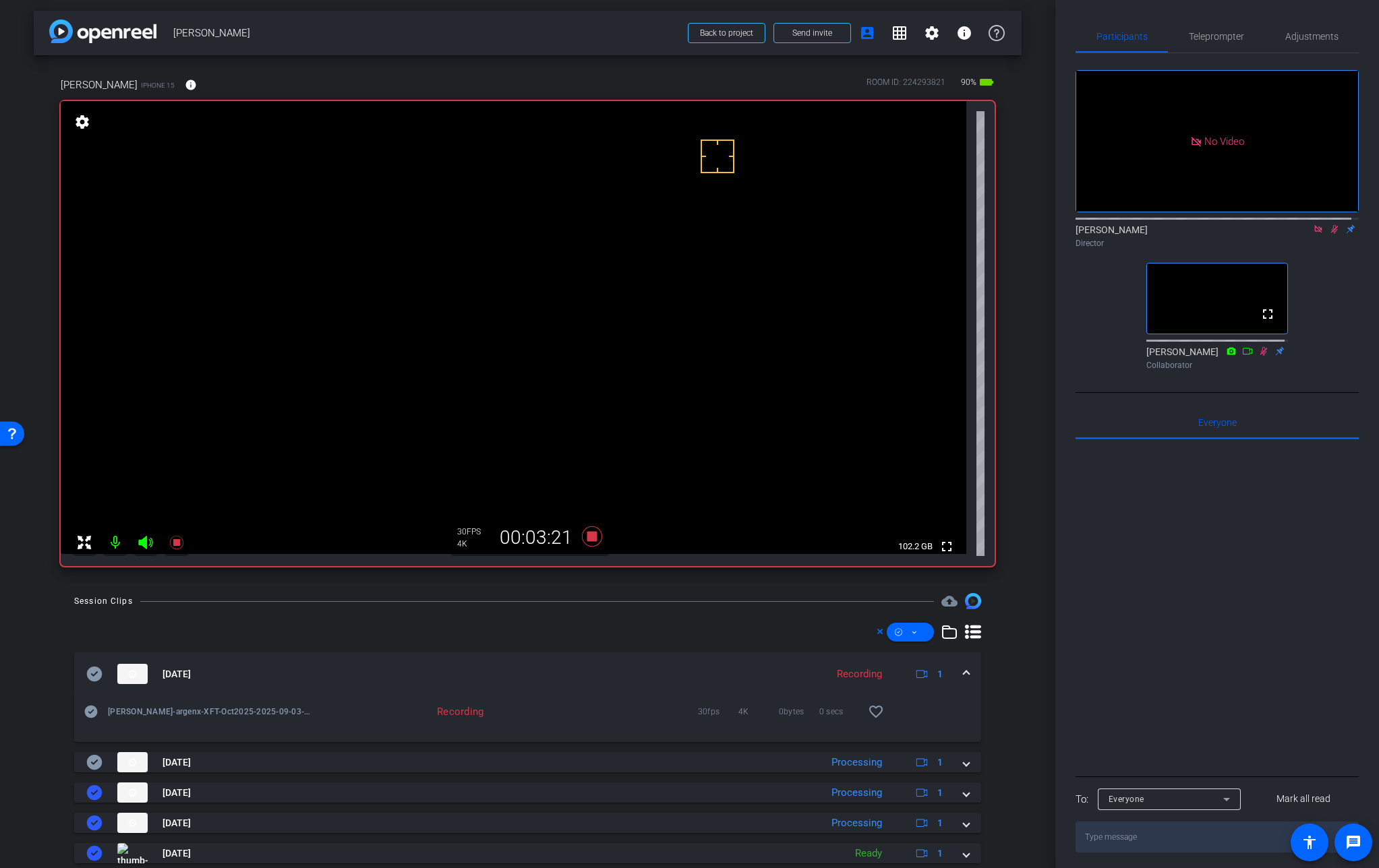
click at [596, 290] on video at bounding box center [514, 327] width 906 height 453
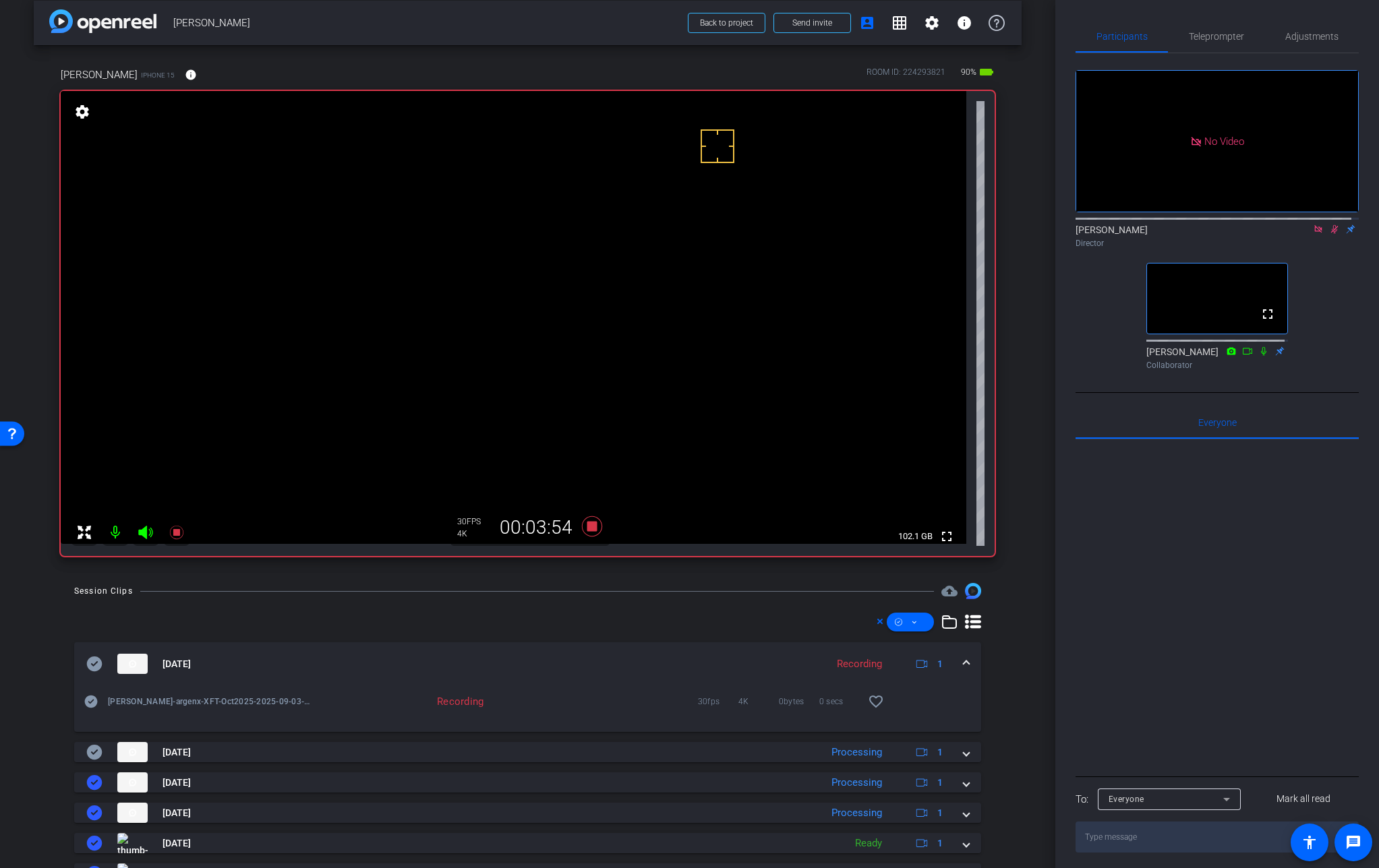
scroll to position [0, 0]
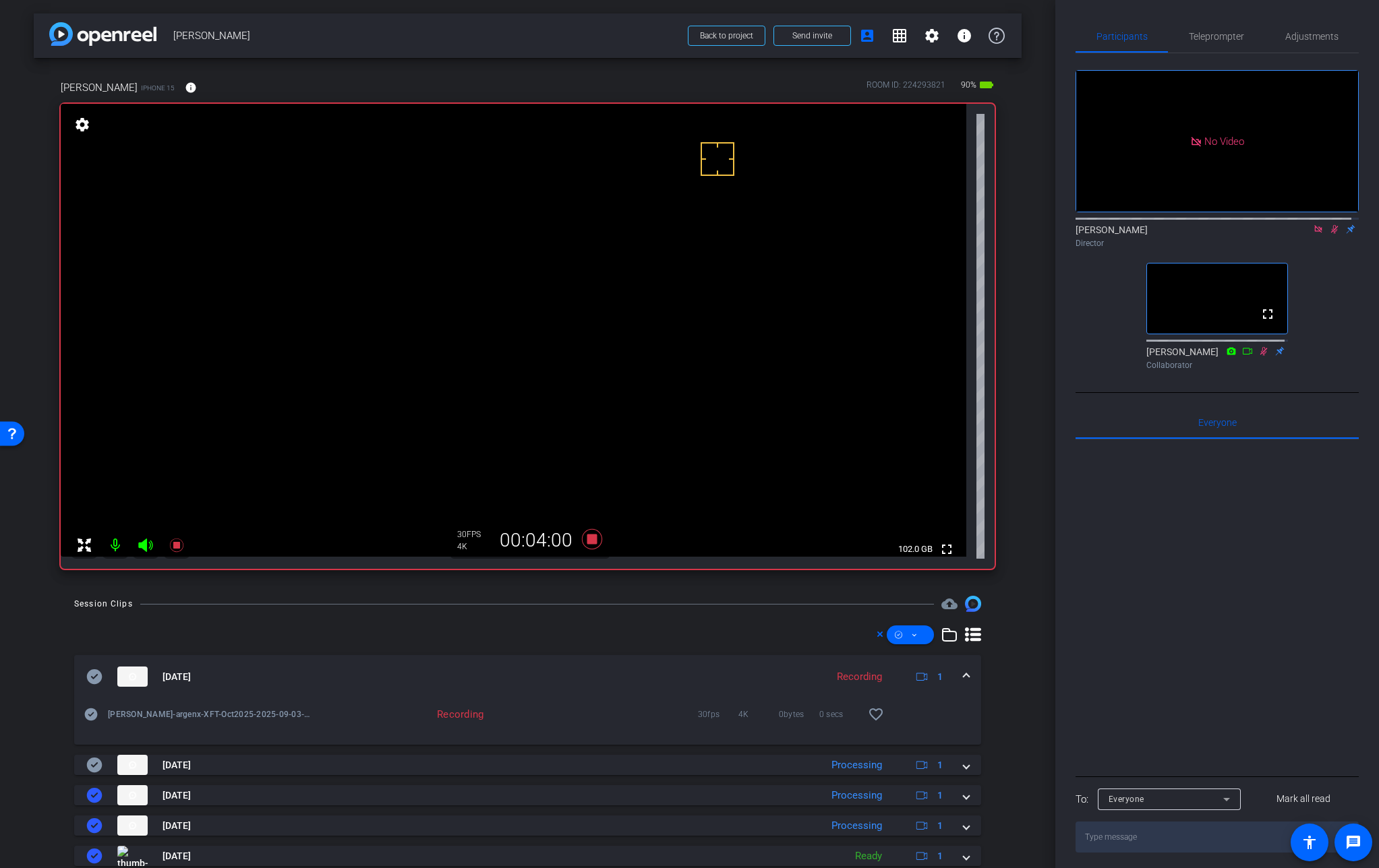
click at [604, 303] on video at bounding box center [514, 330] width 906 height 453
click at [608, 305] on video at bounding box center [514, 330] width 906 height 453
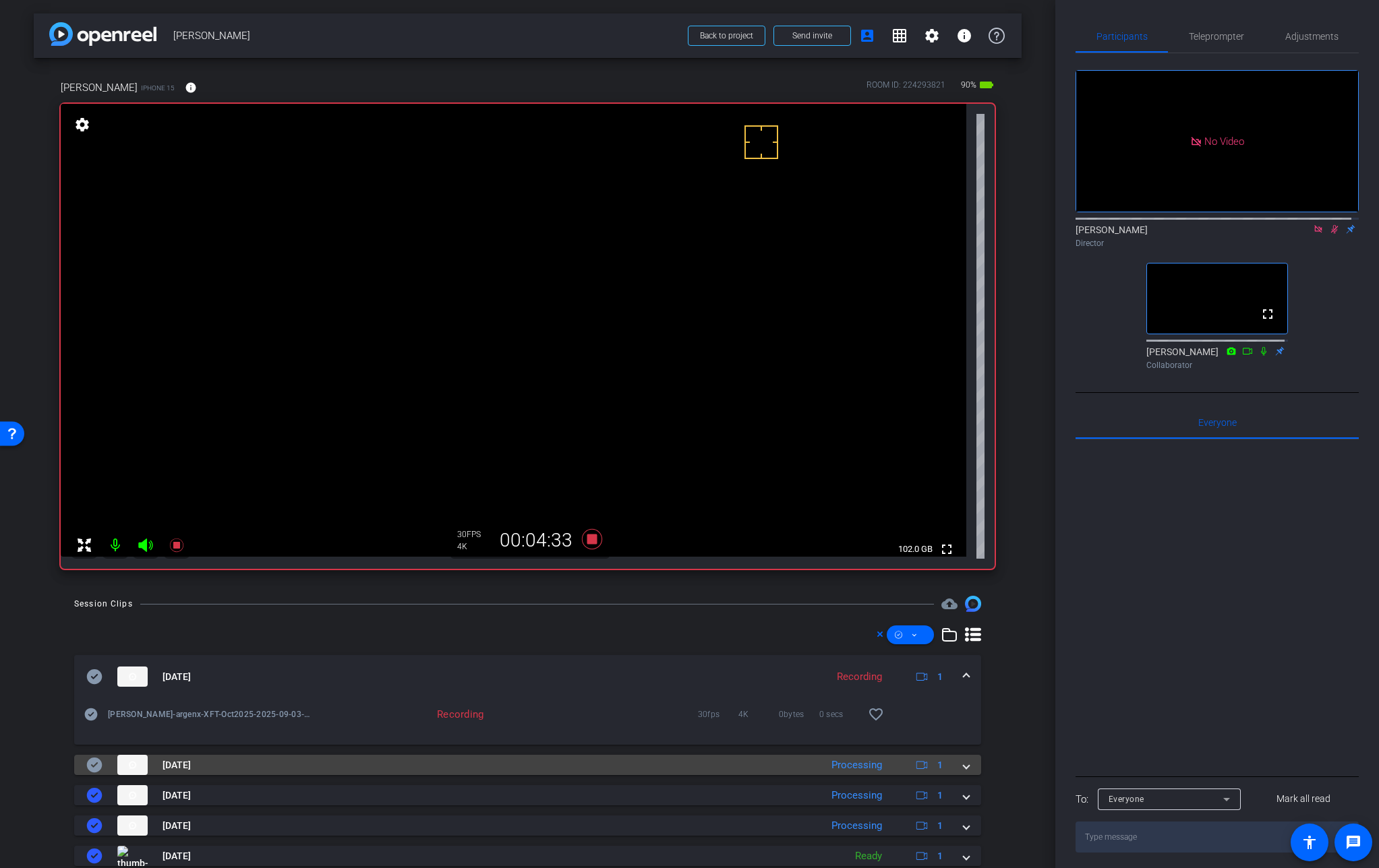
click at [967, 762] on mat-expansion-panel-header "[DATE] Processing 1" at bounding box center [528, 765] width 907 height 20
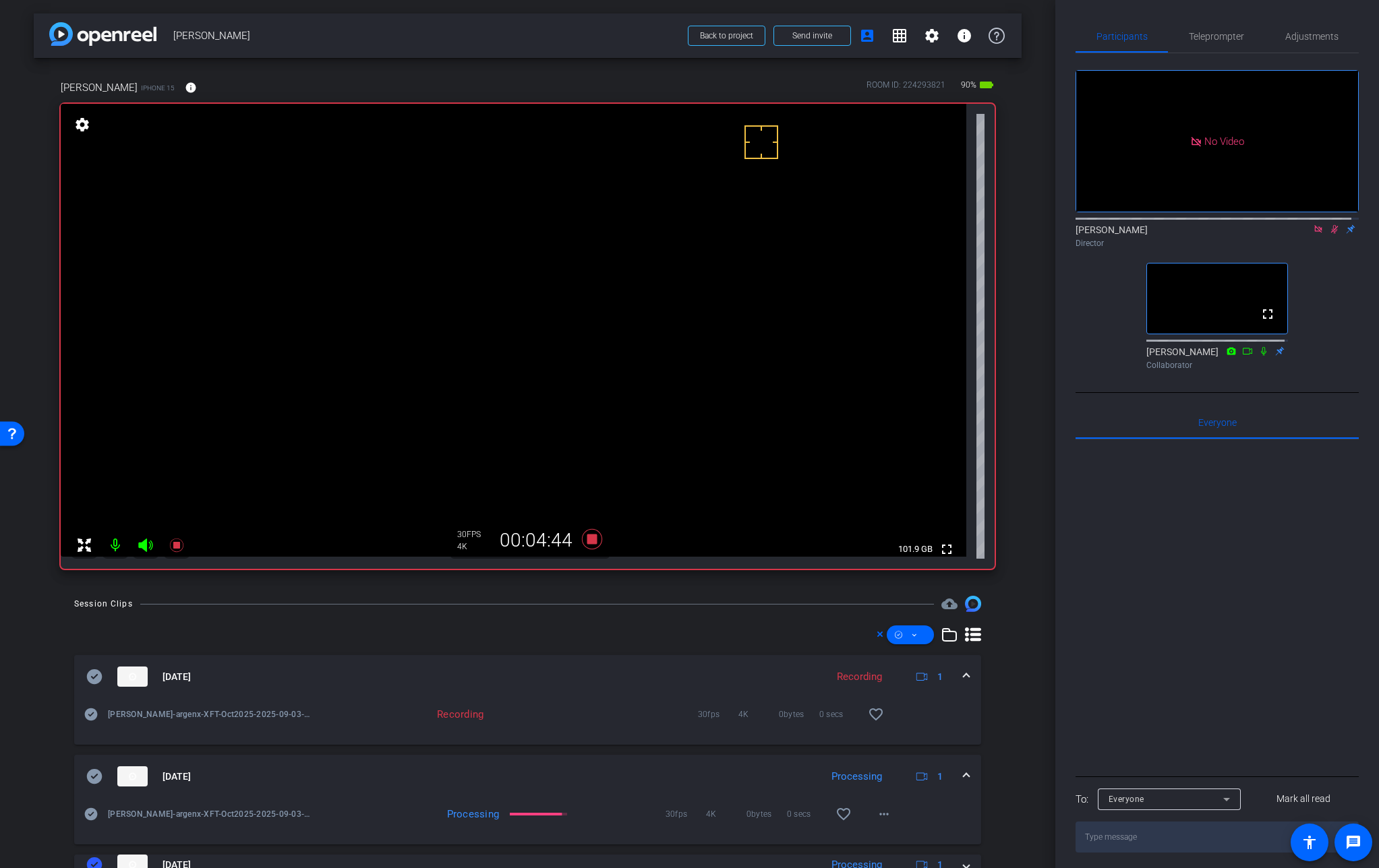
click at [964, 773] on span at bounding box center [966, 777] width 5 height 14
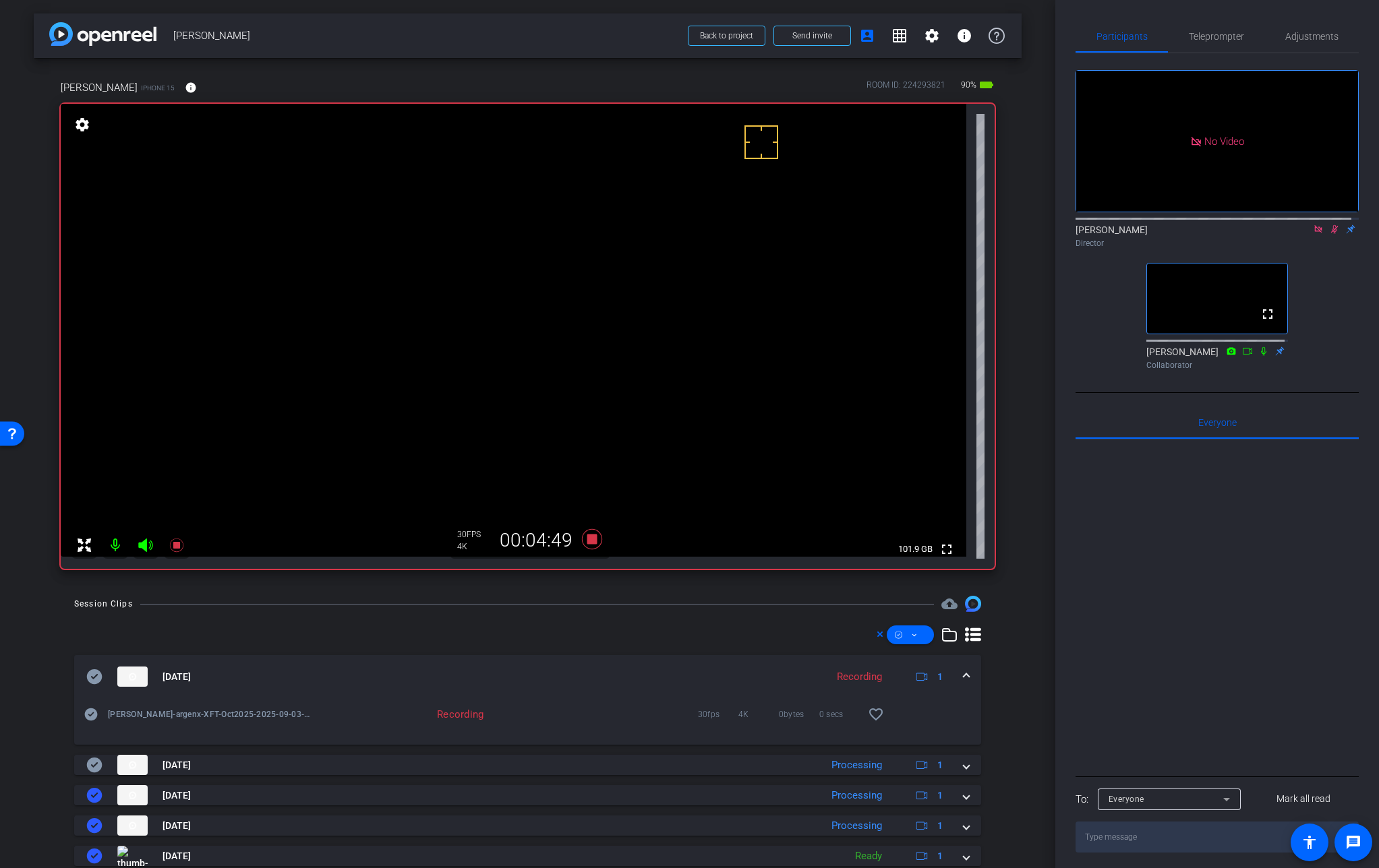
click at [592, 298] on video at bounding box center [514, 330] width 906 height 453
click at [586, 543] on icon at bounding box center [591, 539] width 20 height 20
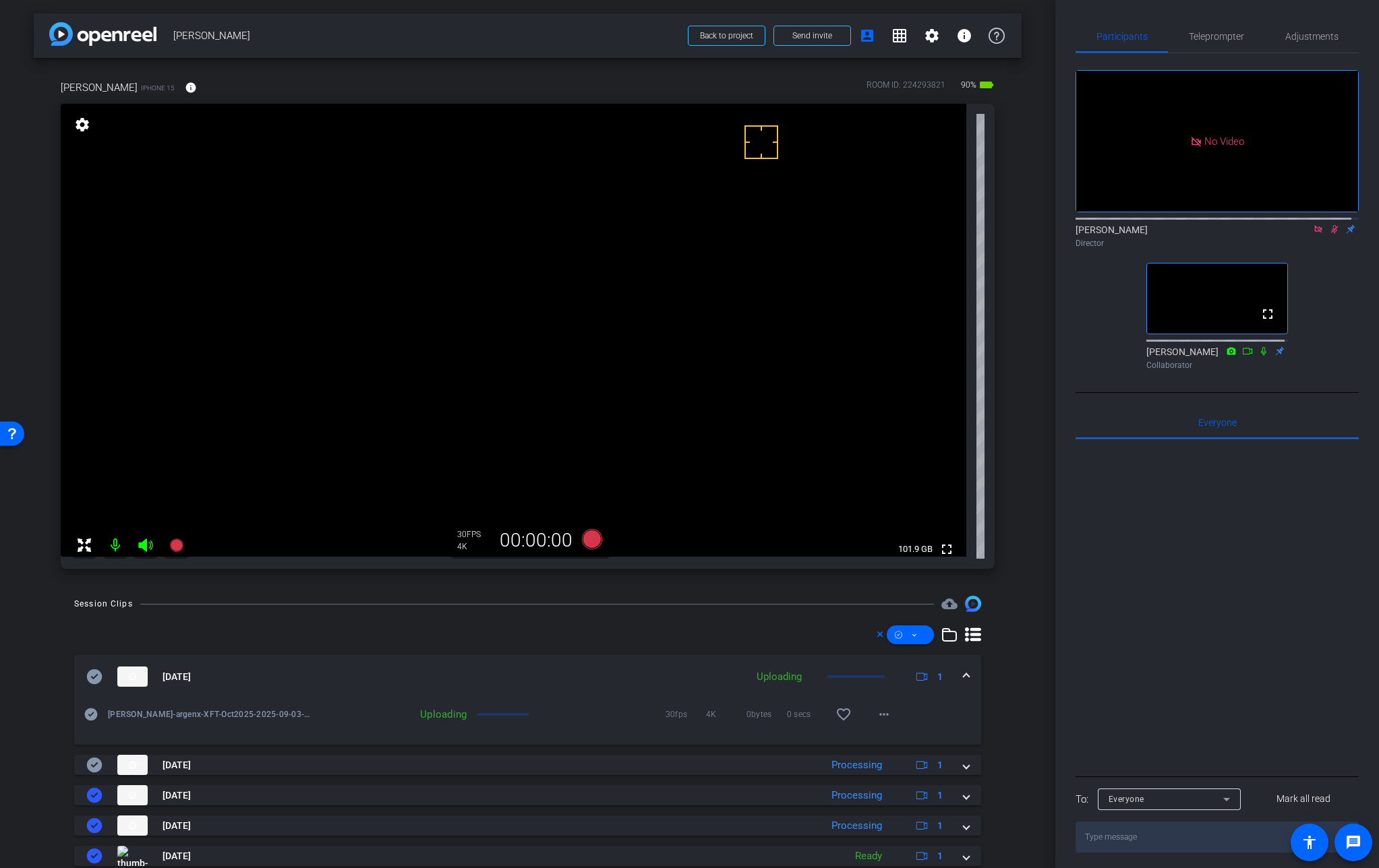
click at [1326, 223] on mat-icon at bounding box center [1335, 229] width 16 height 12
click at [1329, 224] on icon at bounding box center [1335, 229] width 11 height 10
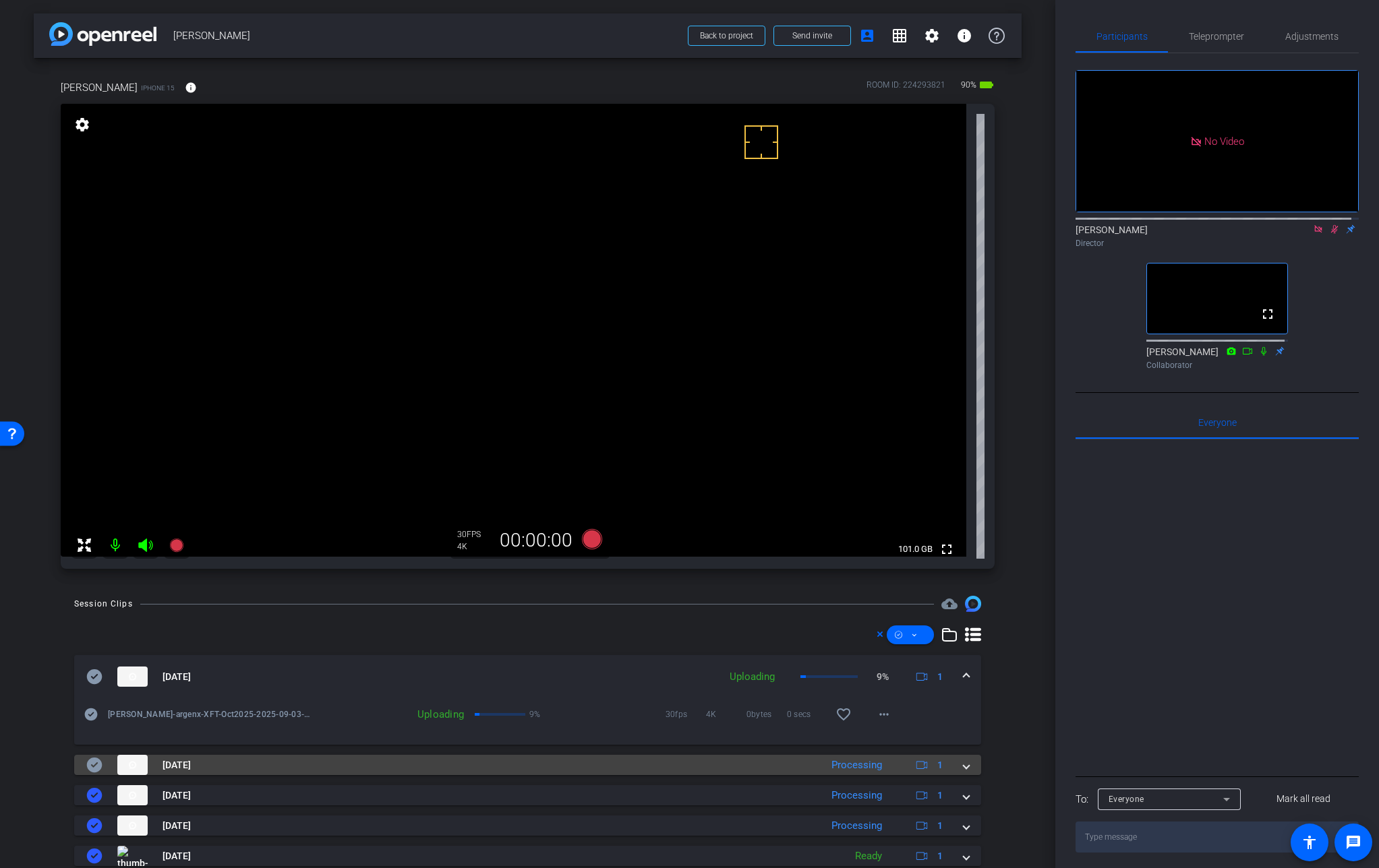
click at [964, 766] on span at bounding box center [966, 765] width 5 height 14
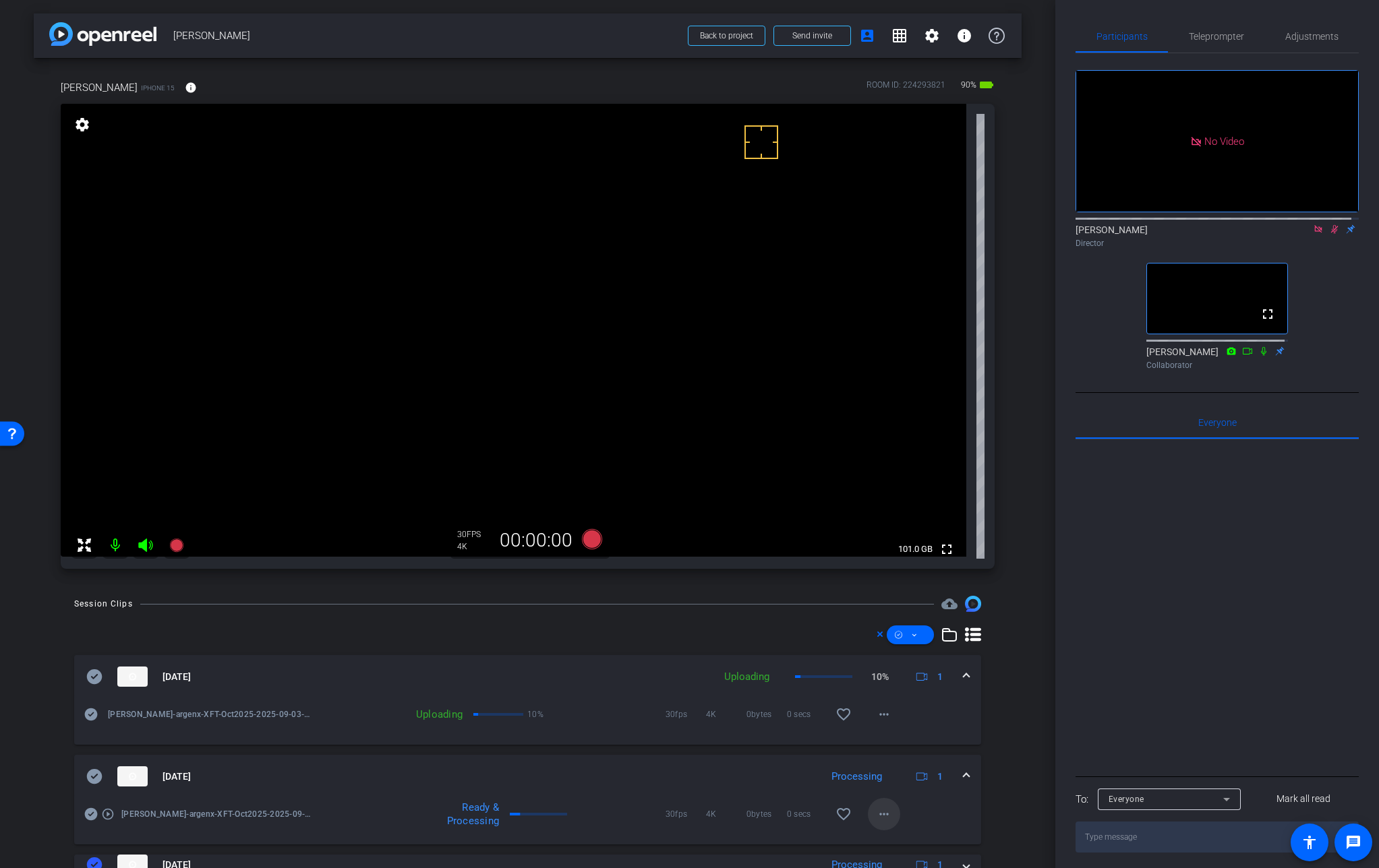
click at [876, 816] on mat-icon "more_horiz" at bounding box center [884, 814] width 16 height 16
click at [916, 682] on span "Download Original" at bounding box center [912, 686] width 81 height 16
click at [100, 778] on icon at bounding box center [95, 777] width 16 height 15
click at [964, 775] on span at bounding box center [966, 777] width 5 height 14
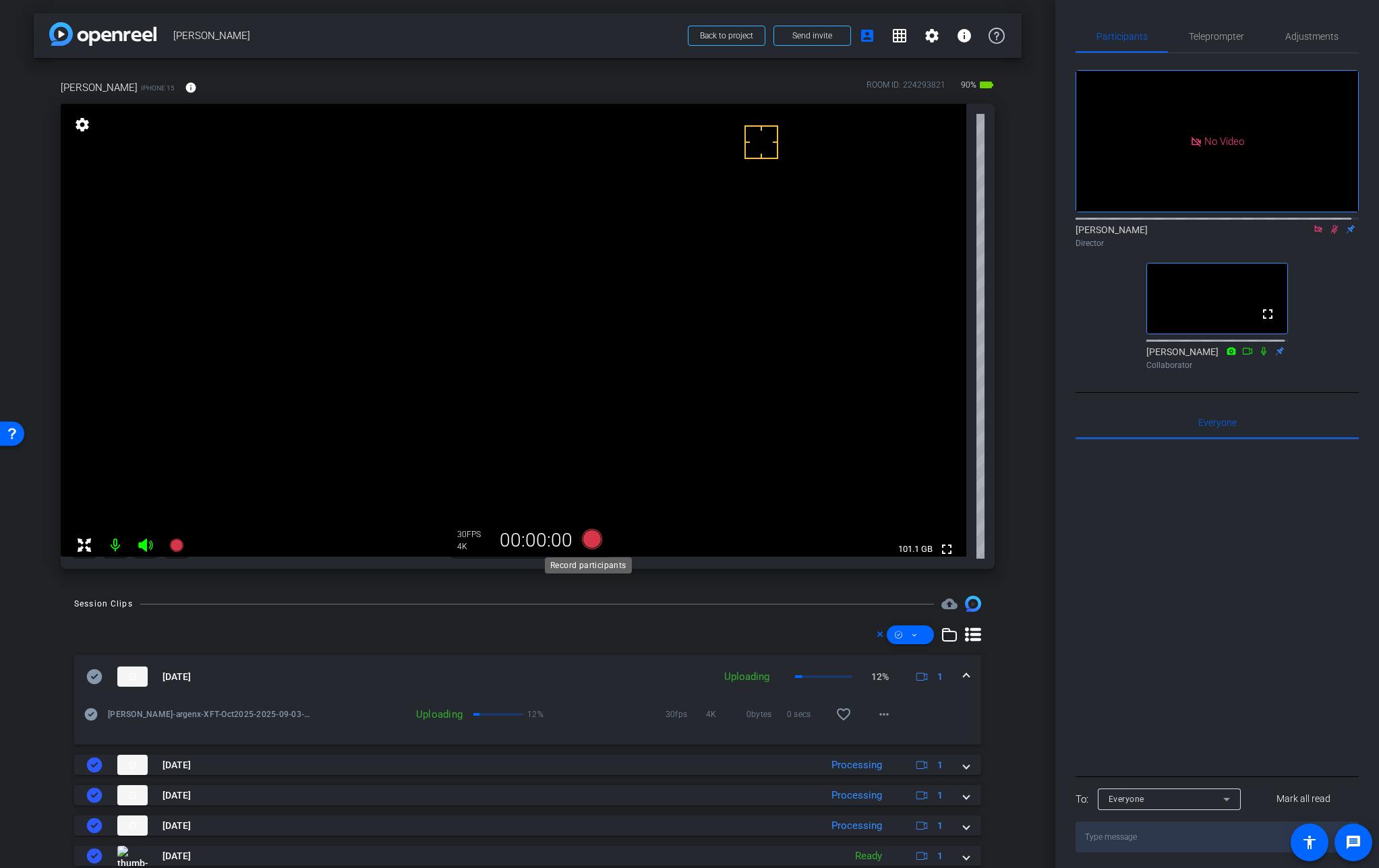
click at [592, 543] on icon at bounding box center [591, 539] width 20 height 20
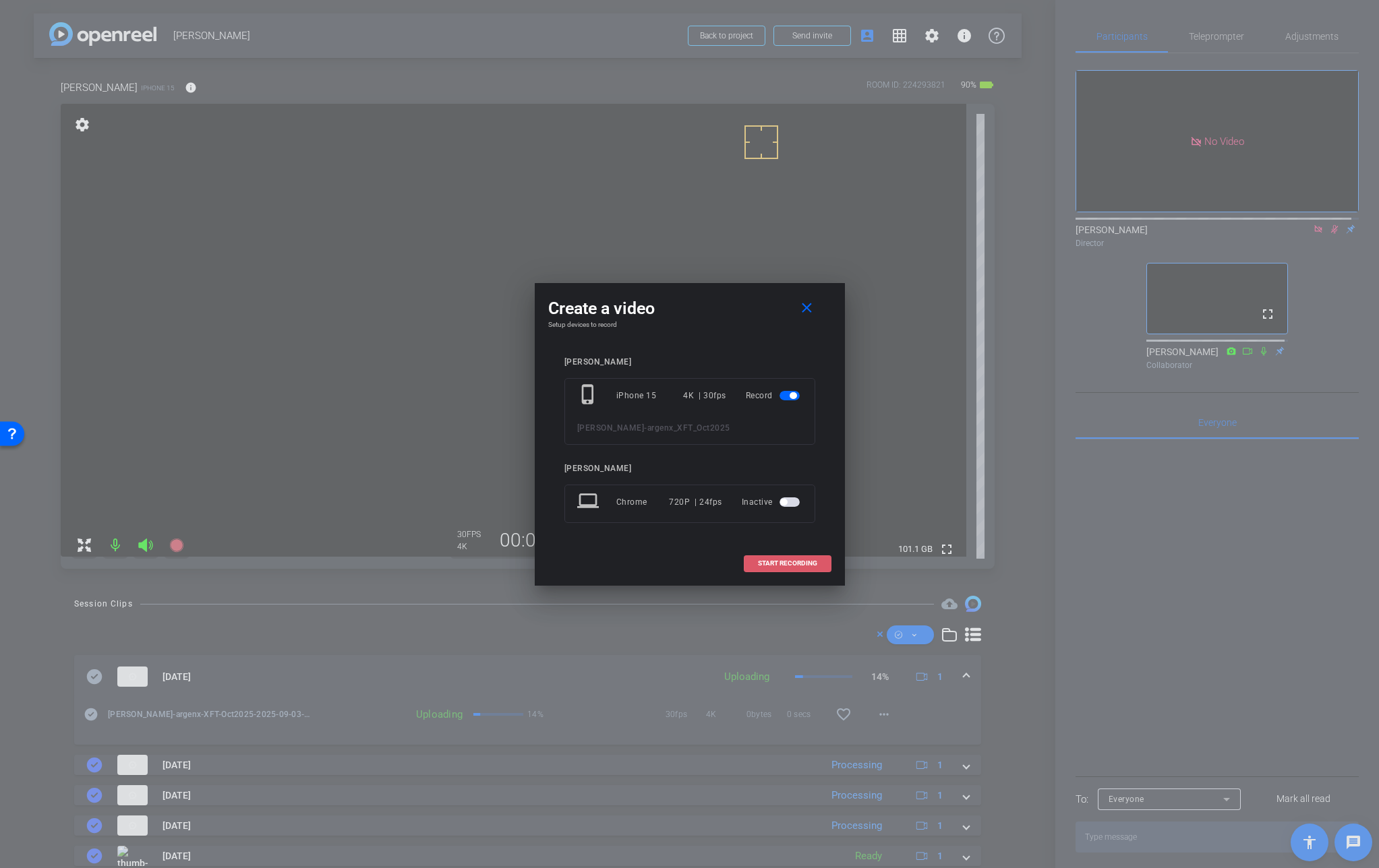
click at [787, 564] on span "START RECORDING" at bounding box center [787, 564] width 59 height 7
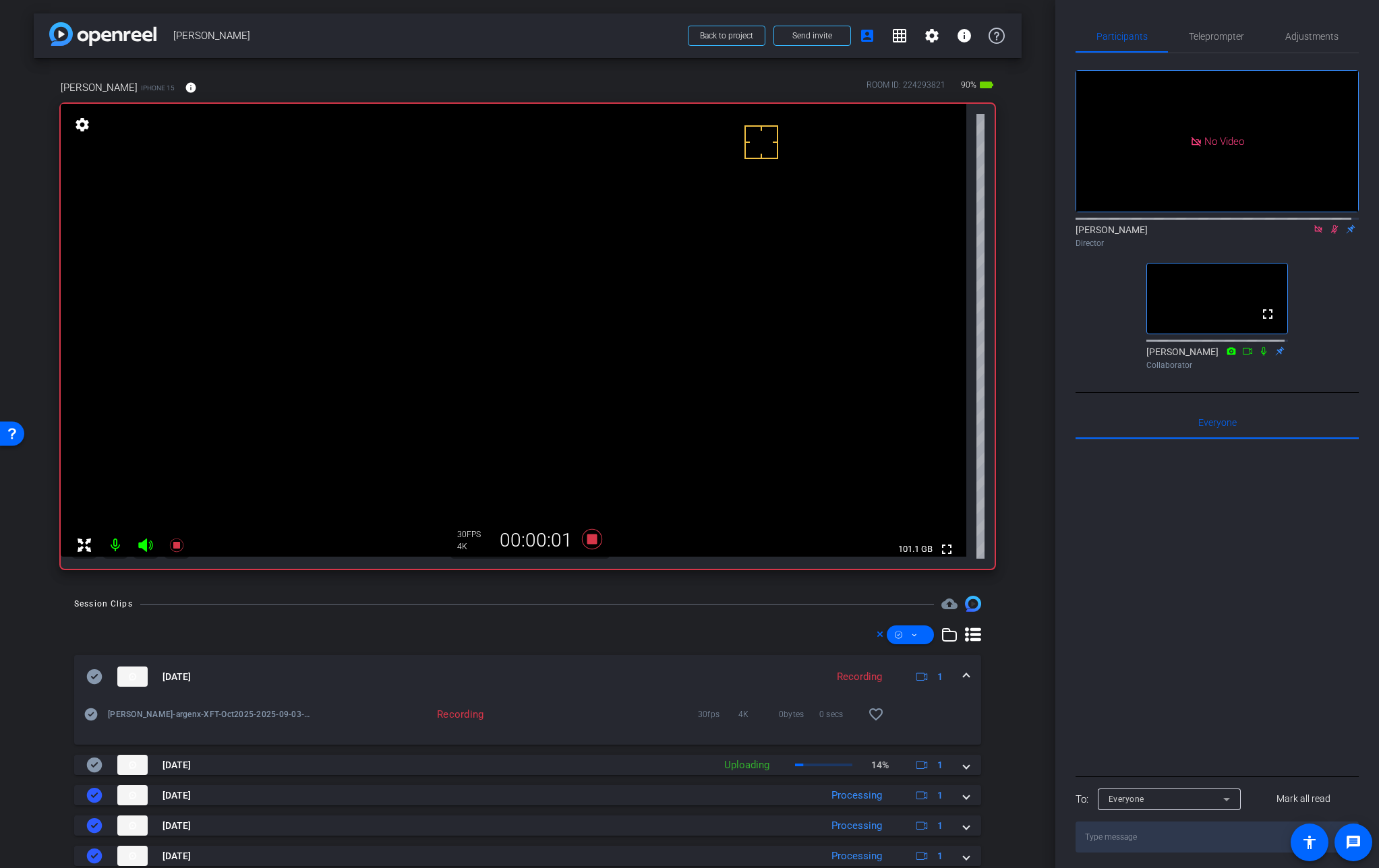
click at [600, 301] on video at bounding box center [514, 330] width 906 height 453
click at [602, 297] on video at bounding box center [514, 330] width 906 height 453
click at [602, 299] on video at bounding box center [514, 330] width 906 height 453
click at [610, 298] on video at bounding box center [514, 330] width 906 height 453
click at [607, 296] on video at bounding box center [514, 330] width 906 height 453
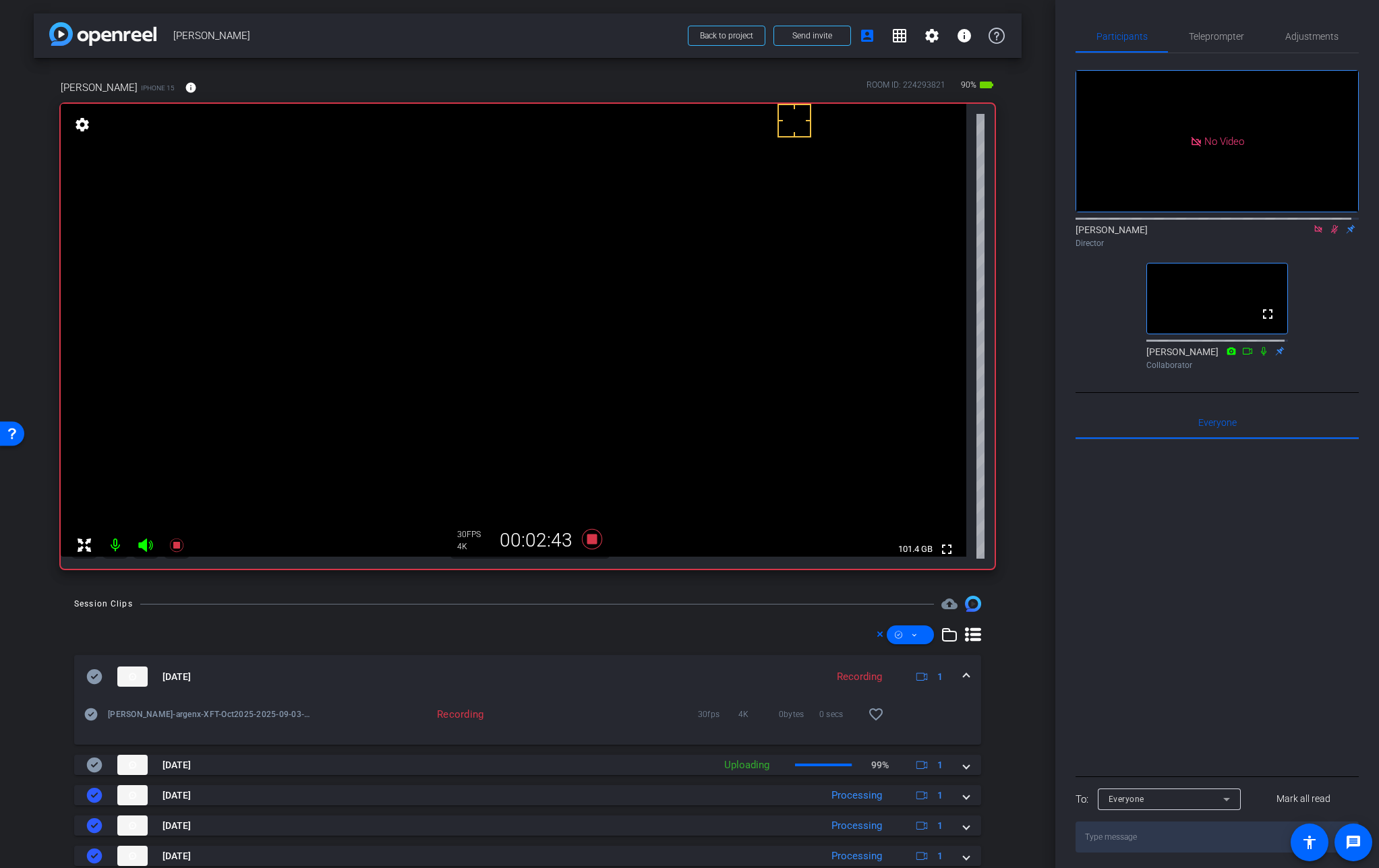
click at [609, 302] on video at bounding box center [514, 330] width 906 height 453
click at [606, 299] on video at bounding box center [514, 330] width 906 height 453
click at [601, 293] on video at bounding box center [514, 330] width 906 height 453
click at [599, 301] on video at bounding box center [514, 330] width 906 height 453
click at [179, 543] on icon at bounding box center [176, 545] width 14 height 14
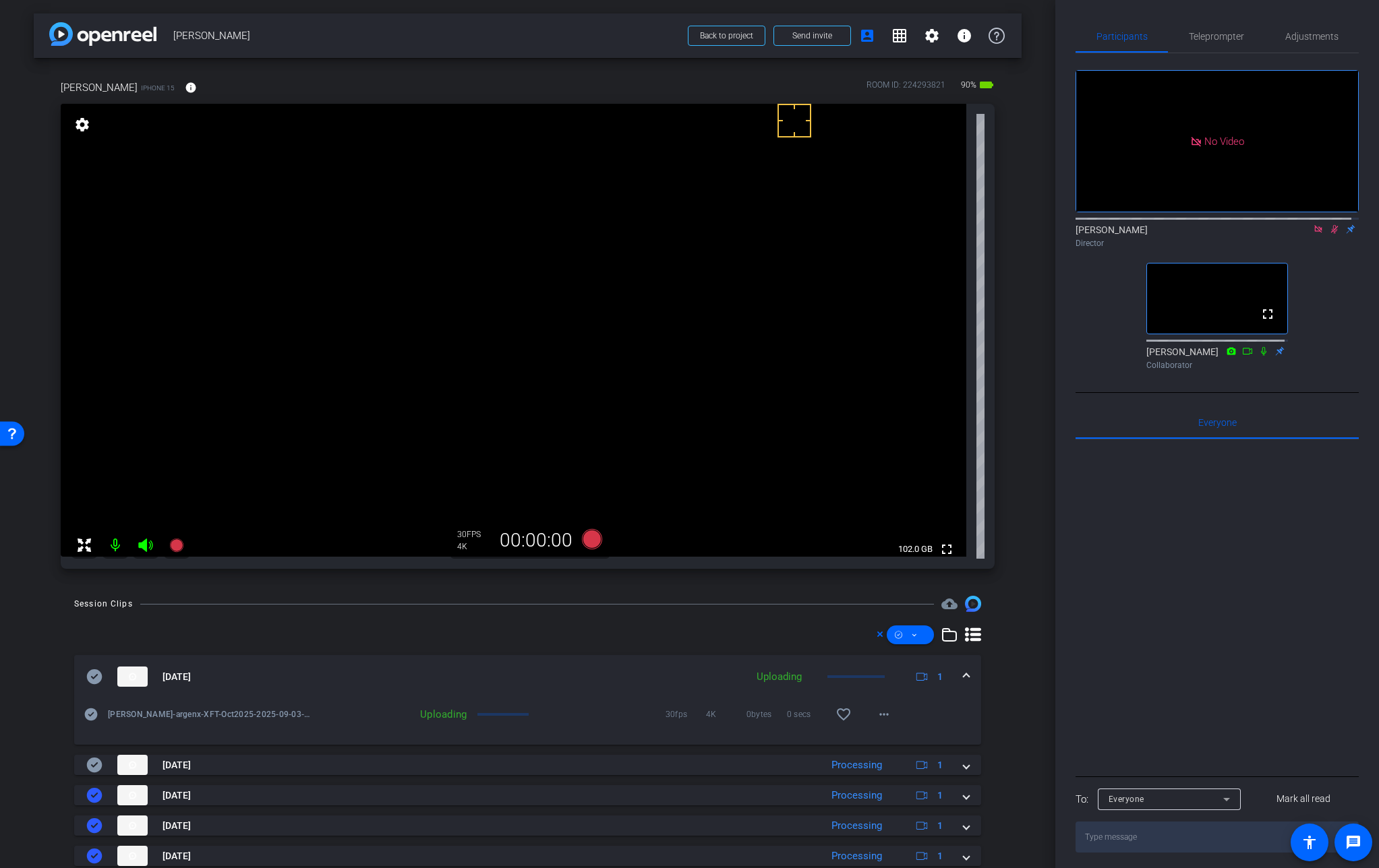
click at [1329, 224] on icon at bounding box center [1335, 229] width 11 height 10
click at [1313, 224] on icon at bounding box center [1318, 229] width 11 height 10
click at [1311, 40] on span "Adjustments" at bounding box center [1311, 36] width 53 height 10
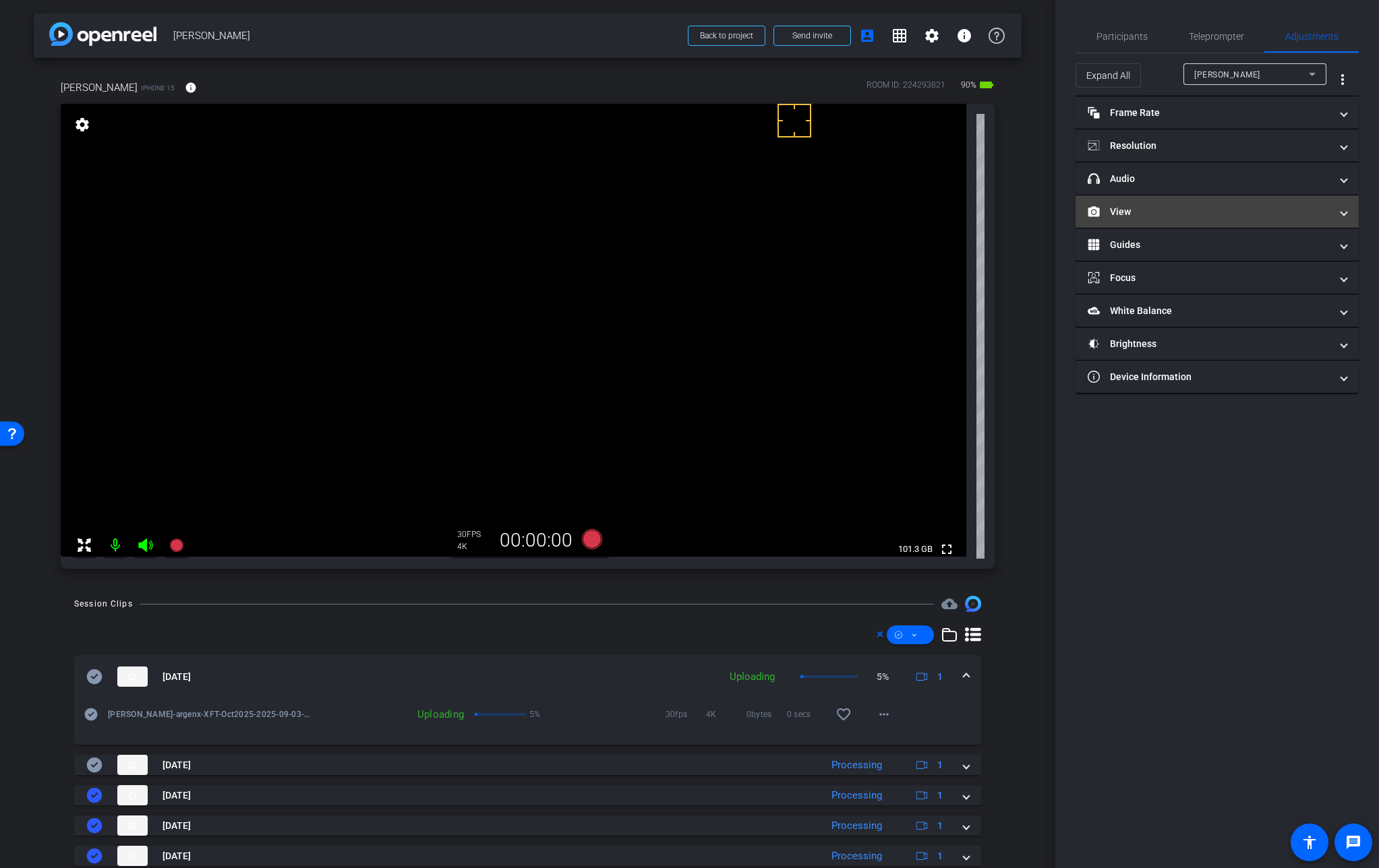
click at [1140, 218] on mat-panel-title "View" at bounding box center [1209, 212] width 243 height 14
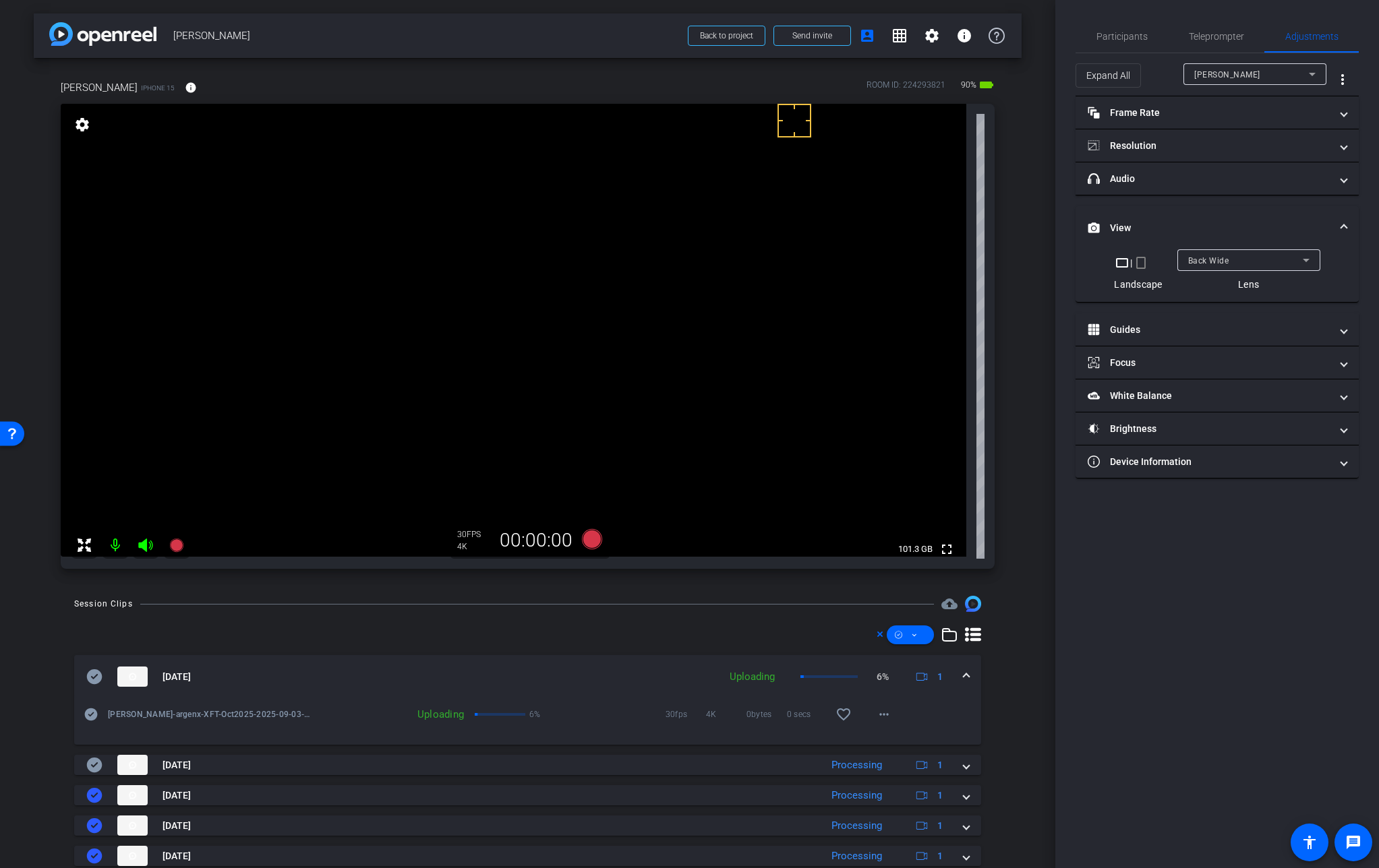
click at [1221, 256] on span "Back Wide" at bounding box center [1209, 261] width 41 height 10
click at [1239, 314] on mat-option "Front Wide" at bounding box center [1248, 309] width 143 height 22
click at [1138, 38] on span "Participants" at bounding box center [1121, 36] width 51 height 10
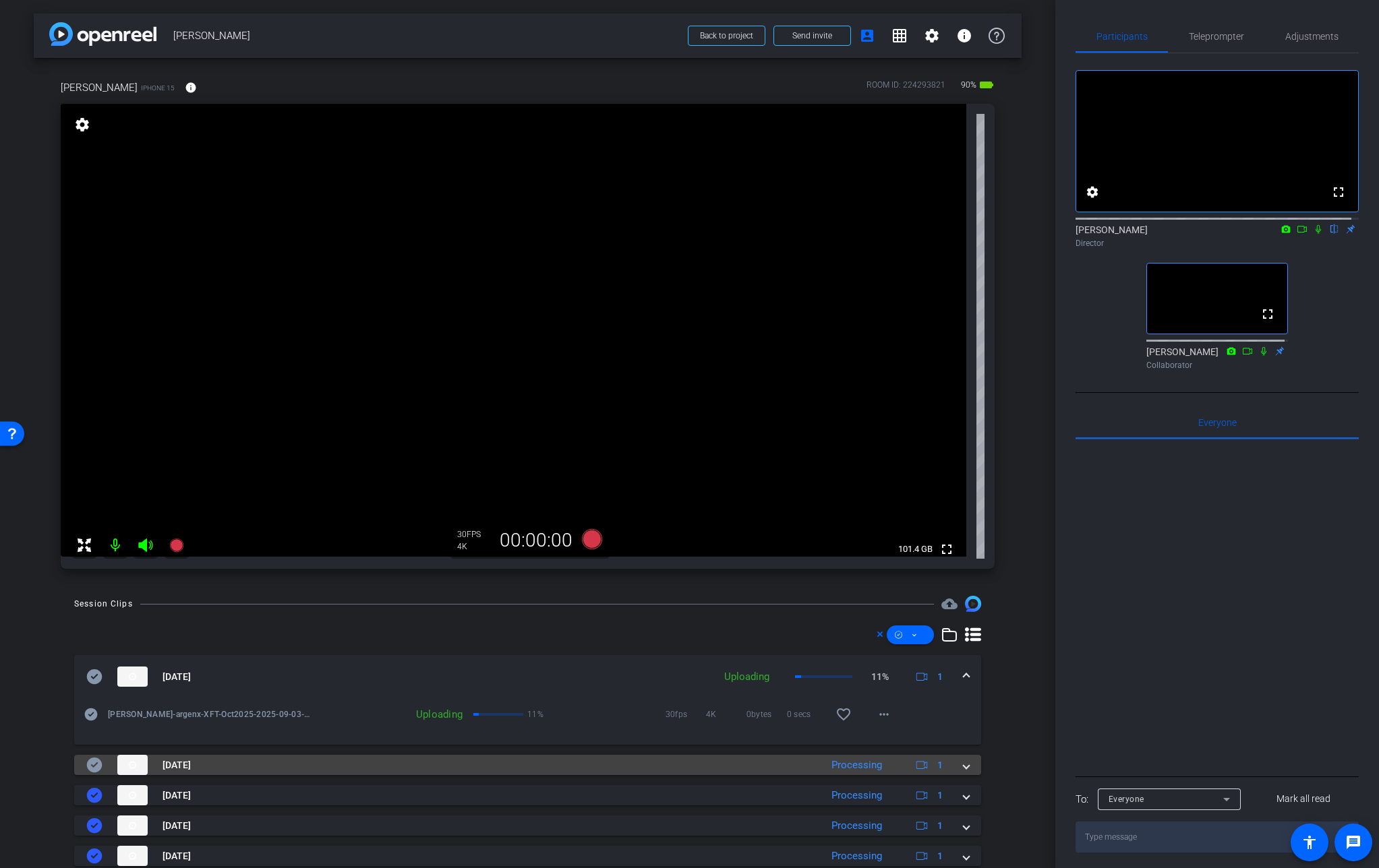
click at [964, 763] on mat-expansion-panel-header "[DATE] Processing 1" at bounding box center [528, 765] width 907 height 20
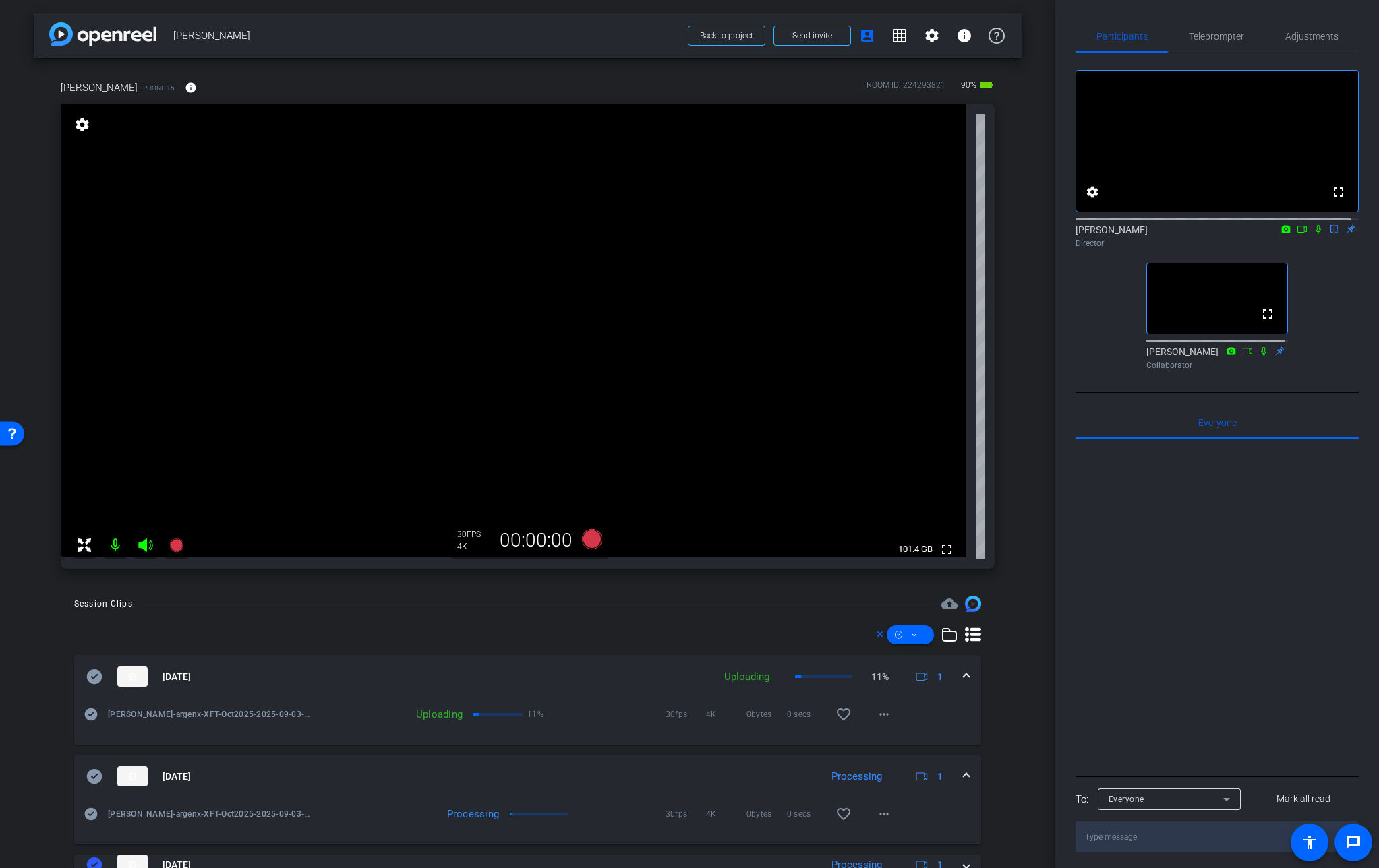
click at [964, 764] on mat-expansion-panel-header "[DATE] Processing 1" at bounding box center [528, 776] width 907 height 43
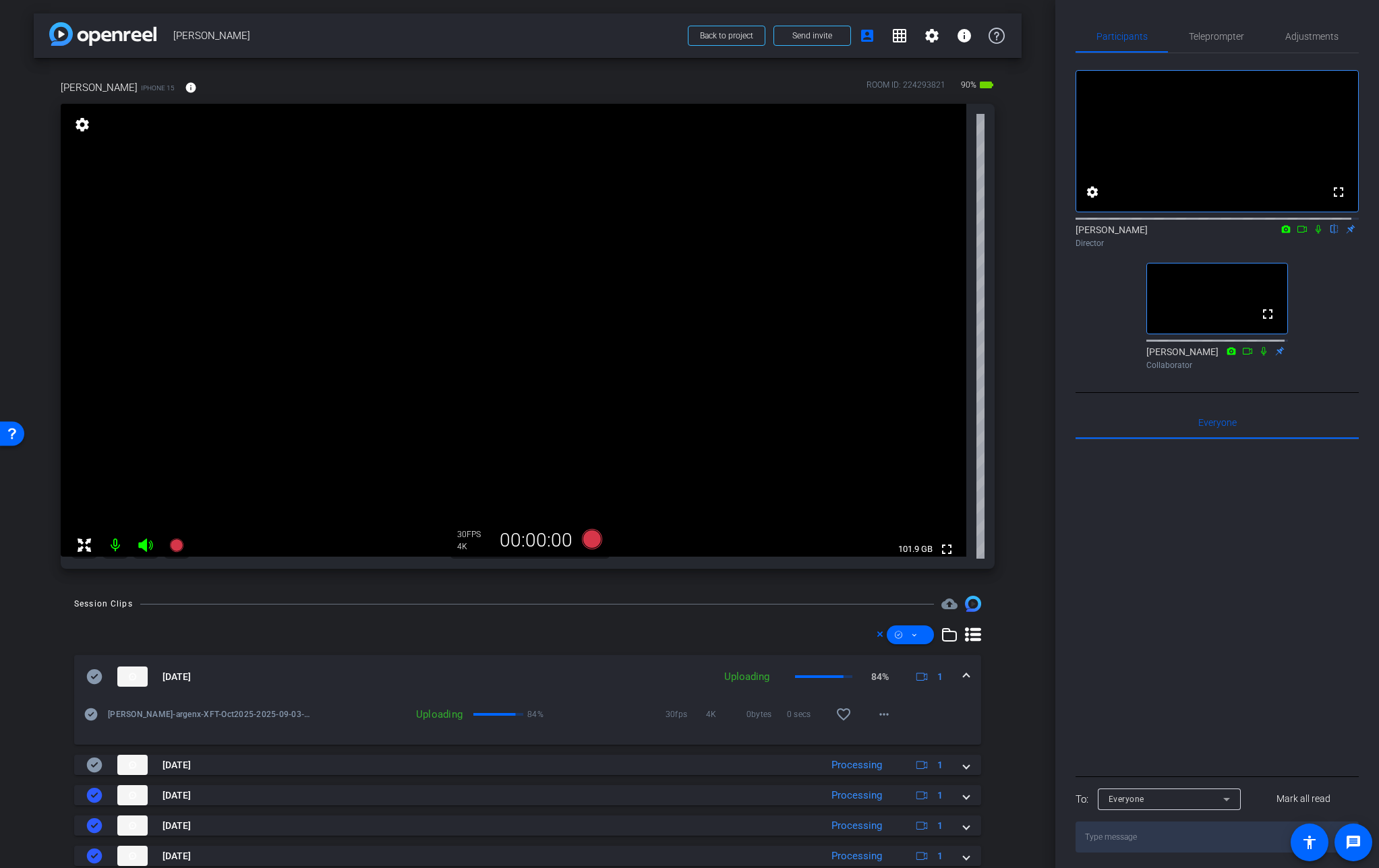
click at [1314, 234] on icon at bounding box center [1318, 229] width 11 height 10
click at [1315, 234] on icon at bounding box center [1318, 229] width 11 height 10
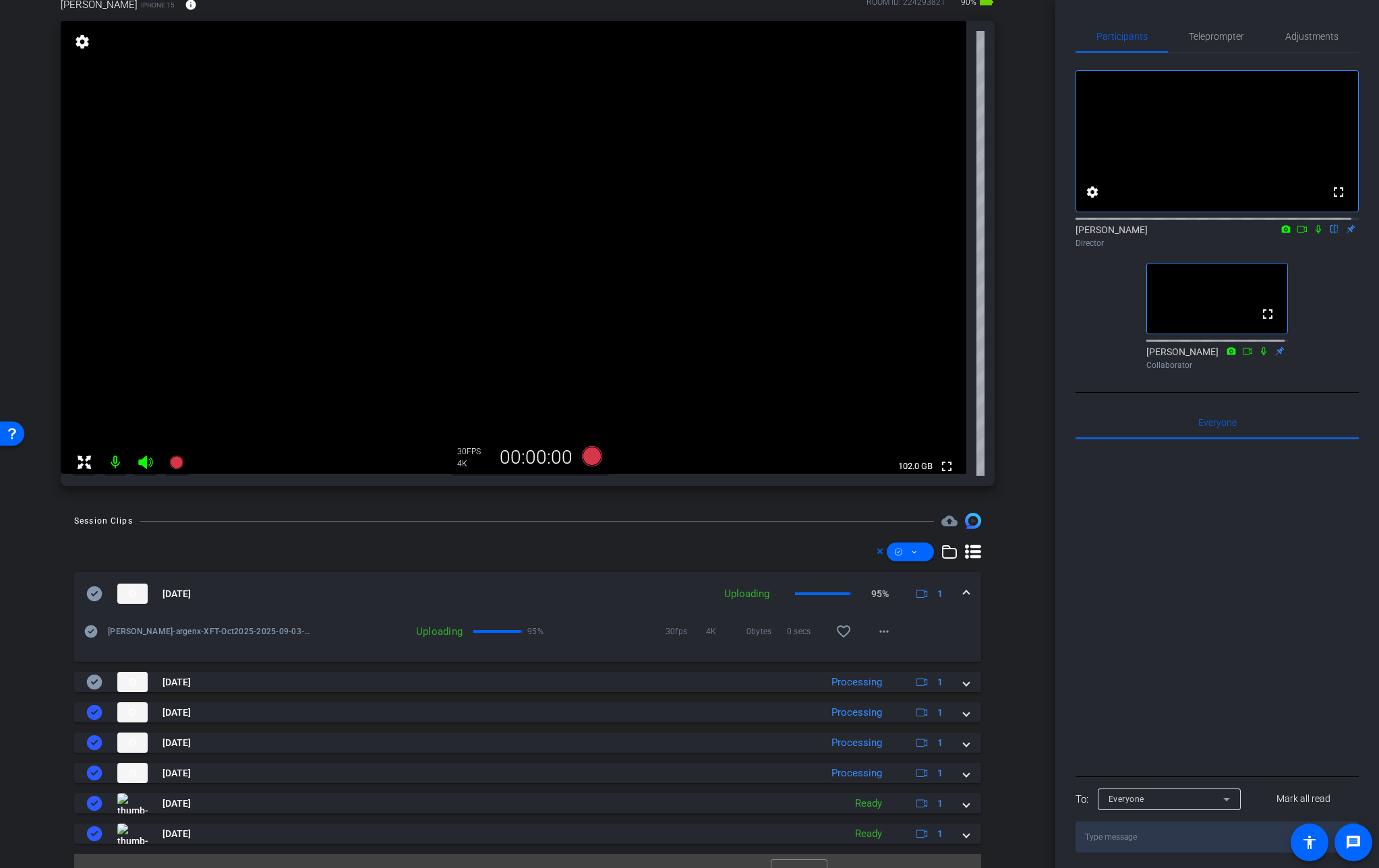
scroll to position [85, 0]
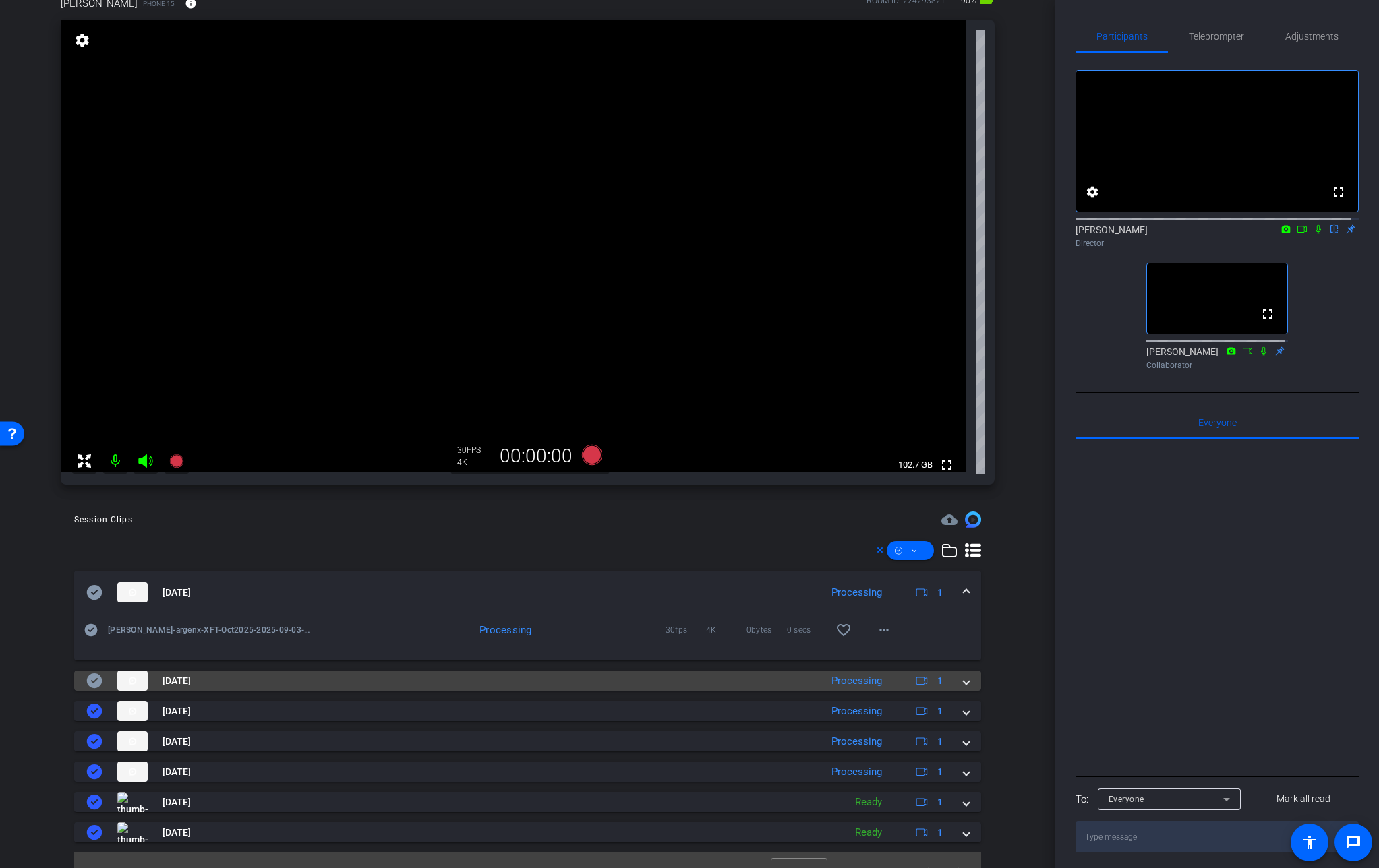
click at [964, 683] on span at bounding box center [966, 681] width 5 height 14
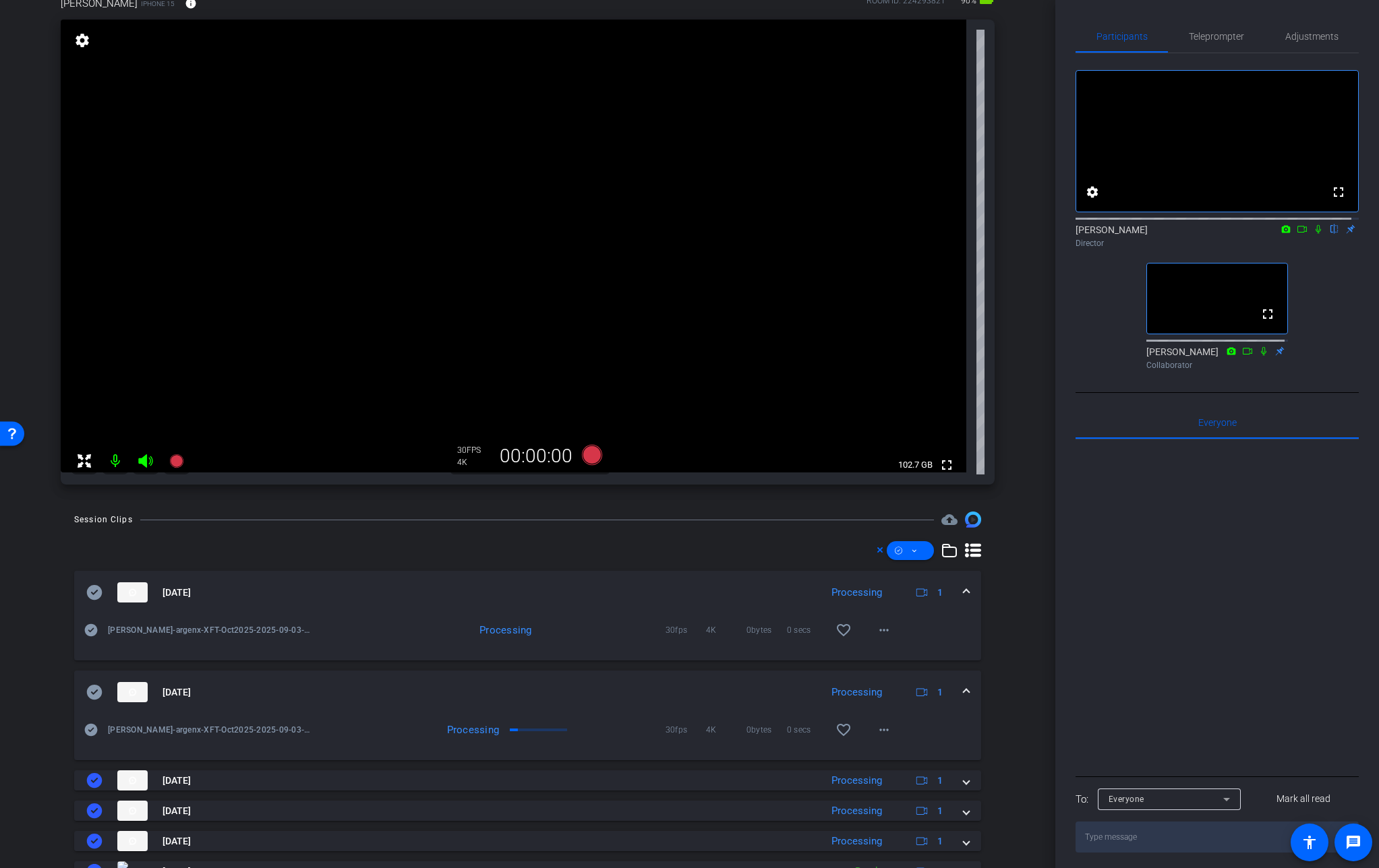
click at [960, 682] on mat-expansion-panel-header "[DATE] Processing 1" at bounding box center [528, 692] width 907 height 43
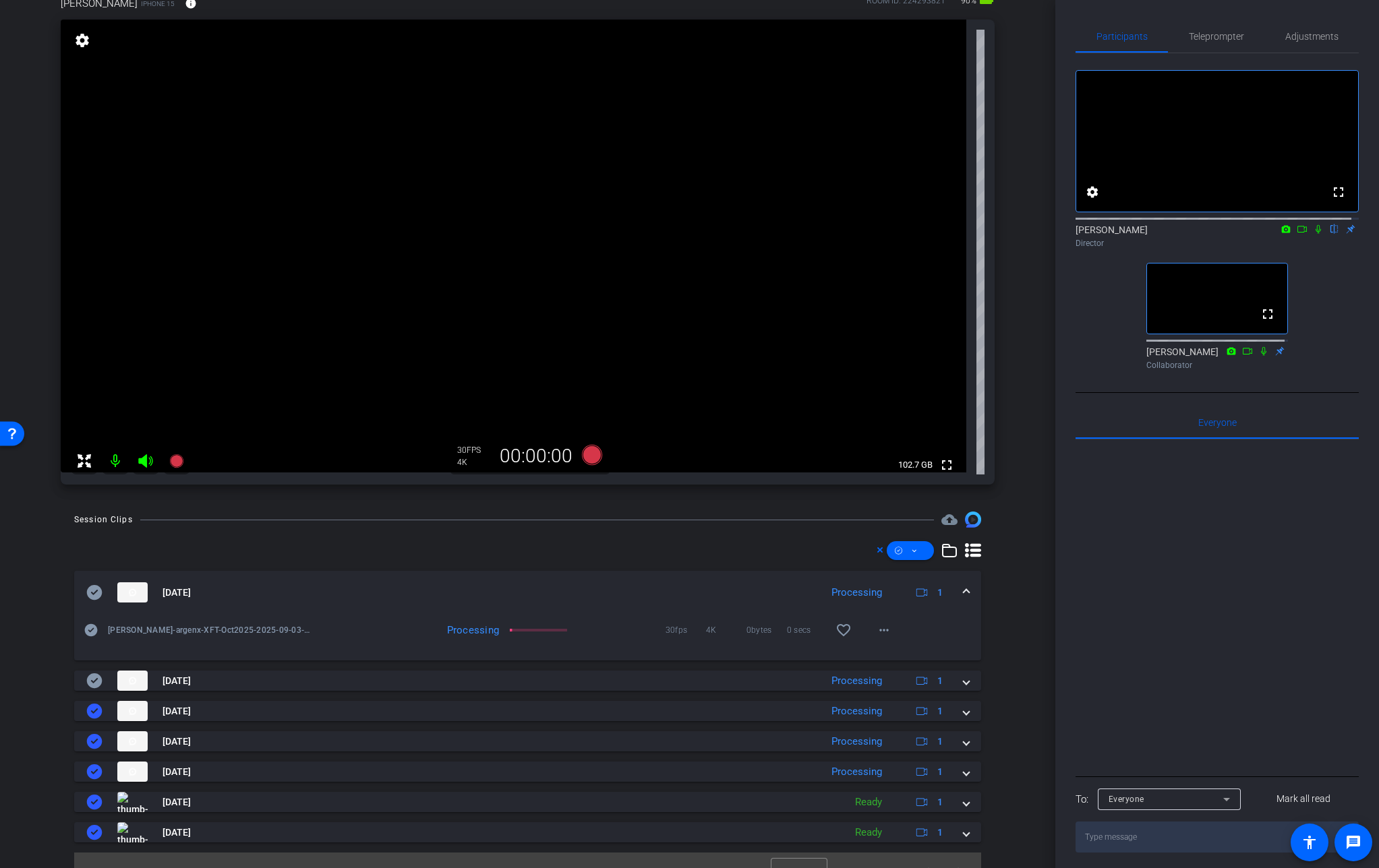
click at [964, 593] on span at bounding box center [966, 593] width 5 height 14
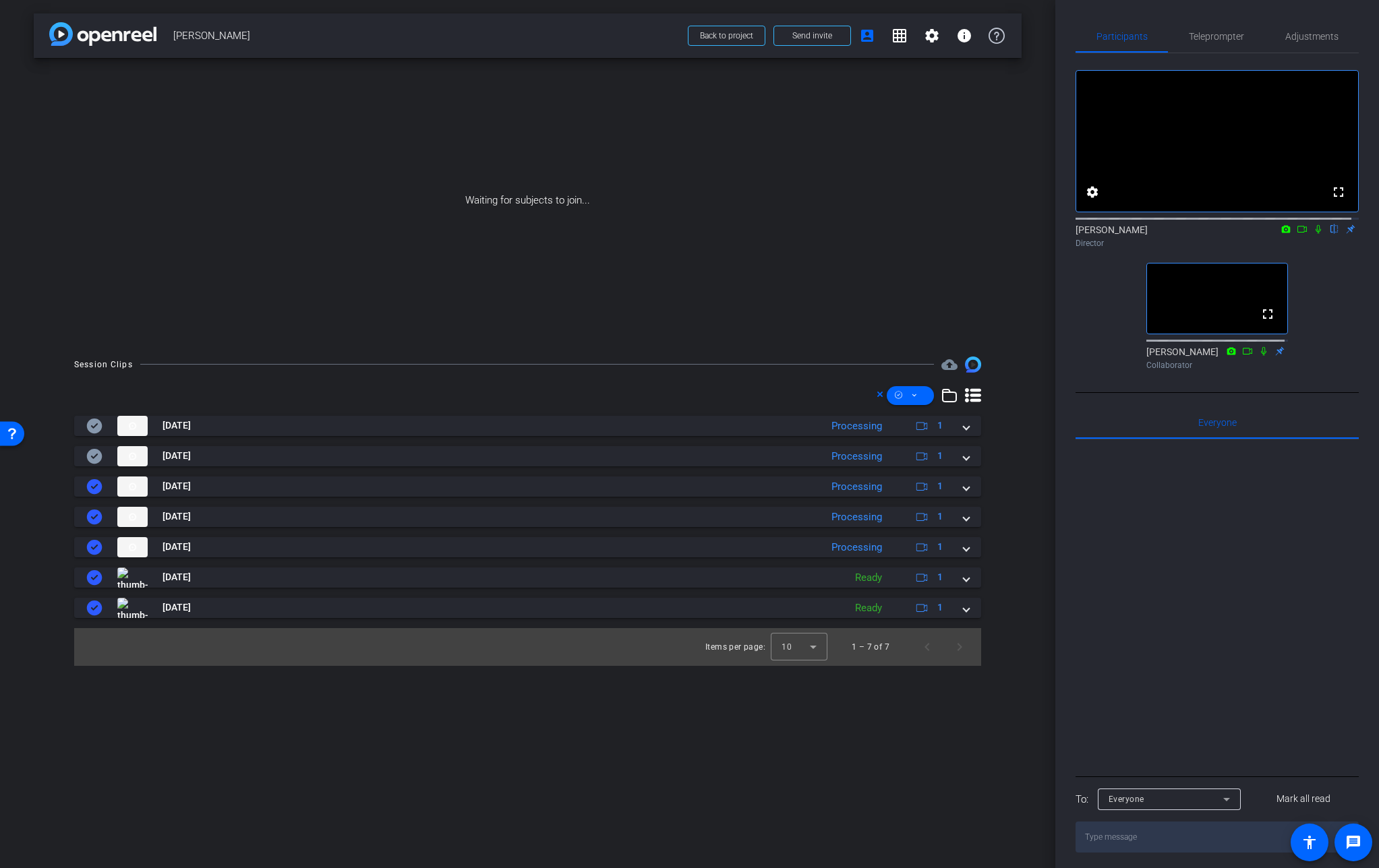
scroll to position [0, 0]
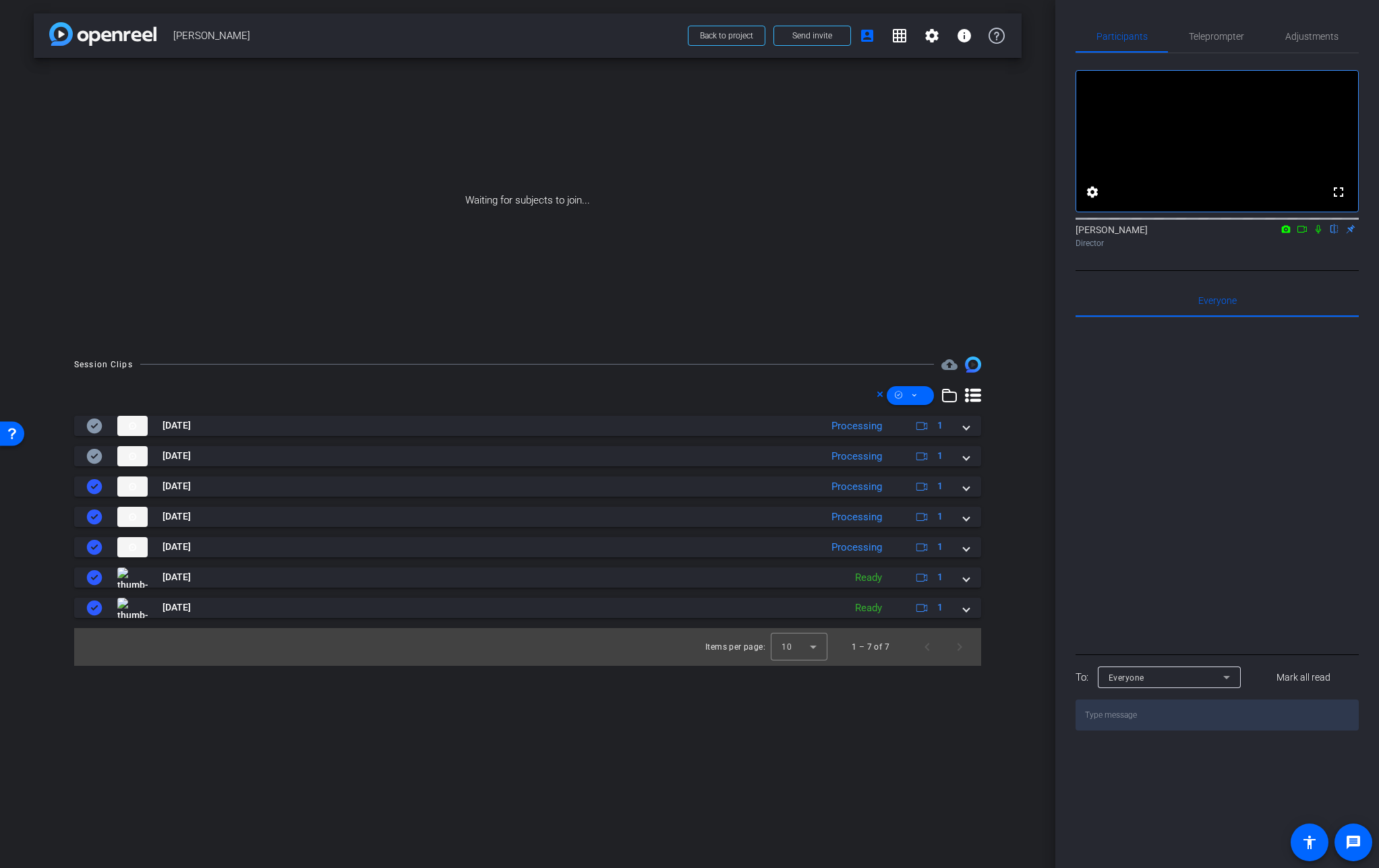
click at [1319, 234] on icon at bounding box center [1318, 229] width 5 height 9
click at [1299, 234] on icon at bounding box center [1302, 229] width 11 height 10
click at [968, 456] on span at bounding box center [966, 455] width 5 height 14
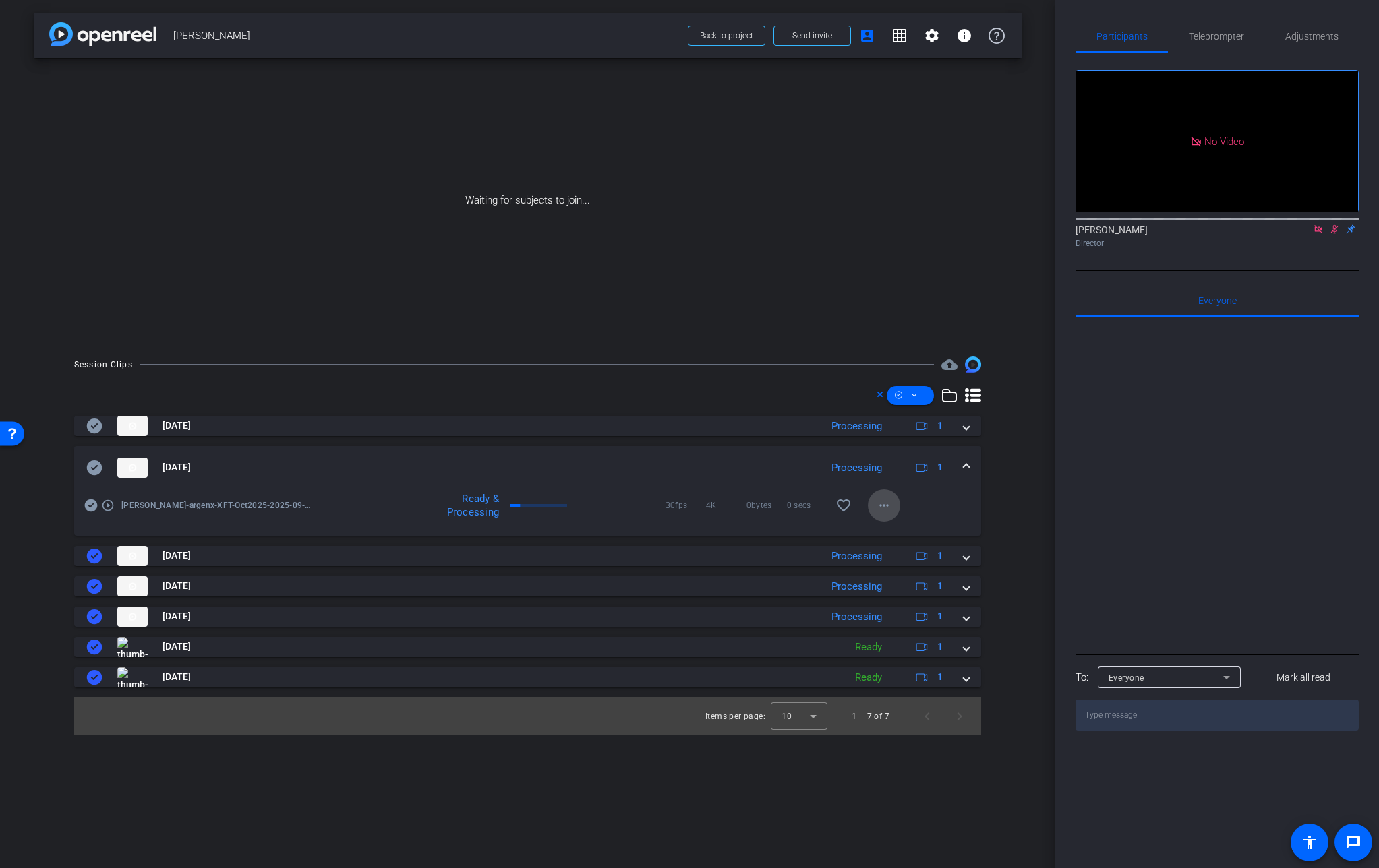
click at [889, 506] on mat-icon "more_horiz" at bounding box center [884, 506] width 16 height 16
click at [913, 536] on span "Download Original" at bounding box center [919, 534] width 81 height 16
click at [96, 470] on icon at bounding box center [95, 468] width 16 height 15
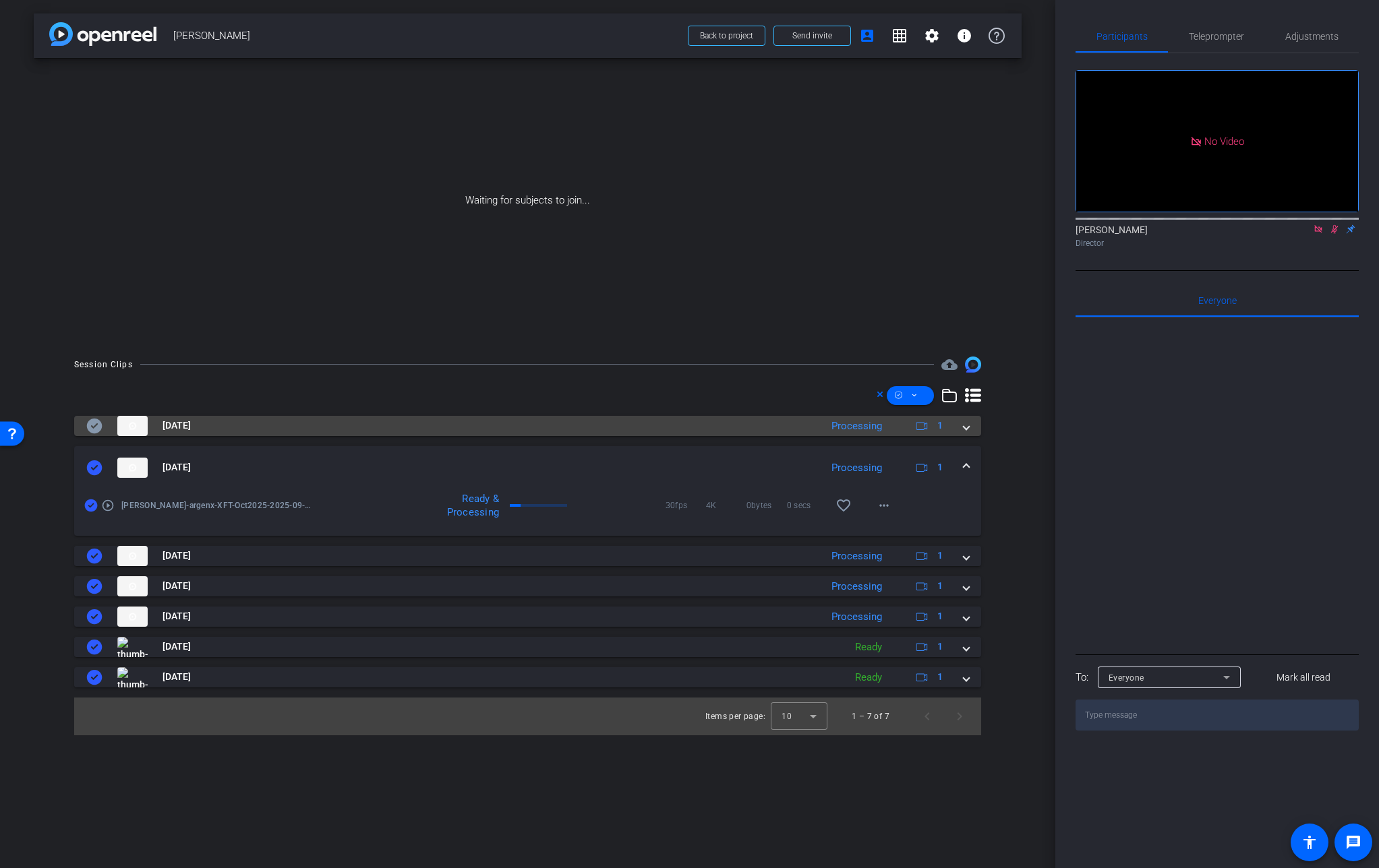
click at [971, 427] on mat-expansion-panel-header "[DATE] Processing 1" at bounding box center [528, 426] width 907 height 20
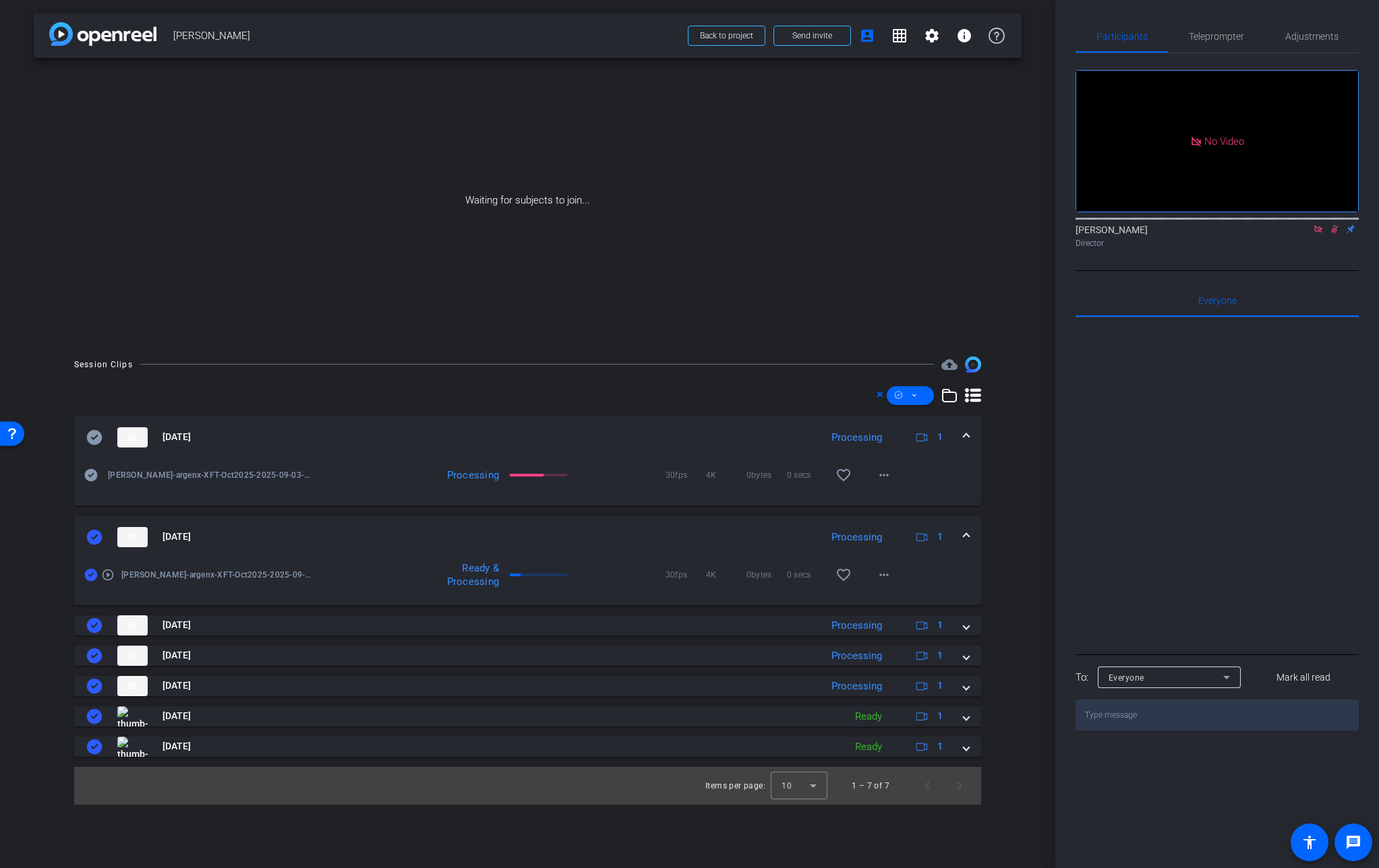
click at [970, 539] on mat-expansion-panel-header "[DATE] Processing 1" at bounding box center [528, 537] width 907 height 43
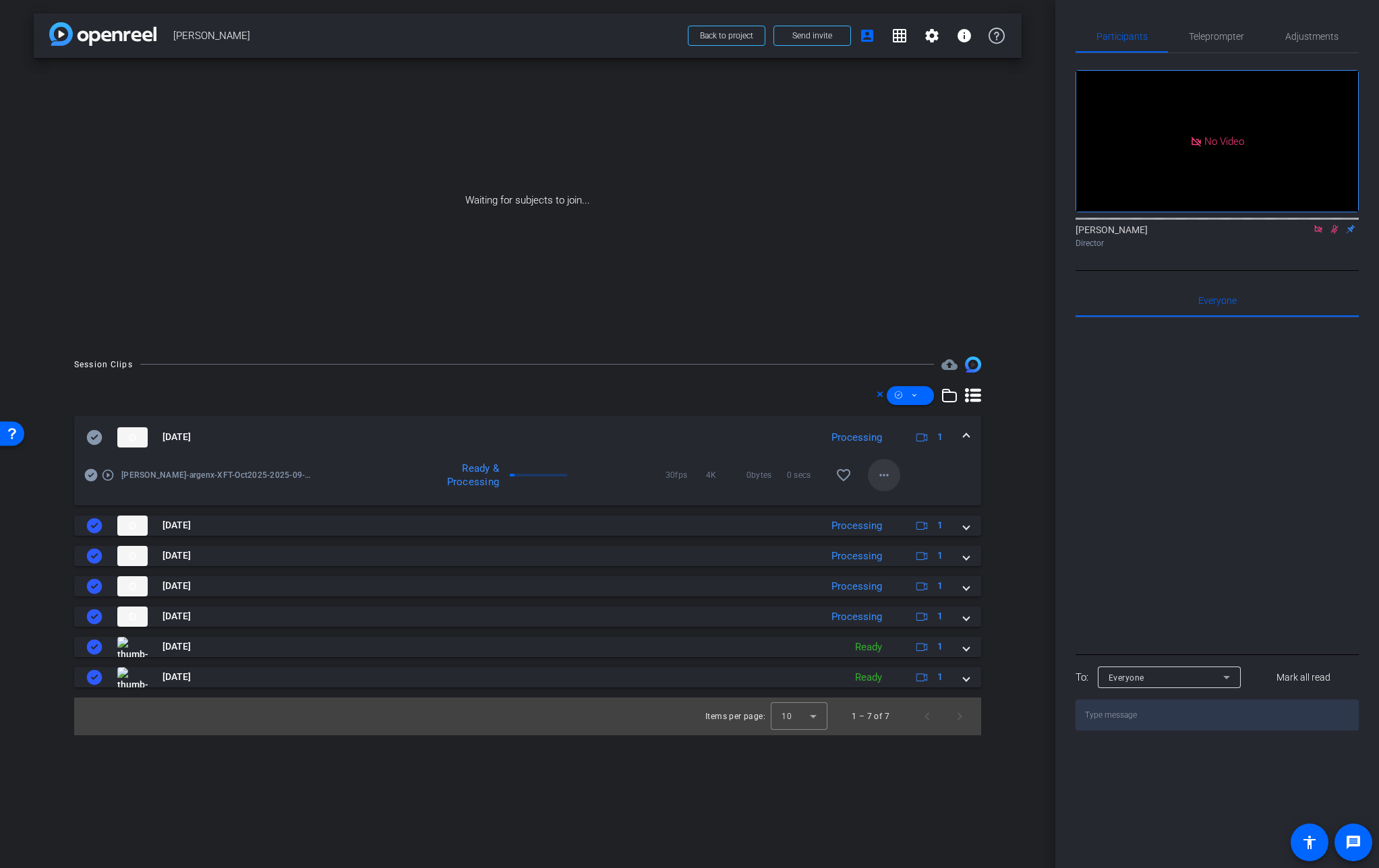
click at [885, 475] on mat-icon "more_horiz" at bounding box center [884, 475] width 16 height 16
click at [913, 496] on span "Download Original" at bounding box center [919, 504] width 81 height 16
click at [95, 443] on icon at bounding box center [95, 438] width 16 height 15
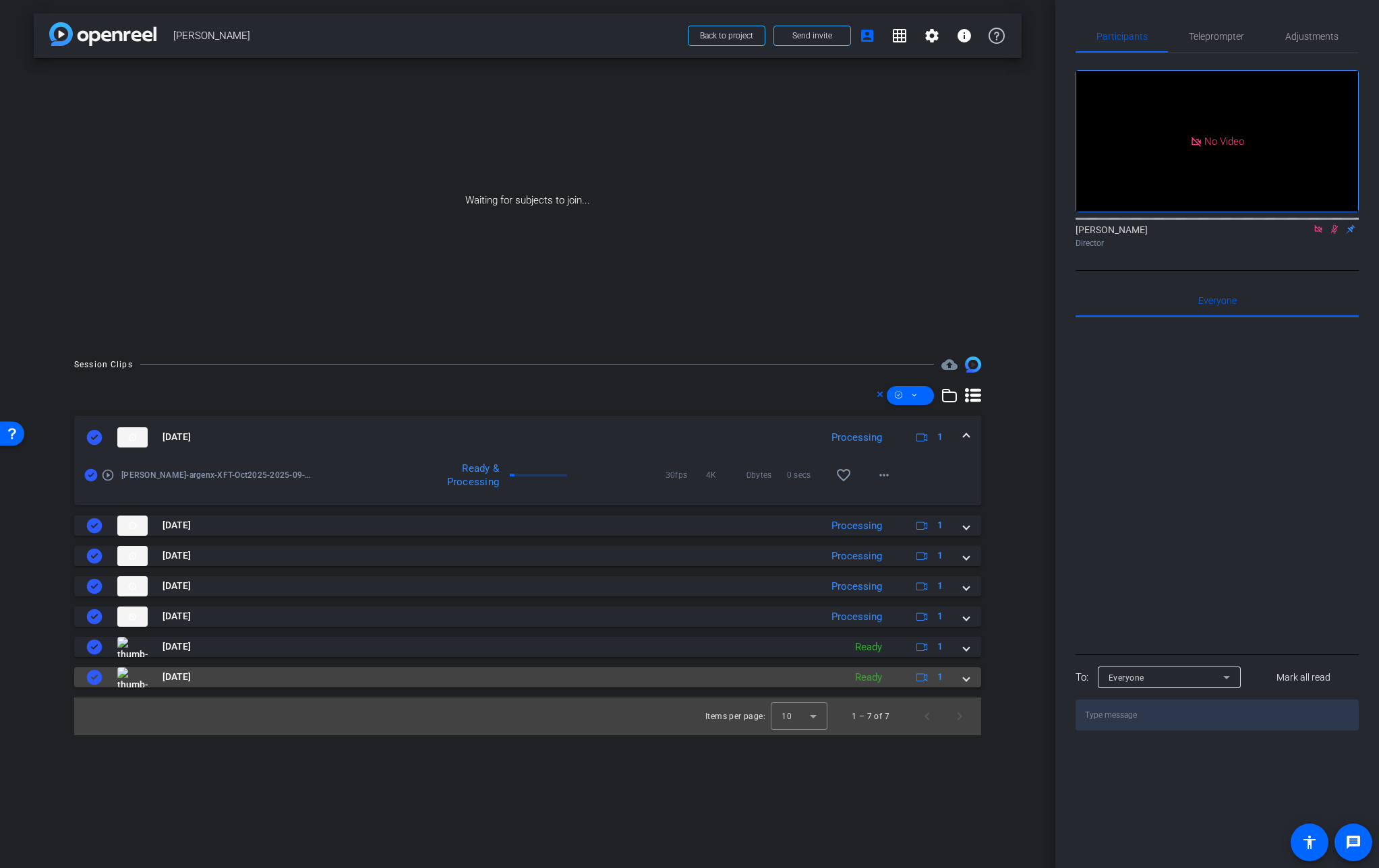
drag, startPoint x: 968, startPoint y: 677, endPoint x: 968, endPoint y: 670, distance: 7.0
click at [968, 677] on span at bounding box center [966, 677] width 5 height 14
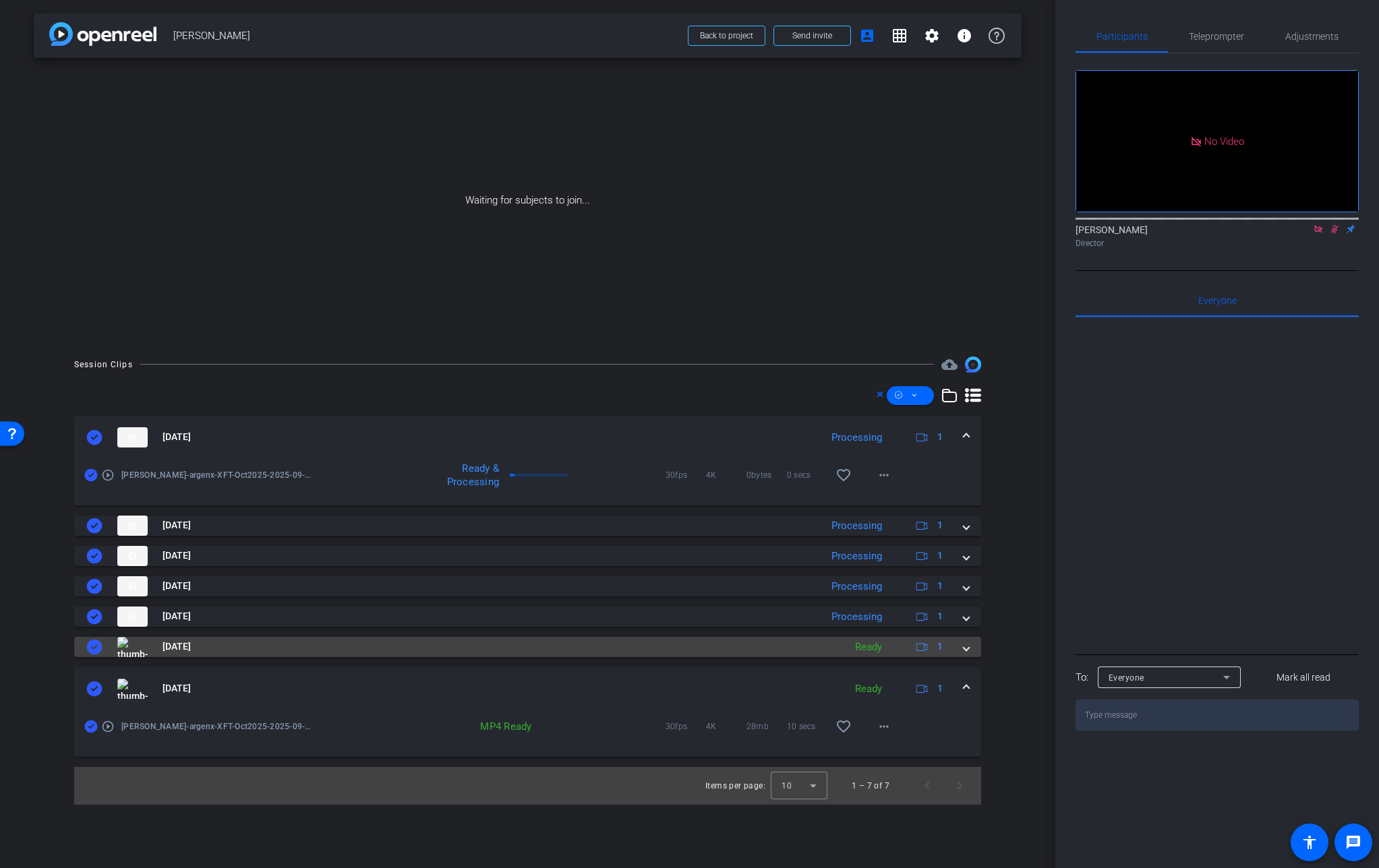
click at [968, 652] on span at bounding box center [966, 646] width 5 height 14
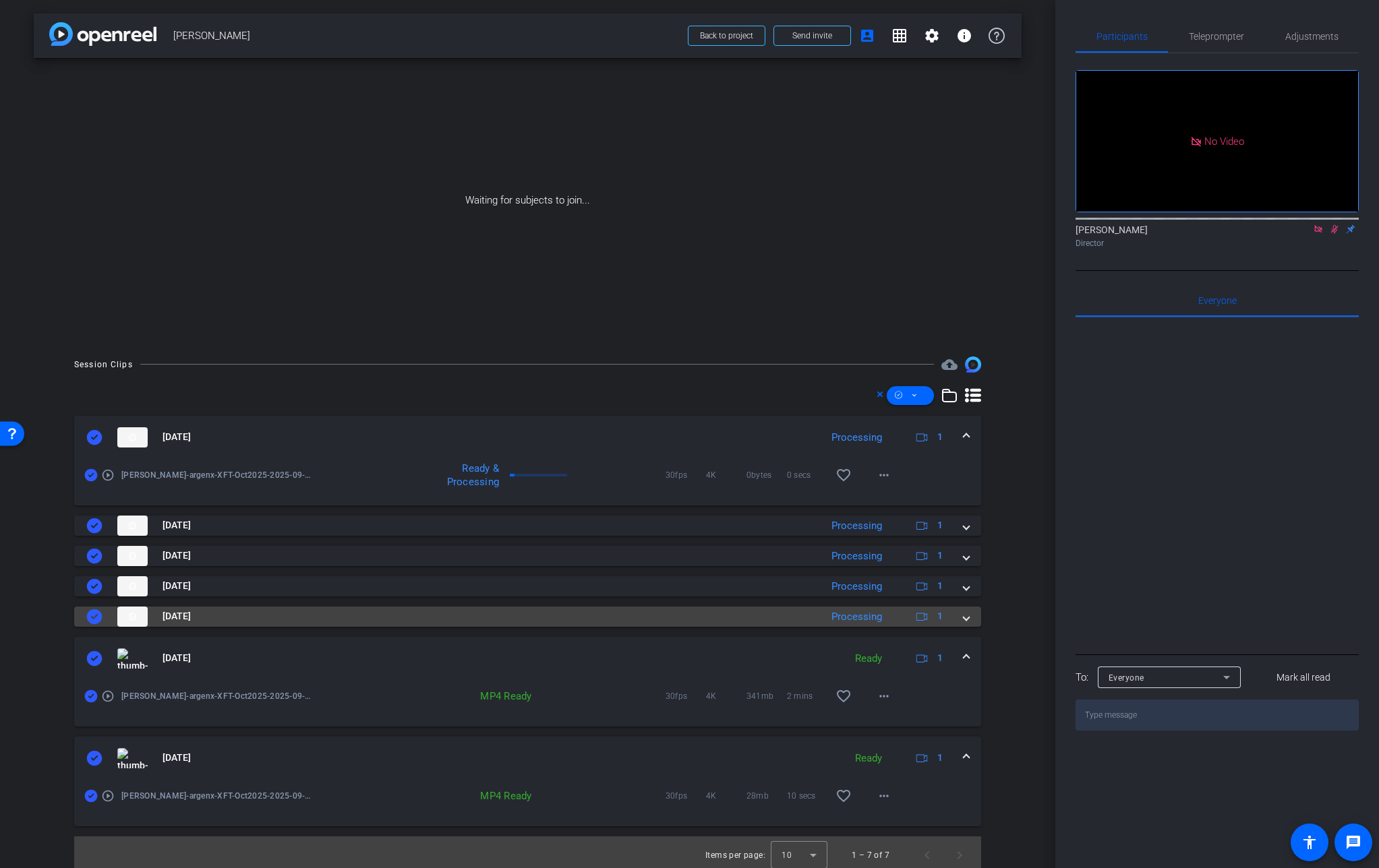
click at [968, 620] on mat-expansion-panel-header "[DATE] Processing 1" at bounding box center [528, 617] width 907 height 20
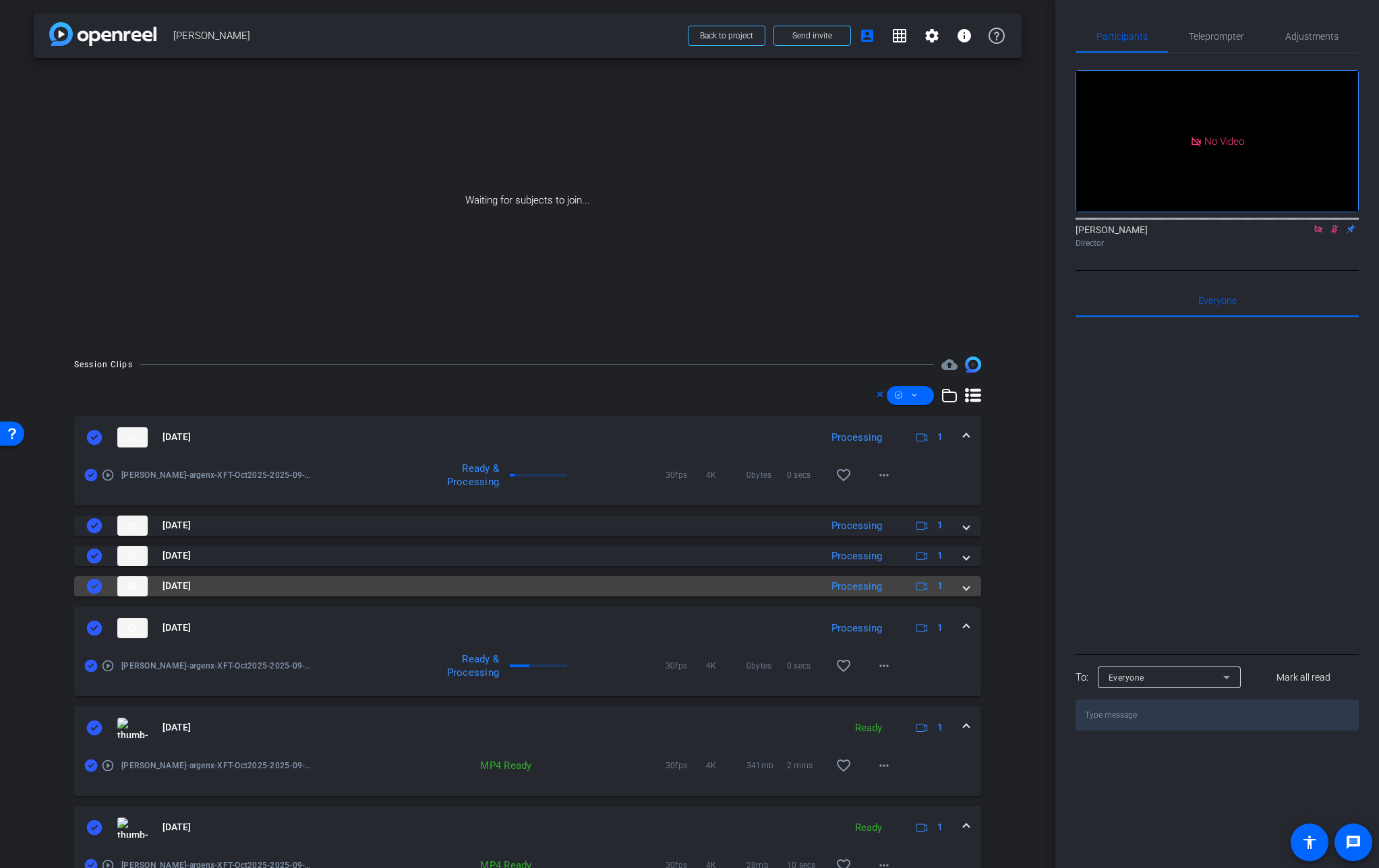
click at [960, 593] on mat-expansion-panel-header "[DATE] Processing 1" at bounding box center [528, 586] width 907 height 20
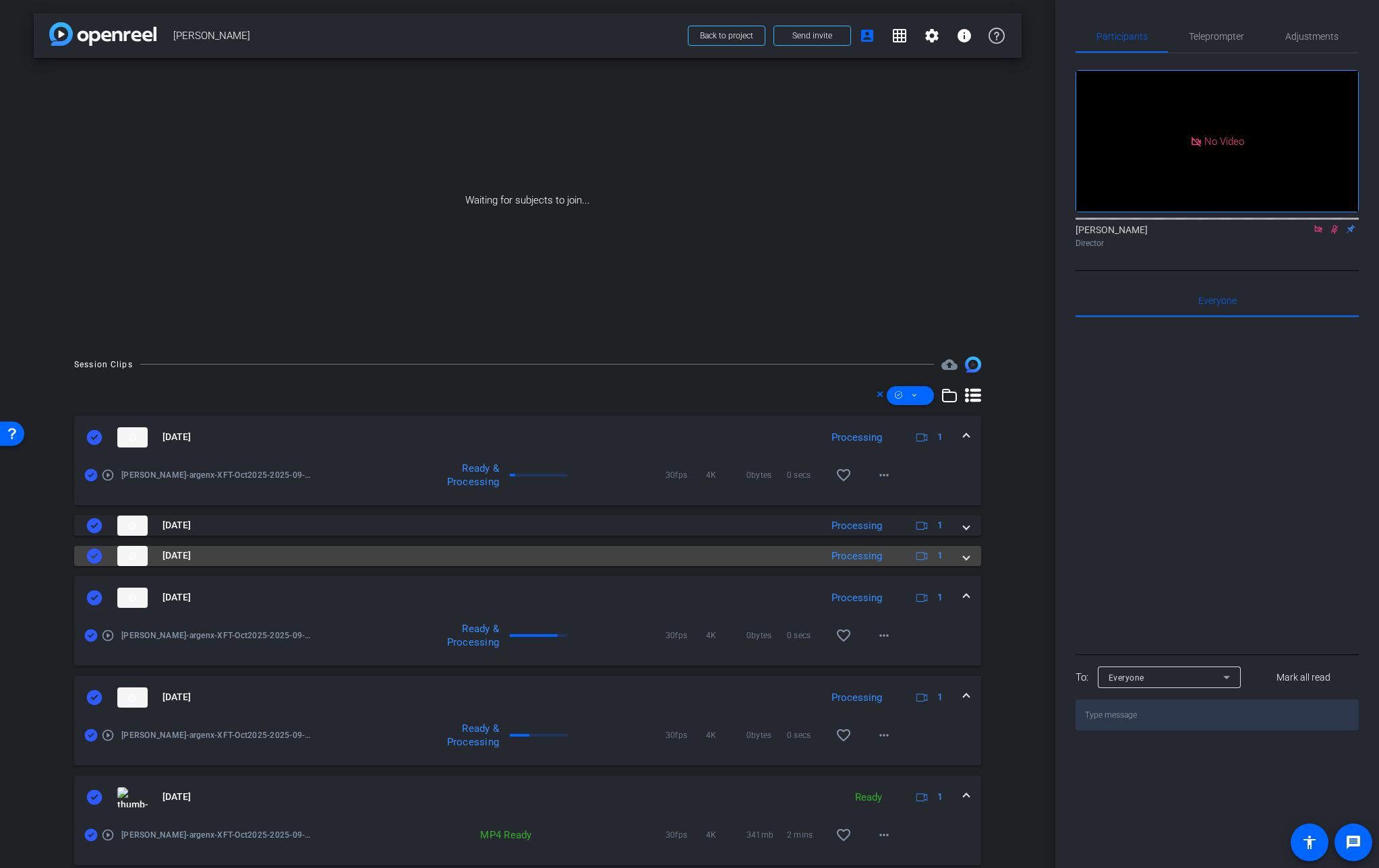
click at [964, 561] on span at bounding box center [966, 556] width 5 height 14
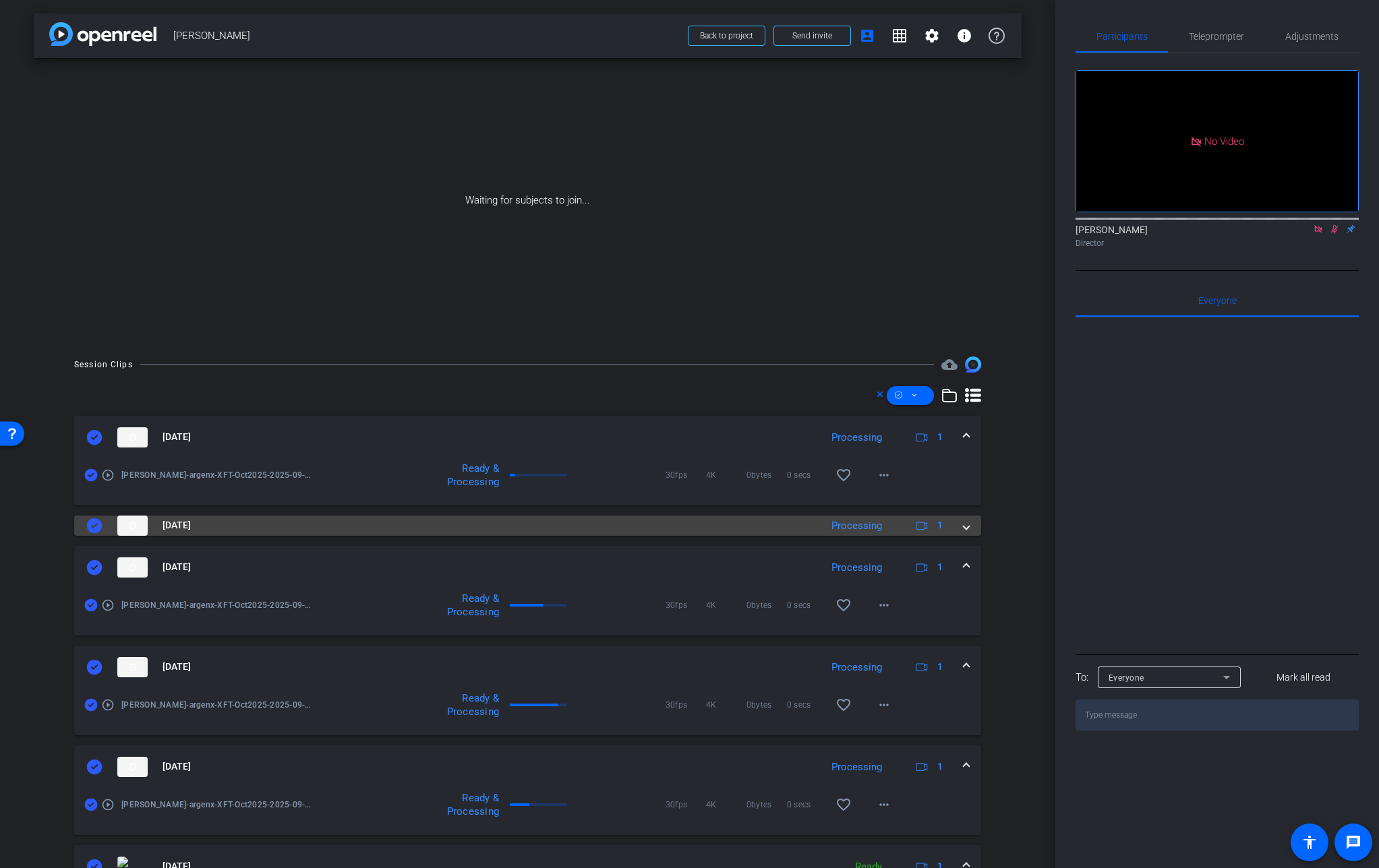
click at [964, 529] on span at bounding box center [966, 525] width 5 height 14
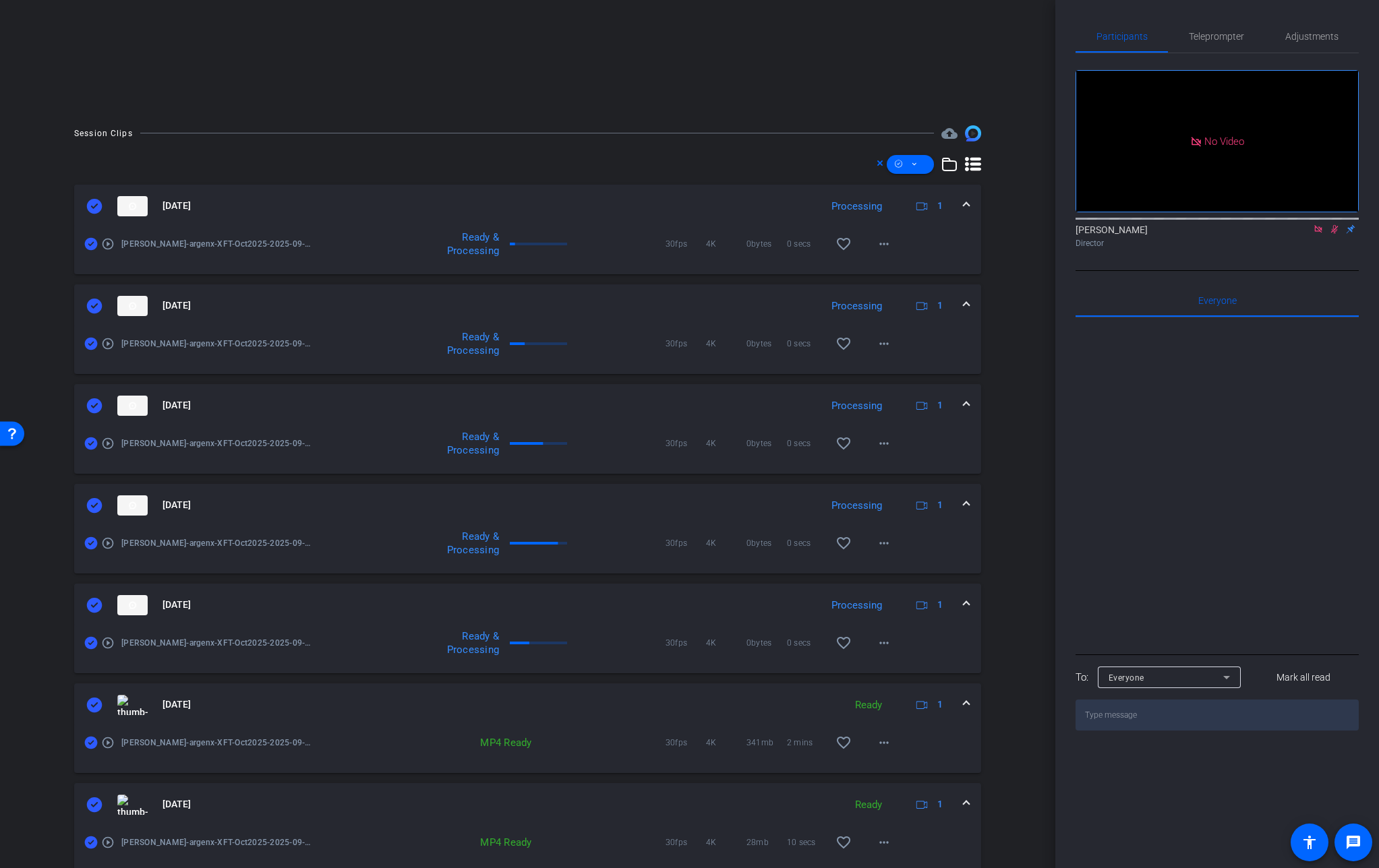
scroll to position [233, 0]
click at [95, 802] on icon at bounding box center [95, 804] width 16 height 16
click at [95, 705] on icon at bounding box center [95, 704] width 16 height 15
click at [93, 601] on icon at bounding box center [95, 604] width 16 height 15
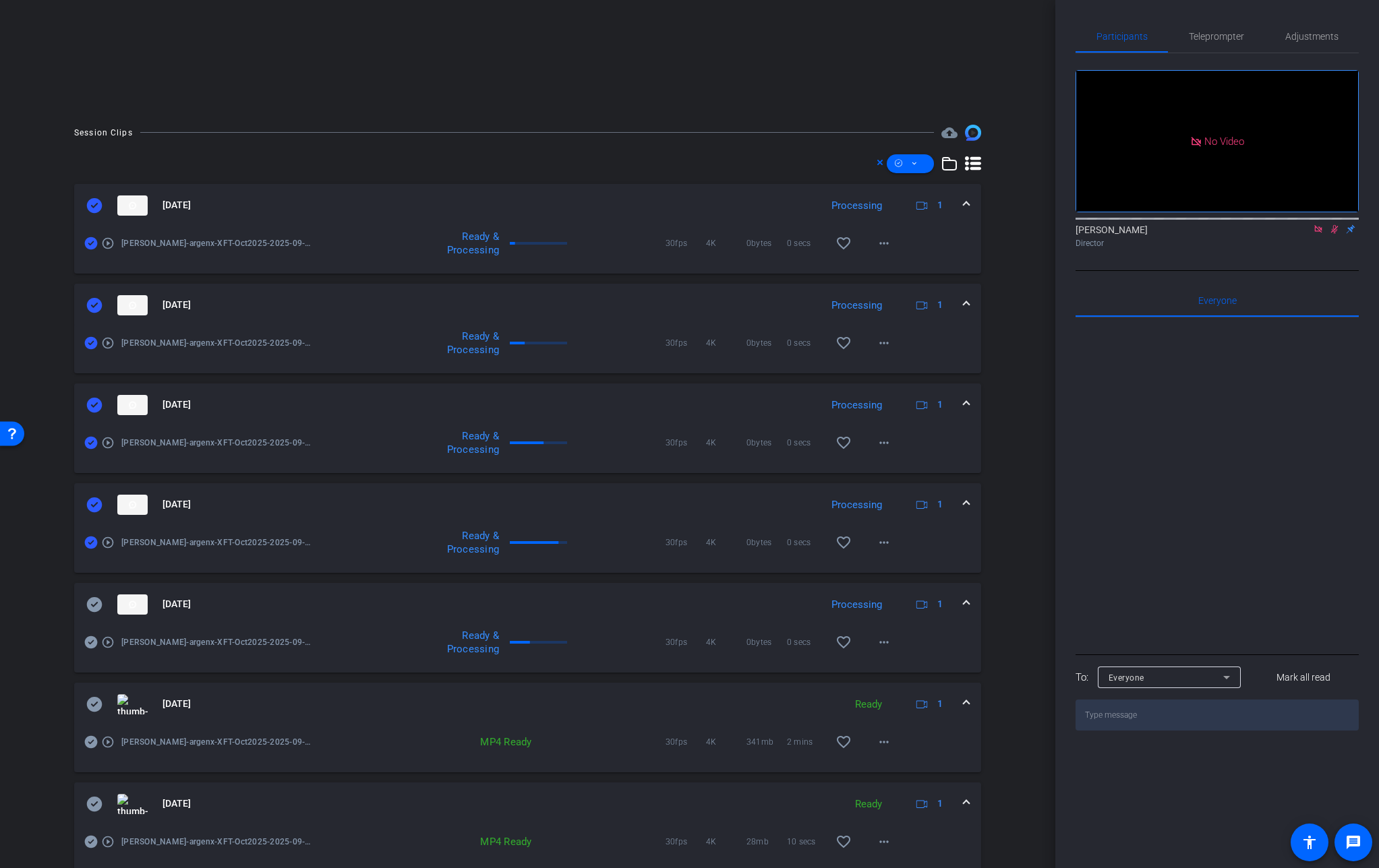
click at [89, 542] on icon at bounding box center [91, 543] width 13 height 13
click at [97, 402] on icon at bounding box center [95, 405] width 16 height 16
click at [94, 344] on icon at bounding box center [91, 343] width 13 height 13
click at [964, 306] on span at bounding box center [966, 305] width 5 height 14
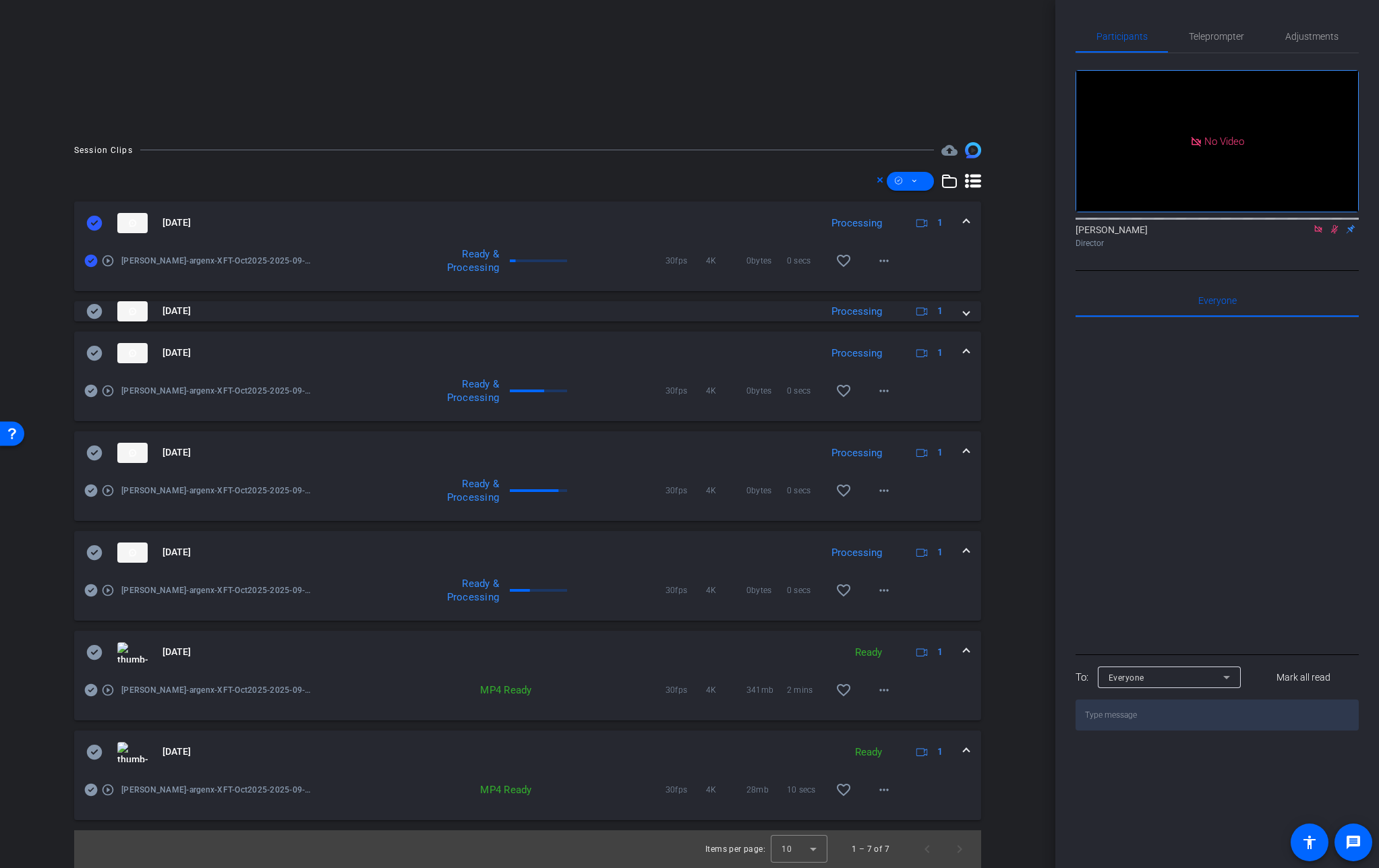
click at [964, 350] on span at bounding box center [966, 353] width 5 height 14
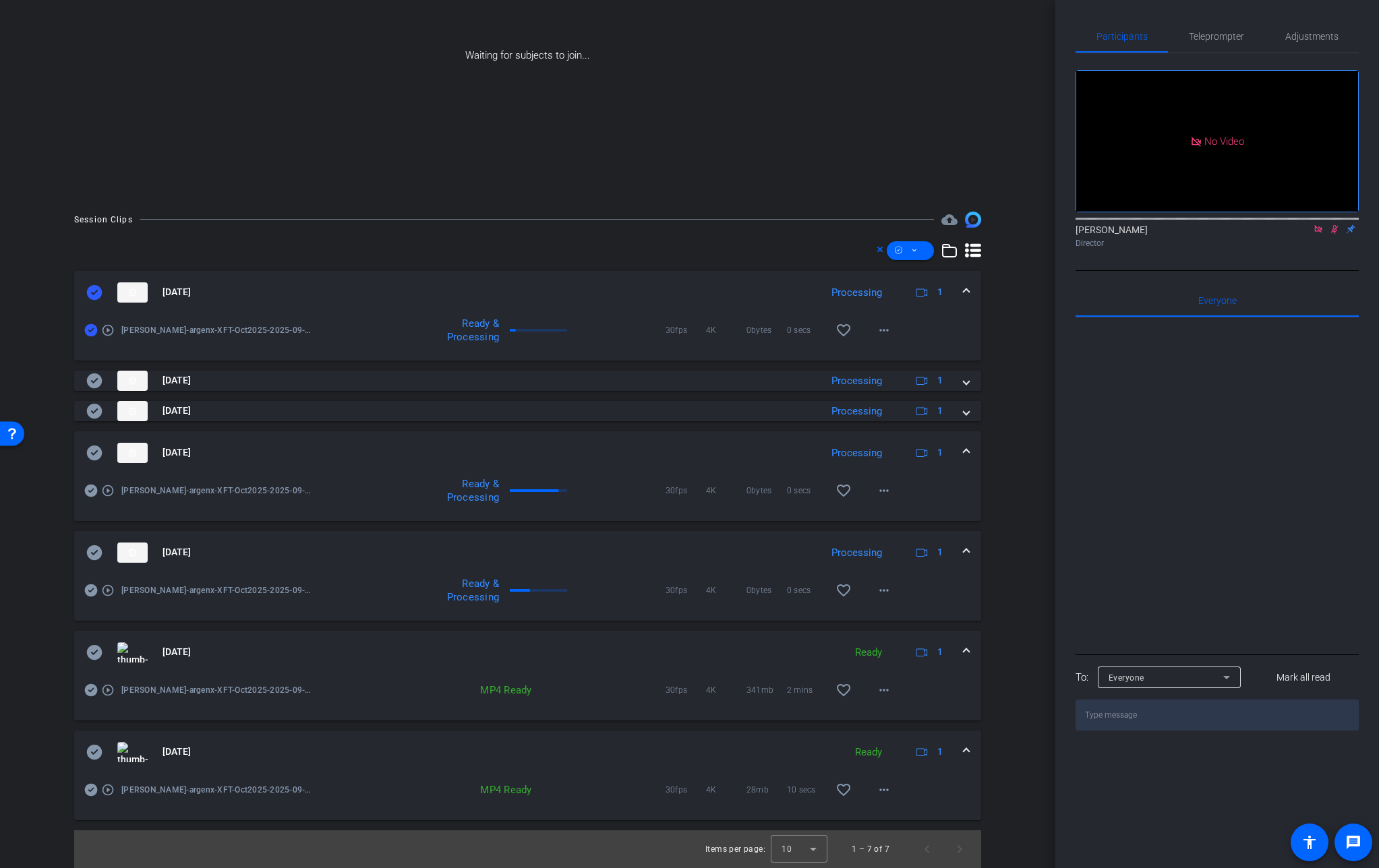
click at [964, 455] on span at bounding box center [966, 452] width 5 height 14
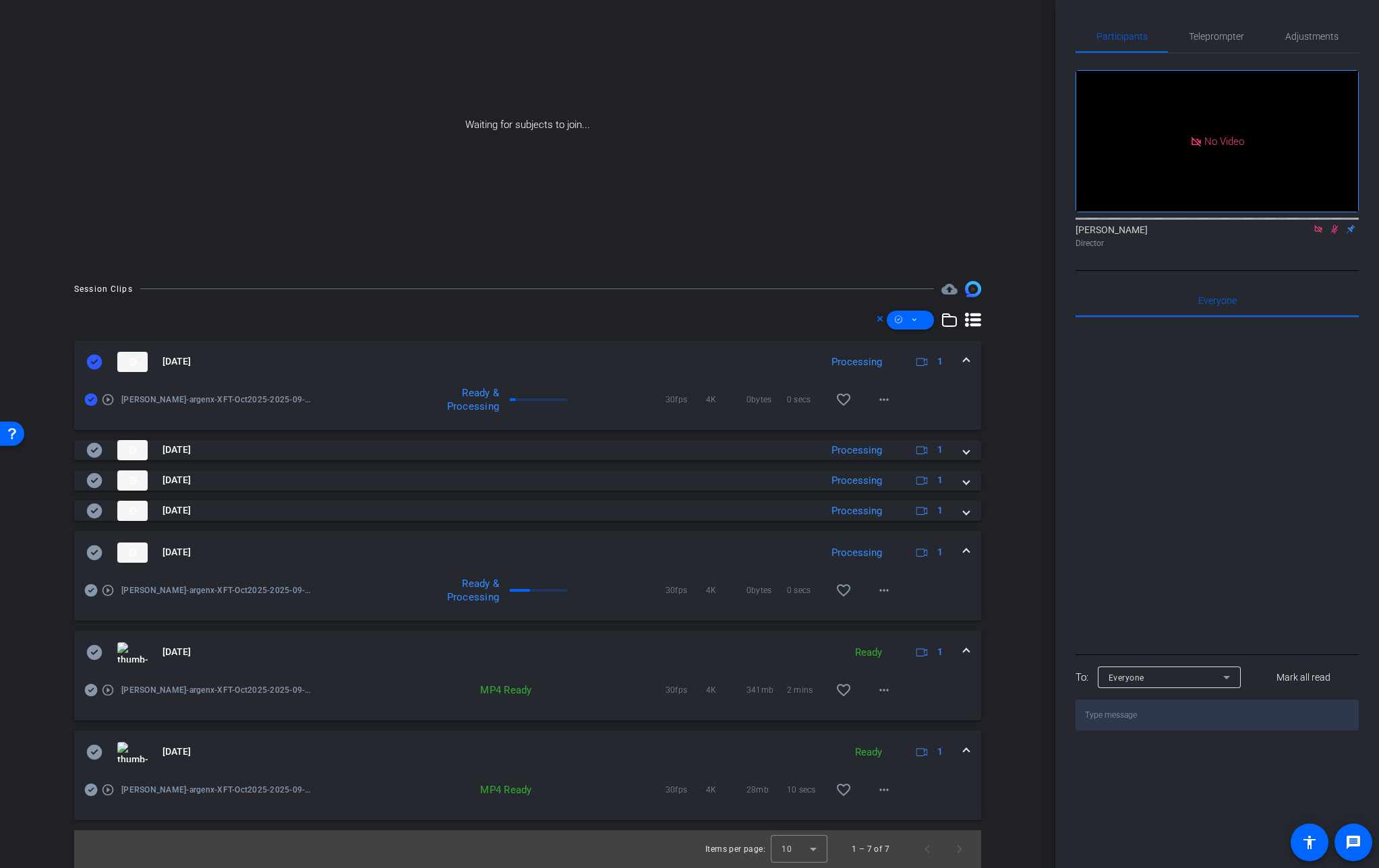
click at [964, 547] on mat-expansion-panel-header "[DATE] Processing 1" at bounding box center [528, 552] width 907 height 43
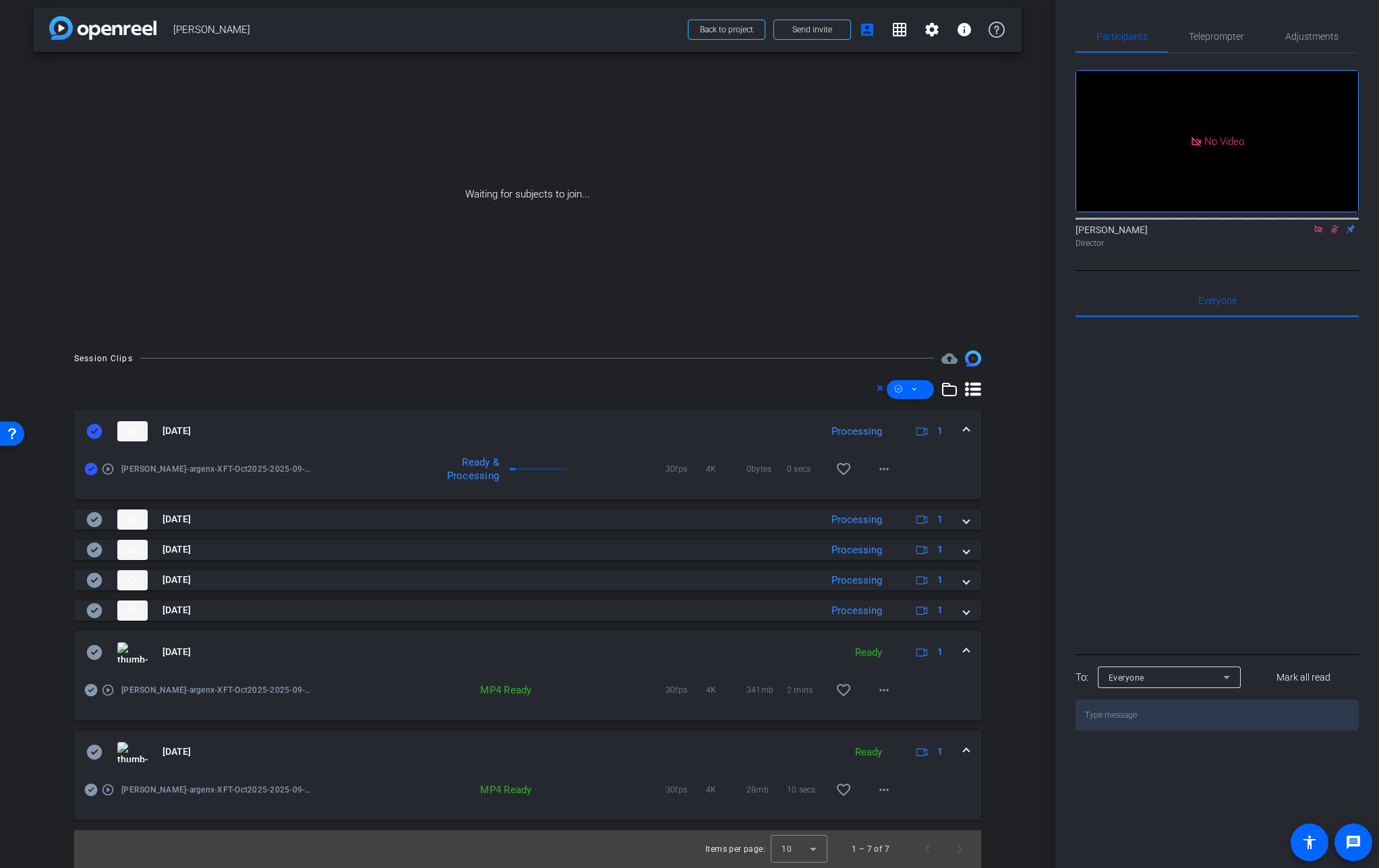
scroll to position [6, 0]
click at [962, 647] on mat-expansion-panel-header "[DATE] Ready 1" at bounding box center [528, 652] width 907 height 43
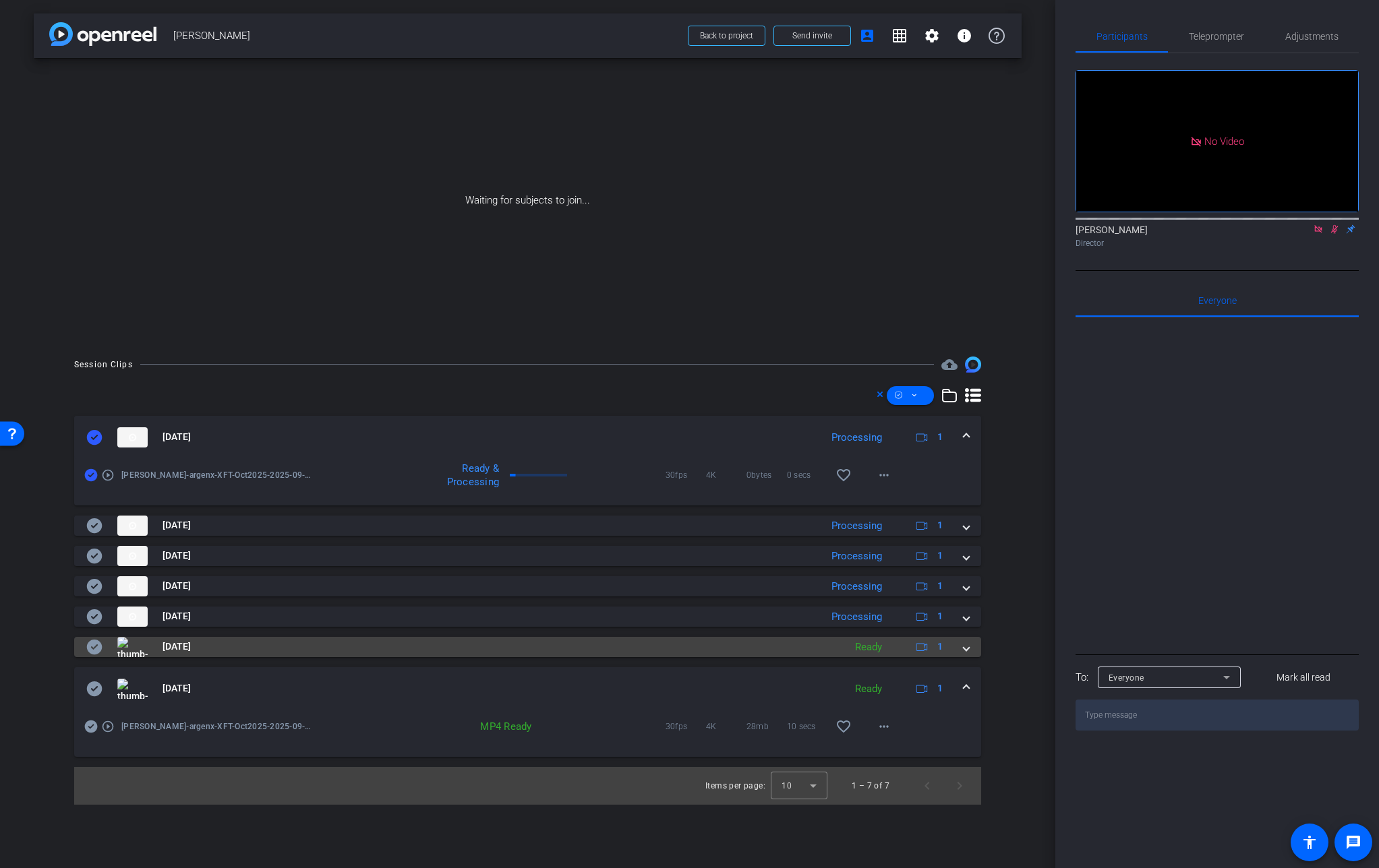
scroll to position [0, 0]
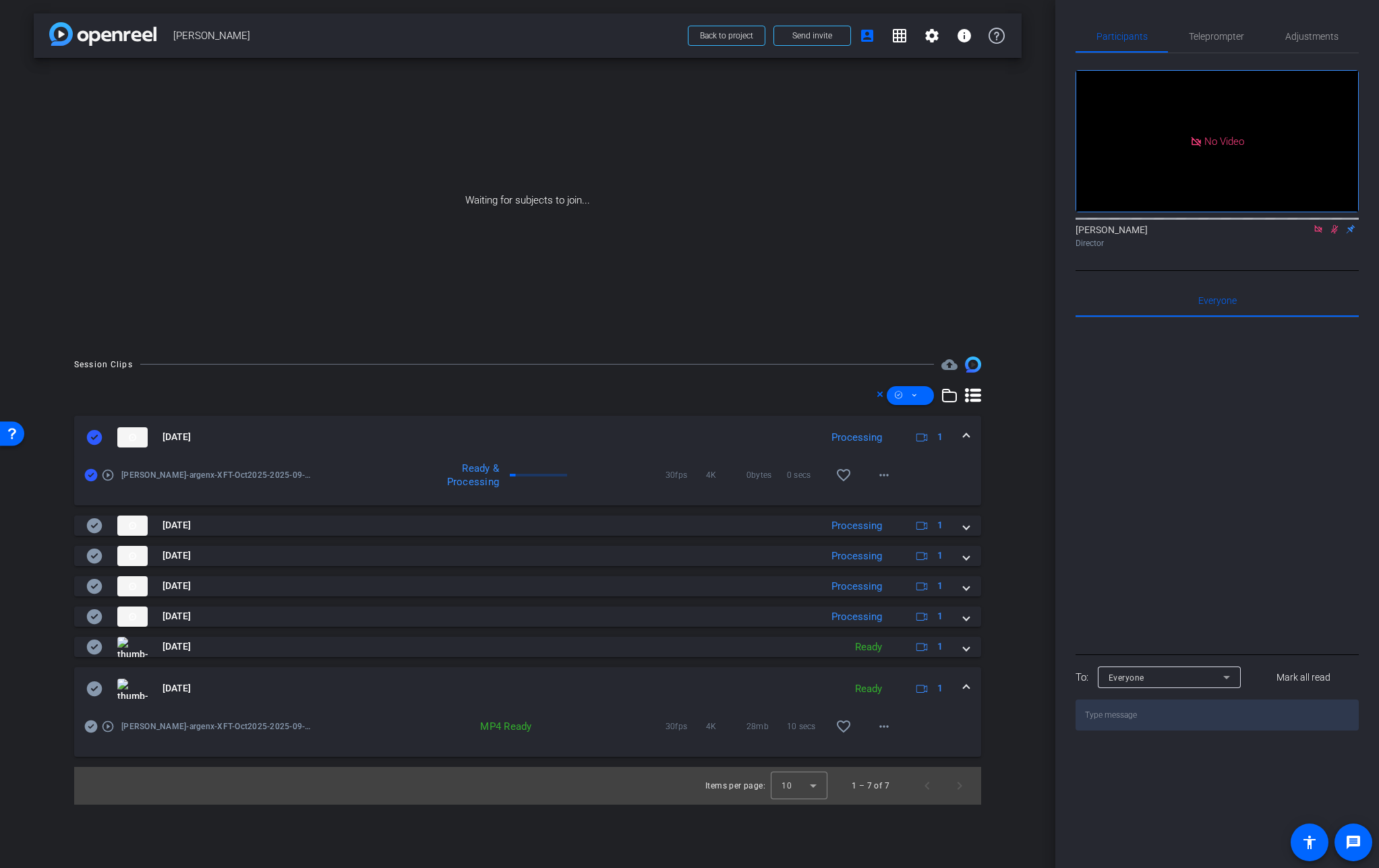
click at [970, 687] on mat-expansion-panel-header "[DATE] Ready 1" at bounding box center [528, 689] width 907 height 43
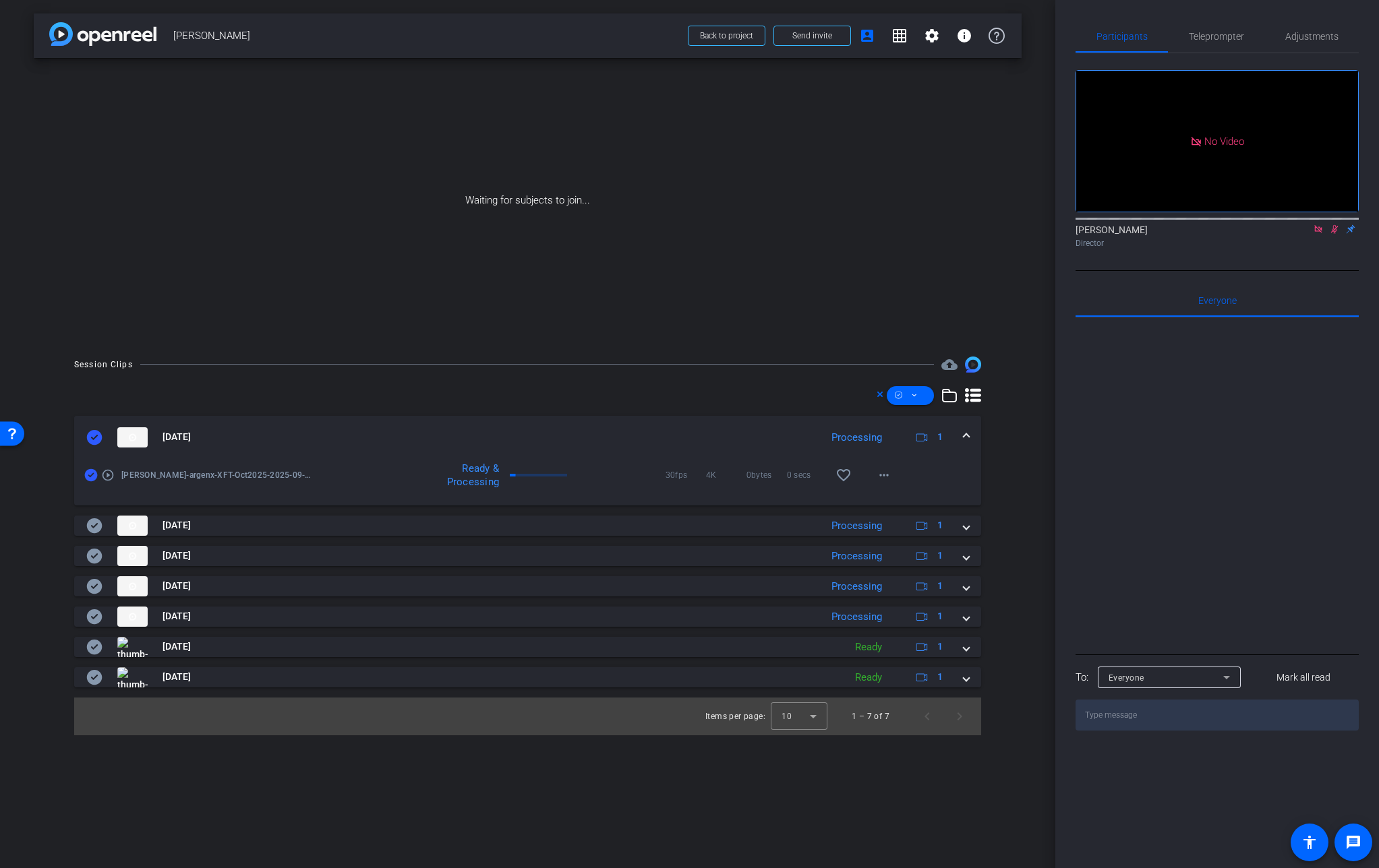
click at [94, 438] on icon at bounding box center [95, 438] width 16 height 16
click at [964, 440] on span at bounding box center [966, 437] width 5 height 14
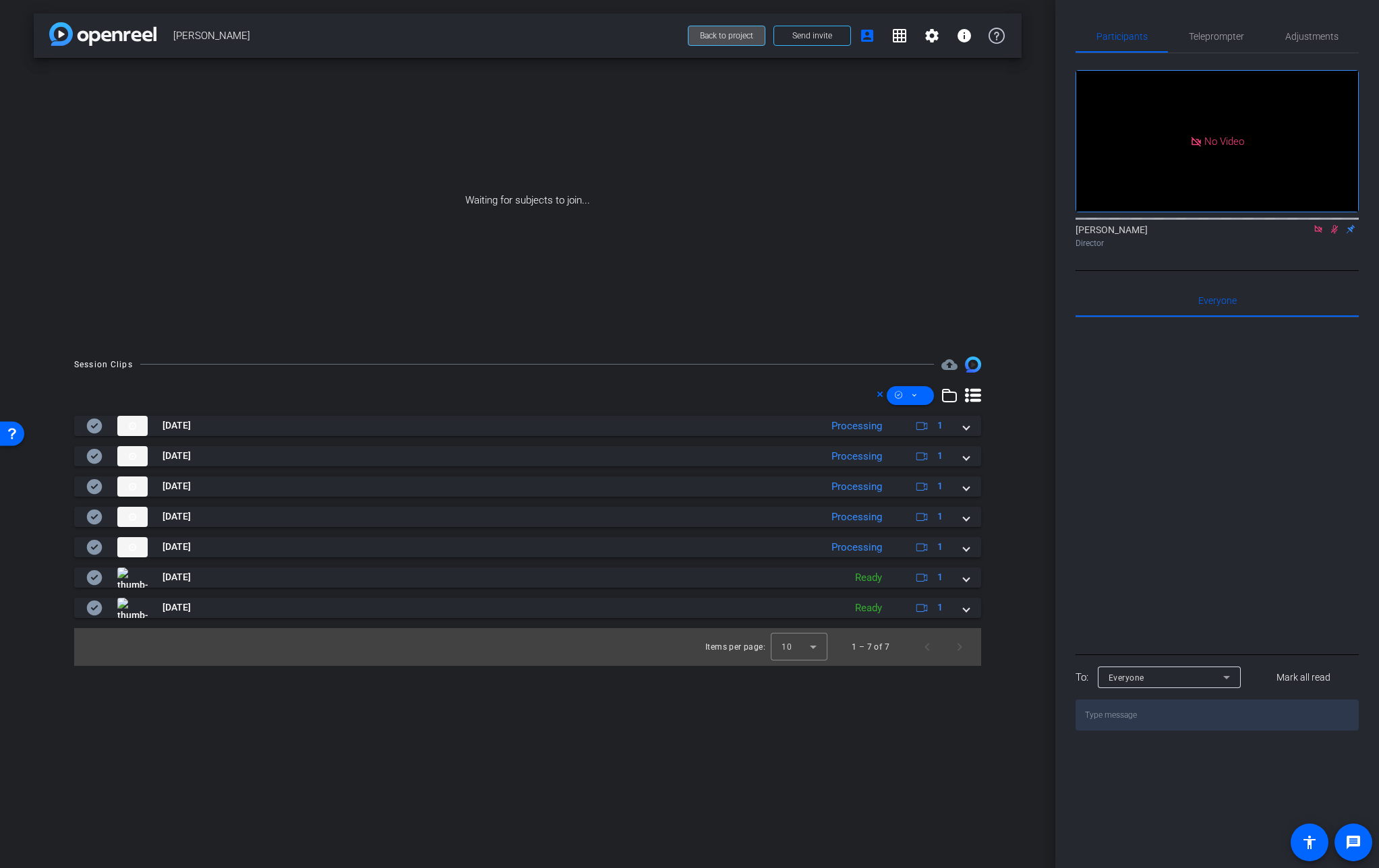
click at [733, 39] on span "Back to project" at bounding box center [726, 35] width 53 height 10
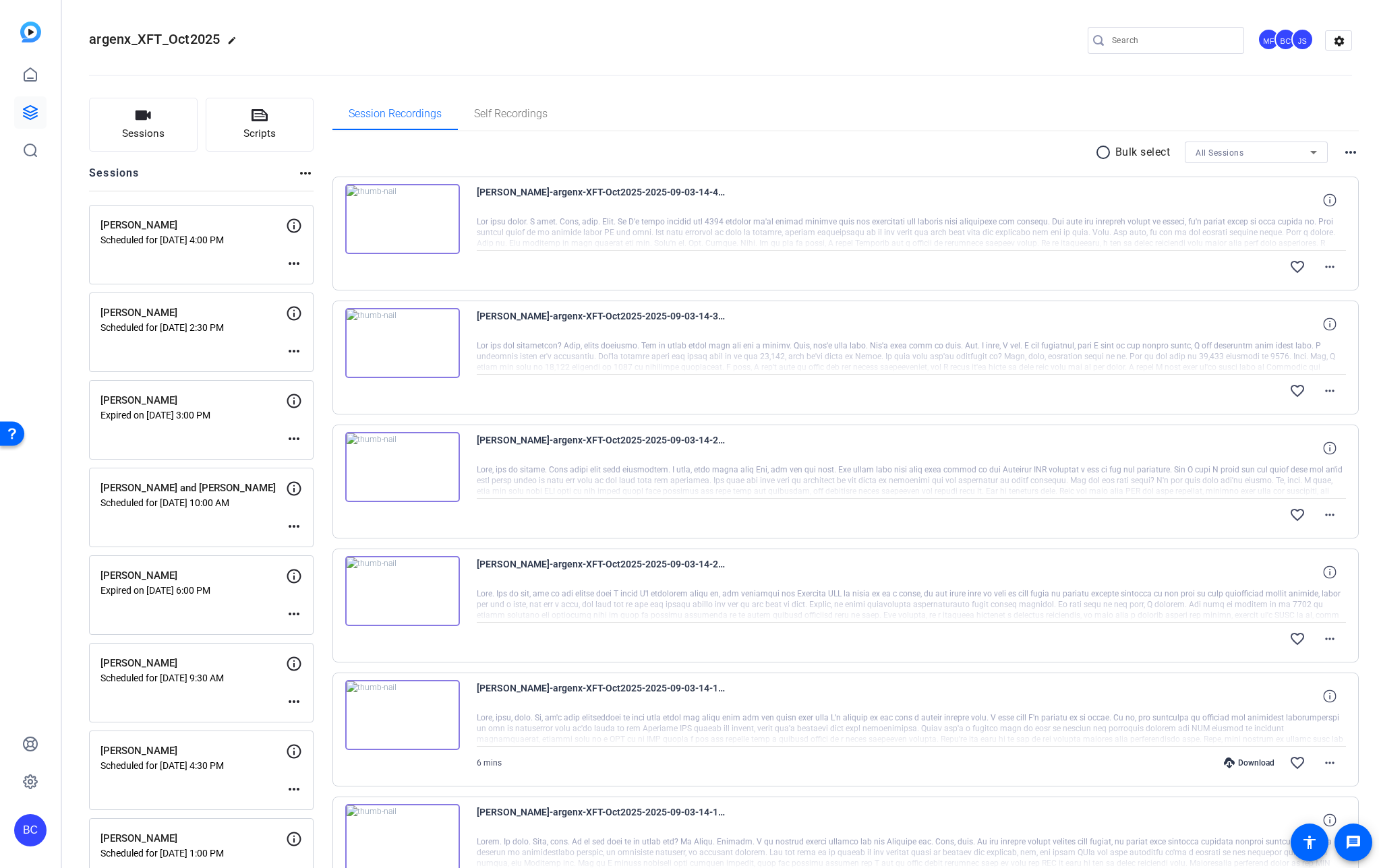
scroll to position [1877, 0]
click at [36, 835] on div "BC" at bounding box center [30, 830] width 32 height 32
click at [177, 817] on mat-icon "logout" at bounding box center [179, 811] width 16 height 16
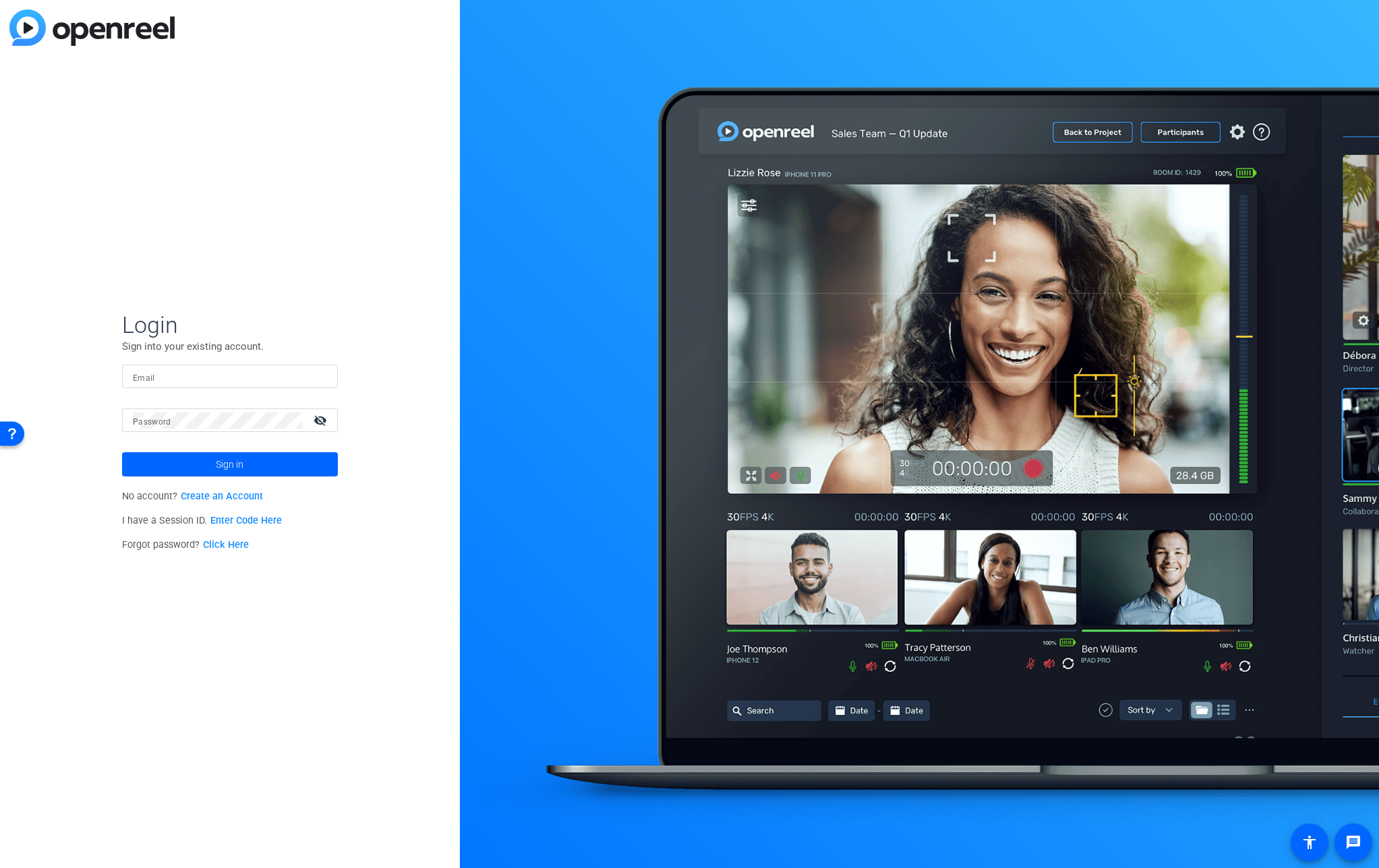
type input "bcurp@broadstreet.com"
